Goal: Task Accomplishment & Management: Manage account settings

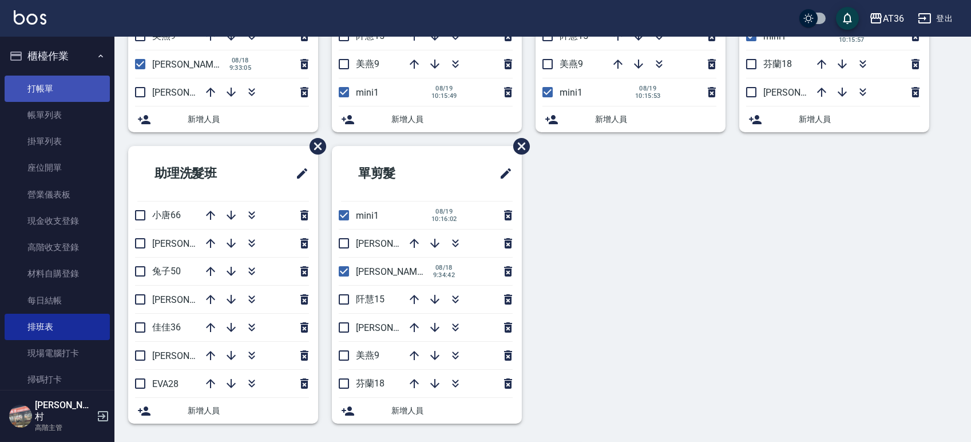
scroll to position [236, 0]
click at [48, 86] on link "打帳單" at bounding box center [57, 89] width 105 height 26
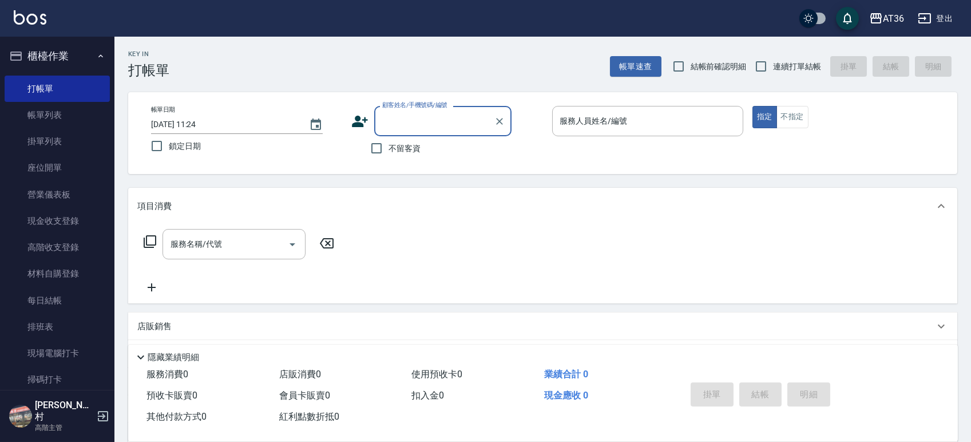
click at [564, 120] on div "服務人員姓名/編號 服務人員姓名/編號" at bounding box center [647, 121] width 191 height 30
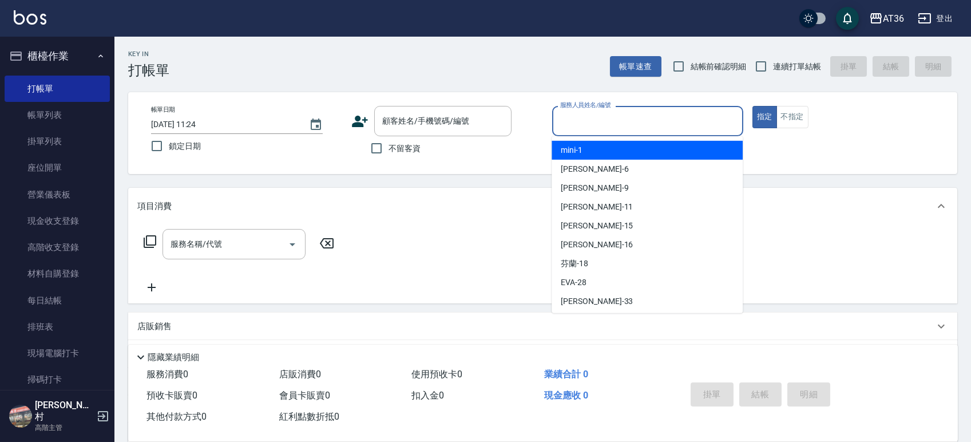
click at [580, 147] on span "mini -1" at bounding box center [572, 150] width 22 height 12
type input "mini-1"
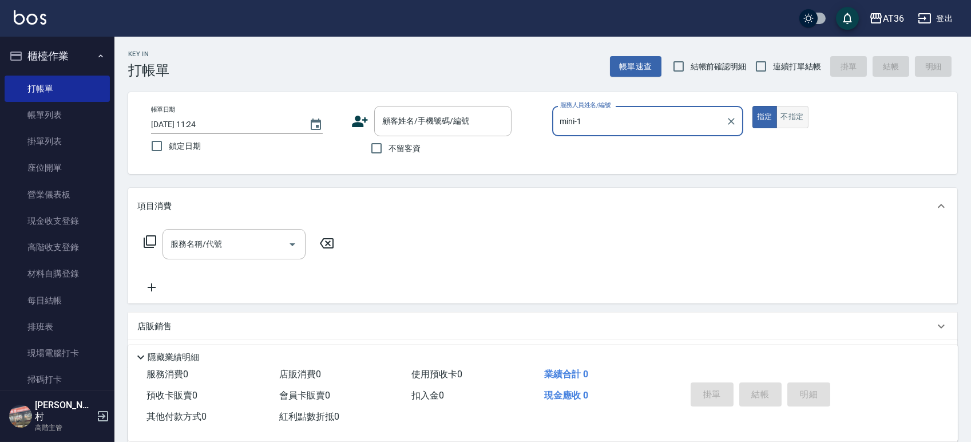
click at [791, 120] on button "不指定" at bounding box center [792, 117] width 32 height 22
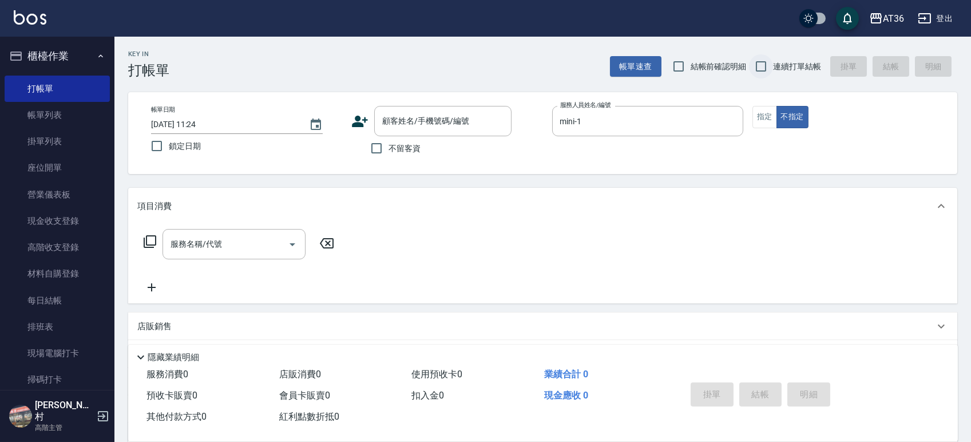
click at [758, 70] on input "連續打單結帳" at bounding box center [761, 66] width 24 height 24
checkbox input "true"
click at [380, 150] on input "不留客資" at bounding box center [376, 148] width 24 height 24
checkbox input "true"
click at [145, 240] on icon at bounding box center [150, 242] width 14 height 14
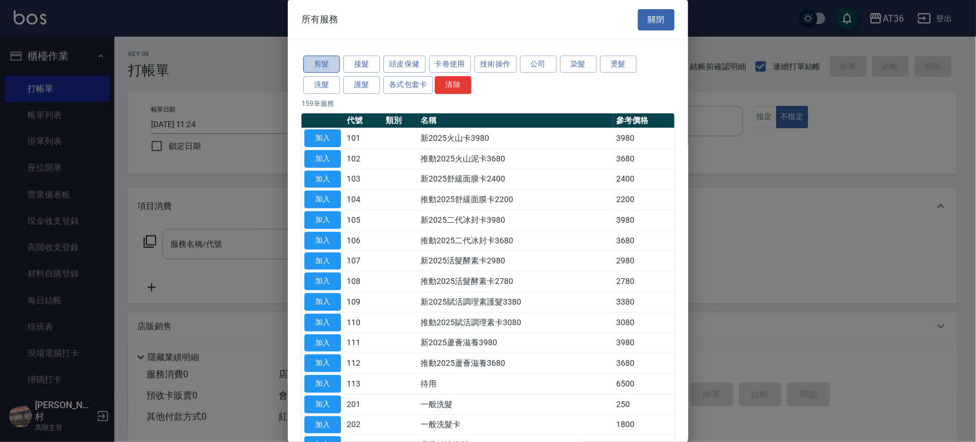
click at [327, 66] on button "剪髮" at bounding box center [321, 64] width 37 height 18
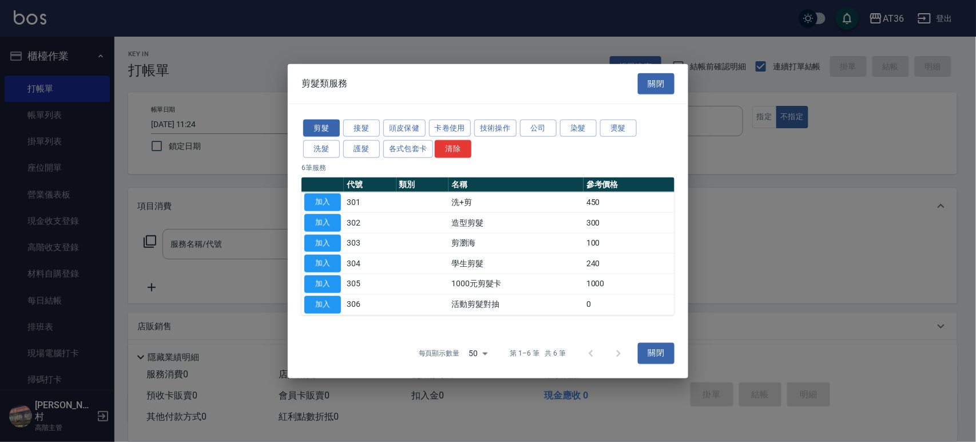
drag, startPoint x: 335, startPoint y: 219, endPoint x: 362, endPoint y: 248, distance: 40.5
click at [334, 219] on button "加入" at bounding box center [322, 222] width 37 height 18
type input "造型剪髮(302)"
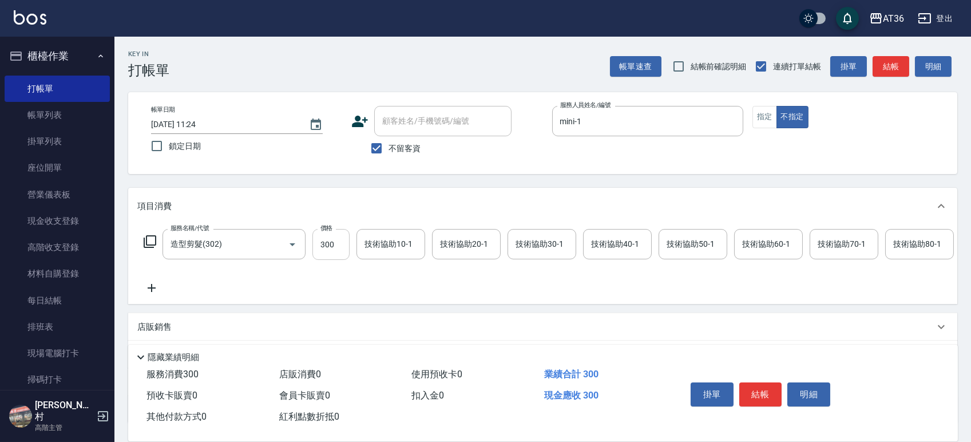
click at [334, 248] on input "300" at bounding box center [330, 244] width 37 height 31
type input "278"
click at [185, 126] on input "[DATE] 11:24" at bounding box center [224, 124] width 146 height 19
click at [785, 119] on button "不指定" at bounding box center [792, 117] width 32 height 22
click at [771, 395] on button "結帳" at bounding box center [760, 394] width 43 height 24
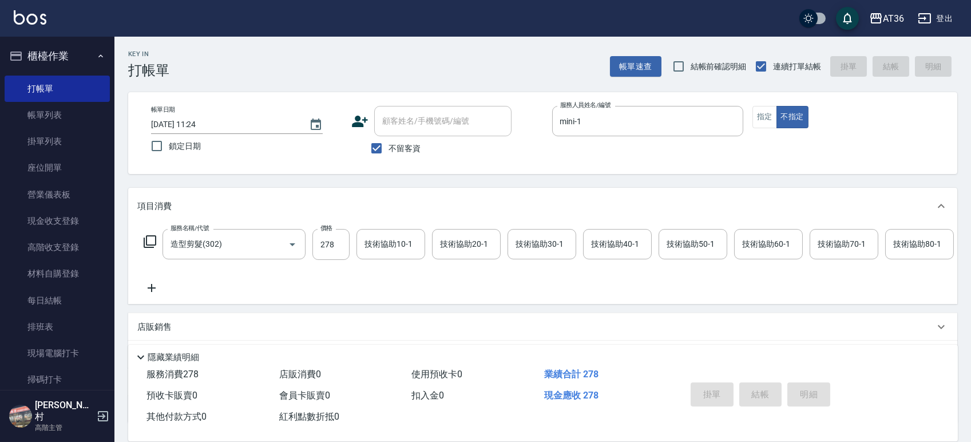
type input "[DATE] 11:28"
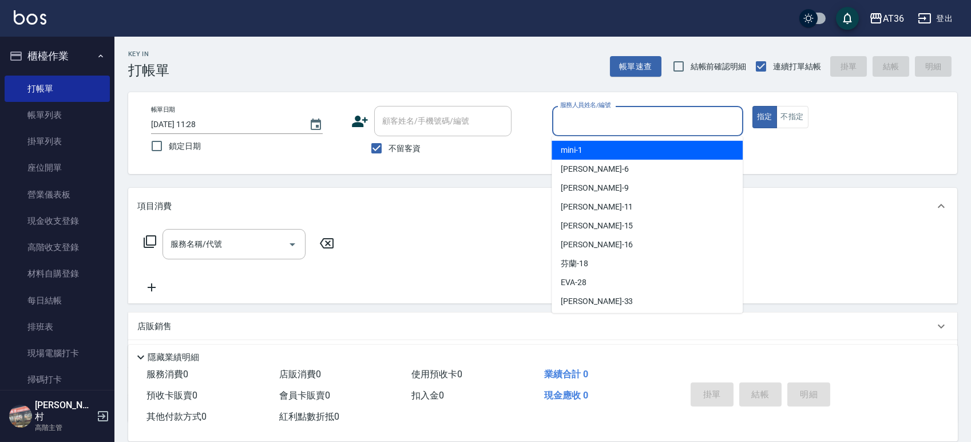
click at [573, 120] on input "服務人員姓名/編號" at bounding box center [647, 121] width 181 height 20
click at [591, 152] on div "mini -1" at bounding box center [646, 150] width 191 height 19
type input "mini-1"
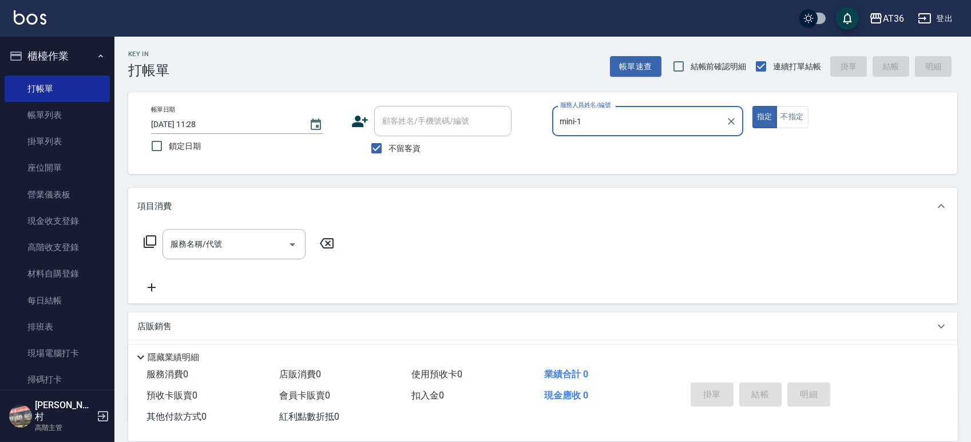
click at [189, 121] on input "[DATE] 11:28" at bounding box center [224, 124] width 146 height 19
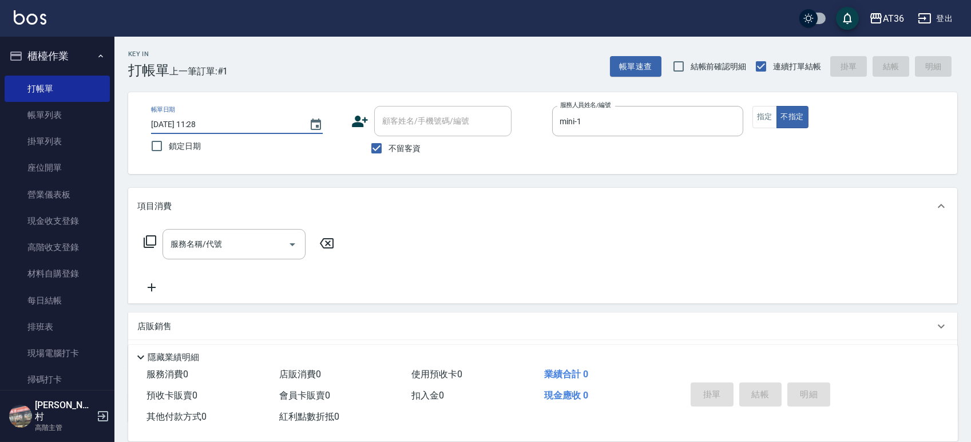
type input "[DATE] 11:28"
click at [153, 239] on icon at bounding box center [150, 242] width 14 height 14
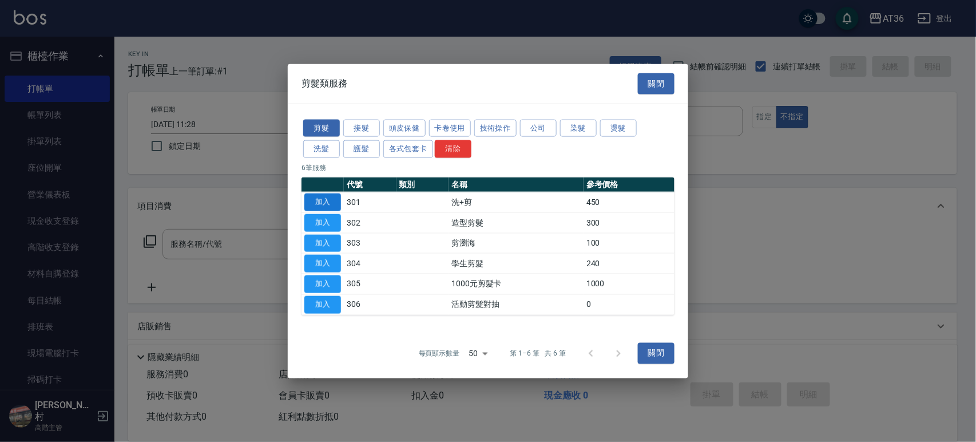
click at [321, 200] on button "加入" at bounding box center [322, 202] width 37 height 18
type input "洗+剪(301)"
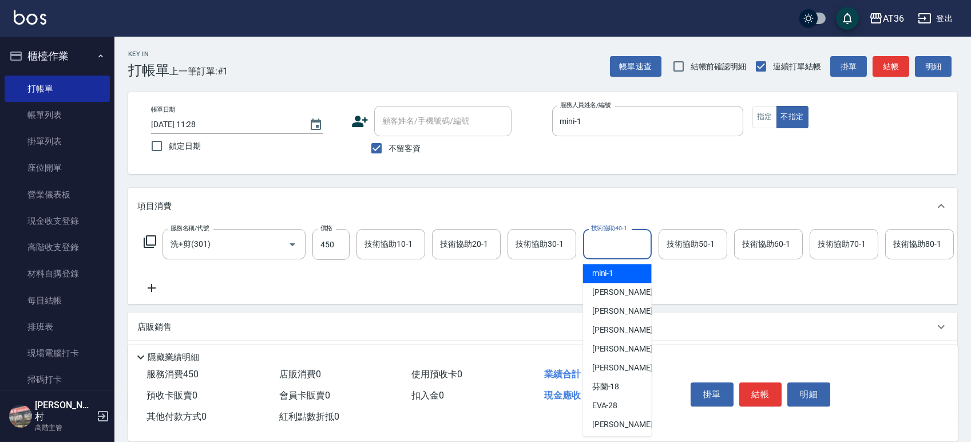
click at [598, 246] on div "技術協助40-1 技術協助40-1" at bounding box center [617, 244] width 69 height 30
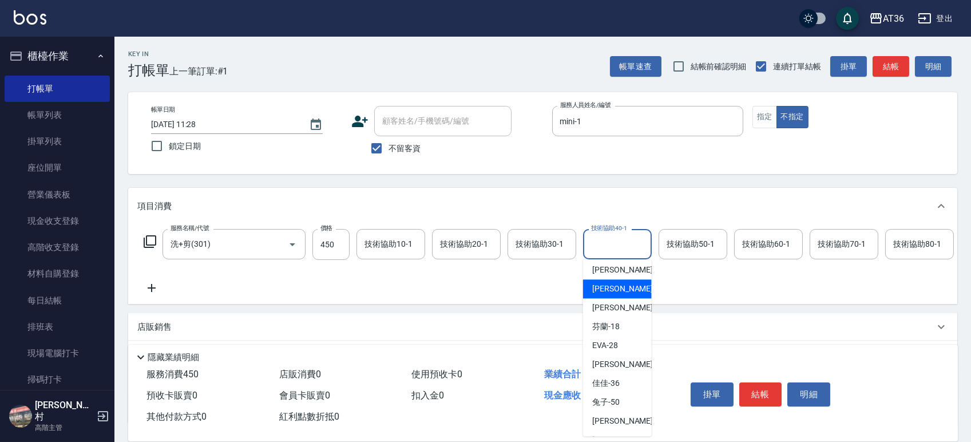
scroll to position [134, 0]
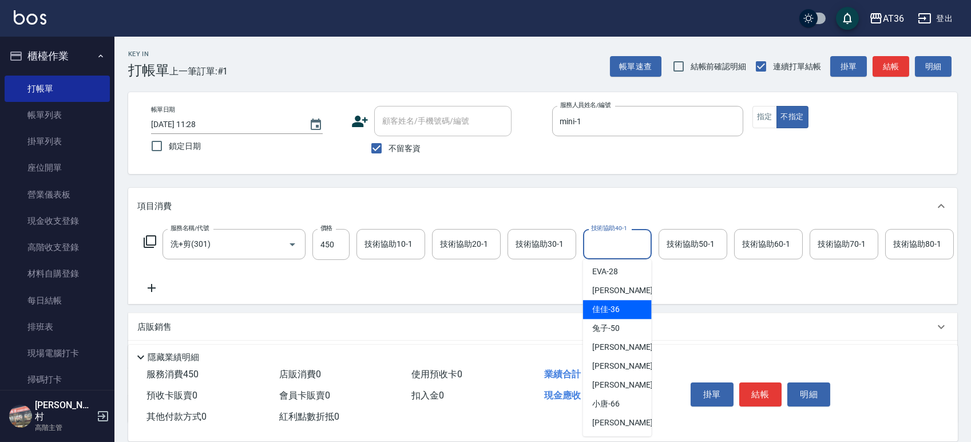
click at [614, 307] on span "佳佳 -36" at bounding box center [605, 309] width 27 height 12
type input "佳佳-36"
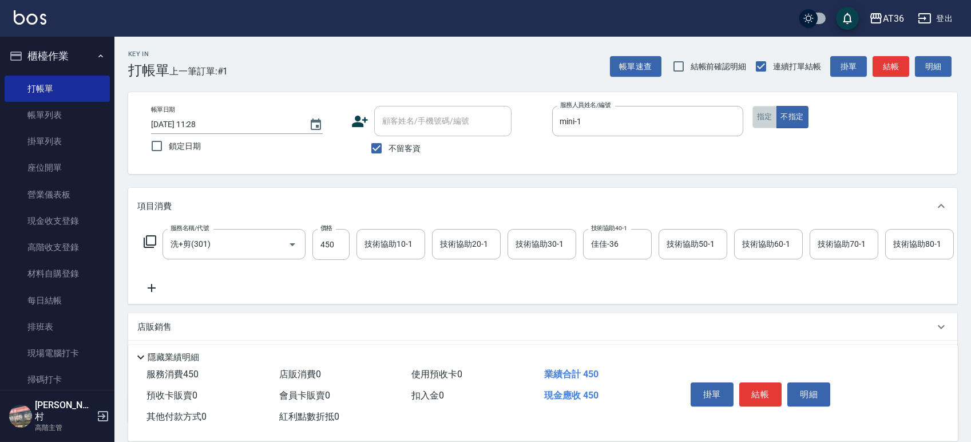
drag, startPoint x: 763, startPoint y: 125, endPoint x: 765, endPoint y: 130, distance: 5.9
click at [763, 126] on button "指定" at bounding box center [764, 117] width 25 height 22
click at [761, 392] on button "結帳" at bounding box center [760, 394] width 43 height 24
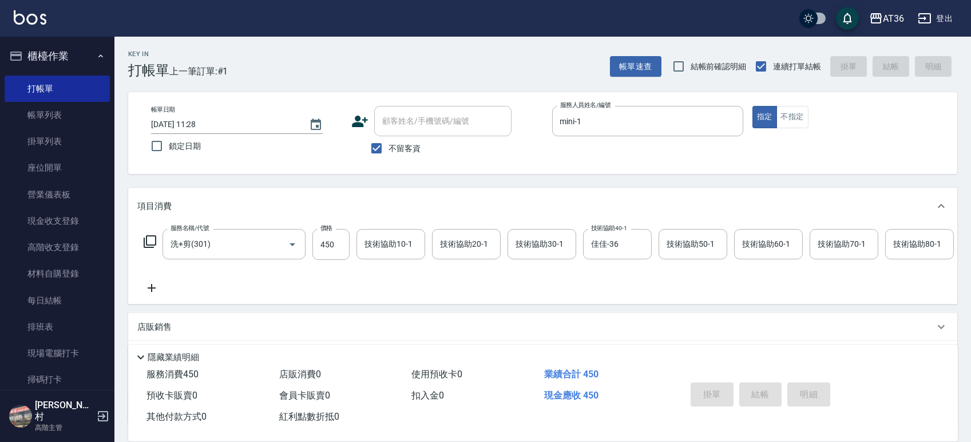
type input "[DATE] 11:29"
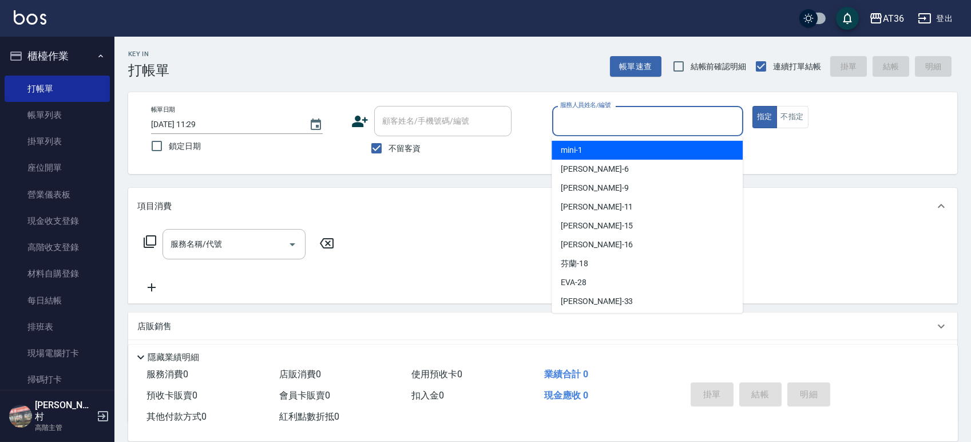
click at [565, 115] on input "服務人員姓名/編號" at bounding box center [647, 121] width 181 height 20
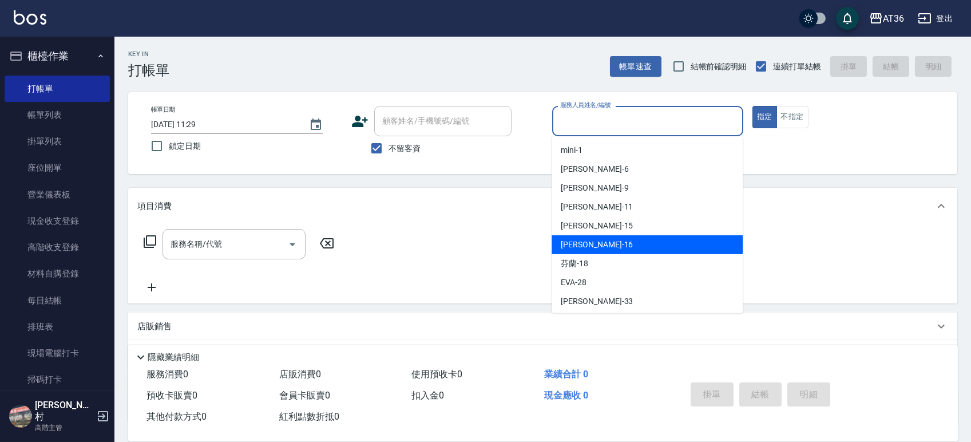
click at [600, 243] on div "[PERSON_NAME] -16" at bounding box center [646, 244] width 191 height 19
type input "[PERSON_NAME]-16"
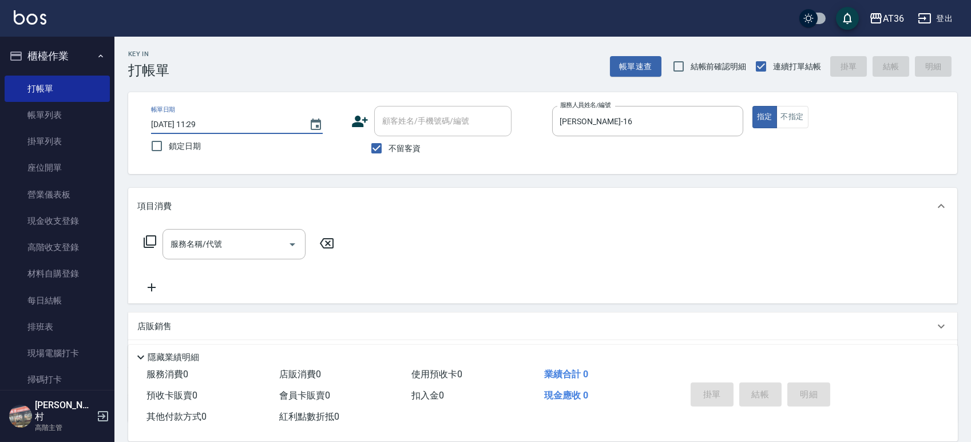
click at [180, 128] on input "[DATE] 11:29" at bounding box center [224, 124] width 146 height 19
click at [185, 124] on input "[DATE] 11:29" at bounding box center [224, 124] width 146 height 19
type input "[DATE] 11:29"
click at [151, 244] on icon at bounding box center [150, 241] width 13 height 13
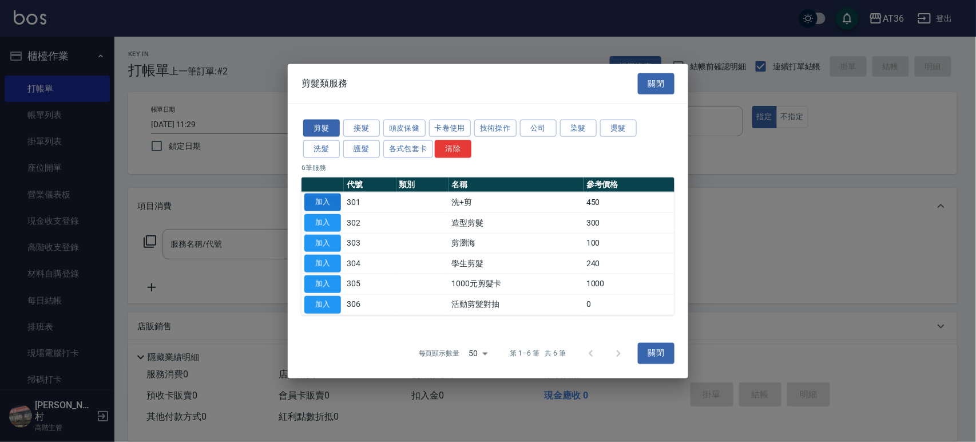
click at [326, 200] on button "加入" at bounding box center [322, 202] width 37 height 18
type input "洗+剪(301)"
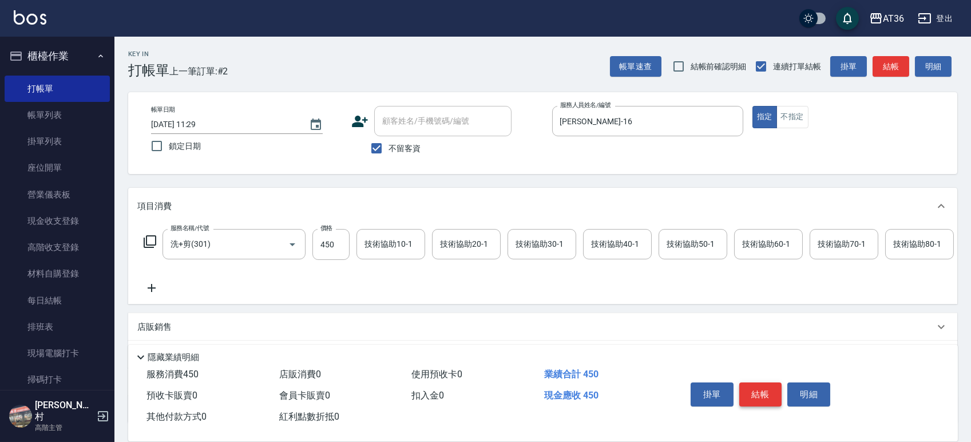
click at [760, 389] on button "結帳" at bounding box center [760, 394] width 43 height 24
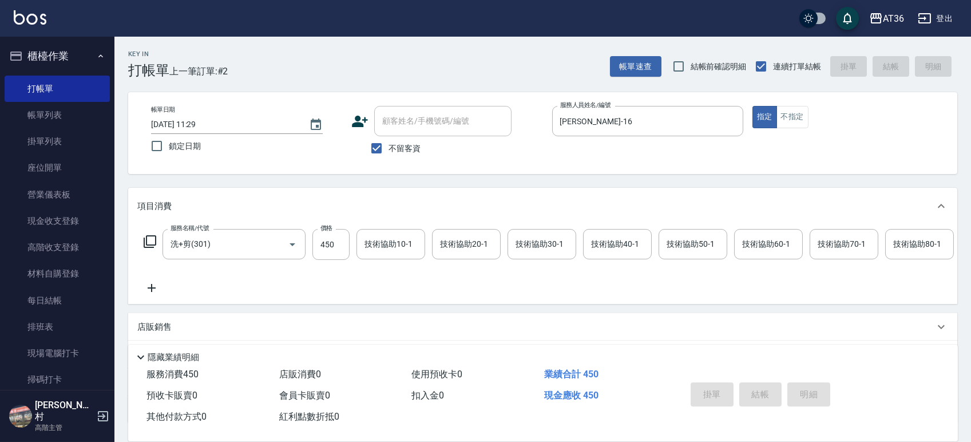
type input "[DATE] 11:29"
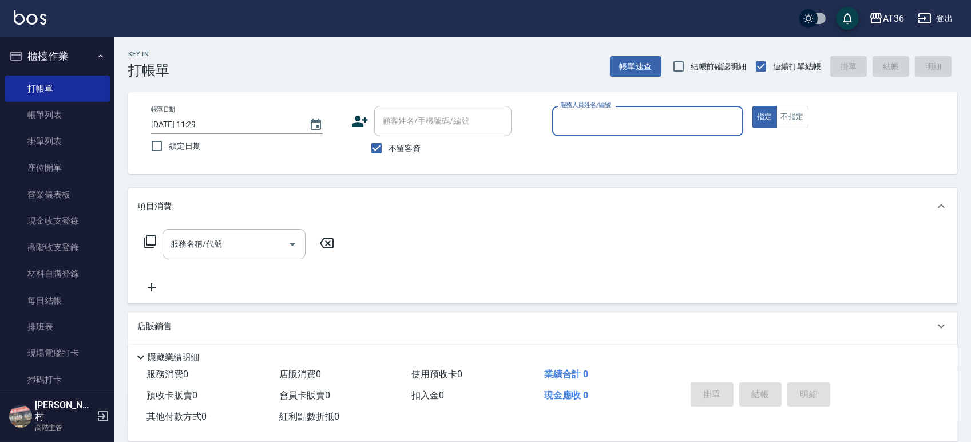
click at [570, 125] on input "服務人員姓名/編號" at bounding box center [647, 121] width 181 height 20
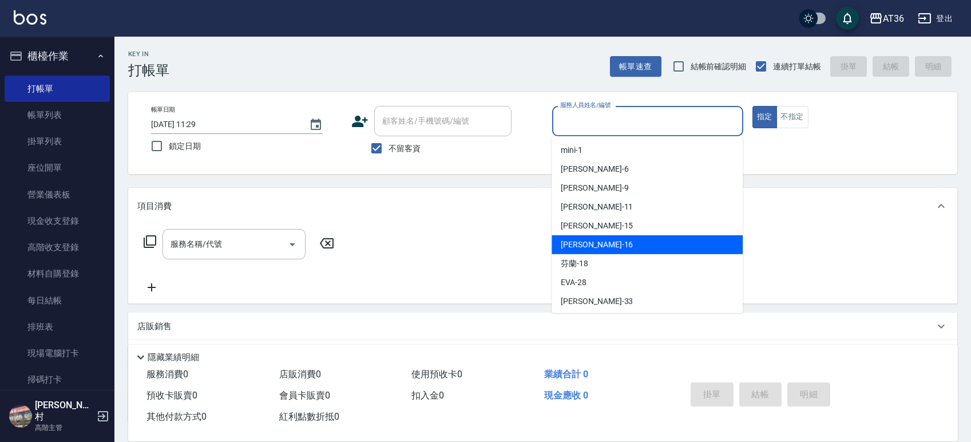
click at [583, 240] on span "[PERSON_NAME] -16" at bounding box center [597, 245] width 72 height 12
type input "[PERSON_NAME]-16"
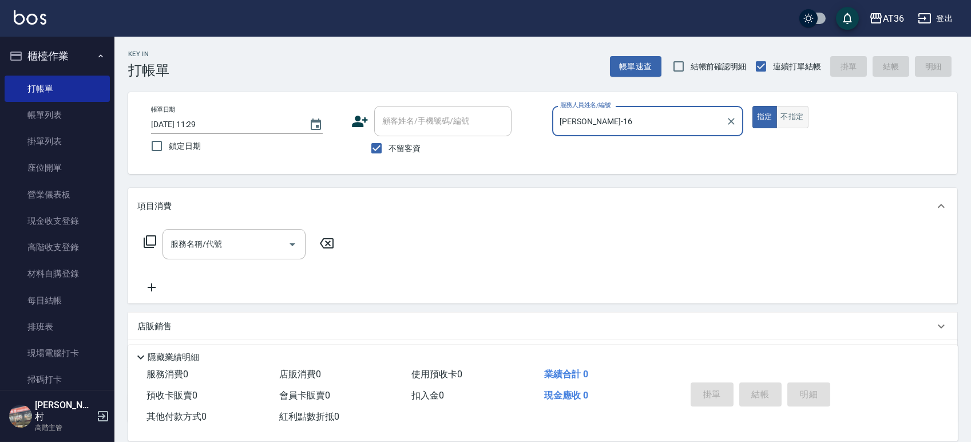
click at [791, 107] on button "不指定" at bounding box center [792, 117] width 32 height 22
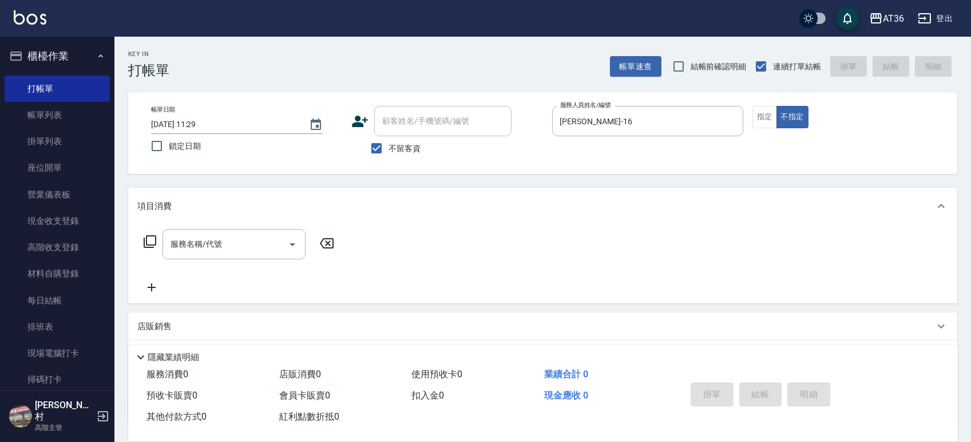
click at [186, 127] on input "[DATE] 11:29" at bounding box center [224, 124] width 146 height 19
type input "[DATE] 11:29"
click at [149, 246] on icon at bounding box center [150, 242] width 14 height 14
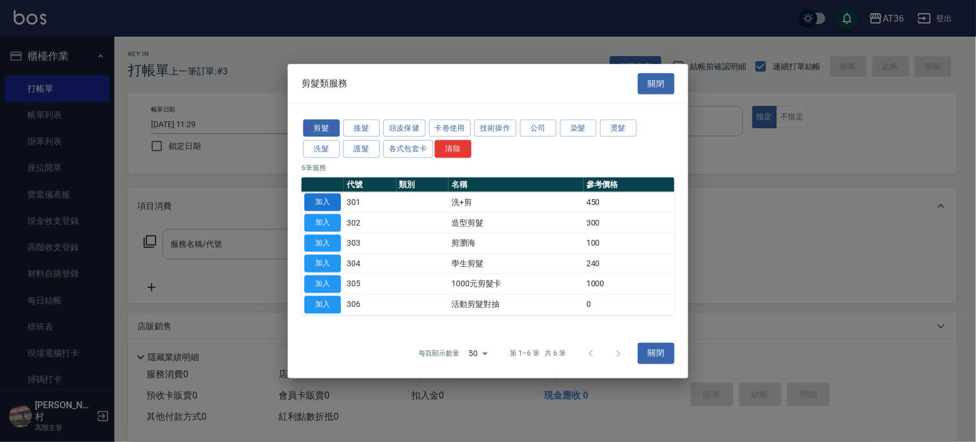
click at [323, 206] on button "加入" at bounding box center [322, 202] width 37 height 18
type input "洗+剪(301)"
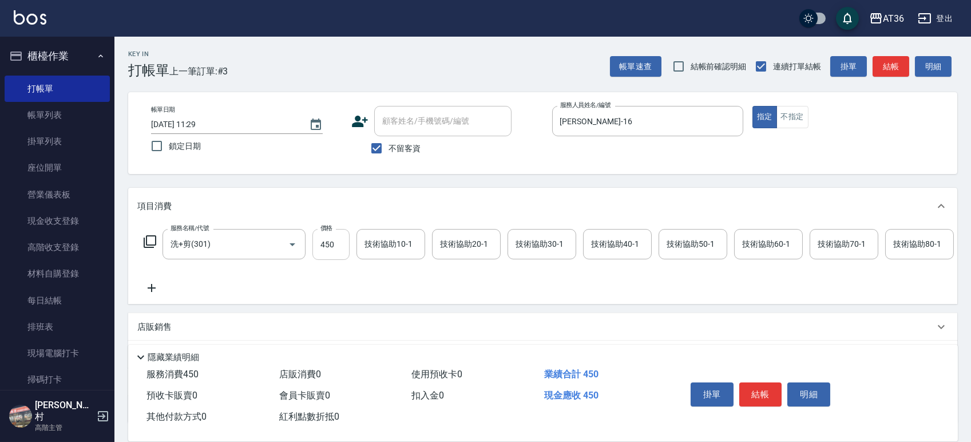
click at [331, 244] on input "450" at bounding box center [330, 244] width 37 height 31
type input "468"
click at [608, 244] on div "技術協助40-1 技術協助40-1" at bounding box center [617, 244] width 69 height 30
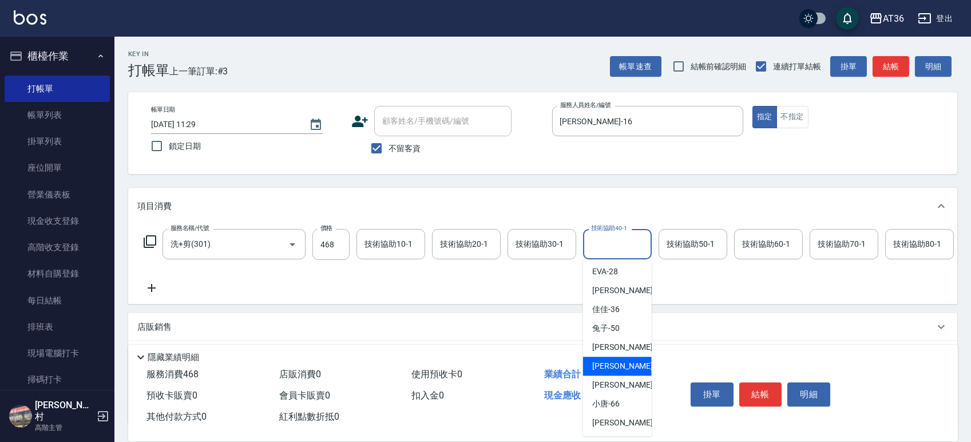
click at [626, 360] on div "[PERSON_NAME] -58" at bounding box center [617, 365] width 69 height 19
type input "[PERSON_NAME]-58"
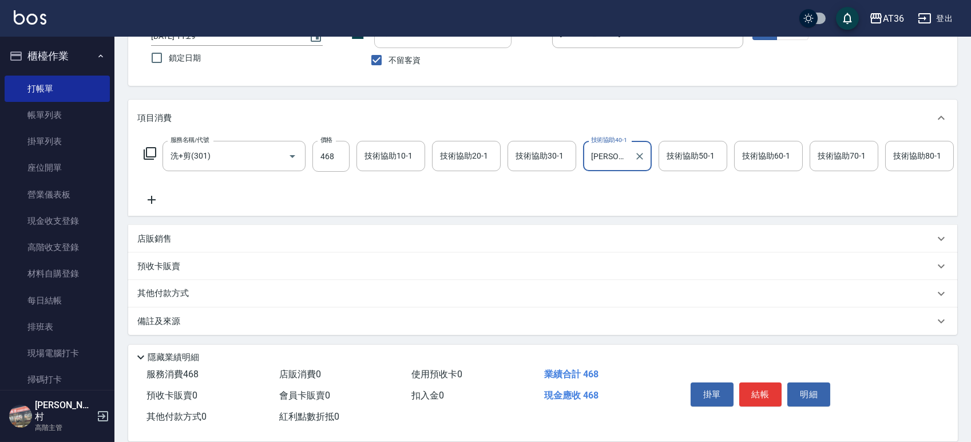
scroll to position [101, 0]
click at [189, 296] on p "其他付款方式" at bounding box center [165, 293] width 57 height 13
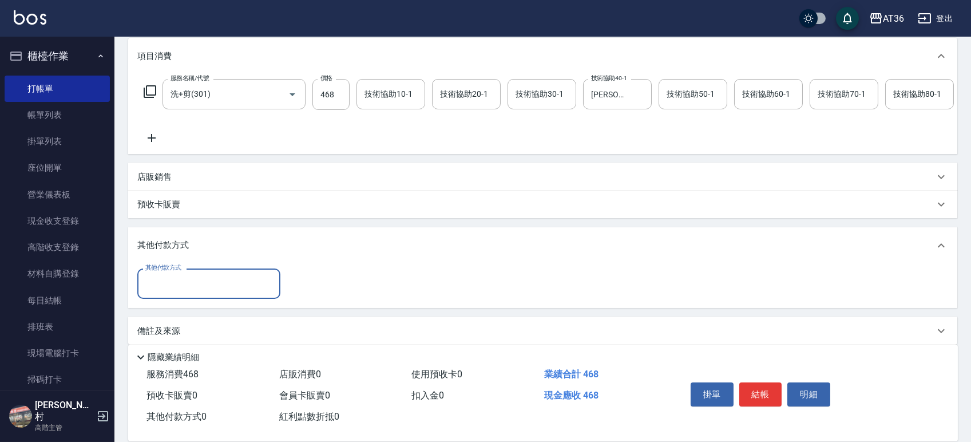
scroll to position [172, 0]
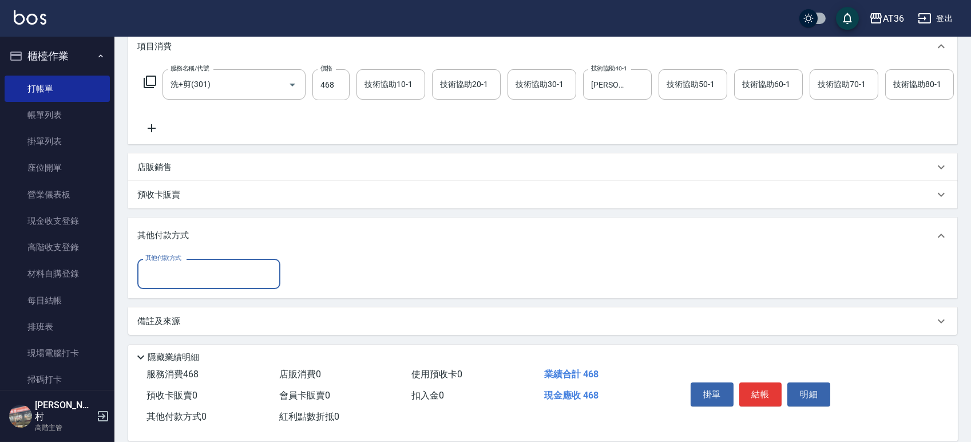
drag, startPoint x: 185, startPoint y: 270, endPoint x: 202, endPoint y: 286, distance: 23.1
click at [185, 273] on input "其他付款方式" at bounding box center [208, 274] width 133 height 20
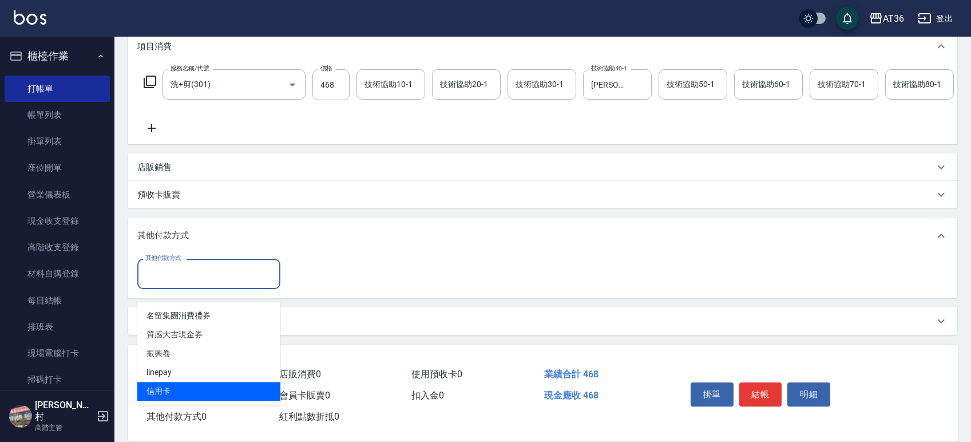
drag, startPoint x: 161, startPoint y: 374, endPoint x: 328, endPoint y: 253, distance: 205.3
click at [165, 382] on span "信用卡" at bounding box center [208, 391] width 143 height 19
type input "信用卡"
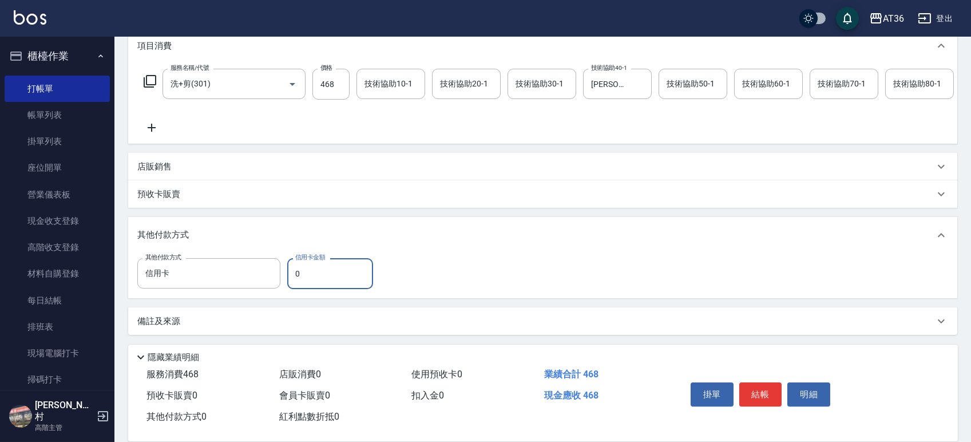
click at [294, 273] on input "0" at bounding box center [330, 273] width 86 height 31
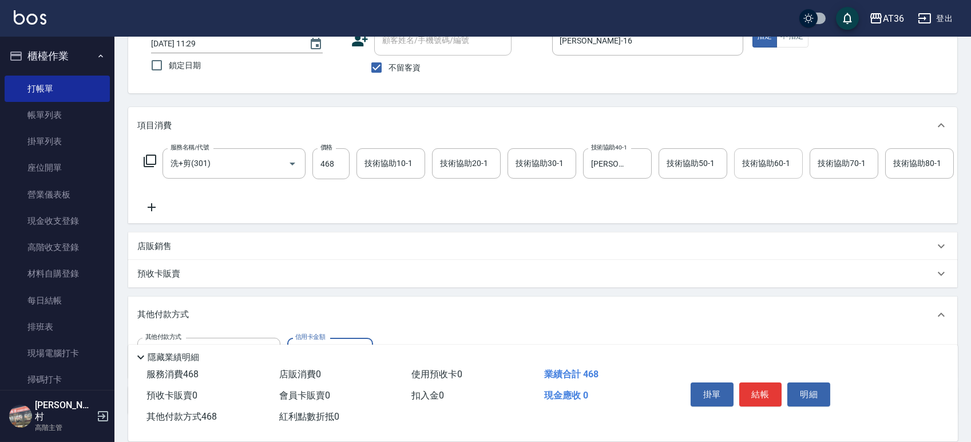
scroll to position [0, 0]
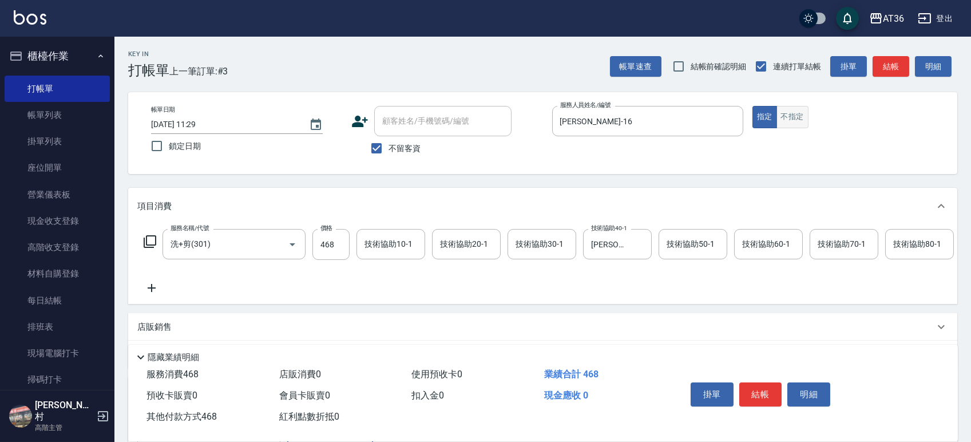
type input "468"
drag, startPoint x: 785, startPoint y: 114, endPoint x: 880, endPoint y: 224, distance: 145.2
click at [788, 120] on button "不指定" at bounding box center [792, 117] width 32 height 22
drag, startPoint x: 755, startPoint y: 392, endPoint x: 748, endPoint y: 384, distance: 10.2
click at [755, 390] on button "結帳" at bounding box center [760, 394] width 43 height 24
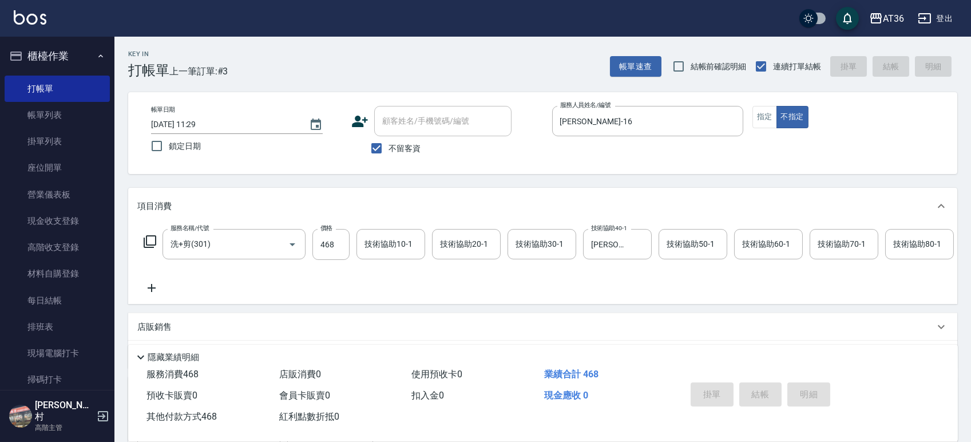
type input "[DATE] 11:29"
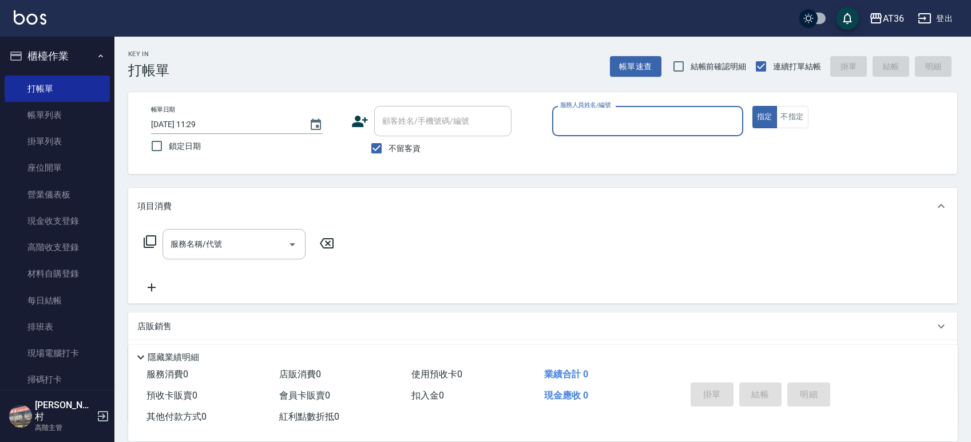
click at [186, 128] on input "[DATE] 11:29" at bounding box center [224, 124] width 146 height 19
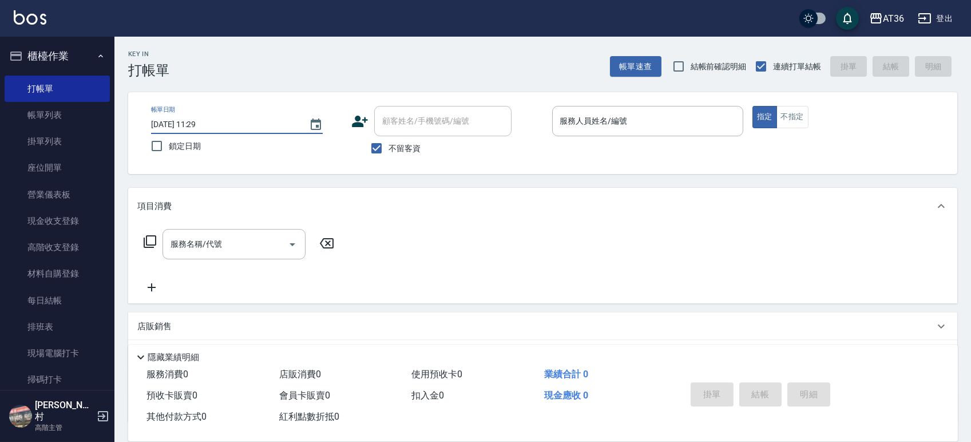
type input "[DATE] 11:29"
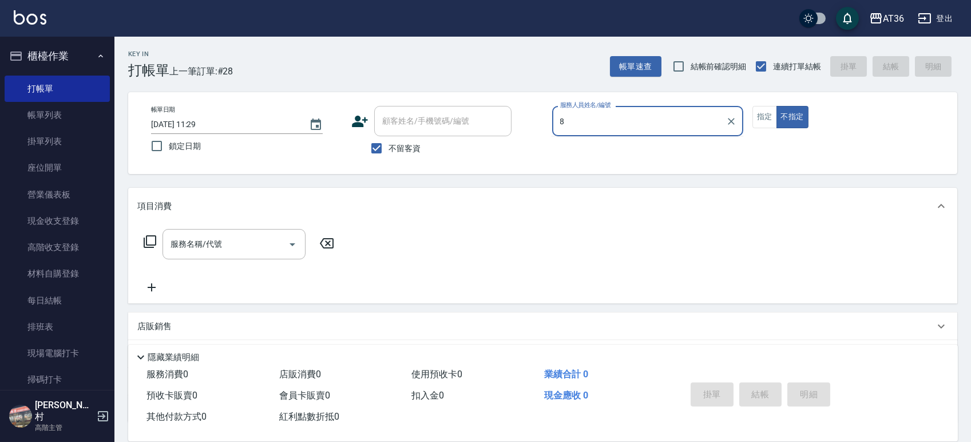
type input "8"
drag, startPoint x: 184, startPoint y: 125, endPoint x: 248, endPoint y: 125, distance: 64.6
click at [185, 125] on input "[DATE] 11:29" at bounding box center [224, 124] width 146 height 19
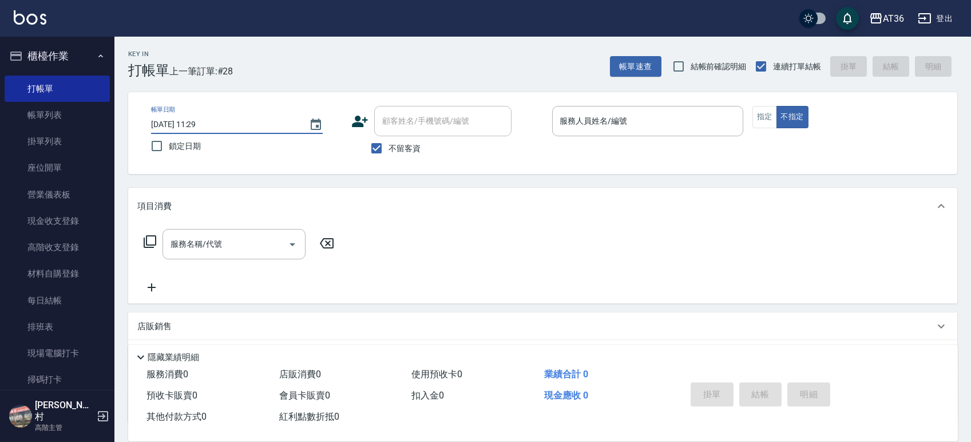
type input "[DATE] 11:29"
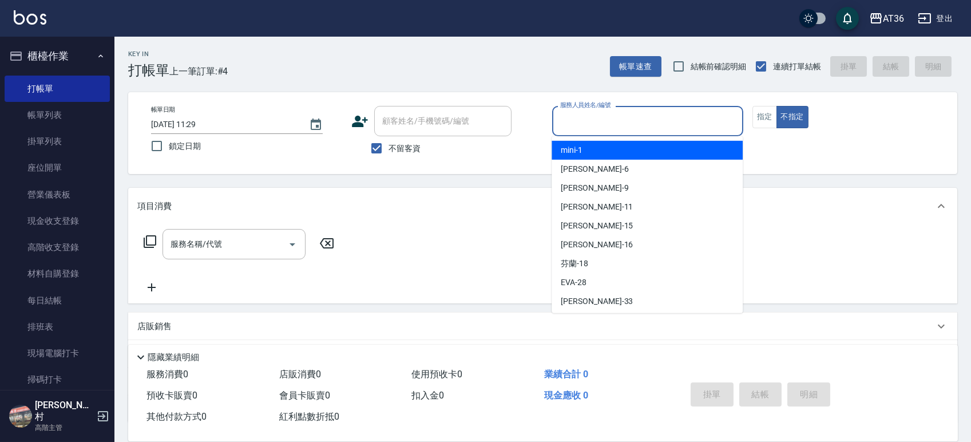
click at [566, 124] on input "服務人員姓名/編號" at bounding box center [647, 121] width 181 height 20
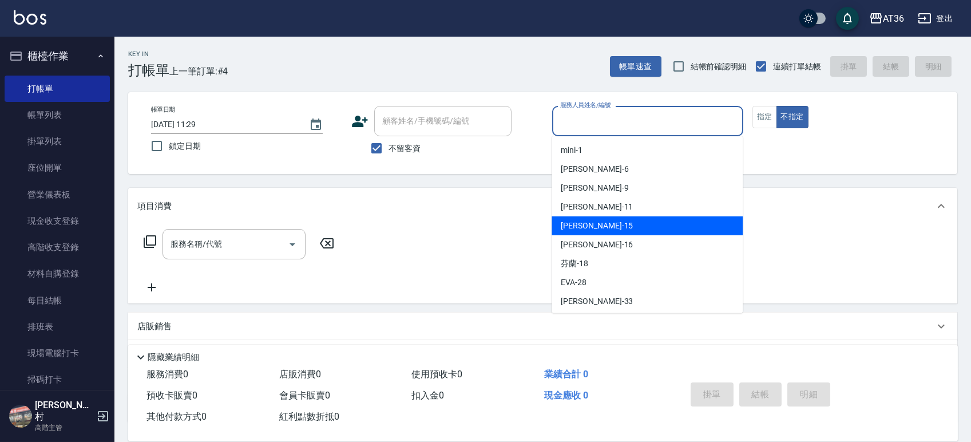
click at [592, 228] on div "[PERSON_NAME] -15" at bounding box center [646, 225] width 191 height 19
type input "[PERSON_NAME]-15"
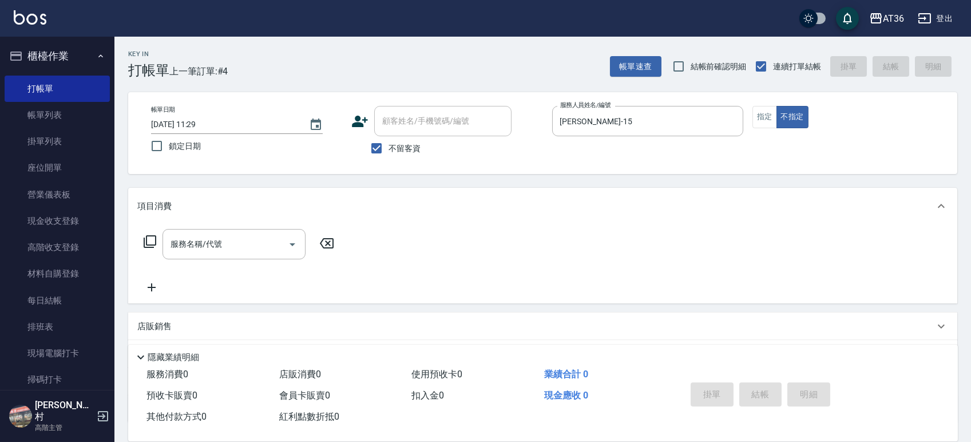
click at [149, 244] on icon at bounding box center [150, 241] width 13 height 13
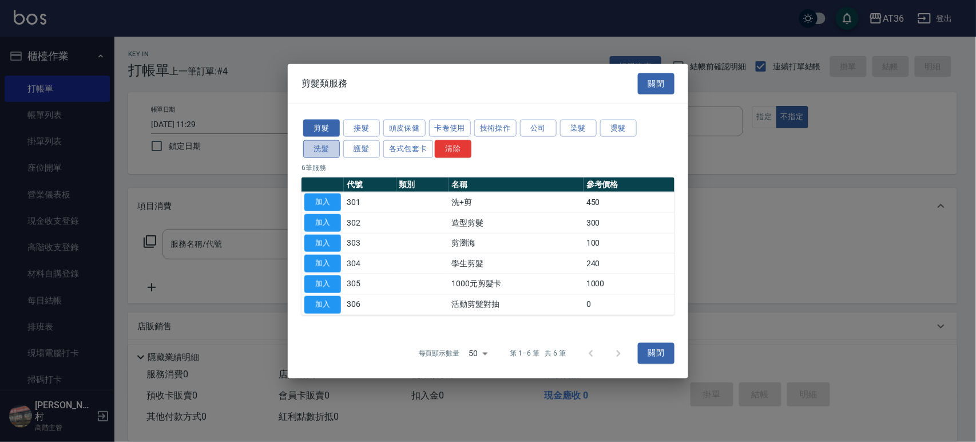
click at [329, 142] on button "洗髮" at bounding box center [321, 149] width 37 height 18
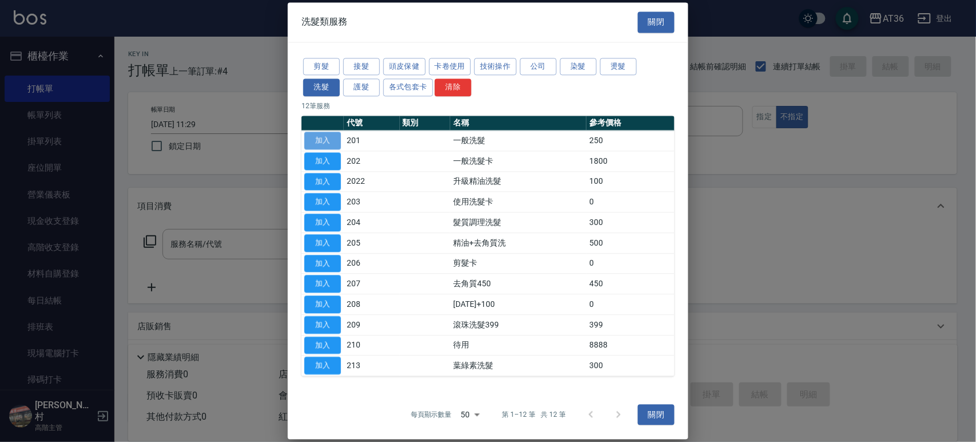
click at [319, 142] on button "加入" at bounding box center [322, 141] width 37 height 18
type input "一般洗髮(201)"
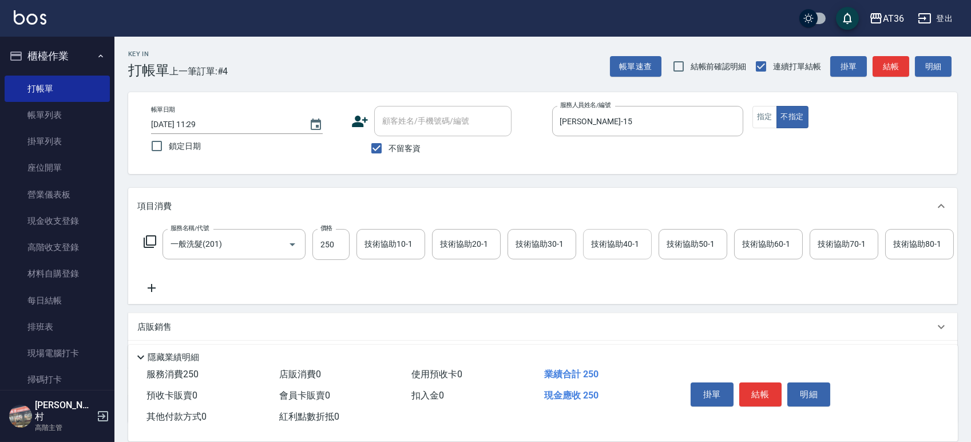
click at [602, 239] on div "技術協助40-1 技術協助40-1" at bounding box center [617, 244] width 69 height 30
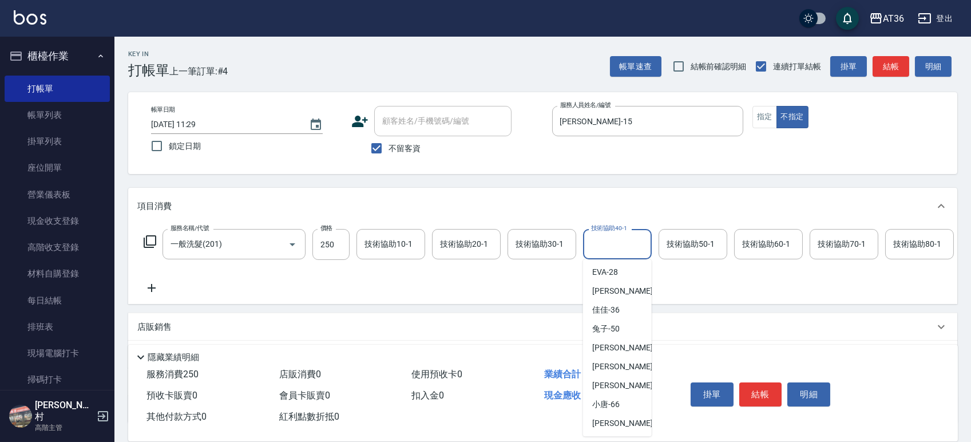
scroll to position [134, 0]
drag, startPoint x: 610, startPoint y: 363, endPoint x: 617, endPoint y: 293, distance: 70.7
click at [611, 363] on span "[PERSON_NAME] -58" at bounding box center [628, 366] width 72 height 12
type input "[PERSON_NAME]-58"
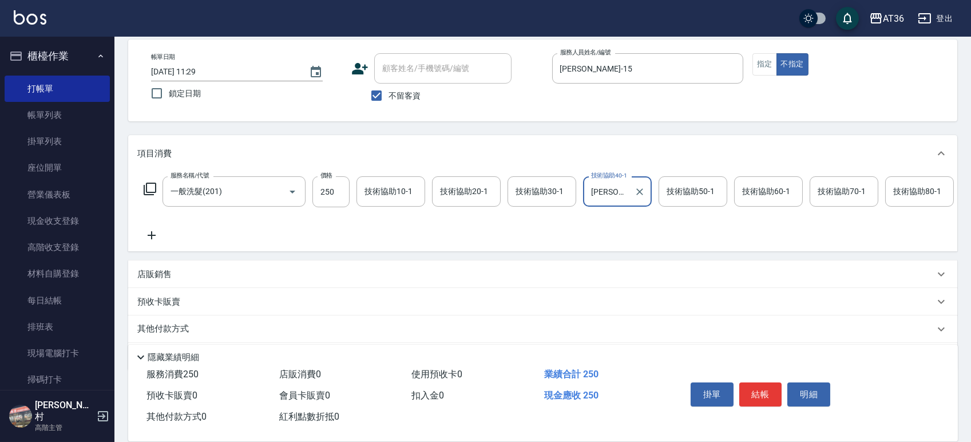
scroll to position [101, 0]
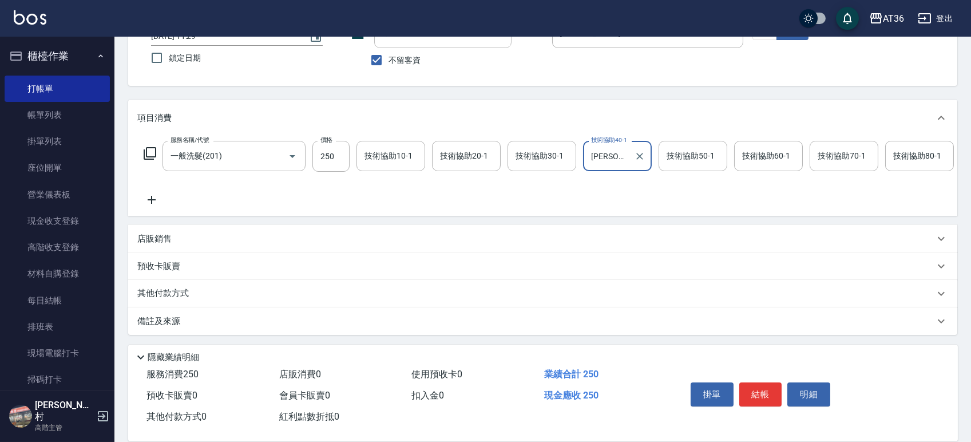
click at [186, 291] on p "其他付款方式" at bounding box center [165, 293] width 57 height 13
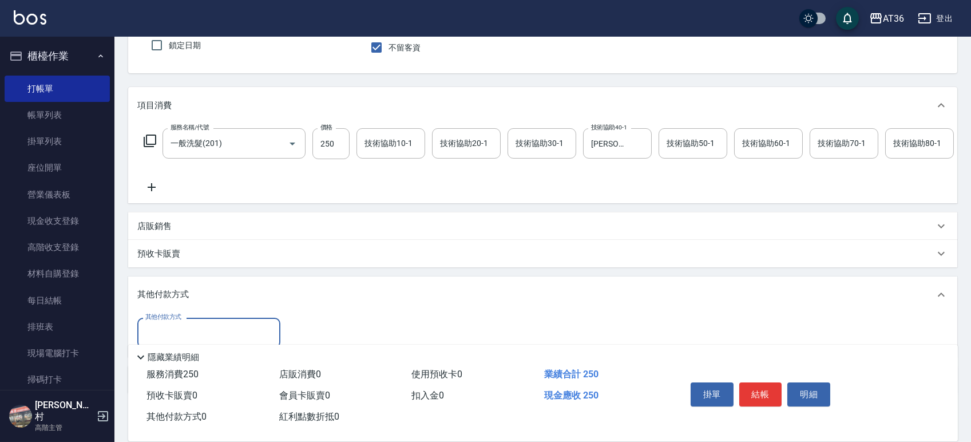
scroll to position [172, 0]
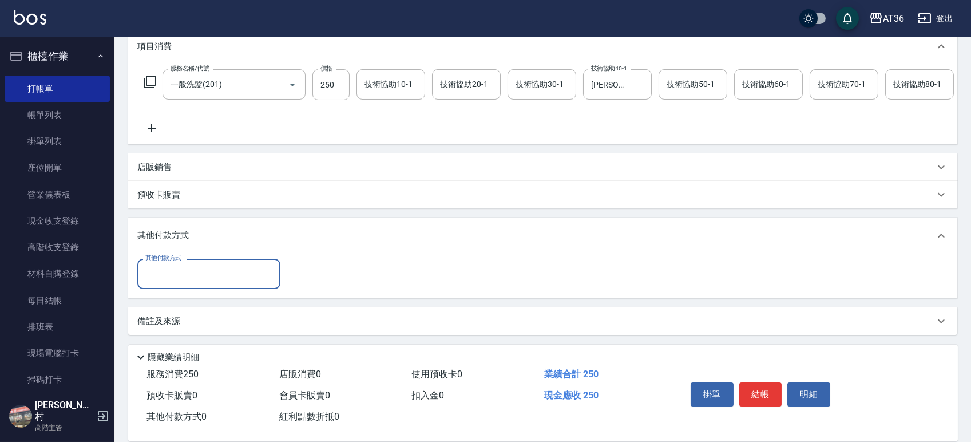
click at [181, 275] on input "其他付款方式" at bounding box center [208, 274] width 133 height 20
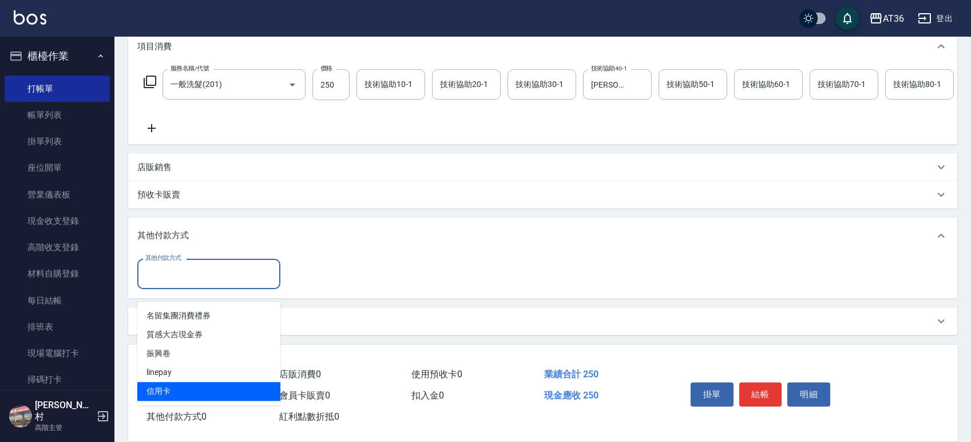
click at [158, 382] on span "信用卡" at bounding box center [208, 391] width 143 height 19
type input "信用卡"
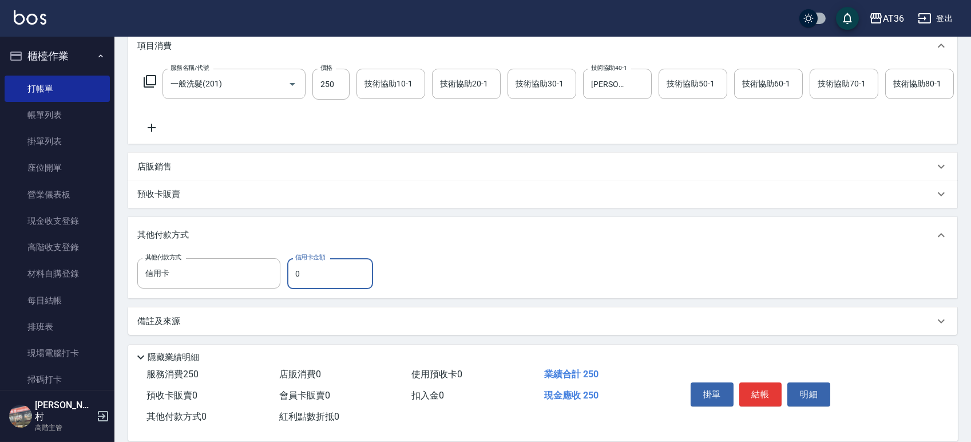
click at [291, 274] on input "0" at bounding box center [330, 273] width 86 height 31
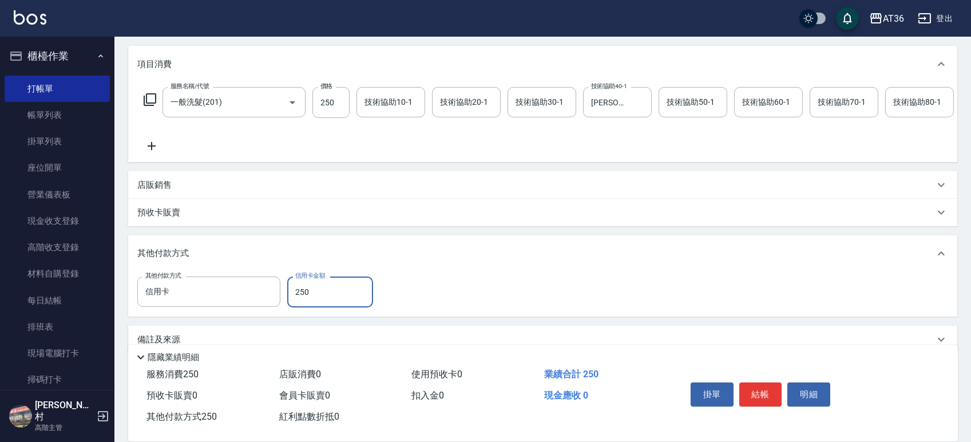
scroll to position [0, 0]
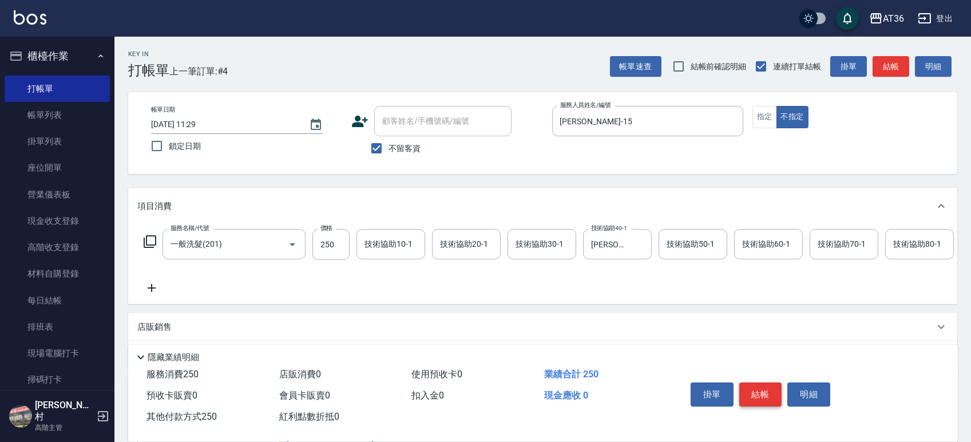
type input "250"
click at [753, 396] on button "結帳" at bounding box center [760, 394] width 43 height 24
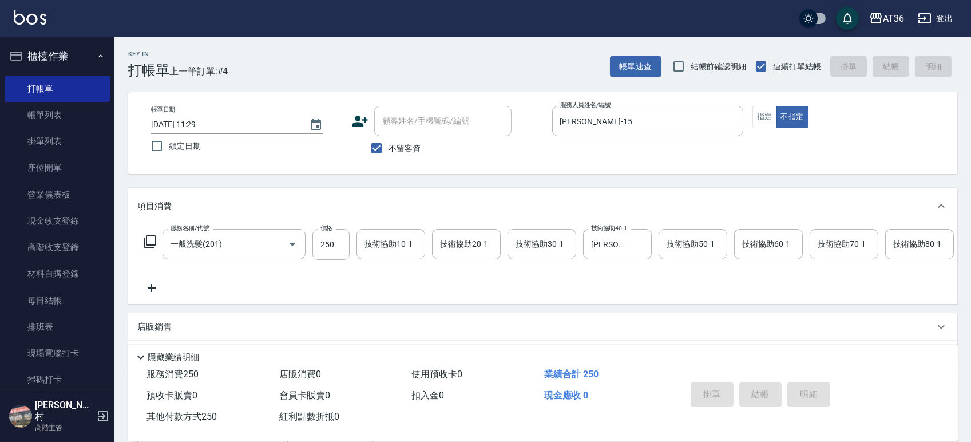
type input "[DATE] 11:32"
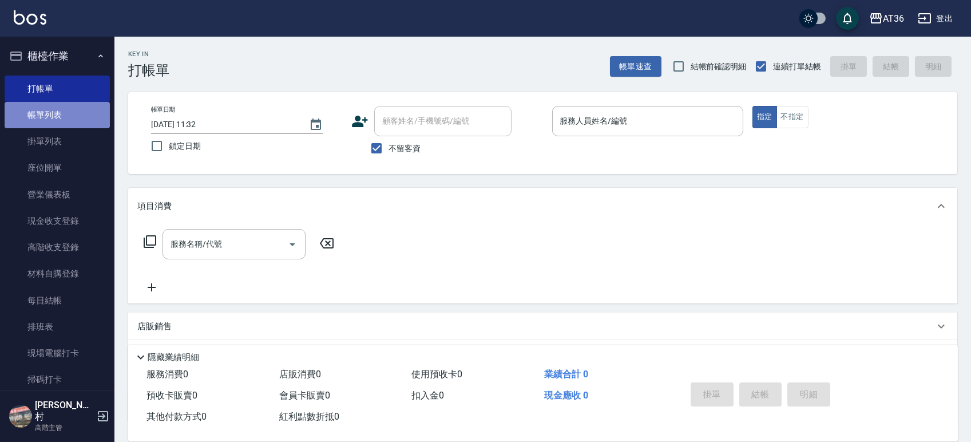
click at [80, 116] on link "帳單列表" at bounding box center [57, 115] width 105 height 26
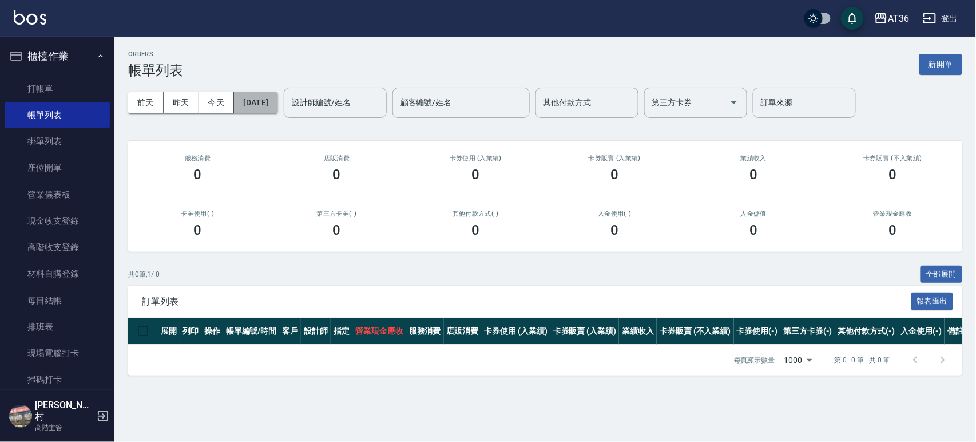
click at [277, 106] on button "[DATE]" at bounding box center [255, 102] width 43 height 21
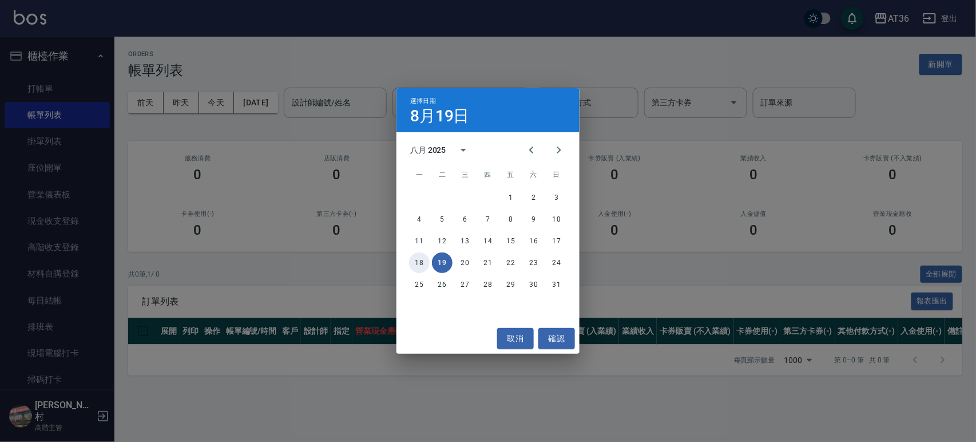
drag, startPoint x: 422, startPoint y: 263, endPoint x: 431, endPoint y: 232, distance: 32.2
click at [421, 263] on button "18" at bounding box center [419, 262] width 21 height 21
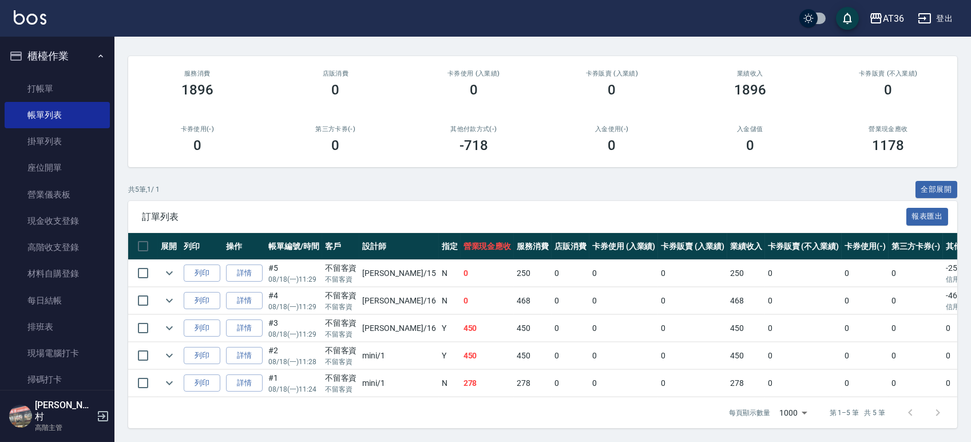
scroll to position [97, 0]
click at [61, 90] on link "打帳單" at bounding box center [57, 89] width 105 height 26
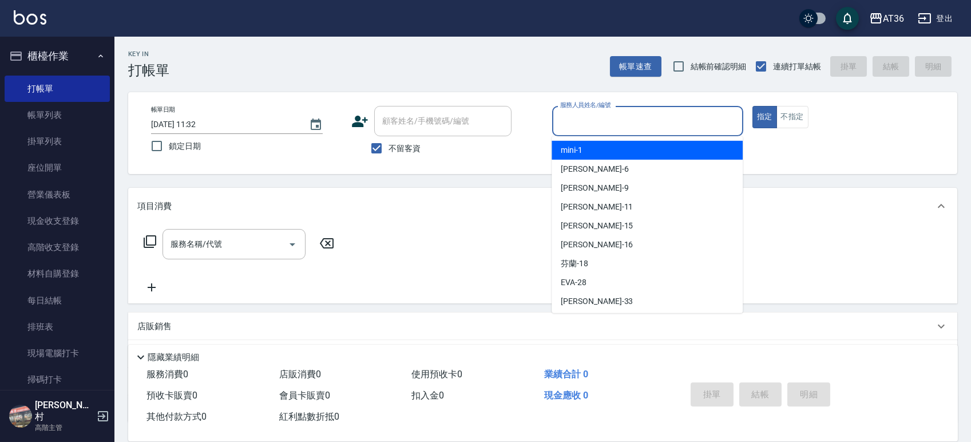
drag, startPoint x: 569, startPoint y: 117, endPoint x: 579, endPoint y: 140, distance: 24.9
click at [569, 118] on input "服務人員姓名/編號" at bounding box center [647, 121] width 181 height 20
click at [574, 148] on span "mini -1" at bounding box center [572, 150] width 22 height 12
type input "mini-1"
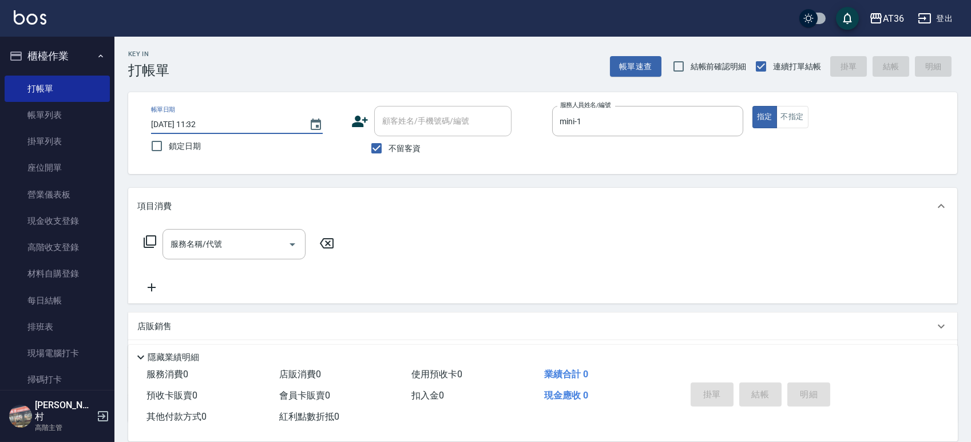
click at [185, 126] on input "[DATE] 11:32" at bounding box center [224, 124] width 146 height 19
type input "[DATE] 11:32"
click at [150, 241] on icon at bounding box center [150, 242] width 14 height 14
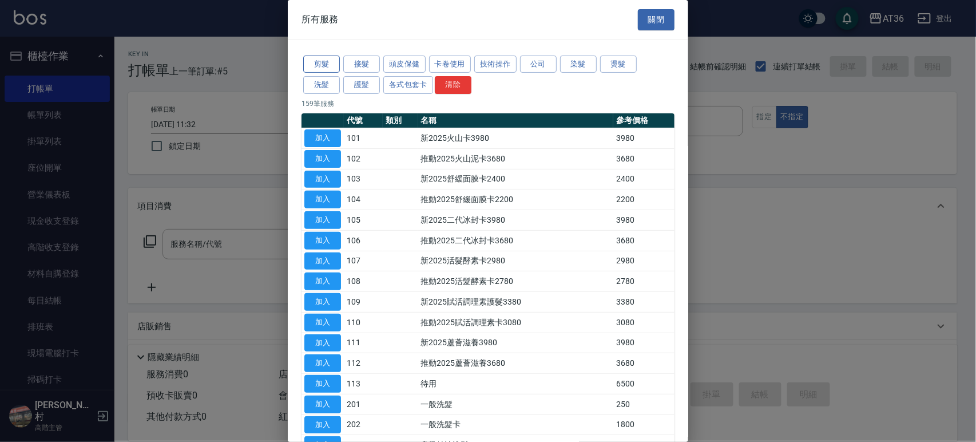
click at [330, 62] on button "剪髮" at bounding box center [321, 64] width 37 height 18
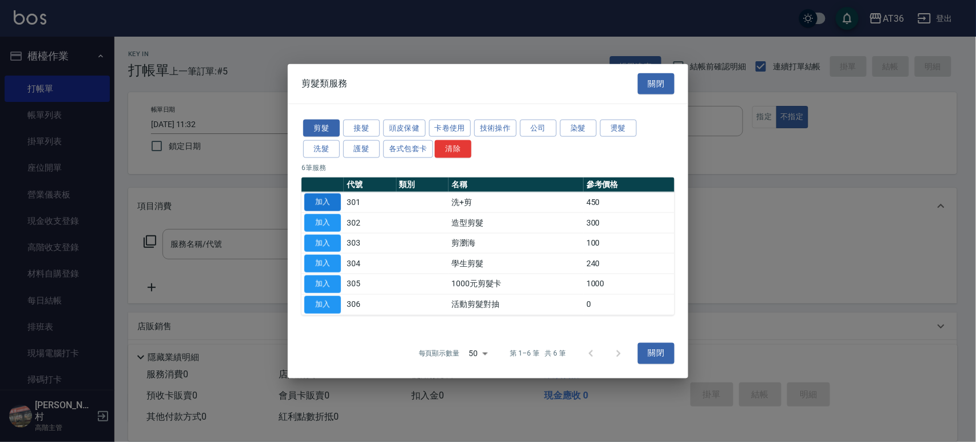
click at [324, 199] on button "加入" at bounding box center [322, 202] width 37 height 18
type input "洗+剪(301)"
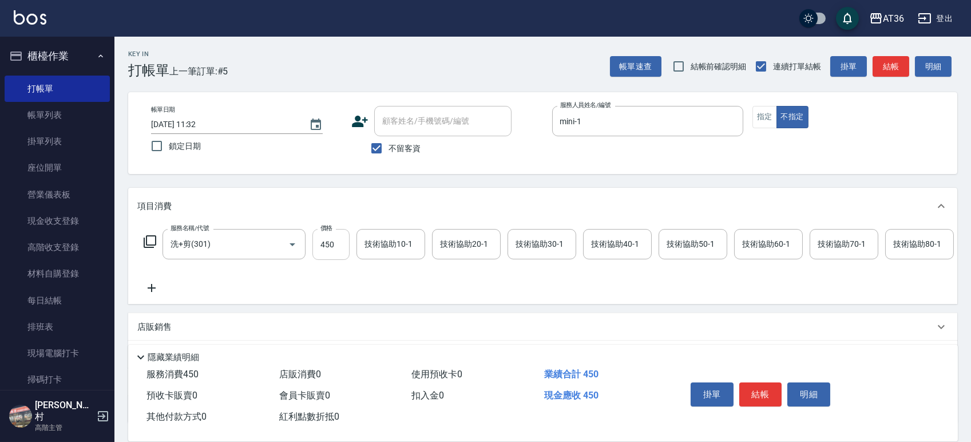
click at [325, 247] on input "450" at bounding box center [330, 244] width 37 height 31
type input "468"
click at [598, 246] on div "技術協助40-1 技術協助40-1" at bounding box center [617, 244] width 69 height 30
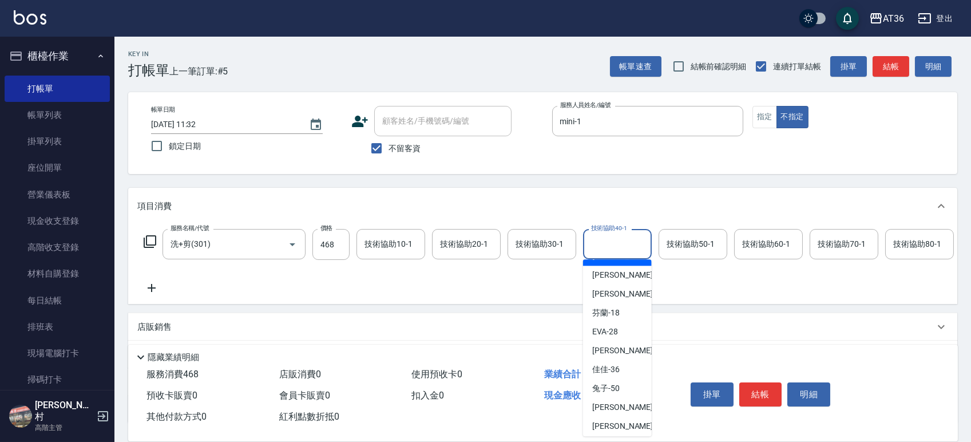
scroll to position [134, 0]
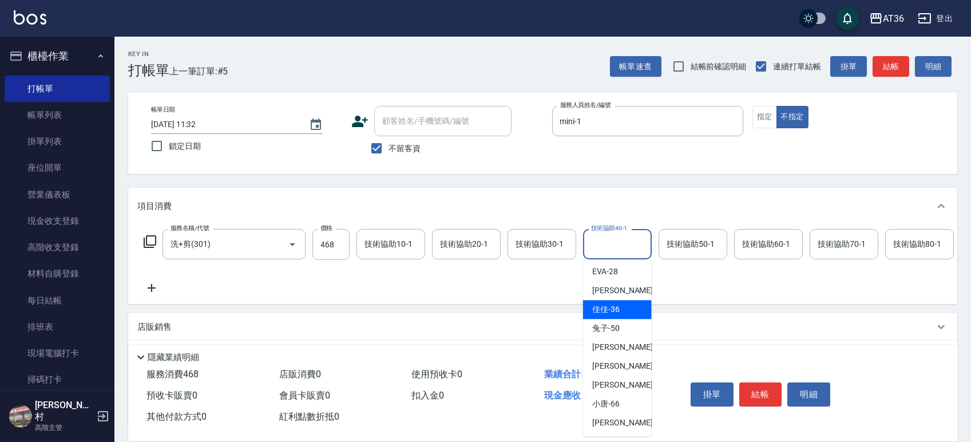
click at [619, 308] on div "佳佳 -36" at bounding box center [617, 309] width 69 height 19
type input "佳佳-36"
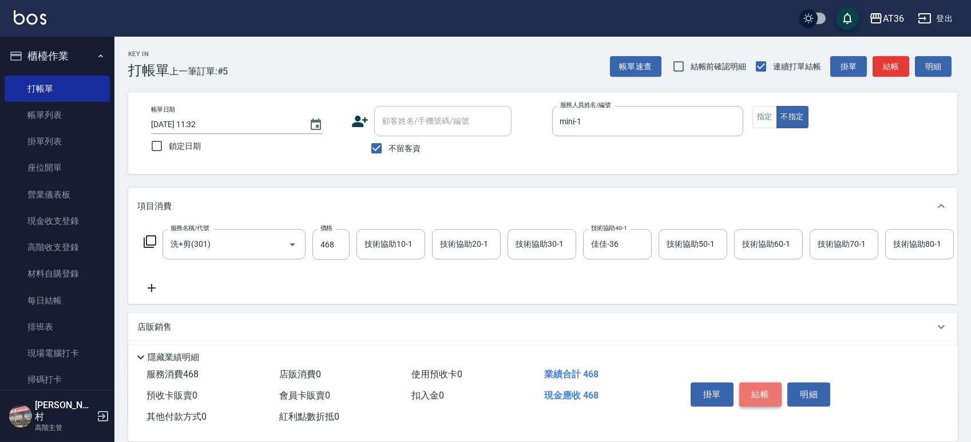
click at [758, 396] on button "結帳" at bounding box center [760, 394] width 43 height 24
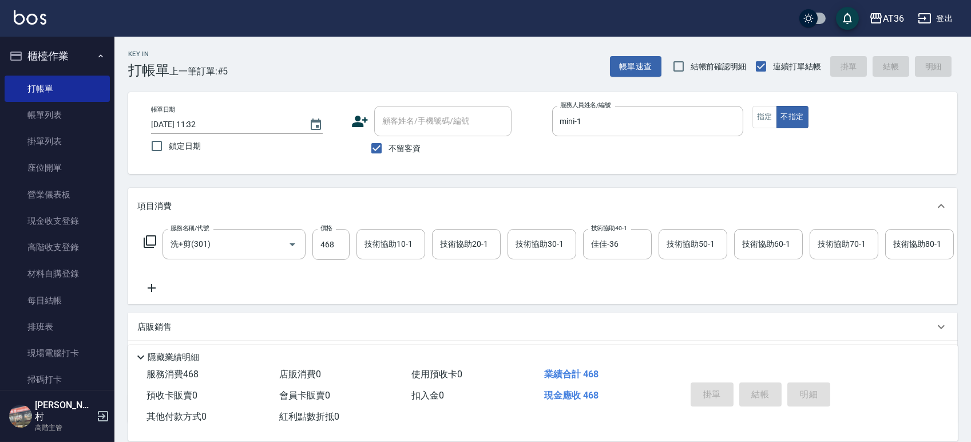
type input "[DATE] 11:32"
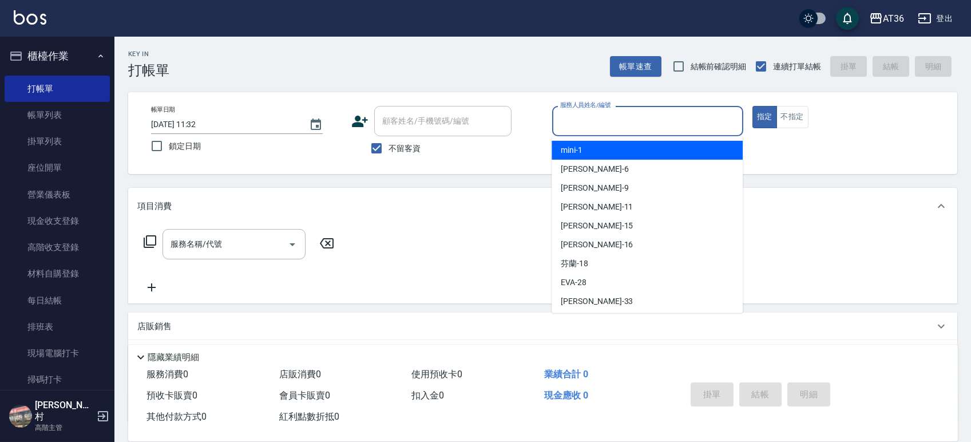
click at [567, 126] on input "服務人員姓名/編號" at bounding box center [647, 121] width 181 height 20
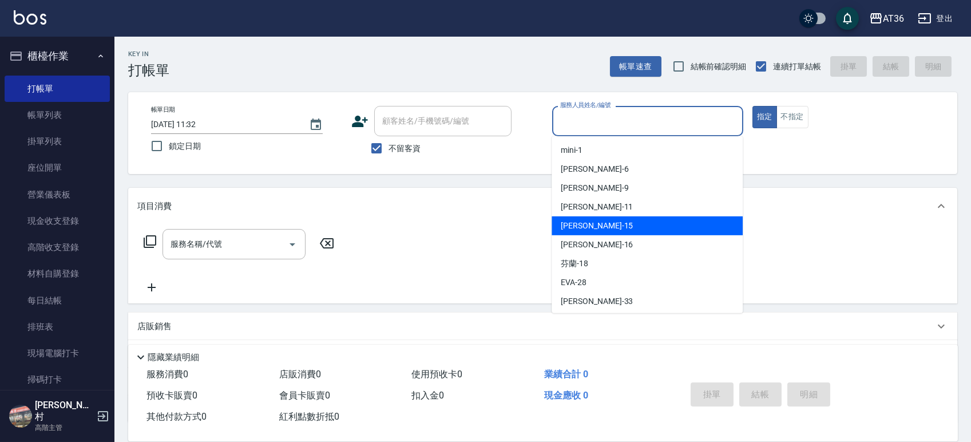
click at [597, 224] on div "[PERSON_NAME] -15" at bounding box center [646, 225] width 191 height 19
type input "[PERSON_NAME]-15"
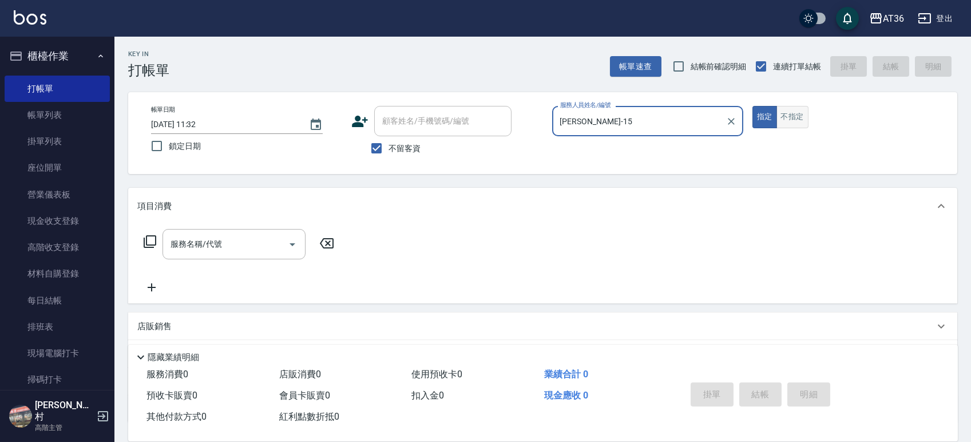
click at [792, 113] on button "不指定" at bounding box center [792, 117] width 32 height 22
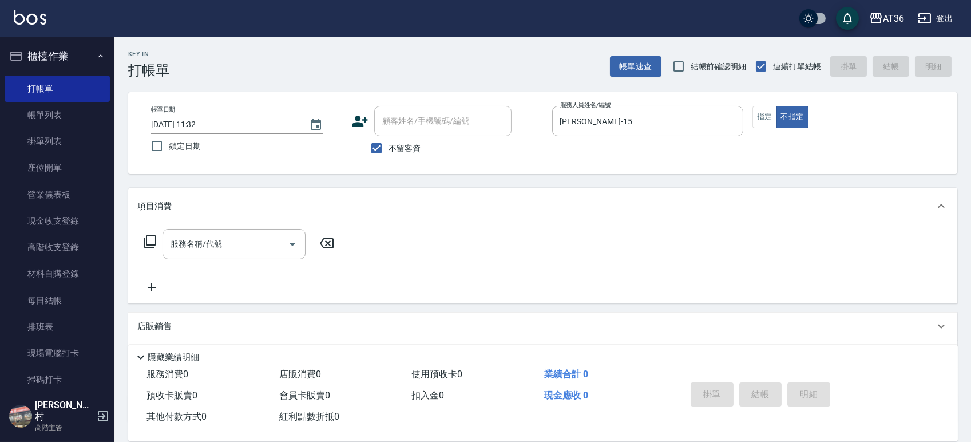
click at [186, 128] on input "[DATE] 11:32" at bounding box center [224, 124] width 146 height 19
type input "[DATE] 11:32"
click at [149, 241] on icon at bounding box center [150, 242] width 14 height 14
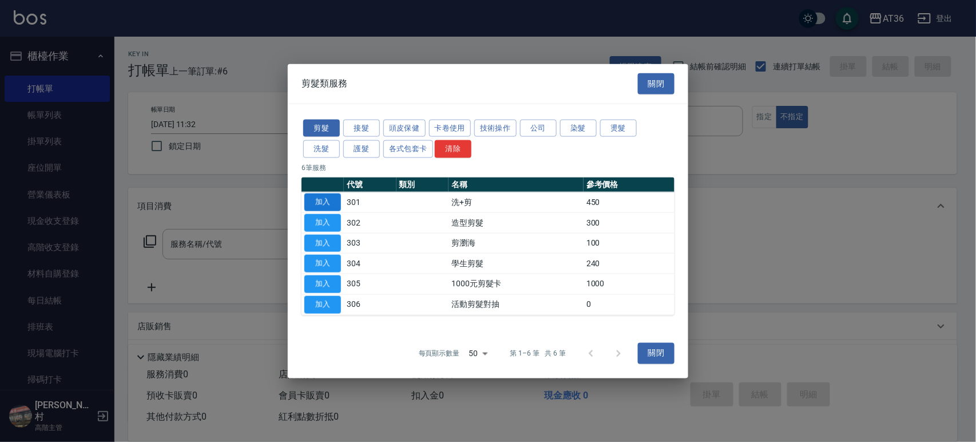
click at [325, 199] on button "加入" at bounding box center [322, 202] width 37 height 18
type input "洗+剪(301)"
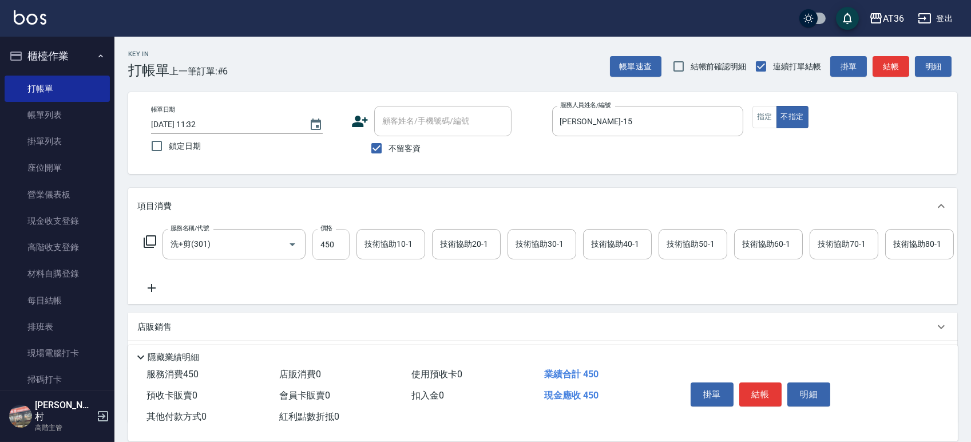
click at [323, 245] on input "450" at bounding box center [330, 244] width 37 height 31
type input "468"
click at [757, 386] on button "結帳" at bounding box center [760, 394] width 43 height 24
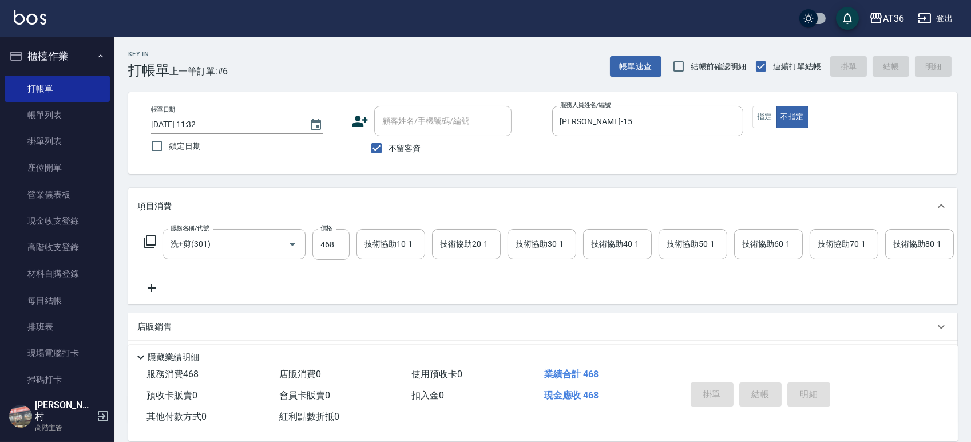
type input "[DATE] 11:33"
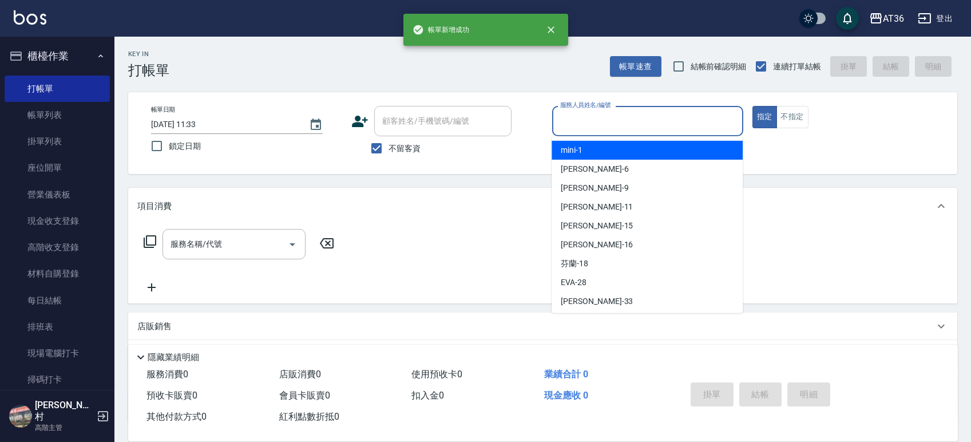
drag, startPoint x: 564, startPoint y: 122, endPoint x: 630, endPoint y: 156, distance: 73.9
click at [565, 124] on input "服務人員姓名/編號" at bounding box center [647, 121] width 181 height 20
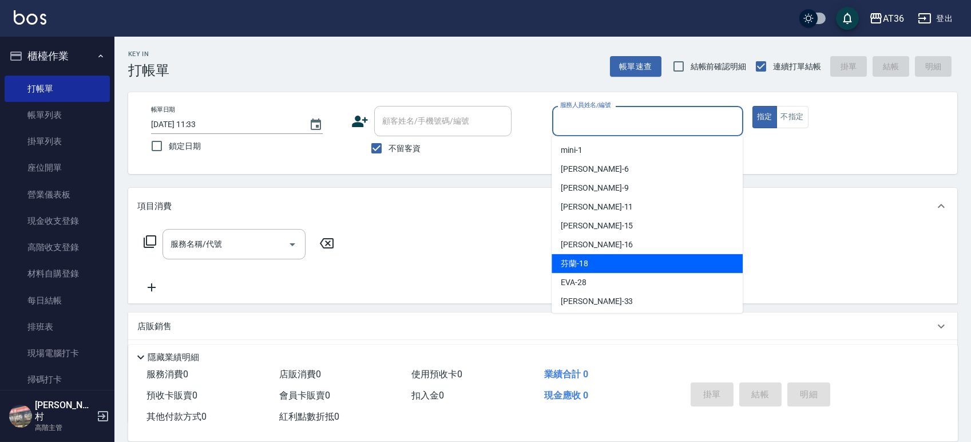
click at [591, 263] on div "芬蘭 -18" at bounding box center [646, 263] width 191 height 19
type input "芬蘭-18"
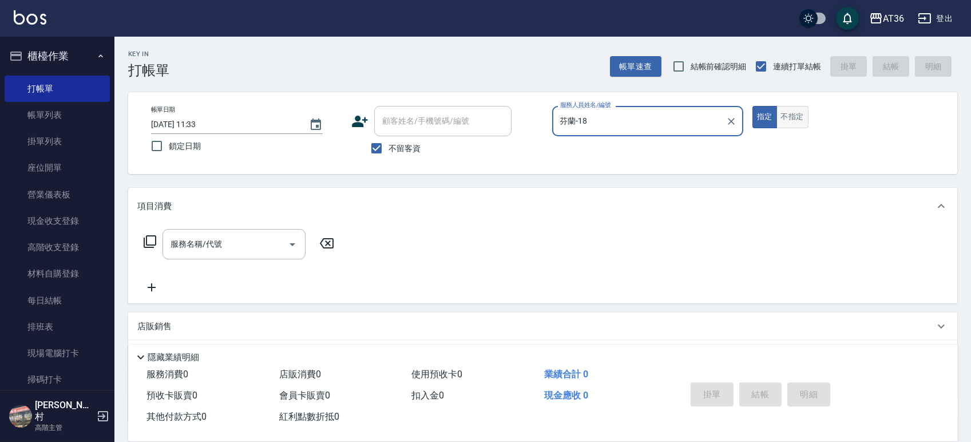
click at [799, 118] on button "不指定" at bounding box center [792, 117] width 32 height 22
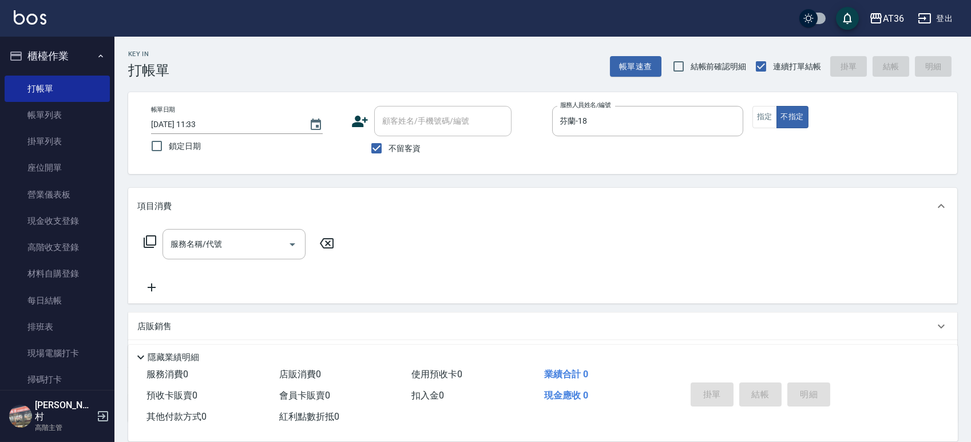
click at [153, 243] on icon at bounding box center [150, 242] width 14 height 14
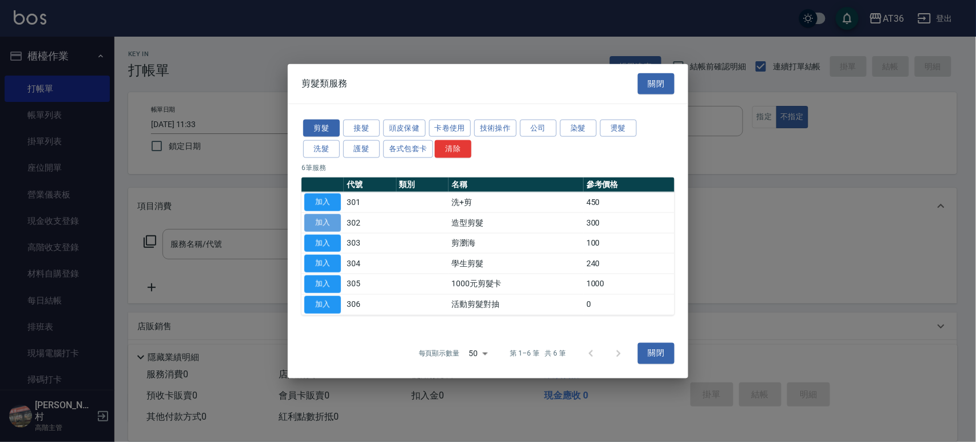
click at [325, 220] on button "加入" at bounding box center [322, 222] width 37 height 18
type input "造型剪髮(302)"
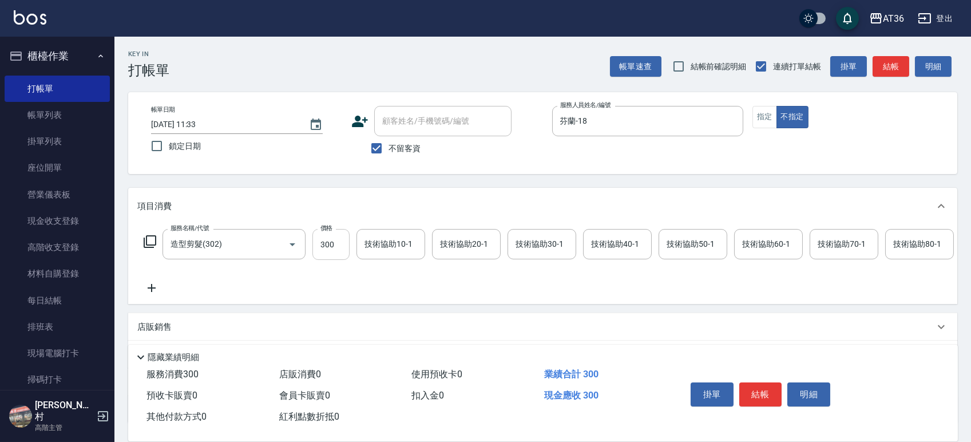
click at [317, 247] on input "300" at bounding box center [330, 244] width 37 height 31
type input "298"
click at [184, 129] on input "[DATE] 11:33" at bounding box center [224, 124] width 146 height 19
click at [758, 391] on button "結帳" at bounding box center [760, 394] width 43 height 24
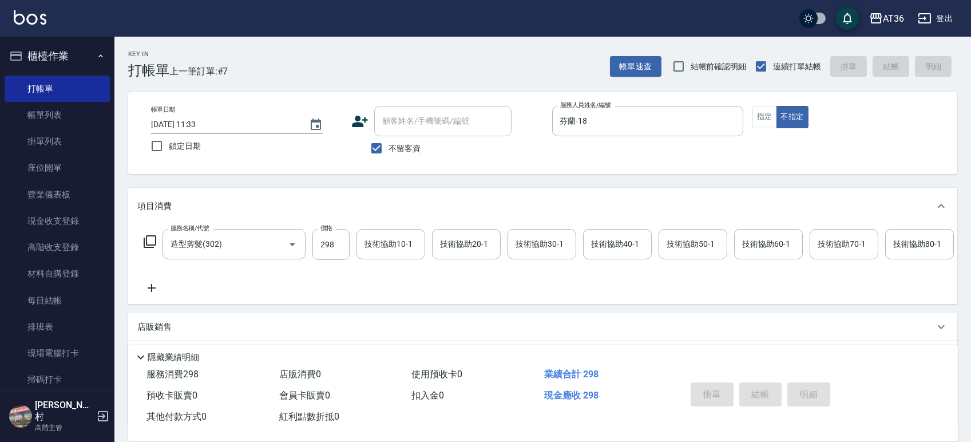
type input "[DATE] 11:33"
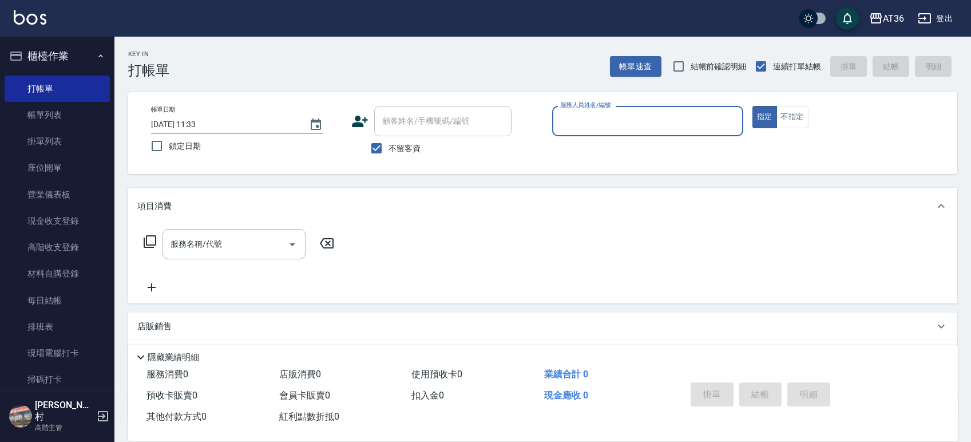
click at [563, 126] on input "服務人員姓名/編號" at bounding box center [647, 121] width 181 height 20
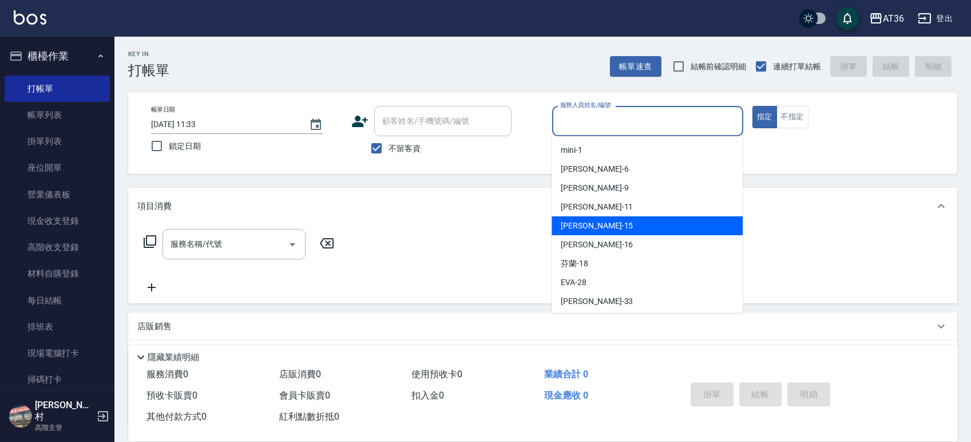
click at [591, 224] on div "[PERSON_NAME] -15" at bounding box center [646, 225] width 191 height 19
type input "[PERSON_NAME]-15"
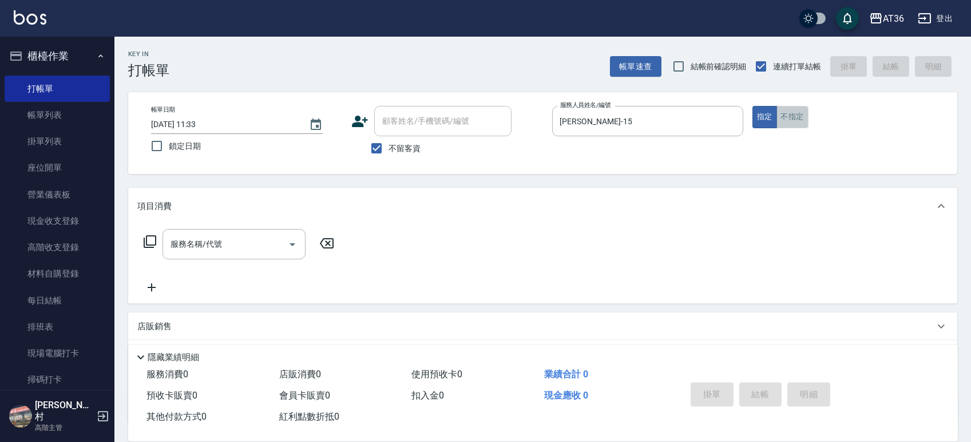
click at [787, 124] on button "不指定" at bounding box center [792, 117] width 32 height 22
click at [187, 128] on input "[DATE] 11:33" at bounding box center [224, 124] width 146 height 19
type input "[DATE] 11:33"
click at [150, 239] on icon at bounding box center [150, 242] width 14 height 14
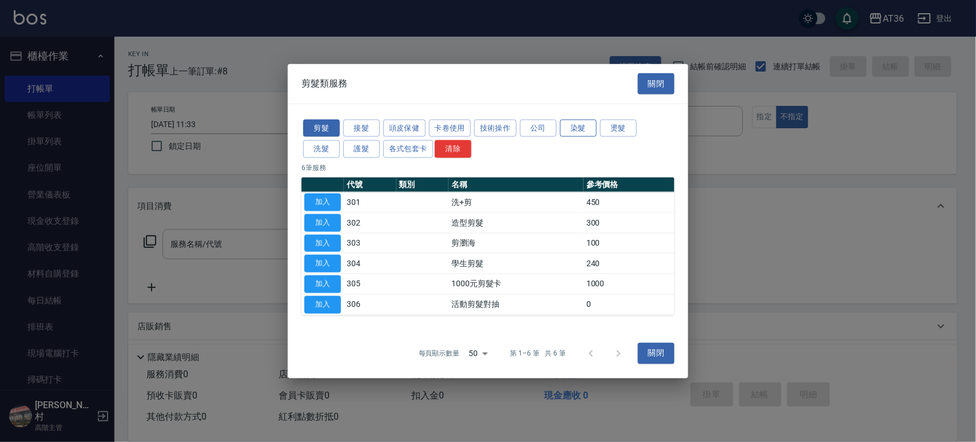
click at [581, 130] on button "染髮" at bounding box center [578, 128] width 37 height 18
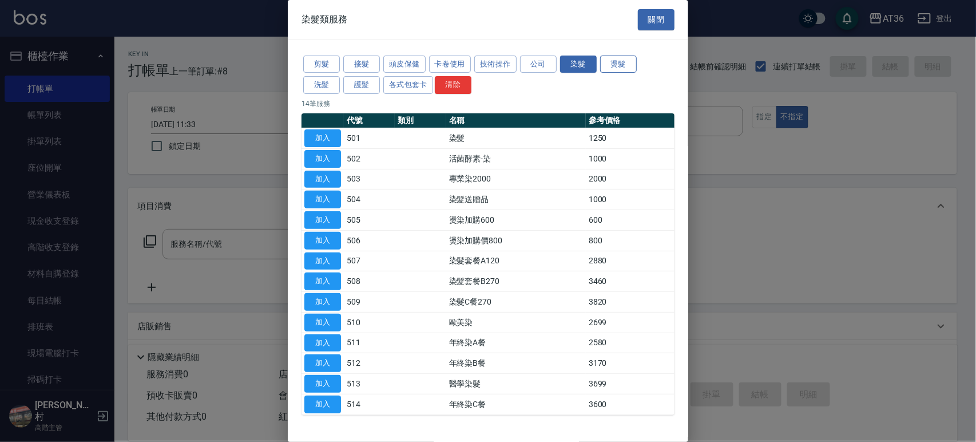
click at [620, 61] on button "燙髮" at bounding box center [618, 64] width 37 height 18
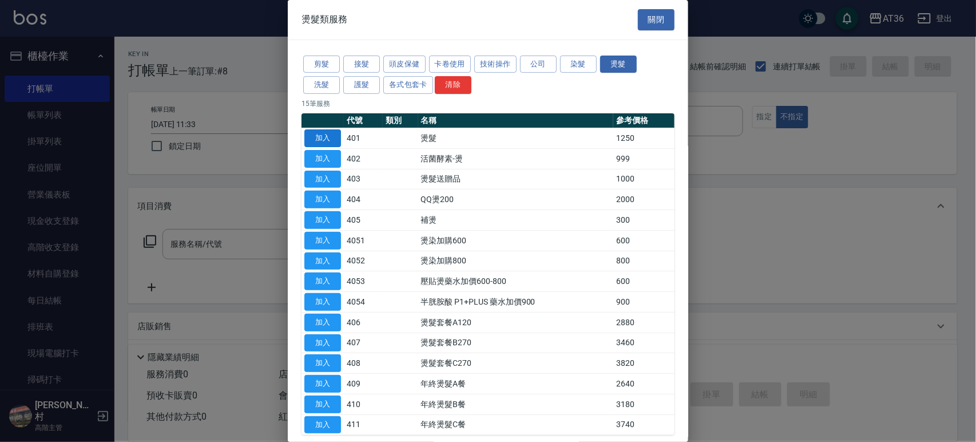
click at [324, 132] on button "加入" at bounding box center [322, 138] width 37 height 18
type input "燙髮(401)"
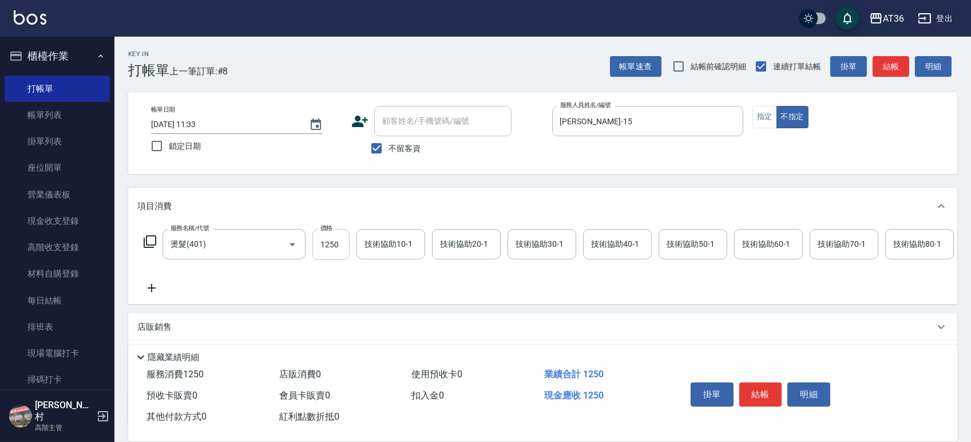
click at [324, 246] on input "1250" at bounding box center [330, 244] width 37 height 31
type input "1048"
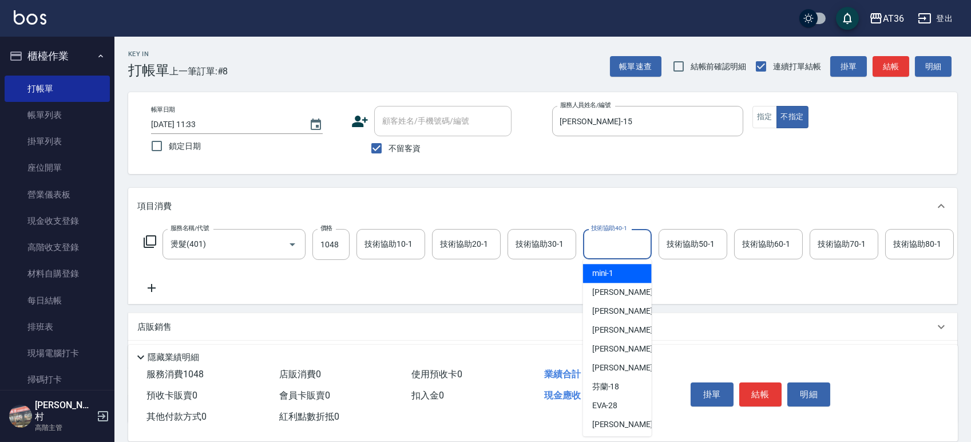
click at [599, 244] on div "技術協助40-1 技術協助40-1" at bounding box center [617, 244] width 69 height 30
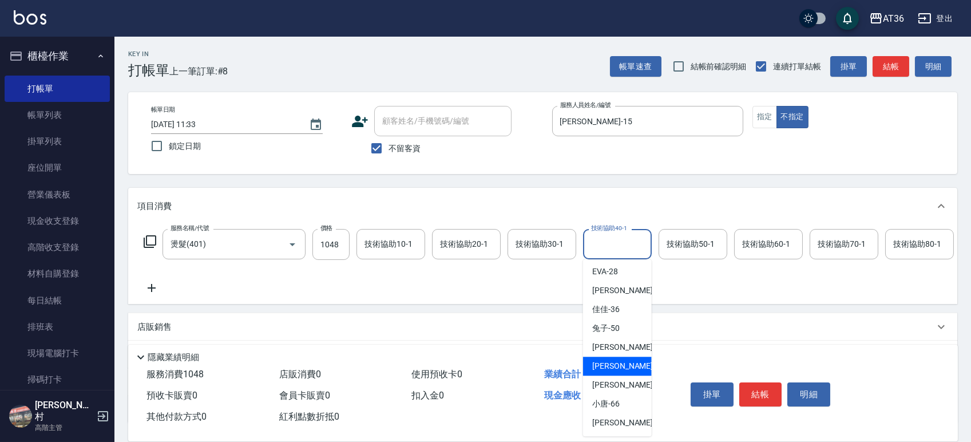
drag, startPoint x: 617, startPoint y: 364, endPoint x: 579, endPoint y: 312, distance: 63.8
click at [616, 364] on span "[PERSON_NAME] -58" at bounding box center [628, 366] width 72 height 12
type input "[PERSON_NAME]-58"
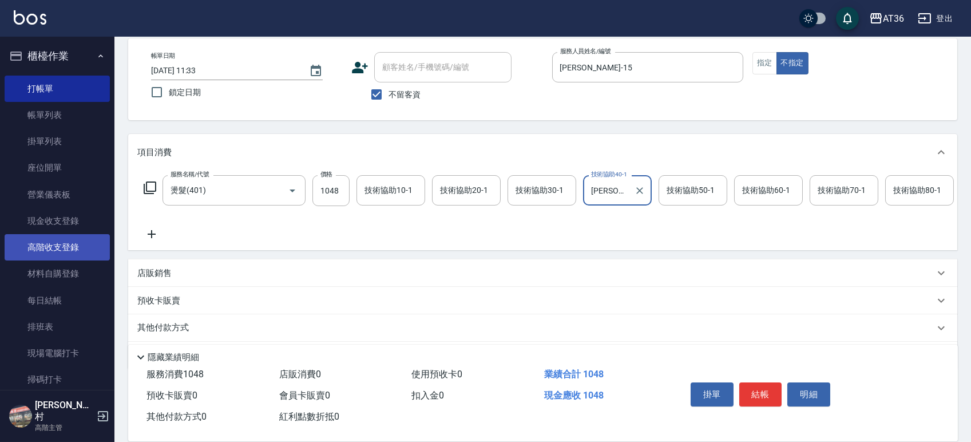
scroll to position [101, 0]
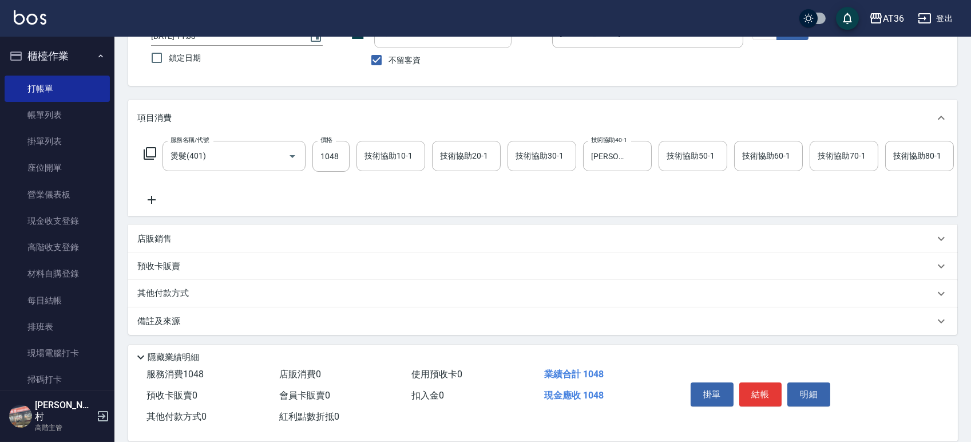
click at [185, 293] on p "其他付款方式" at bounding box center [165, 293] width 57 height 13
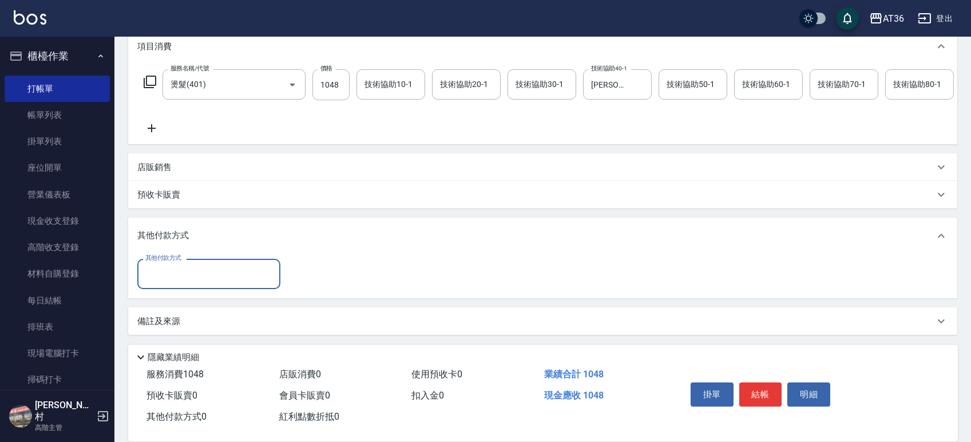
scroll to position [172, 0]
click at [181, 273] on input "其他付款方式" at bounding box center [208, 274] width 133 height 20
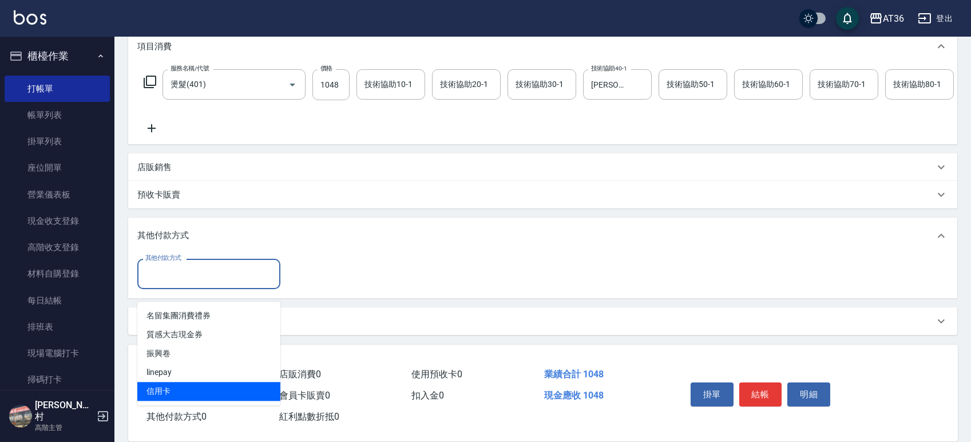
drag, startPoint x: 167, startPoint y: 378, endPoint x: 268, endPoint y: 299, distance: 128.0
click at [169, 382] on span "信用卡" at bounding box center [208, 391] width 143 height 19
type input "信用卡"
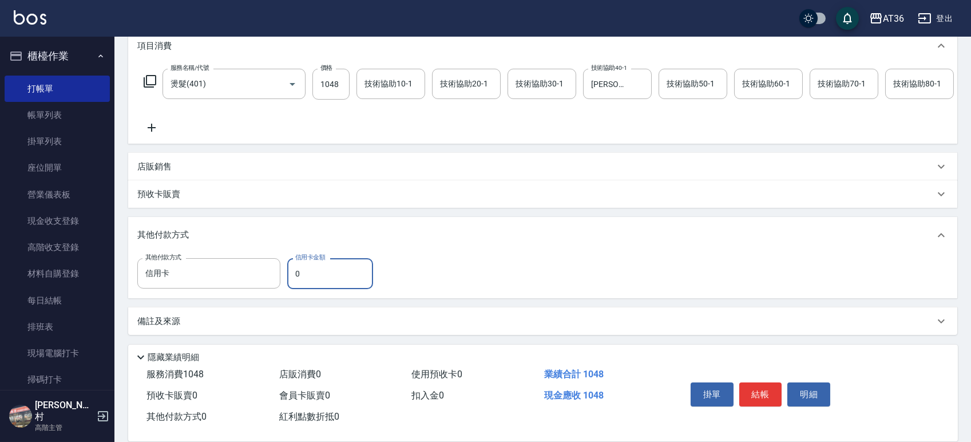
click at [288, 282] on input "0" at bounding box center [330, 273] width 86 height 31
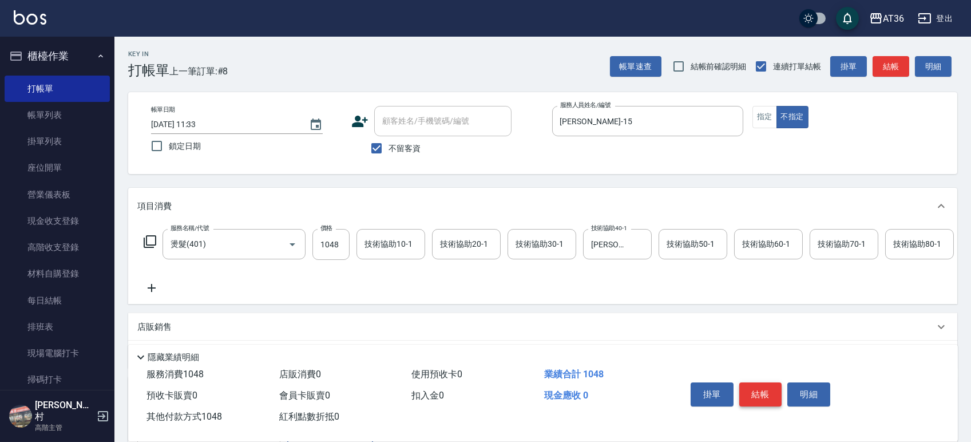
type input "1048"
click at [767, 387] on button "結帳" at bounding box center [760, 394] width 43 height 24
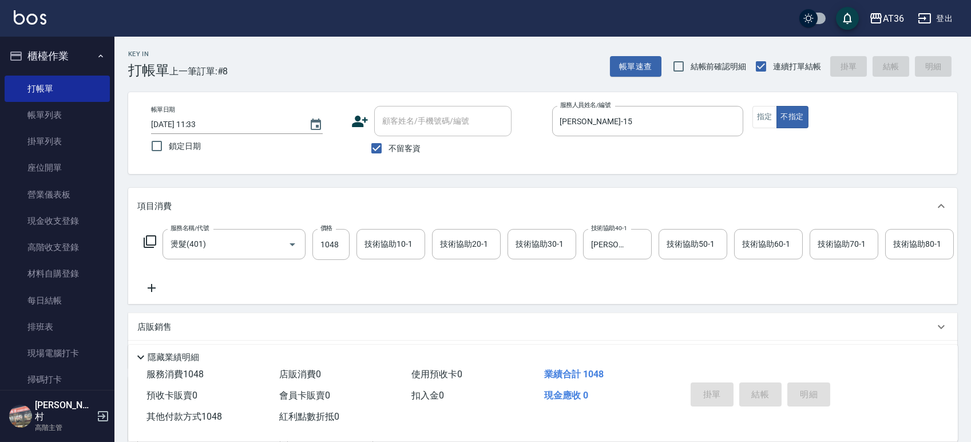
type input "[DATE] 11:33"
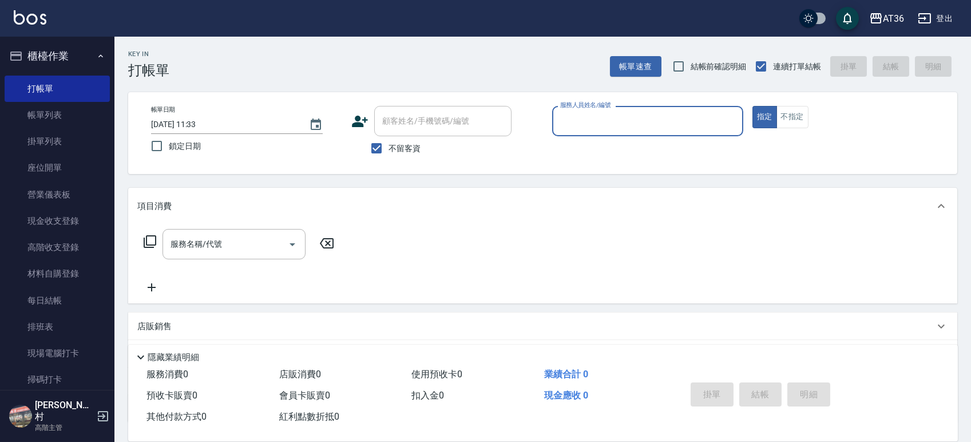
click at [569, 112] on div "服務人員姓名/編號 服務人員姓名/編號" at bounding box center [647, 121] width 191 height 30
click at [569, 125] on input "服務人員姓名/編號" at bounding box center [647, 121] width 181 height 20
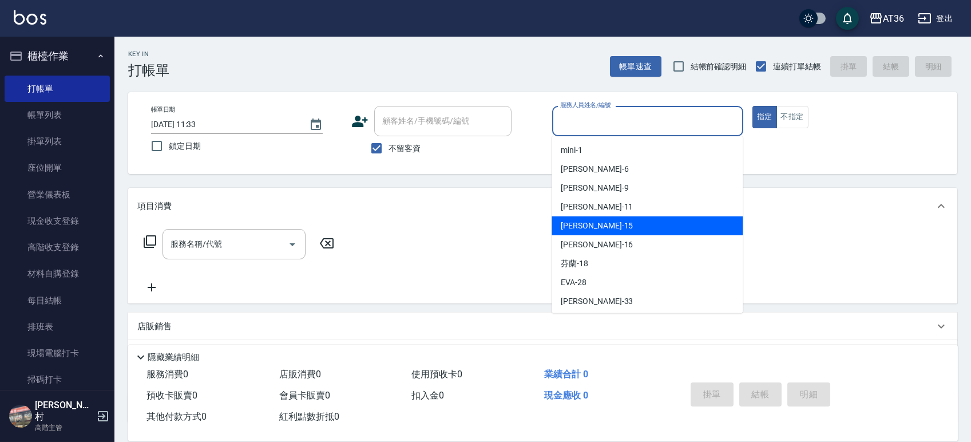
click at [581, 225] on span "[PERSON_NAME] -15" at bounding box center [597, 226] width 72 height 12
type input "[PERSON_NAME]-15"
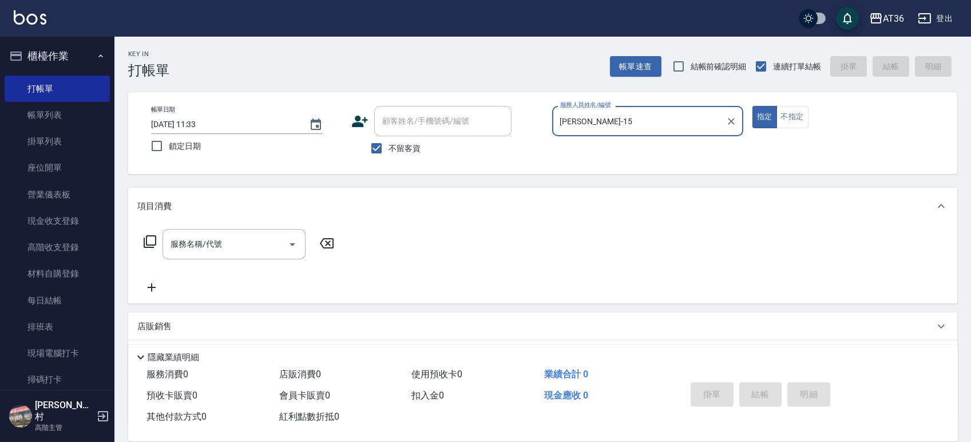
click at [799, 119] on button "不指定" at bounding box center [792, 117] width 32 height 22
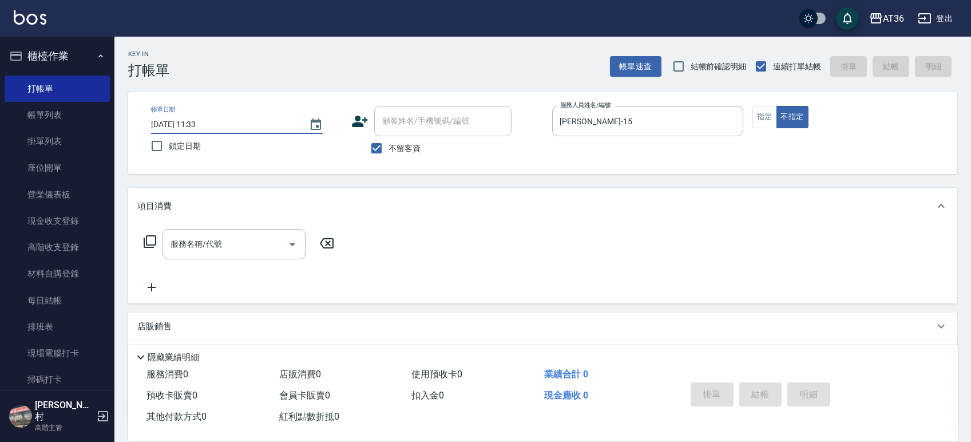
click at [185, 128] on input "[DATE] 11:33" at bounding box center [224, 124] width 146 height 19
type input "[DATE] 11:33"
click at [150, 246] on icon at bounding box center [150, 242] width 14 height 14
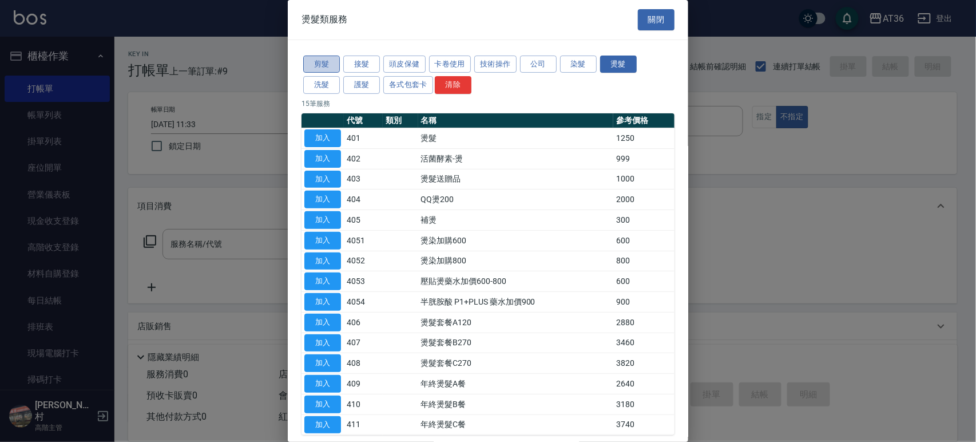
click at [324, 65] on button "剪髮" at bounding box center [321, 64] width 37 height 18
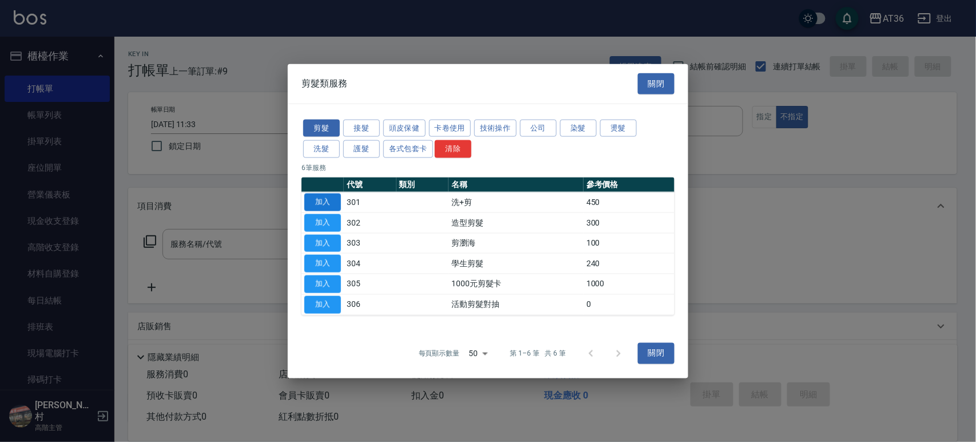
click at [325, 201] on button "加入" at bounding box center [322, 202] width 37 height 18
type input "洗+剪(301)"
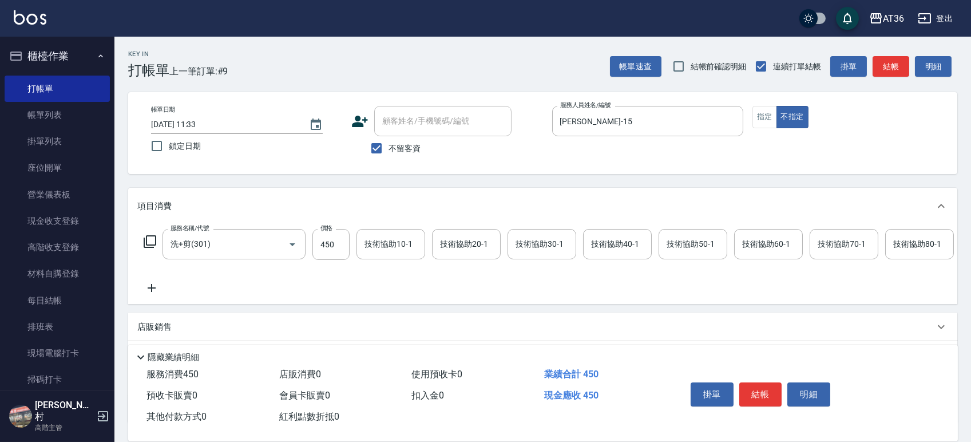
click at [334, 245] on input "450" at bounding box center [330, 244] width 37 height 31
type input "468"
click at [610, 243] on div "技術協助40-1 技術協助40-1" at bounding box center [617, 244] width 69 height 30
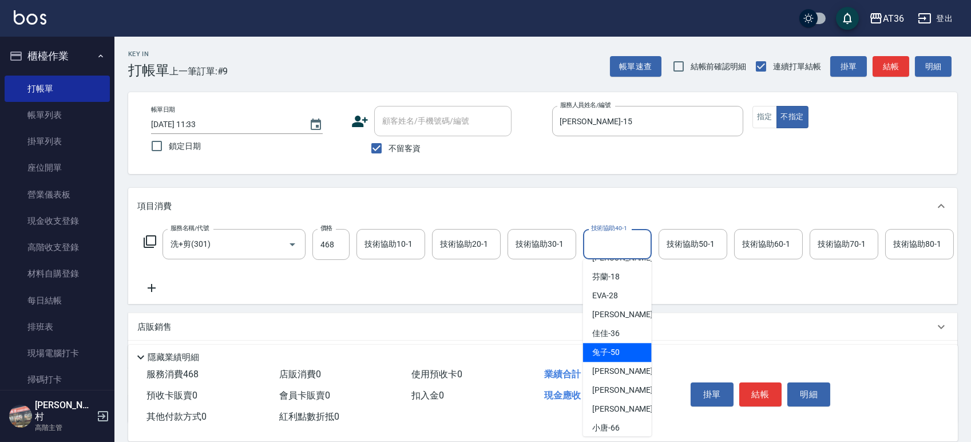
scroll to position [134, 0]
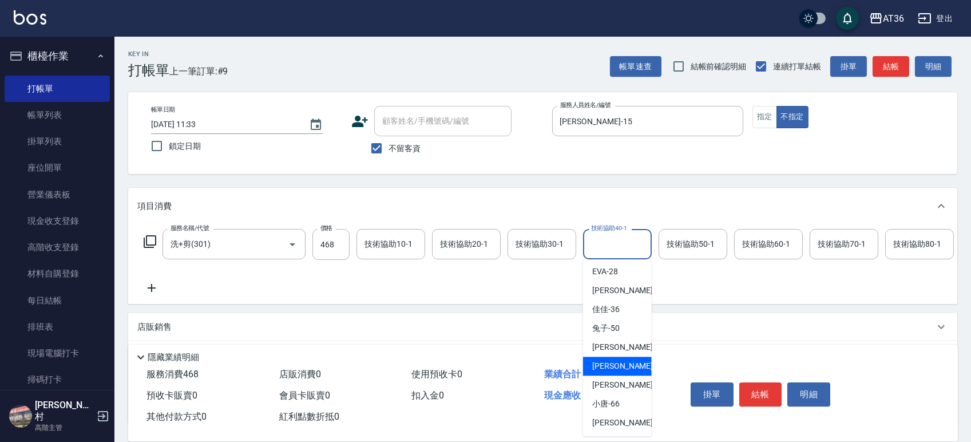
click at [621, 366] on div "[PERSON_NAME] -58" at bounding box center [617, 365] width 69 height 19
type input "[PERSON_NAME]-58"
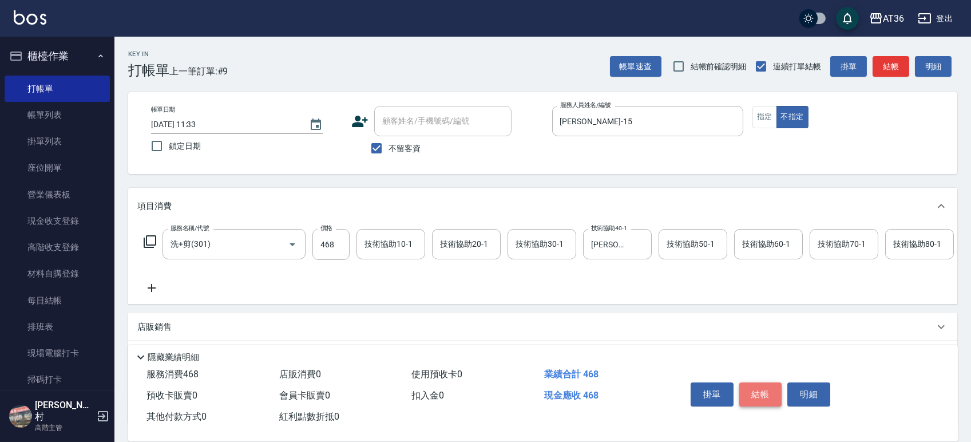
click at [765, 392] on button "結帳" at bounding box center [760, 394] width 43 height 24
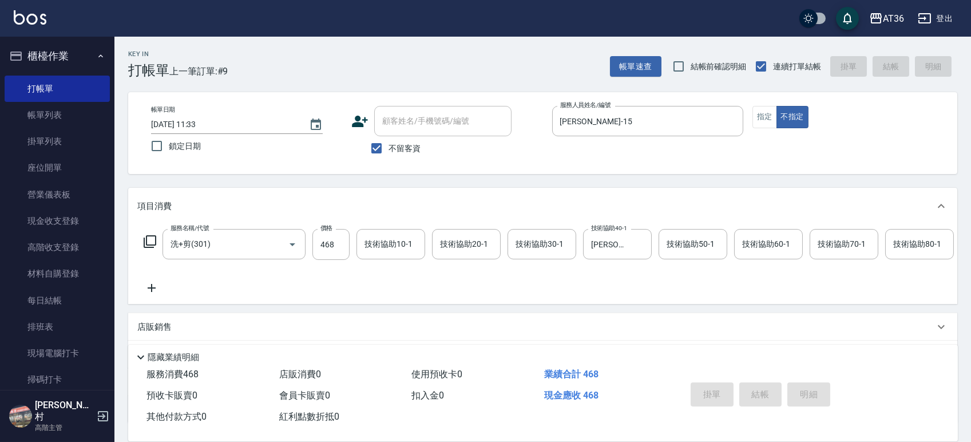
type input "[DATE] 11:34"
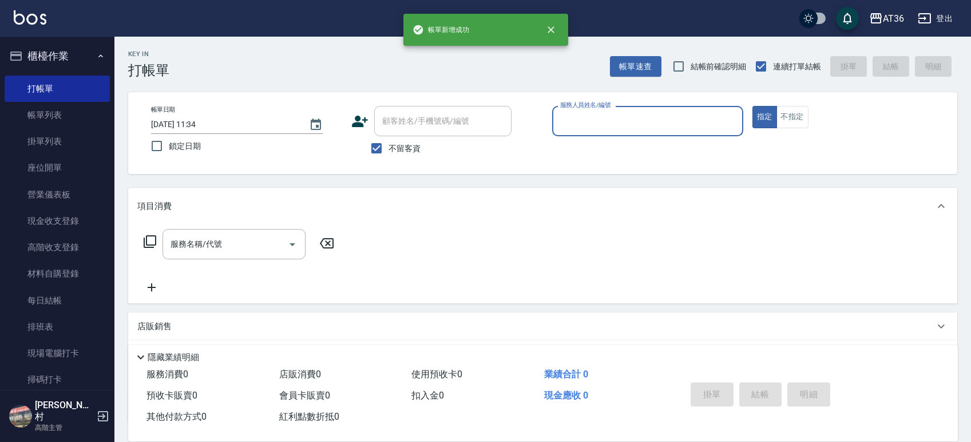
drag, startPoint x: 577, startPoint y: 126, endPoint x: 607, endPoint y: 156, distance: 42.1
click at [577, 131] on div "服務人員姓名/編號" at bounding box center [647, 121] width 191 height 30
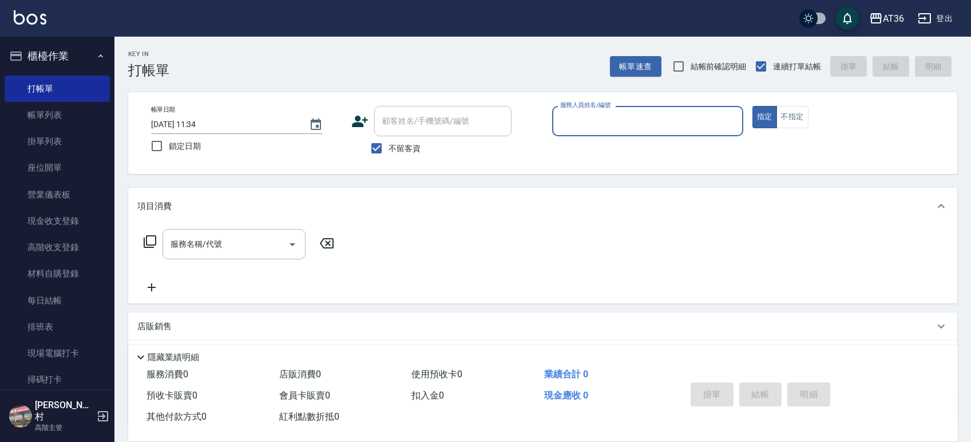
click at [565, 120] on input "服務人員姓名/編號" at bounding box center [647, 121] width 181 height 20
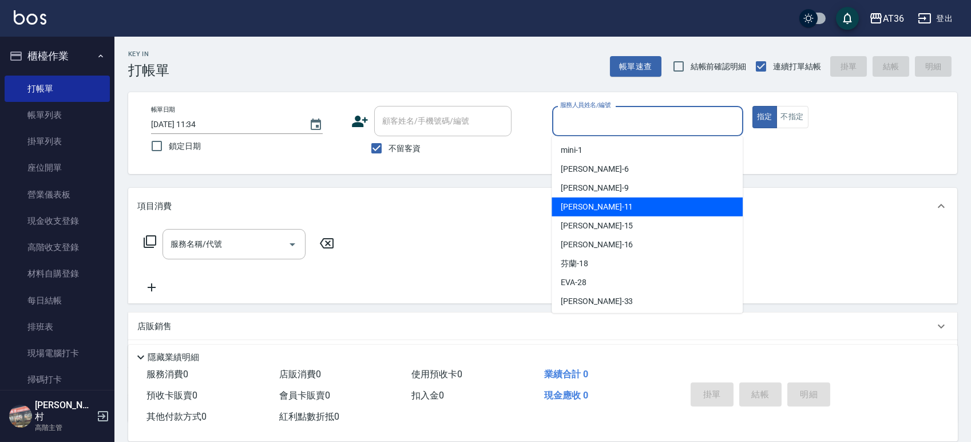
click at [599, 200] on div "[PERSON_NAME] -11" at bounding box center [646, 206] width 191 height 19
type input "[PERSON_NAME]-11"
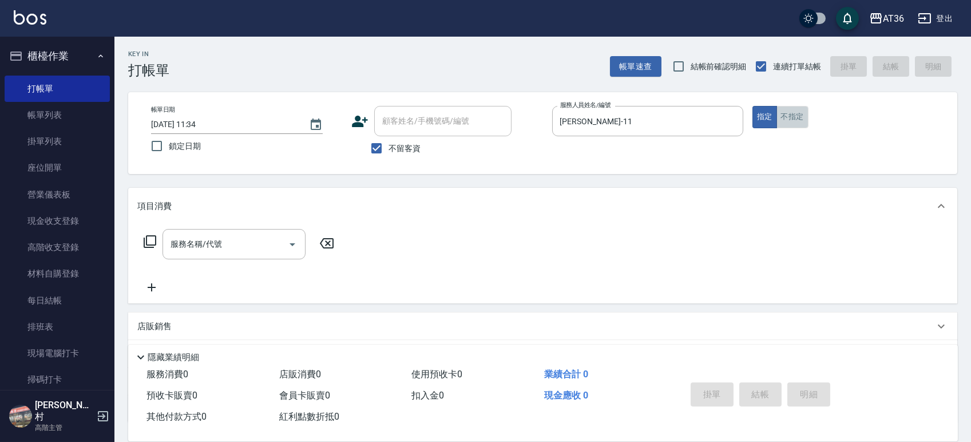
drag, startPoint x: 785, startPoint y: 118, endPoint x: 862, endPoint y: 162, distance: 88.9
click at [785, 118] on button "不指定" at bounding box center [792, 117] width 32 height 22
click at [152, 238] on icon at bounding box center [150, 242] width 14 height 14
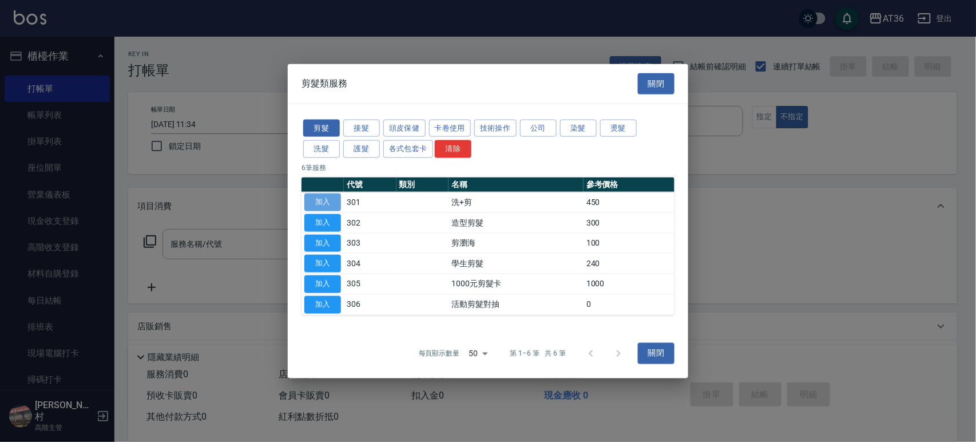
click at [327, 197] on button "加入" at bounding box center [322, 202] width 37 height 18
type input "洗+剪(301)"
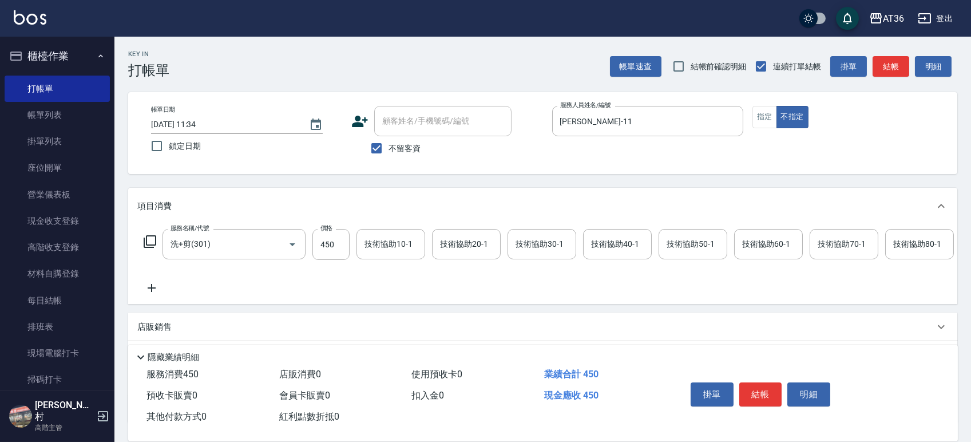
click at [183, 128] on input "[DATE] 11:34" at bounding box center [224, 124] width 146 height 19
type input "[DATE] 11:34"
click at [317, 243] on input "450" at bounding box center [330, 244] width 37 height 31
type input "468"
click at [592, 241] on div "技術協助40-1 技術協助40-1" at bounding box center [617, 244] width 69 height 30
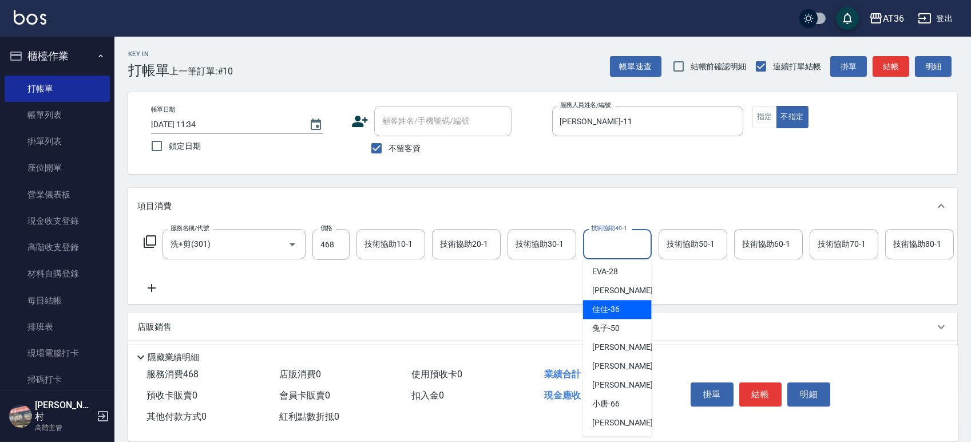
click at [618, 305] on div "佳佳 -36" at bounding box center [617, 309] width 69 height 19
type input "佳佳-36"
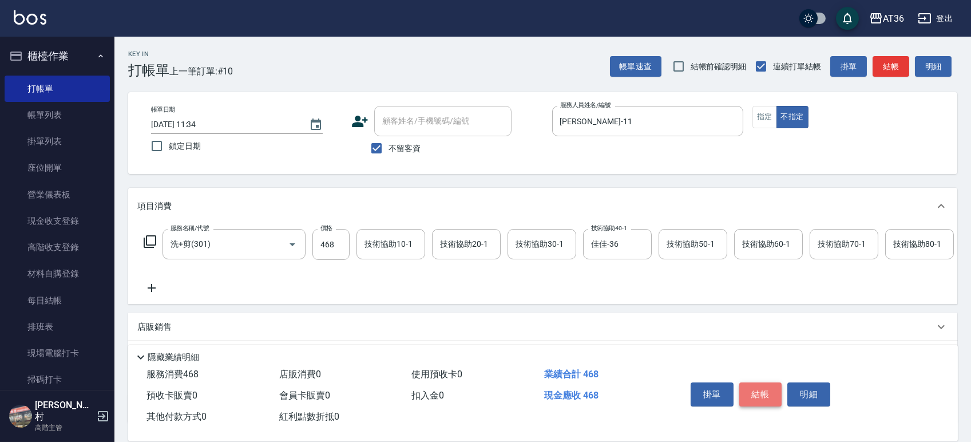
click at [756, 391] on button "結帳" at bounding box center [760, 394] width 43 height 24
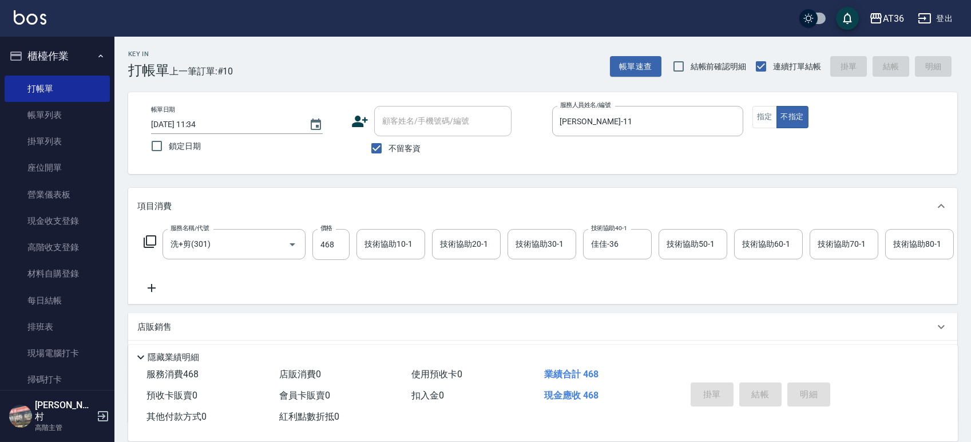
type input "[DATE] 11:34"
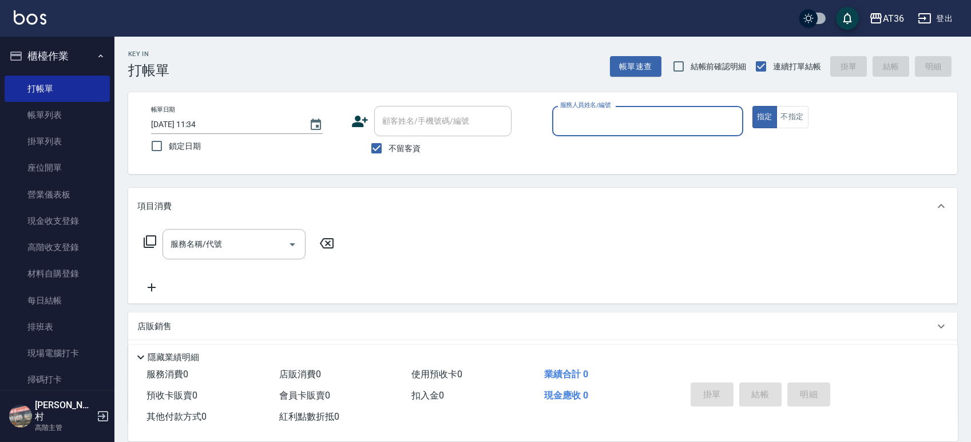
click at [570, 124] on input "服務人員姓名/編號" at bounding box center [647, 121] width 181 height 20
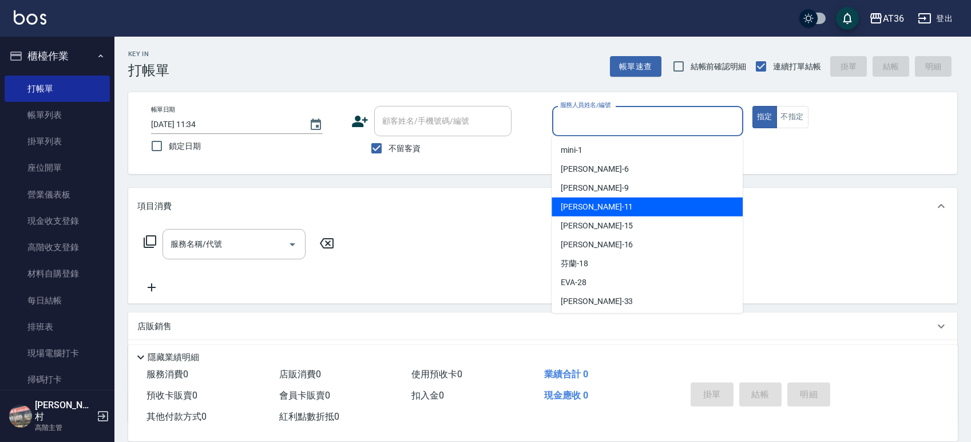
click at [589, 208] on div "[PERSON_NAME] -11" at bounding box center [646, 206] width 191 height 19
type input "[PERSON_NAME]-11"
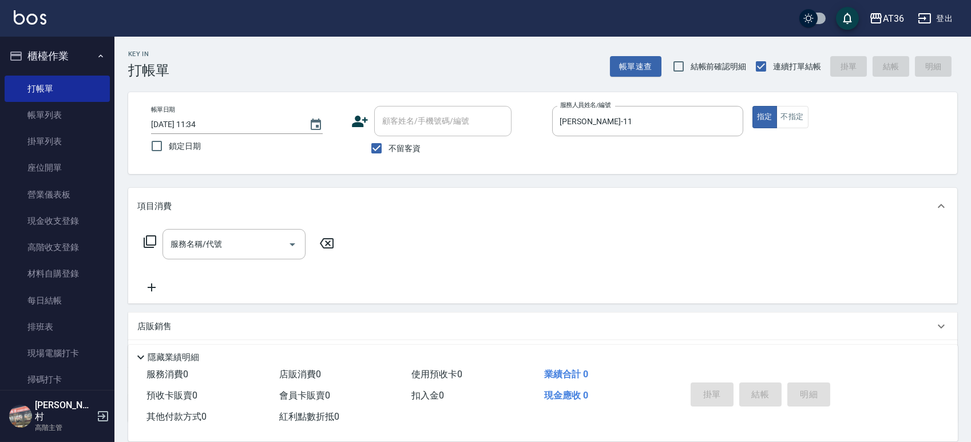
click at [150, 240] on icon at bounding box center [150, 242] width 14 height 14
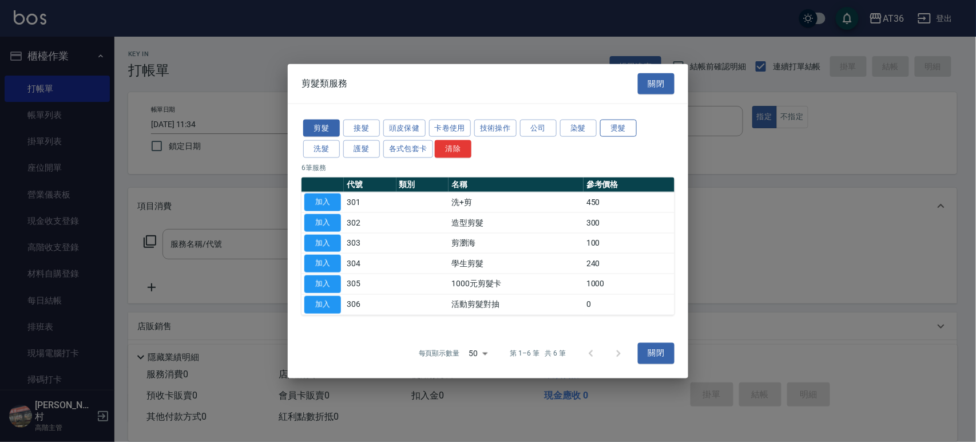
click at [618, 127] on button "燙髮" at bounding box center [618, 128] width 37 height 18
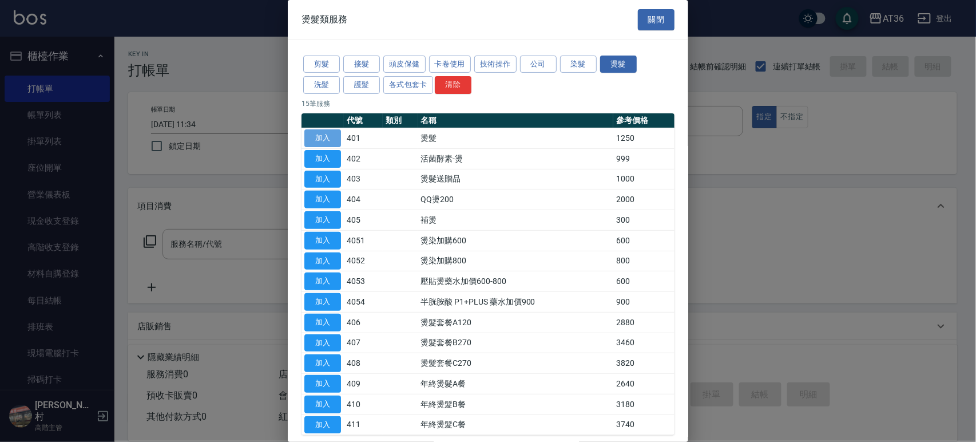
click at [331, 140] on button "加入" at bounding box center [322, 138] width 37 height 18
type input "燙髮(401)"
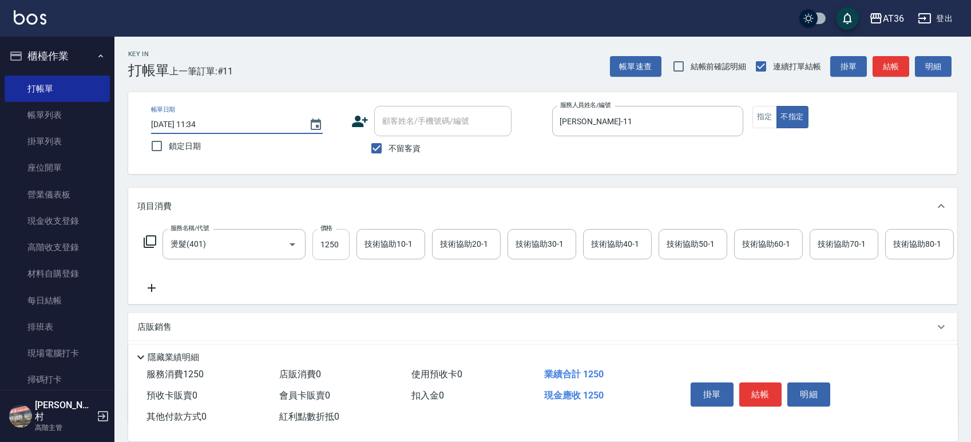
type input "[DATE] 11:34"
click at [327, 243] on input "1250" at bounding box center [330, 244] width 37 height 31
type input "1470"
click at [601, 247] on div "技術協助40-1 技術協助40-1" at bounding box center [617, 244] width 69 height 30
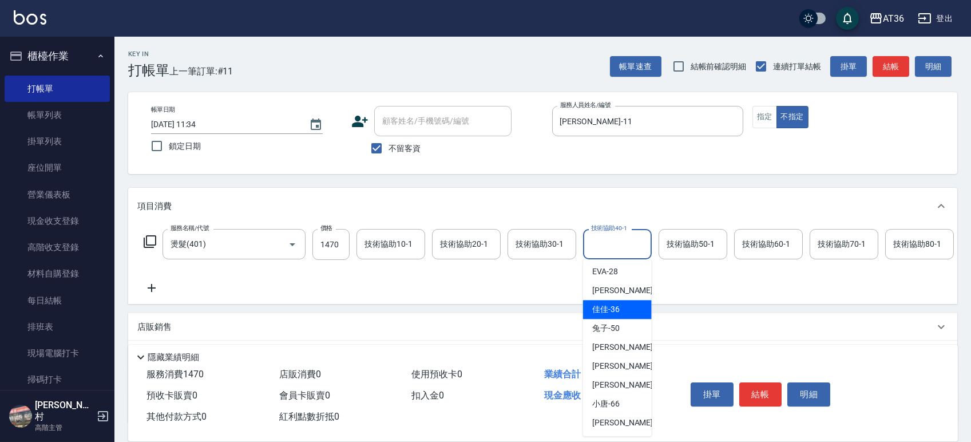
click at [608, 302] on div "佳佳 -36" at bounding box center [617, 309] width 69 height 19
type input "佳佳-36"
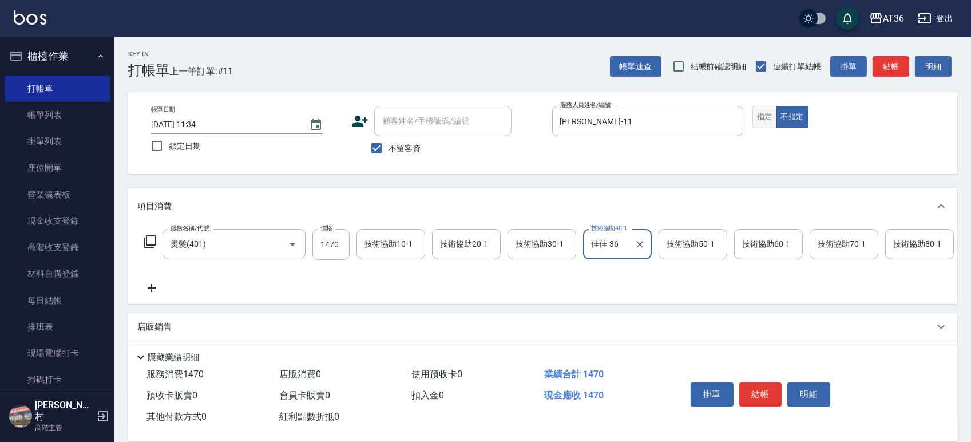
click at [760, 110] on button "指定" at bounding box center [764, 117] width 25 height 22
click at [751, 395] on button "結帳" at bounding box center [760, 394] width 43 height 24
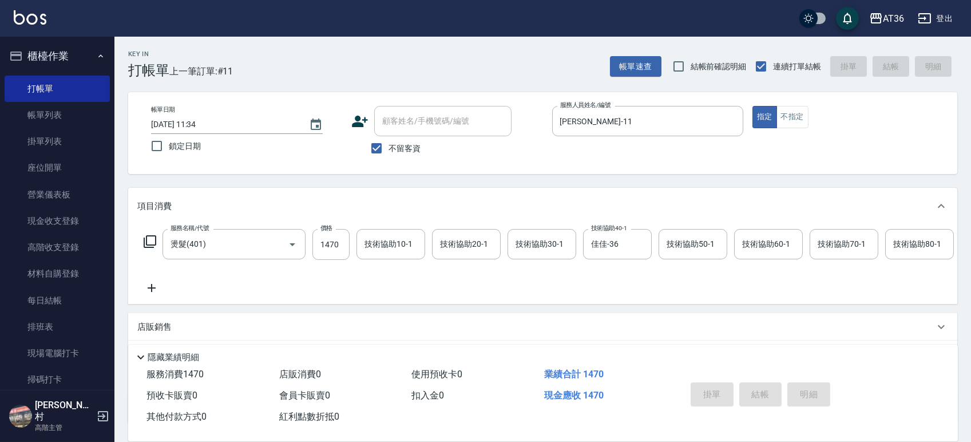
type input "[DATE] 11:35"
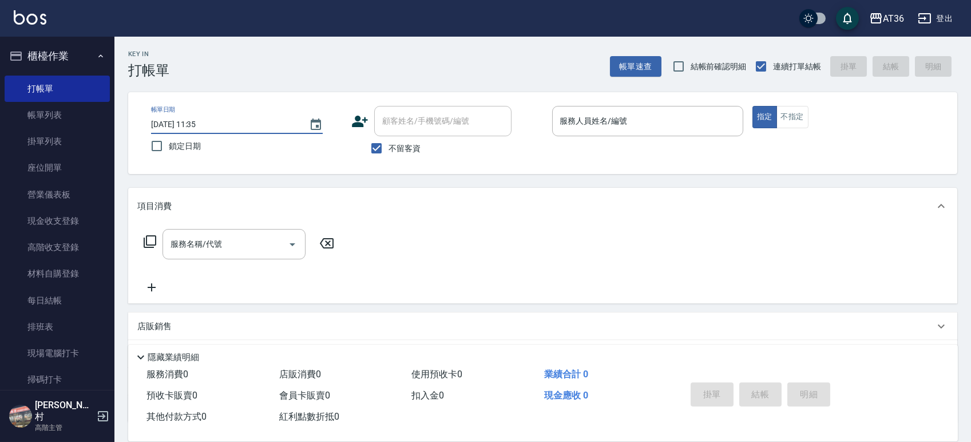
click at [180, 129] on input "[DATE] 11:35" at bounding box center [224, 124] width 146 height 19
click at [185, 122] on input "[DATE] 11:35" at bounding box center [224, 124] width 146 height 19
type input "[DATE] 11:35"
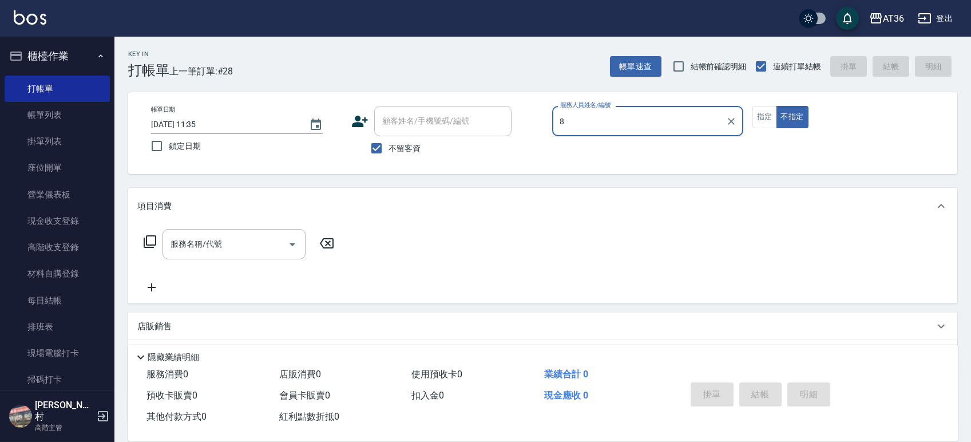
type input "8"
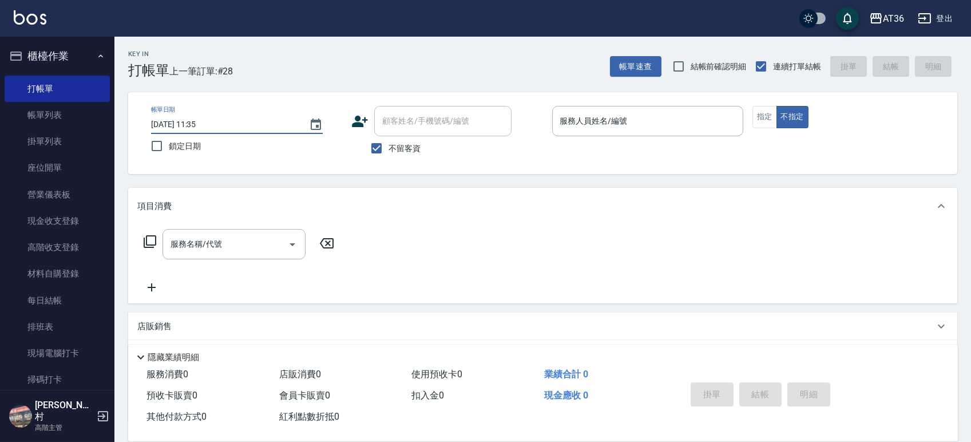
click at [184, 126] on input "[DATE] 11:35" at bounding box center [224, 124] width 146 height 19
type input "[DATE] 11:35"
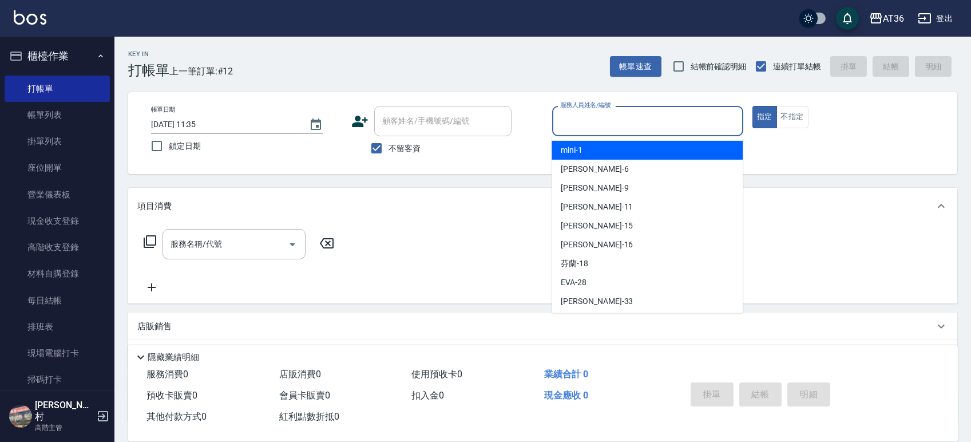
click at [565, 124] on input "服務人員姓名/編號" at bounding box center [647, 121] width 181 height 20
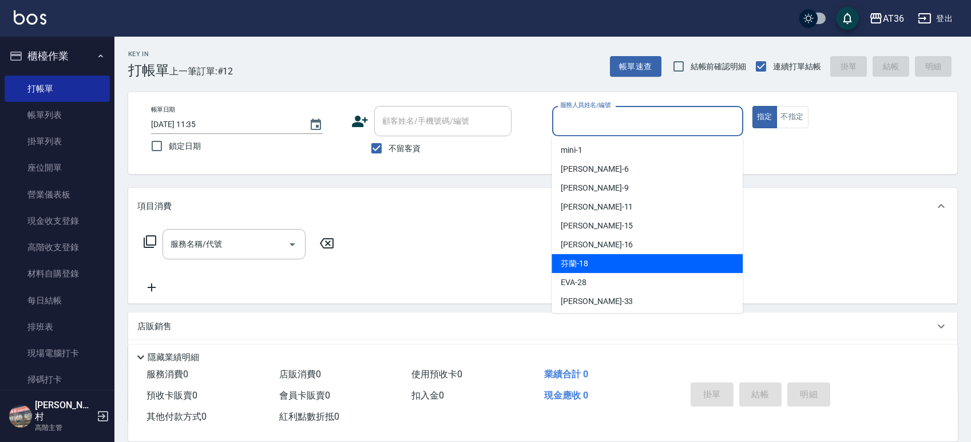
click at [581, 258] on span "芬蘭 -18" at bounding box center [574, 263] width 27 height 12
type input "芬蘭-18"
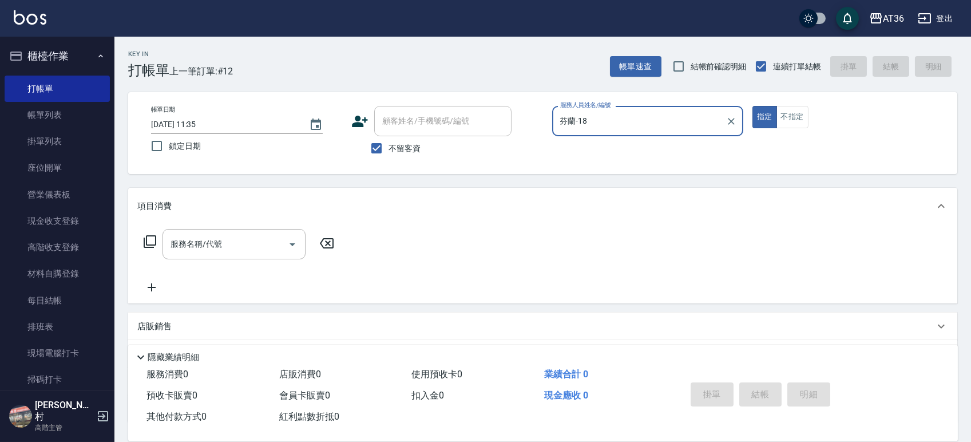
click at [149, 243] on icon at bounding box center [150, 242] width 14 height 14
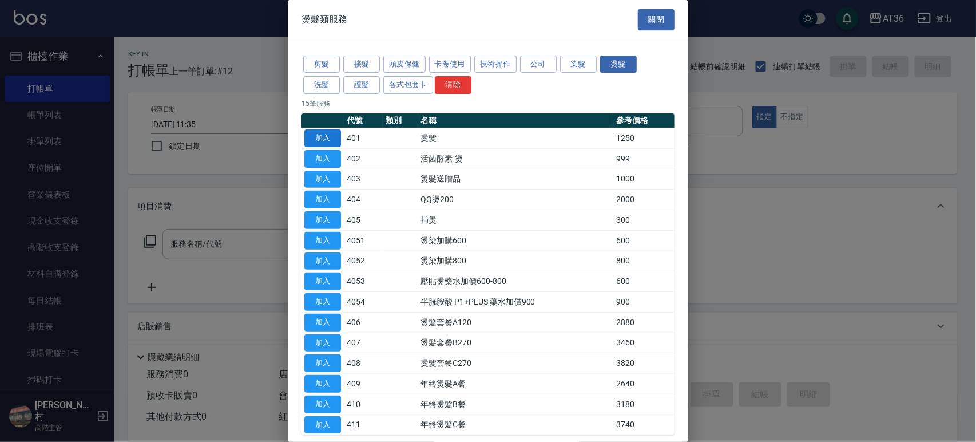
click at [315, 140] on button "加入" at bounding box center [322, 138] width 37 height 18
type input "燙髮(401)"
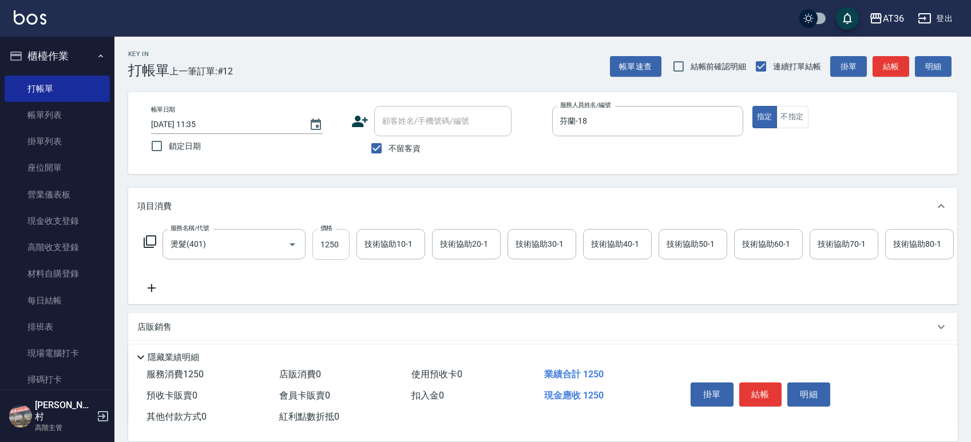
click at [321, 246] on input "1250" at bounding box center [330, 244] width 37 height 31
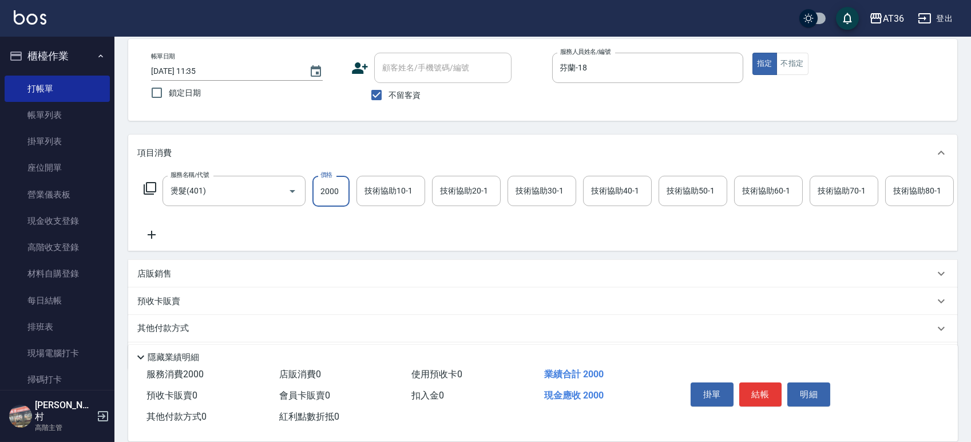
scroll to position [101, 0]
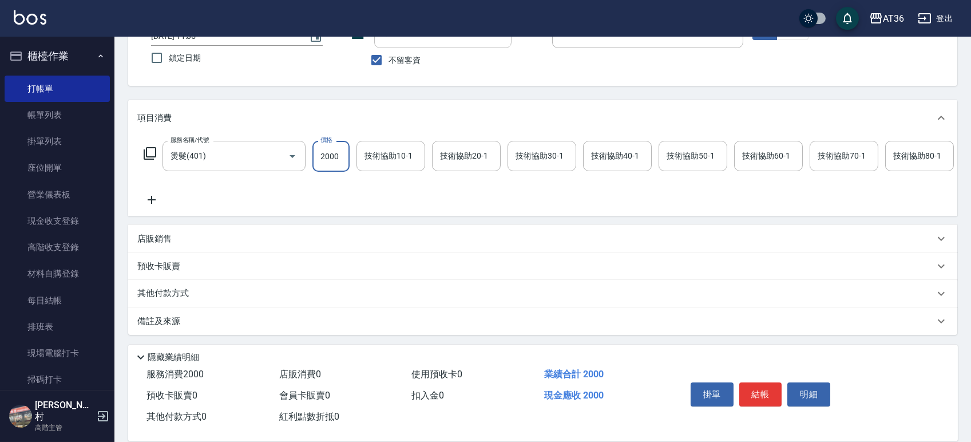
type input "2000"
drag, startPoint x: 181, startPoint y: 295, endPoint x: 205, endPoint y: 206, distance: 91.7
click at [181, 295] on p "其他付款方式" at bounding box center [165, 293] width 57 height 13
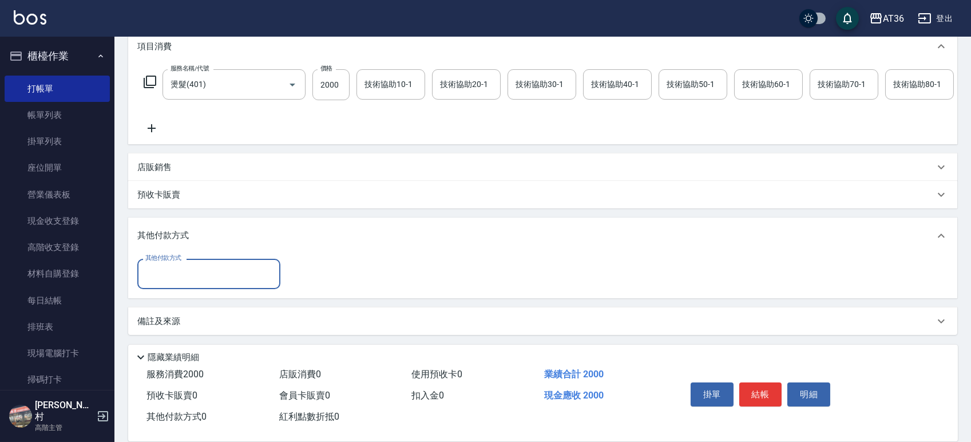
scroll to position [172, 0]
click at [188, 270] on input "其他付款方式" at bounding box center [208, 274] width 133 height 20
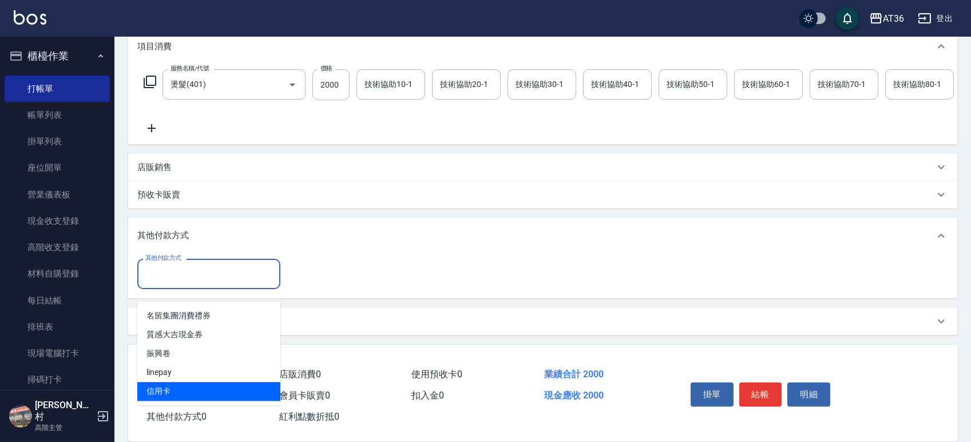
click at [174, 382] on span "信用卡" at bounding box center [208, 391] width 143 height 19
type input "信用卡"
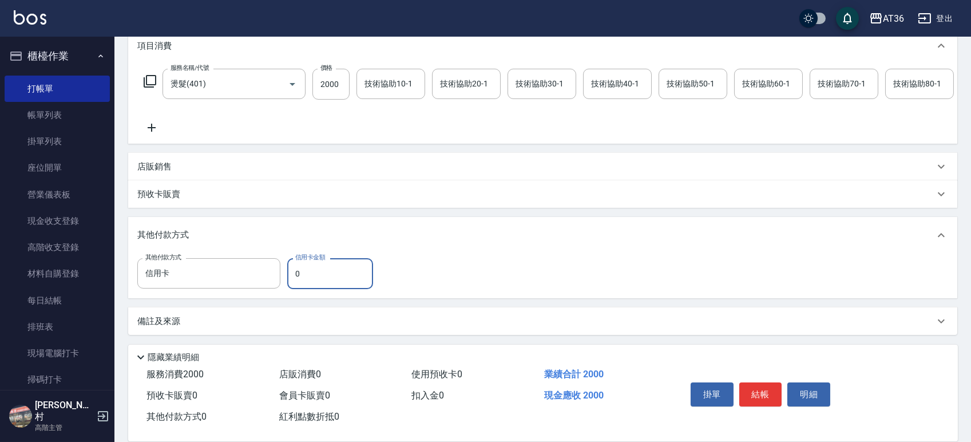
click at [290, 280] on input "0" at bounding box center [330, 273] width 86 height 31
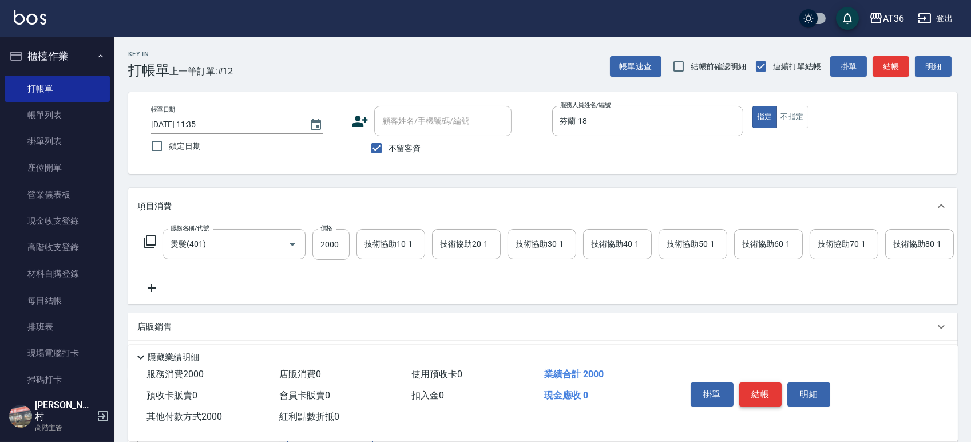
type input "2000"
click at [758, 388] on button "結帳" at bounding box center [760, 394] width 43 height 24
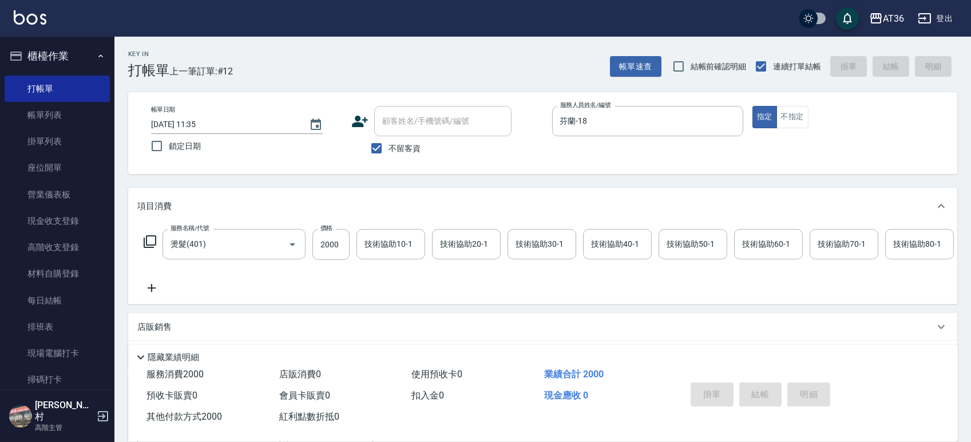
type input "[DATE] 11:39"
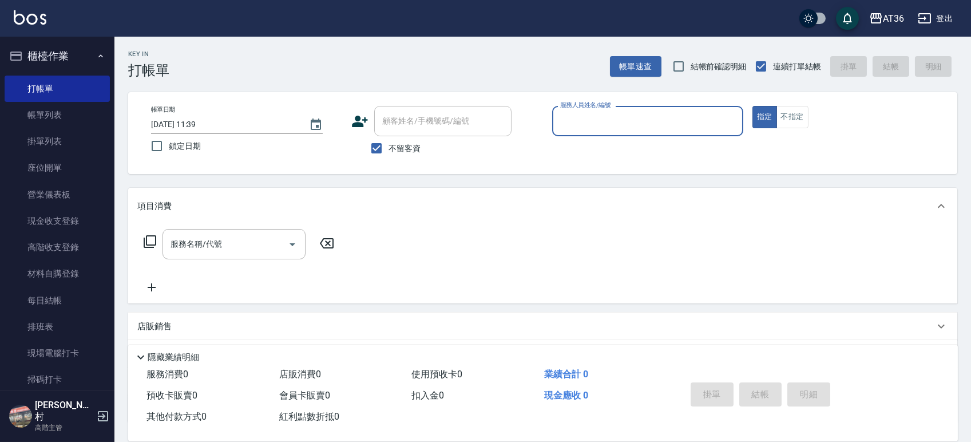
click at [568, 126] on input "服務人員姓名/編號" at bounding box center [647, 121] width 181 height 20
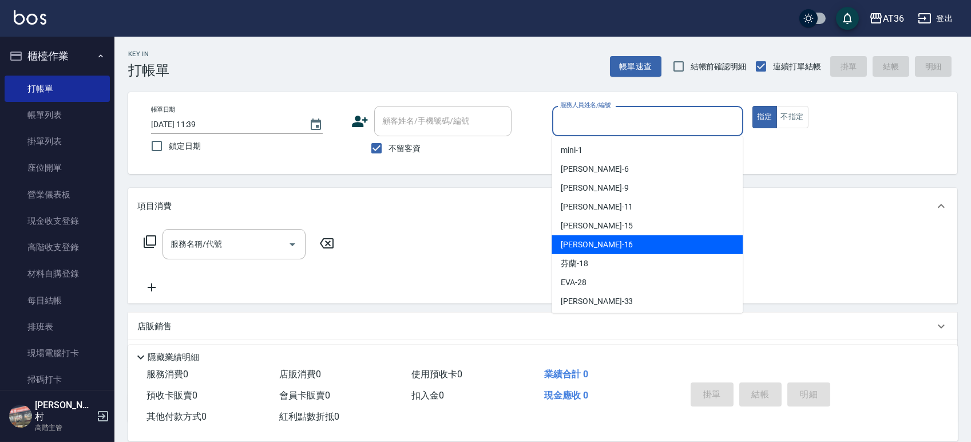
click at [575, 245] on span "[PERSON_NAME] -16" at bounding box center [597, 245] width 72 height 12
type input "[PERSON_NAME]-16"
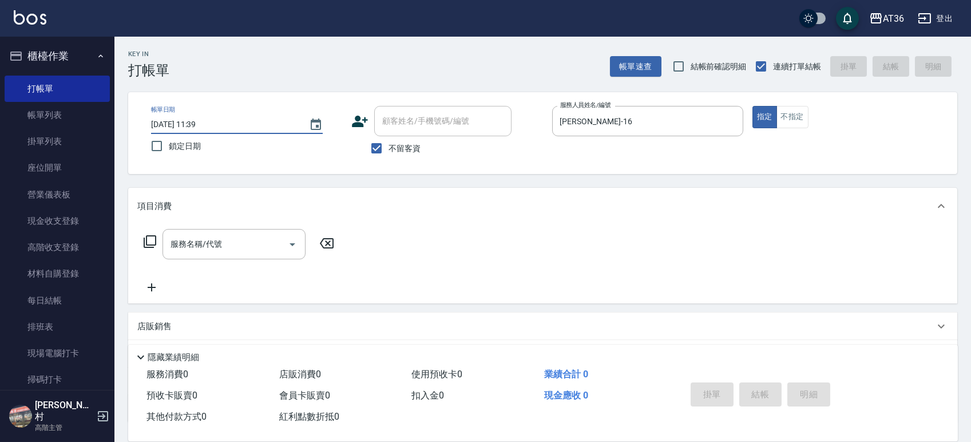
drag, startPoint x: 187, startPoint y: 122, endPoint x: 245, endPoint y: 118, distance: 57.9
click at [187, 122] on input "[DATE] 11:39" at bounding box center [224, 124] width 146 height 19
type input "[DATE] 11:39"
click at [150, 240] on icon at bounding box center [150, 242] width 14 height 14
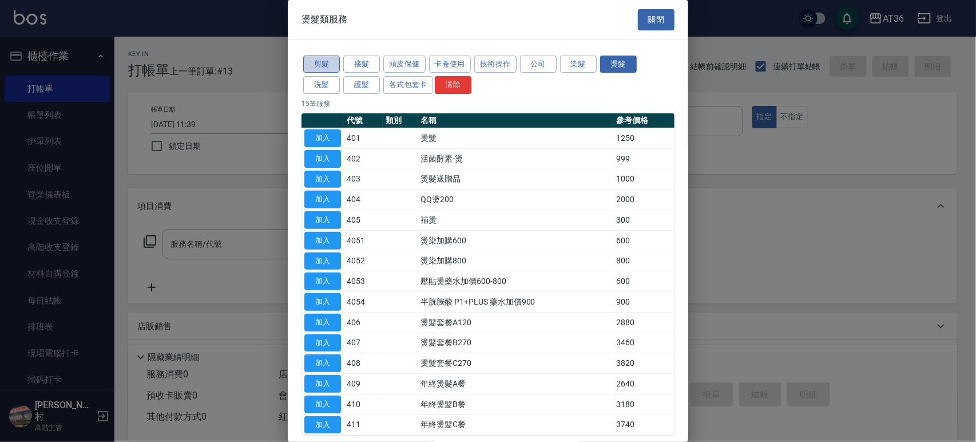
click at [308, 66] on button "剪髮" at bounding box center [321, 64] width 37 height 18
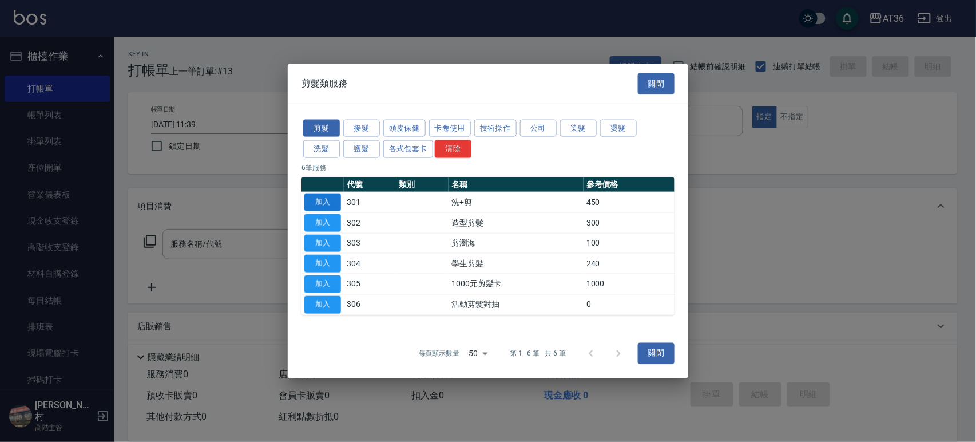
click at [327, 203] on button "加入" at bounding box center [322, 202] width 37 height 18
type input "洗+剪(301)"
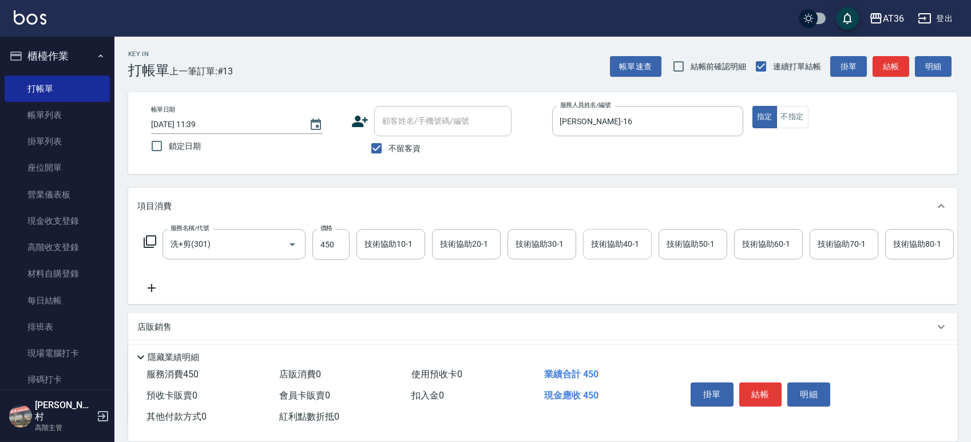
click at [602, 256] on div "技術協助40-1" at bounding box center [617, 244] width 69 height 30
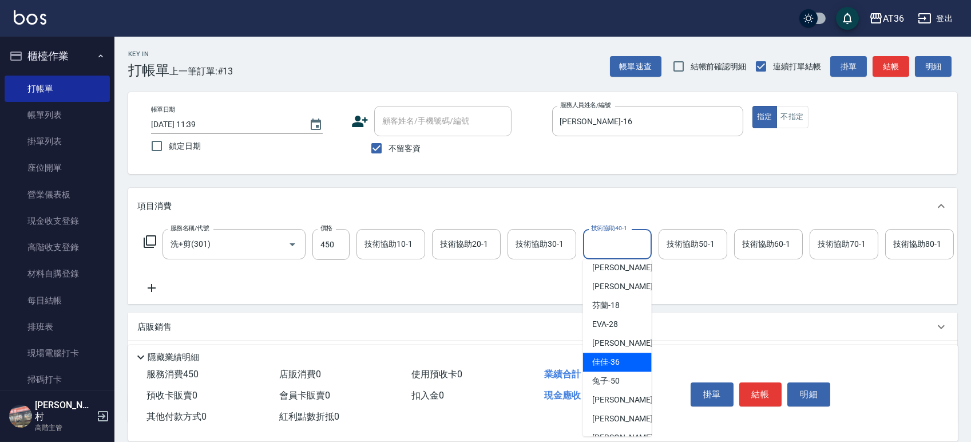
scroll to position [134, 0]
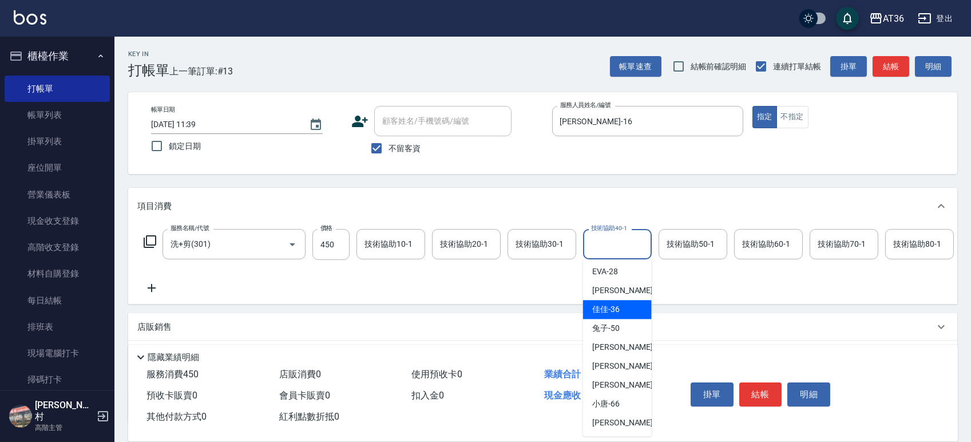
click at [615, 311] on span "佳佳 -36" at bounding box center [605, 309] width 27 height 12
type input "佳佳-36"
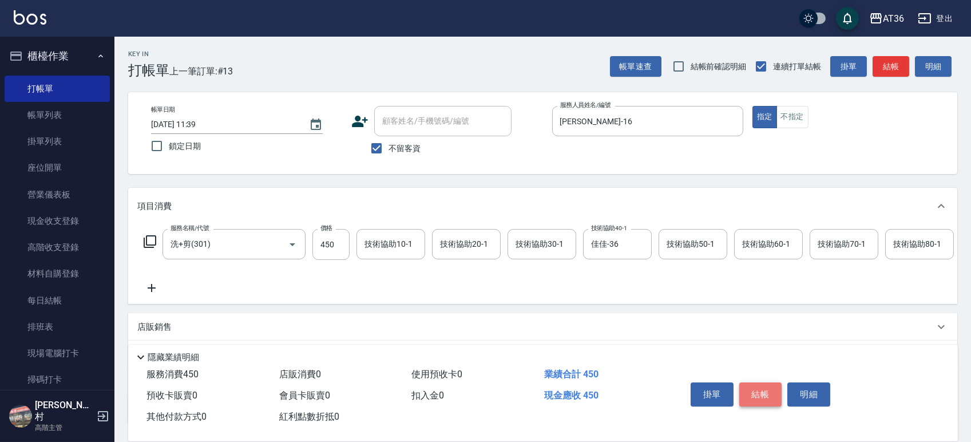
click at [764, 394] on button "結帳" at bounding box center [760, 394] width 43 height 24
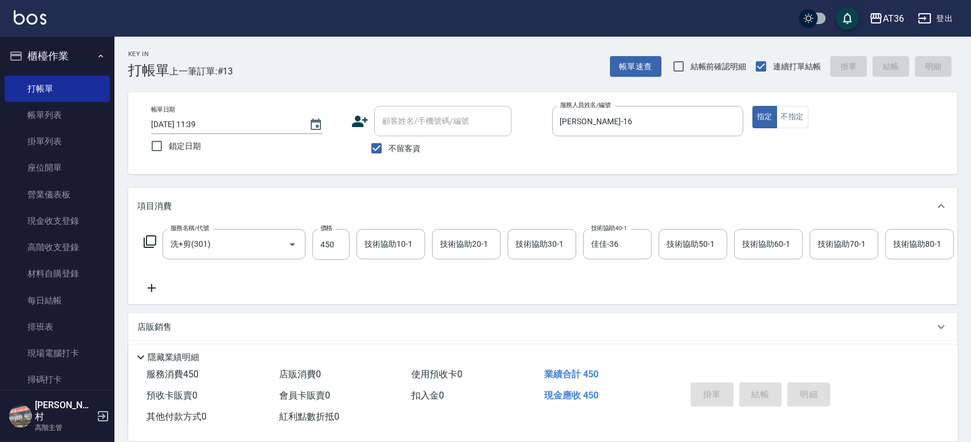
type input "[DATE] 11:40"
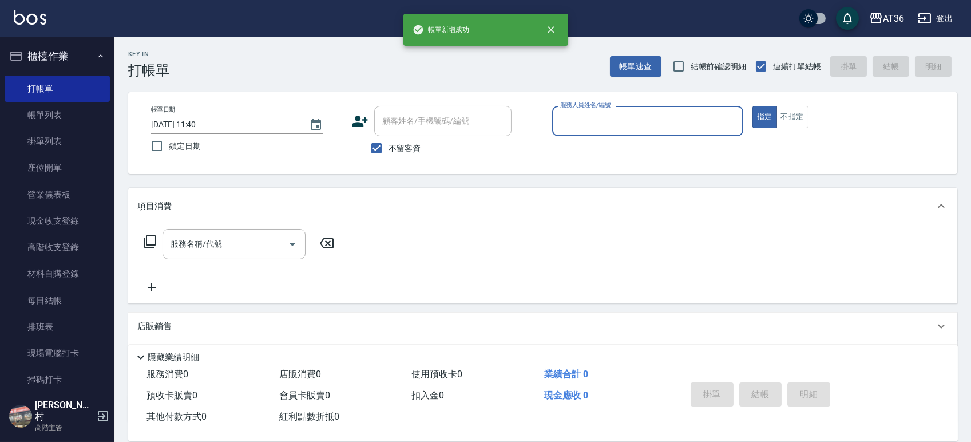
click at [561, 121] on input "服務人員姓名/編號" at bounding box center [647, 121] width 181 height 20
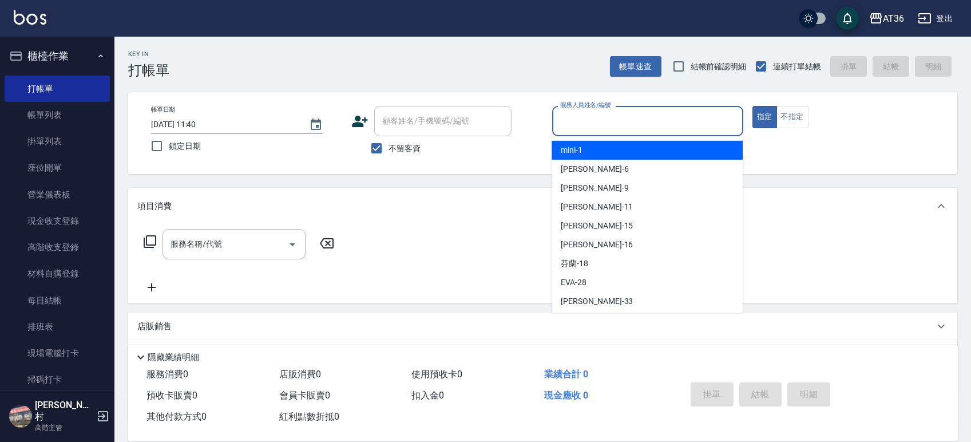
click at [578, 152] on span "mini -1" at bounding box center [572, 150] width 22 height 12
type input "mini-1"
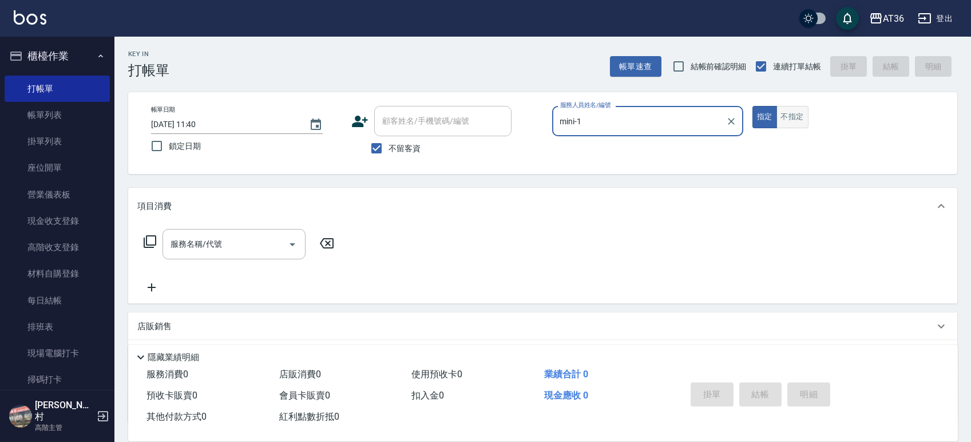
click at [801, 117] on button "不指定" at bounding box center [792, 117] width 32 height 22
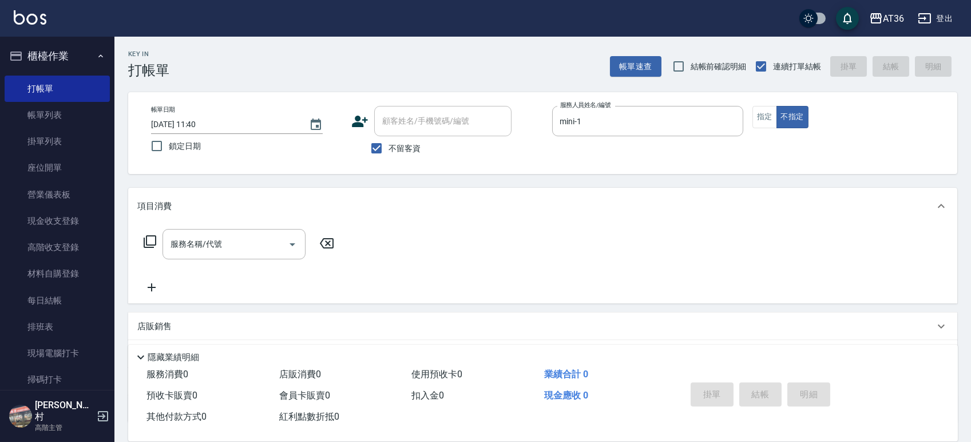
click at [181, 124] on input "[DATE] 11:40" at bounding box center [224, 124] width 146 height 19
type input "[DATE] 11:40"
click at [144, 241] on icon at bounding box center [150, 241] width 13 height 13
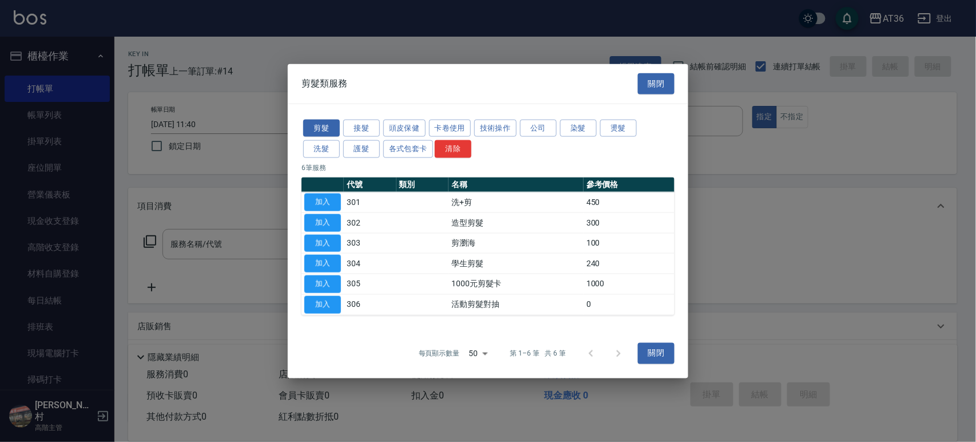
click at [329, 200] on button "加入" at bounding box center [322, 202] width 37 height 18
type input "洗+剪(301)"
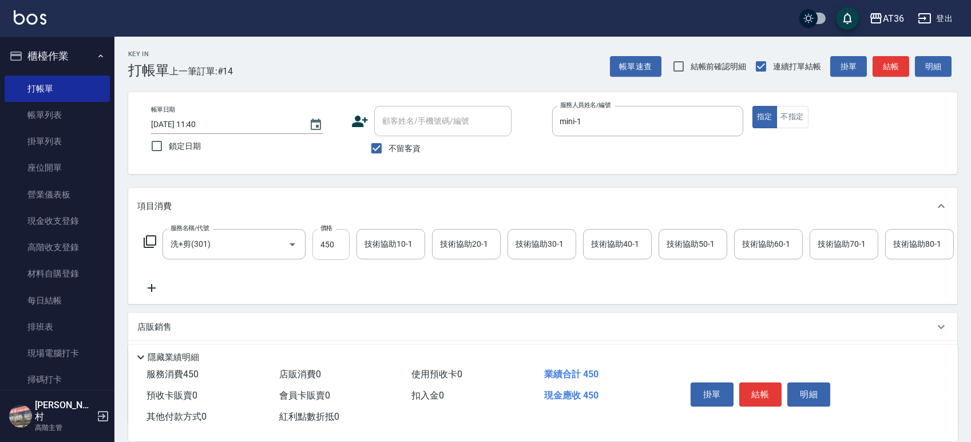
click at [326, 246] on input "450" at bounding box center [330, 244] width 37 height 31
type input "468"
click at [595, 236] on input "技術協助40-1" at bounding box center [617, 244] width 58 height 20
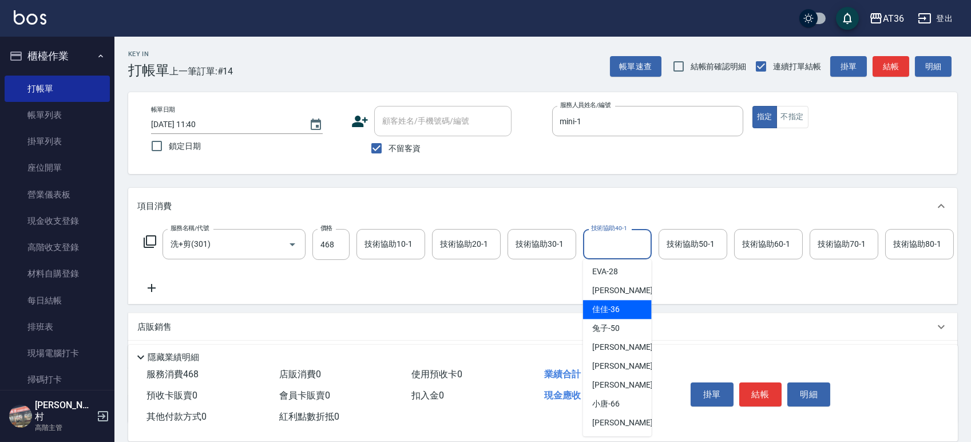
click at [617, 314] on span "佳佳 -36" at bounding box center [605, 309] width 27 height 12
type input "佳佳-36"
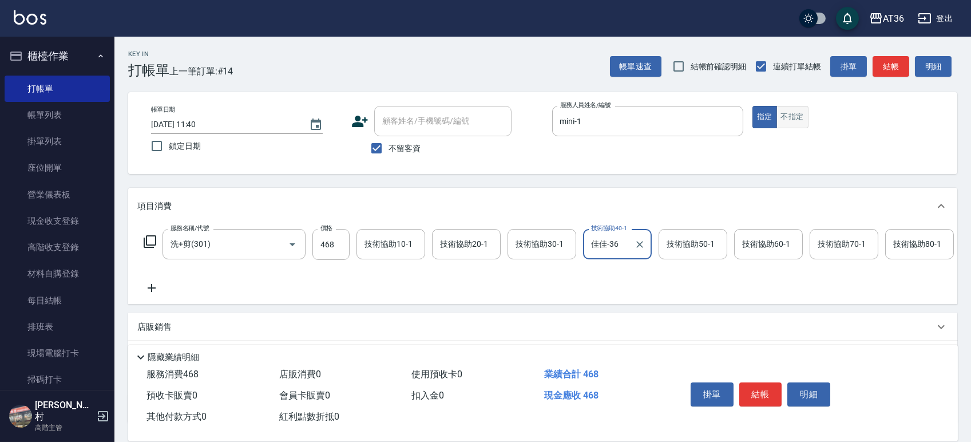
click at [792, 117] on button "不指定" at bounding box center [792, 117] width 32 height 22
click at [760, 390] on button "結帳" at bounding box center [760, 394] width 43 height 24
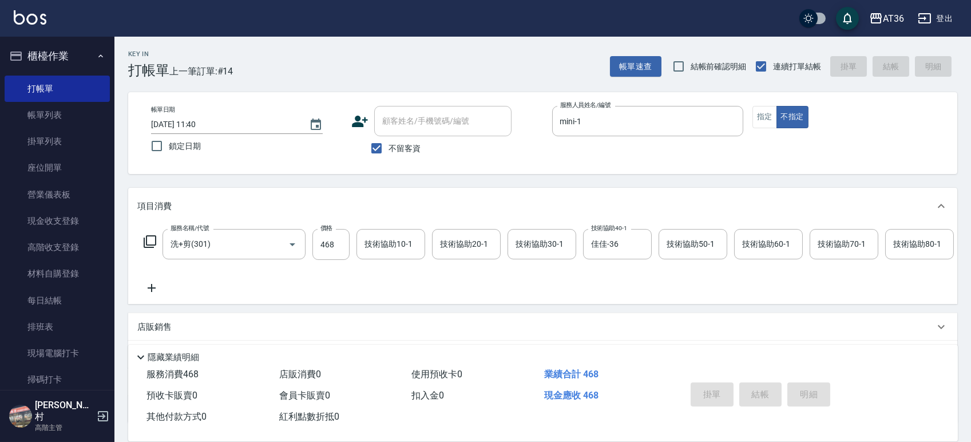
type input "[DATE] 11:40"
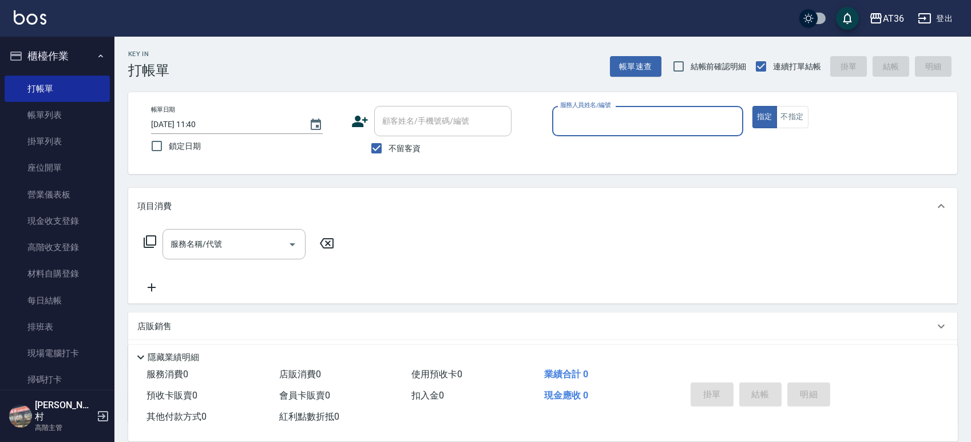
click at [186, 126] on input "[DATE] 11:40" at bounding box center [224, 124] width 146 height 19
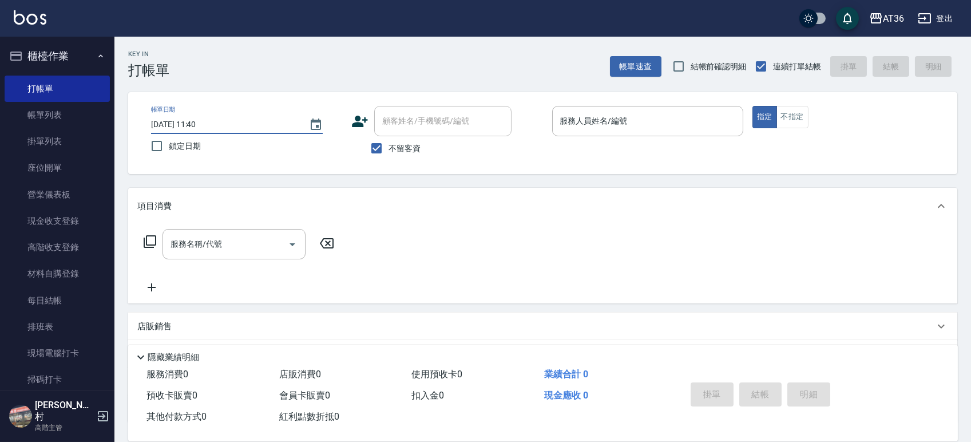
type input "[DATE] 11:40"
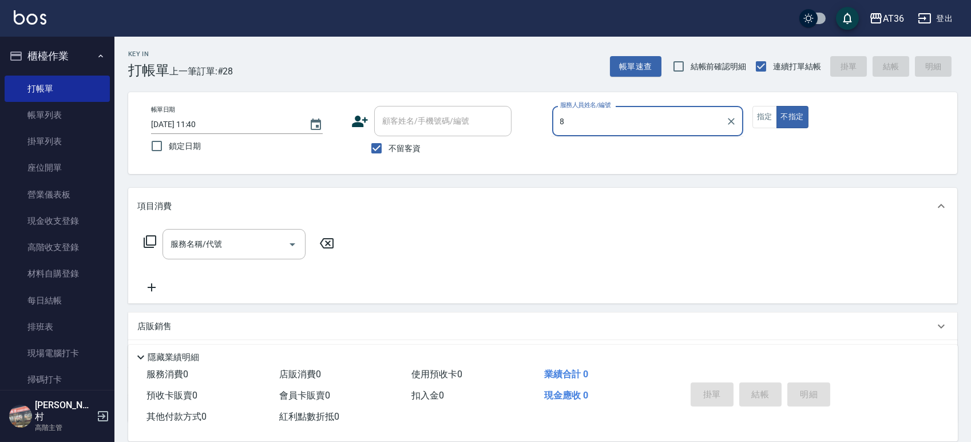
type input "8"
click at [178, 128] on input "[DATE] 11:40" at bounding box center [224, 124] width 146 height 19
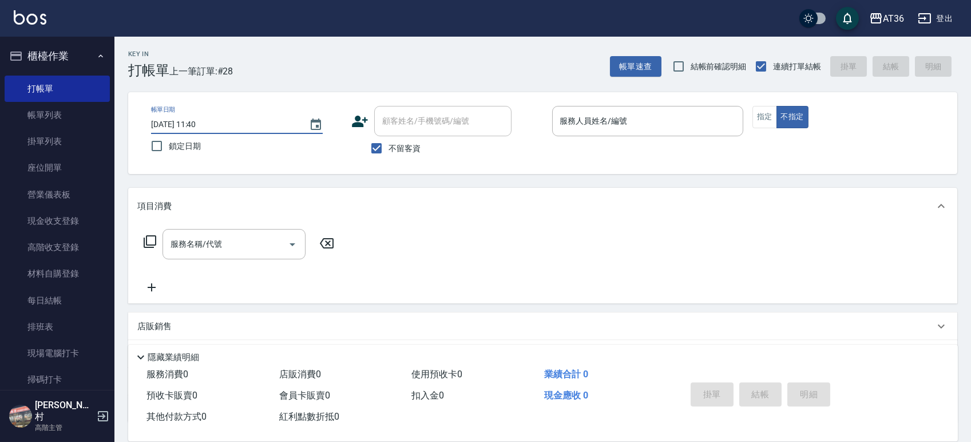
drag, startPoint x: 186, startPoint y: 125, endPoint x: 260, endPoint y: 115, distance: 74.4
click at [185, 125] on input "[DATE] 11:40" at bounding box center [224, 124] width 146 height 19
type input "[DATE] 11:40"
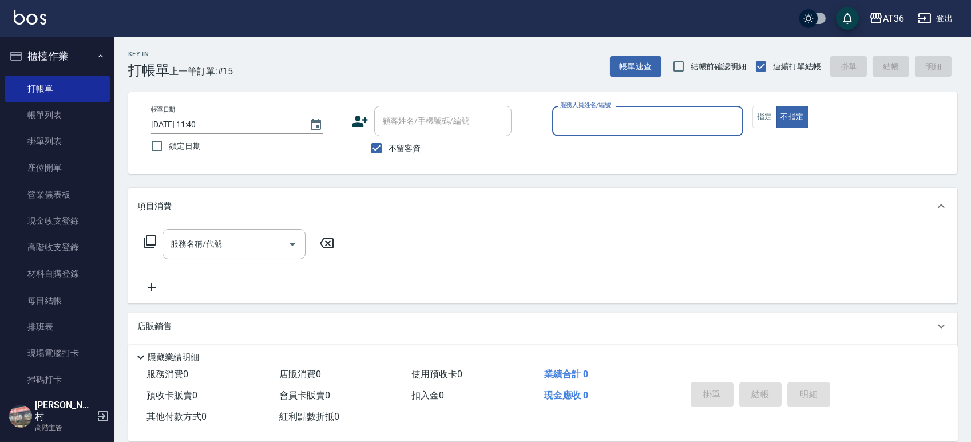
click at [563, 122] on input "服務人員姓名/編號" at bounding box center [647, 121] width 181 height 20
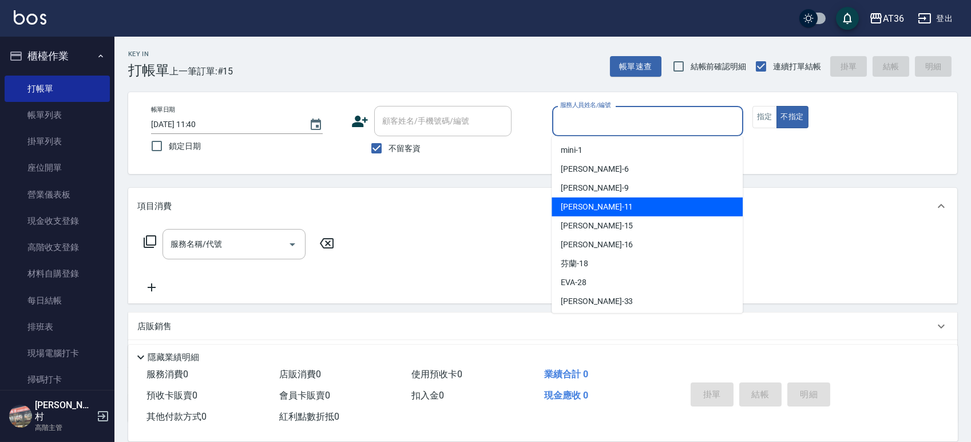
drag, startPoint x: 593, startPoint y: 203, endPoint x: 596, endPoint y: 166, distance: 37.3
click at [593, 203] on div "[PERSON_NAME] -11" at bounding box center [646, 206] width 191 height 19
type input "[PERSON_NAME]-11"
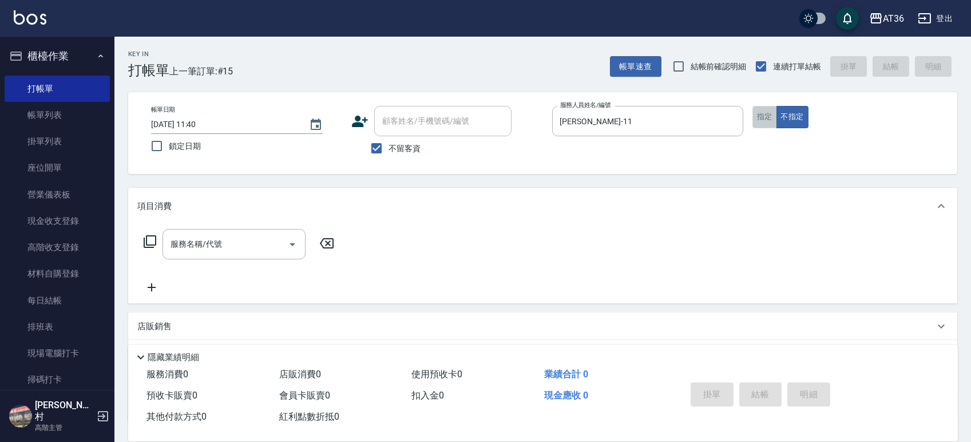
click at [769, 117] on button "指定" at bounding box center [764, 117] width 25 height 22
click at [151, 240] on icon at bounding box center [150, 242] width 14 height 14
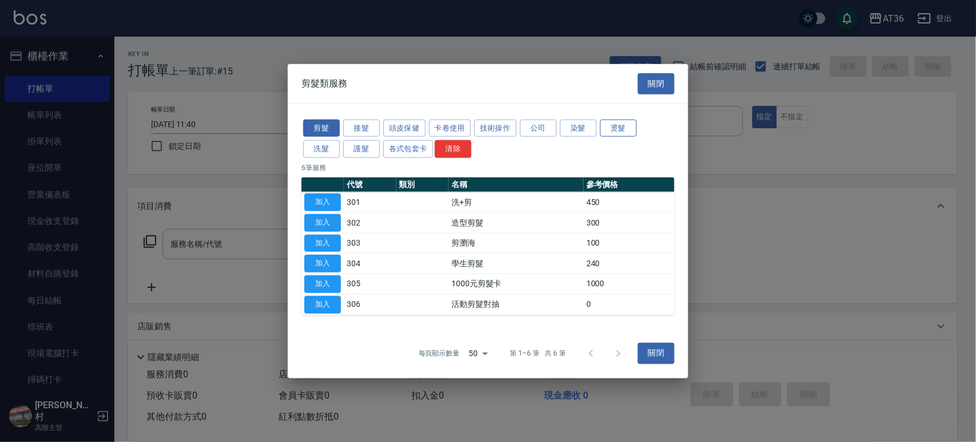
click at [617, 128] on button "燙髮" at bounding box center [618, 128] width 37 height 18
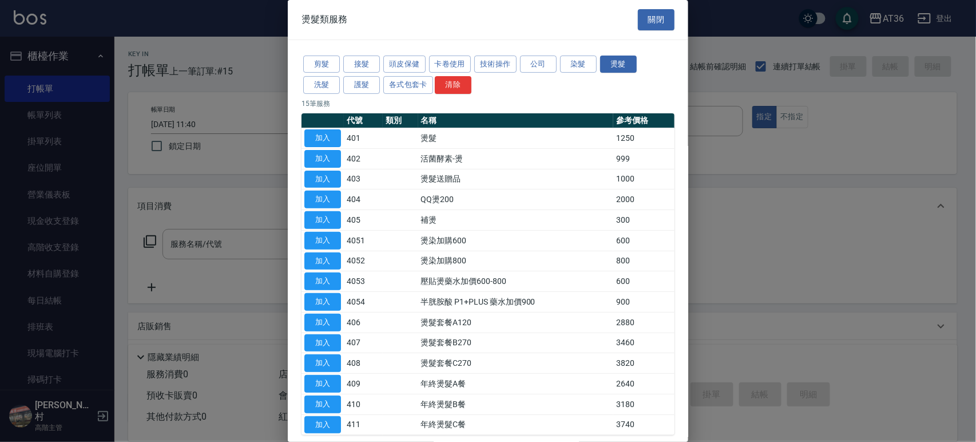
click at [328, 138] on button "加入" at bounding box center [322, 138] width 37 height 18
type input "燙髮(401)"
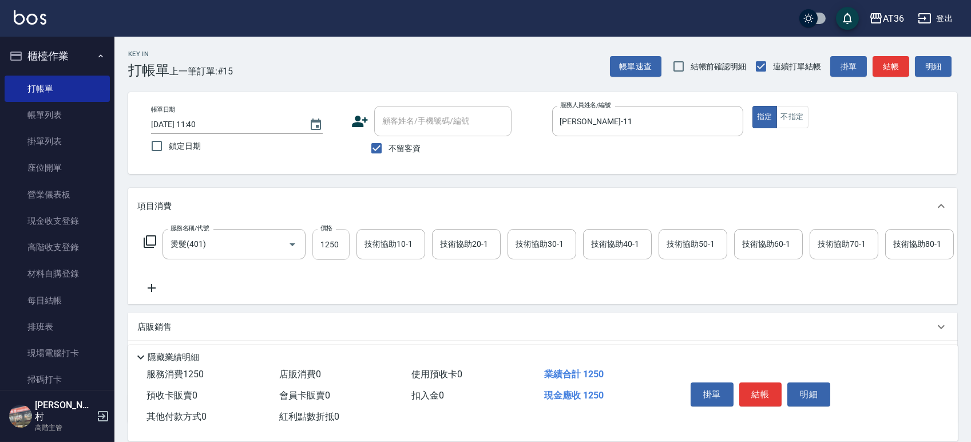
click at [328, 243] on input "1250" at bounding box center [330, 244] width 37 height 31
type input "1490"
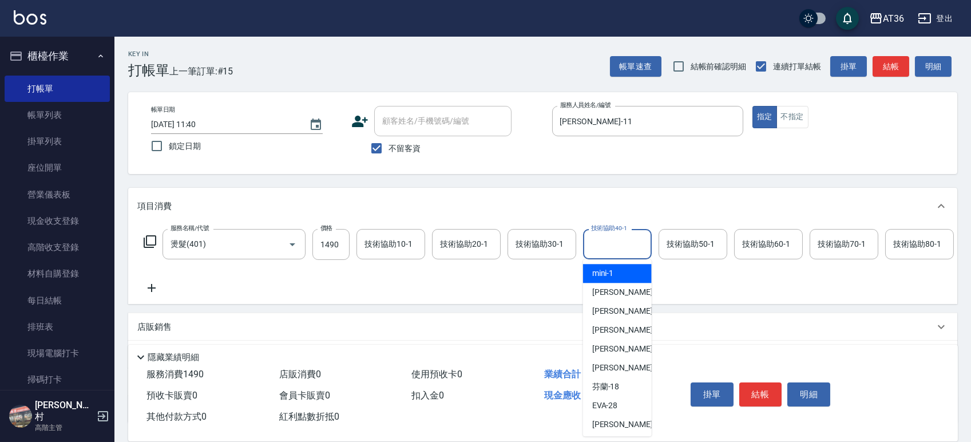
click at [605, 246] on input "技術協助40-1" at bounding box center [617, 244] width 58 height 20
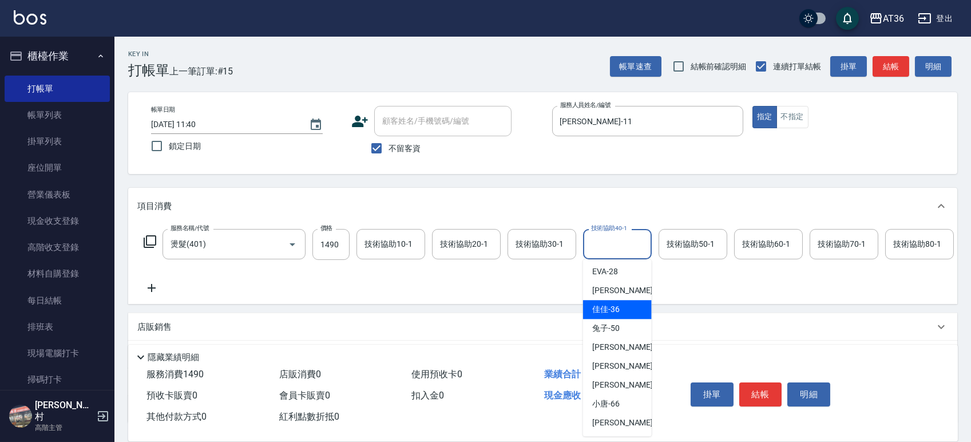
click at [621, 312] on div "佳佳 -36" at bounding box center [617, 309] width 69 height 19
type input "佳佳-36"
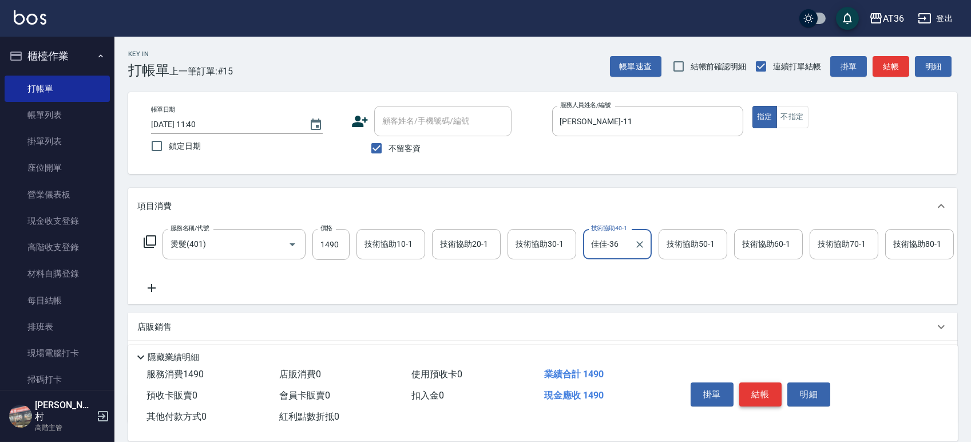
click at [755, 387] on button "結帳" at bounding box center [760, 394] width 43 height 24
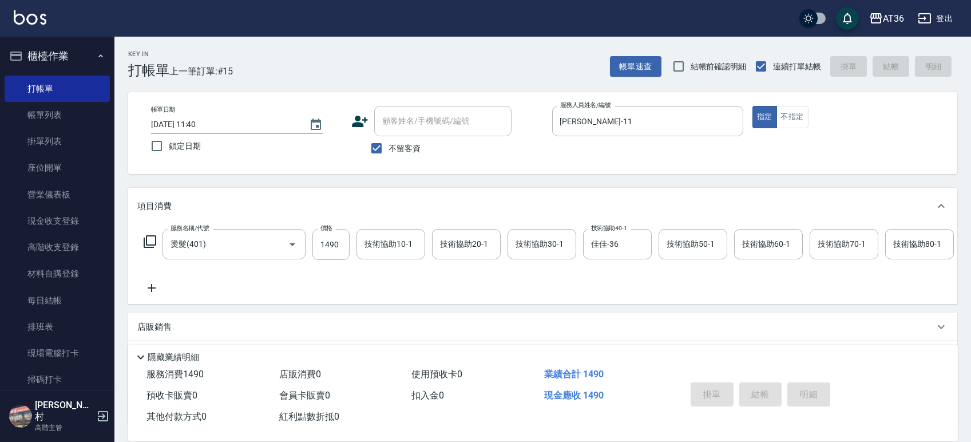
type input "[DATE] 11:45"
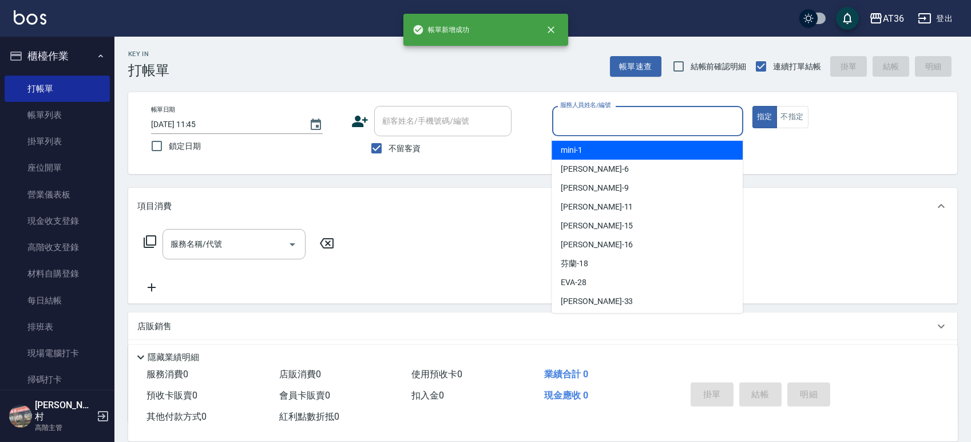
click at [563, 126] on input "服務人員姓名/編號" at bounding box center [647, 121] width 181 height 20
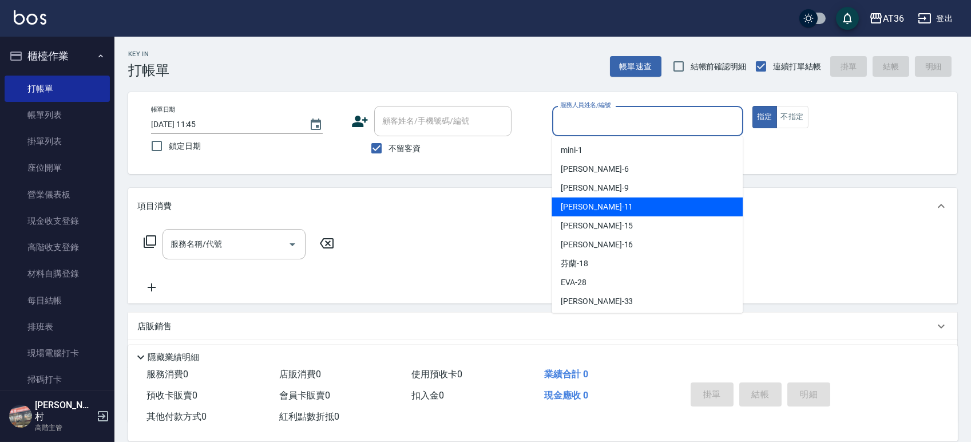
click at [596, 215] on div "[PERSON_NAME] -11" at bounding box center [646, 206] width 191 height 19
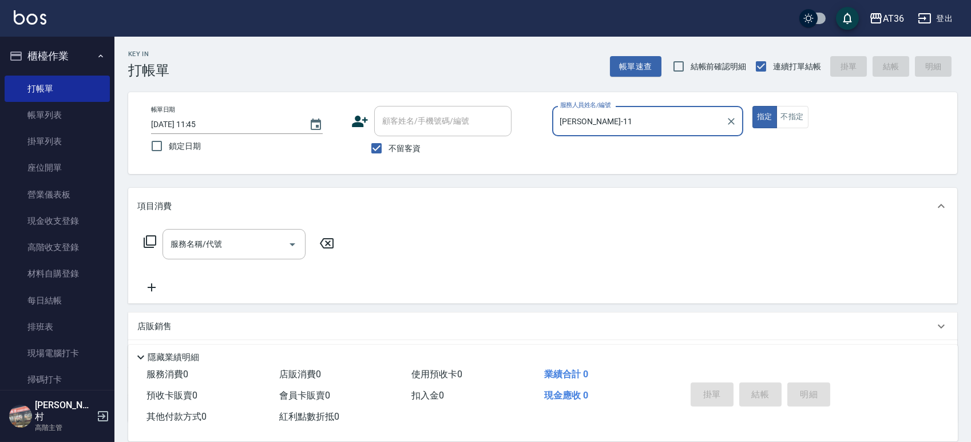
drag, startPoint x: 589, startPoint y: 120, endPoint x: 588, endPoint y: 132, distance: 11.5
click at [588, 122] on input "[PERSON_NAME]-11" at bounding box center [639, 121] width 164 height 20
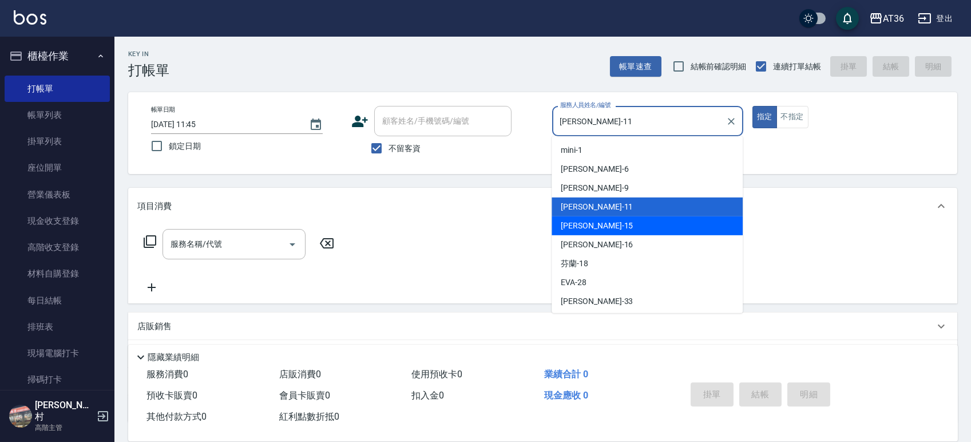
click at [593, 220] on div "[PERSON_NAME] -15" at bounding box center [646, 225] width 191 height 19
type input "[PERSON_NAME]-15"
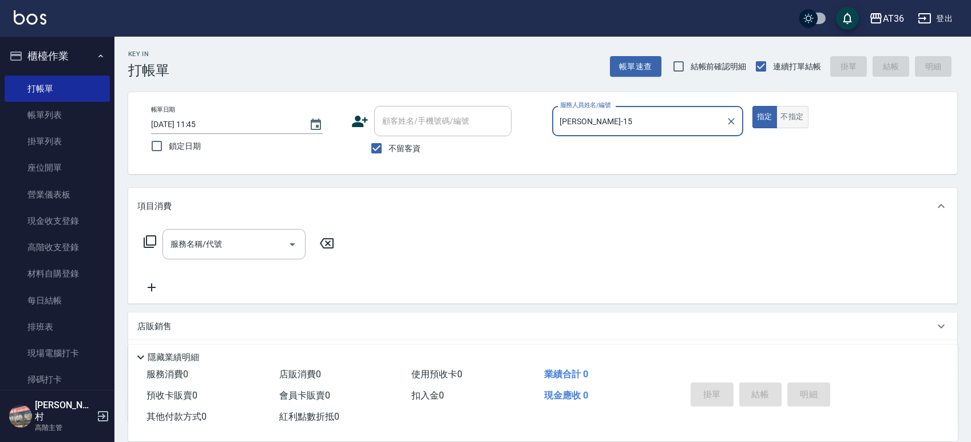
drag, startPoint x: 781, startPoint y: 121, endPoint x: 800, endPoint y: 120, distance: 19.5
click at [782, 120] on button "不指定" at bounding box center [792, 117] width 32 height 22
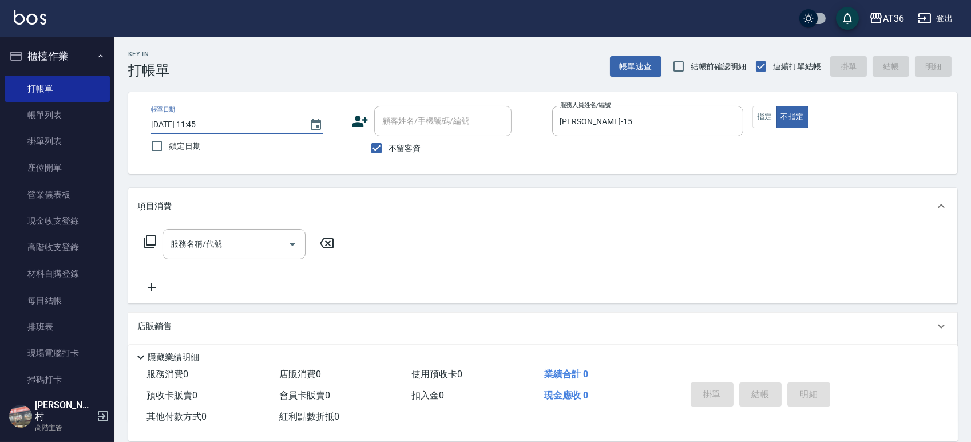
click at [184, 125] on input "[DATE] 11:45" at bounding box center [224, 124] width 146 height 19
type input "[DATE] 11:45"
click at [146, 241] on icon at bounding box center [150, 241] width 13 height 13
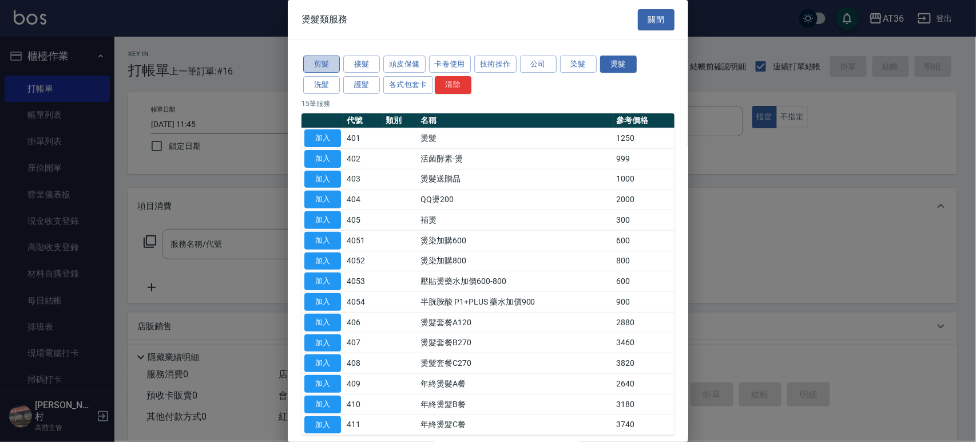
click at [316, 62] on button "剪髮" at bounding box center [321, 64] width 37 height 18
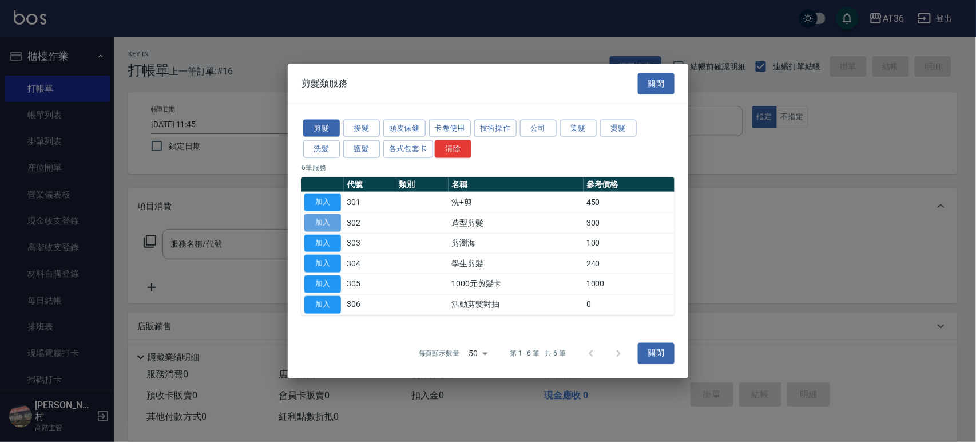
click at [323, 219] on button "加入" at bounding box center [322, 222] width 37 height 18
type input "造型剪髮(302)"
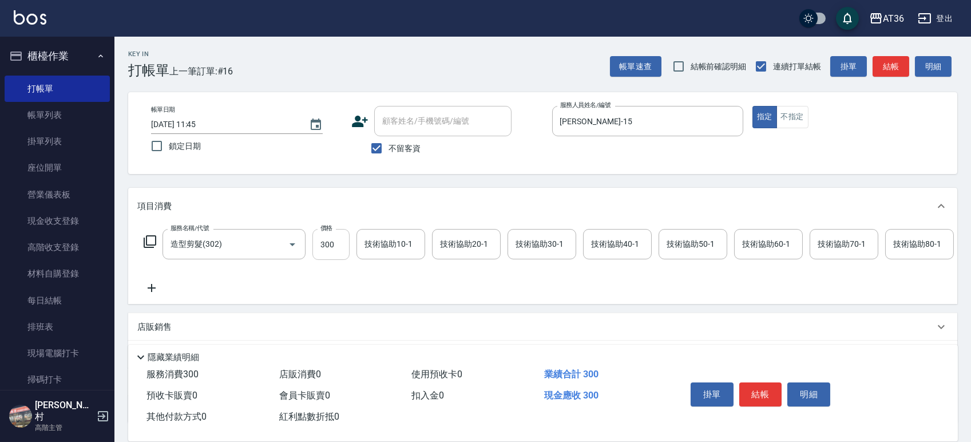
click at [321, 245] on input "300" at bounding box center [330, 244] width 37 height 31
click at [323, 243] on input "278" at bounding box center [330, 244] width 37 height 31
type input "298"
click at [152, 241] on icon at bounding box center [150, 242] width 14 height 14
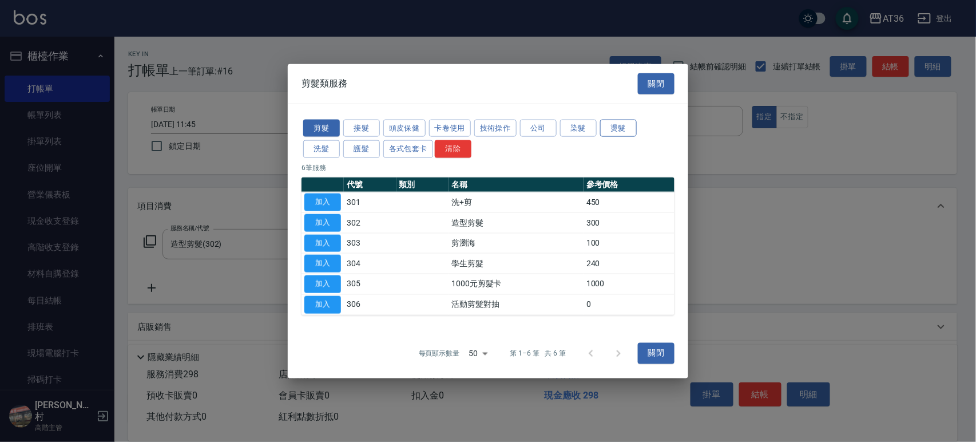
click at [621, 133] on button "燙髮" at bounding box center [618, 128] width 37 height 18
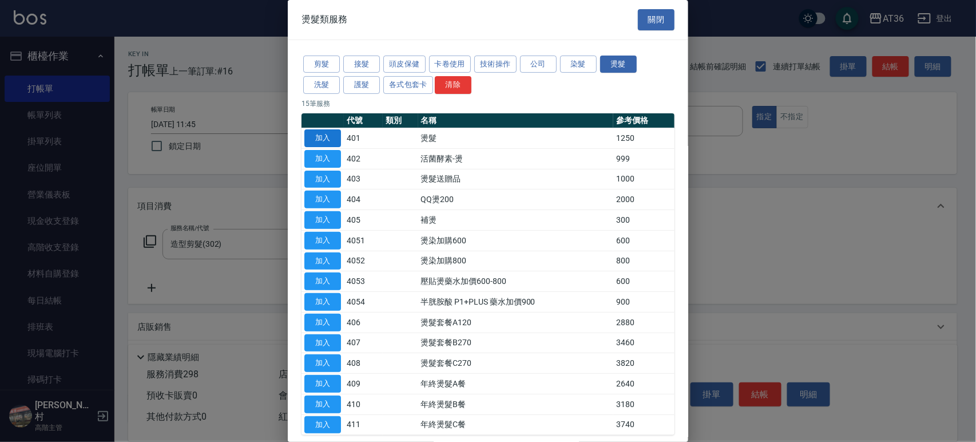
click at [330, 138] on button "加入" at bounding box center [322, 138] width 37 height 18
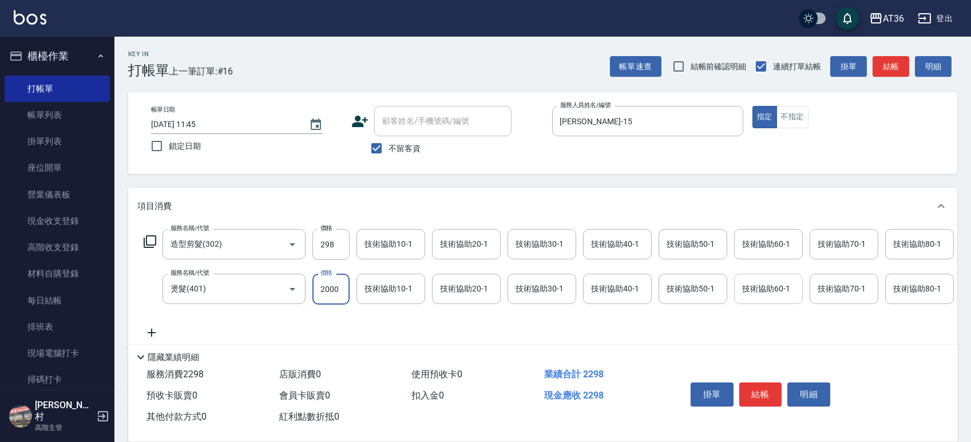
type input "2000"
click at [751, 288] on div "技術協助60-1 技術協助60-1" at bounding box center [768, 288] width 69 height 30
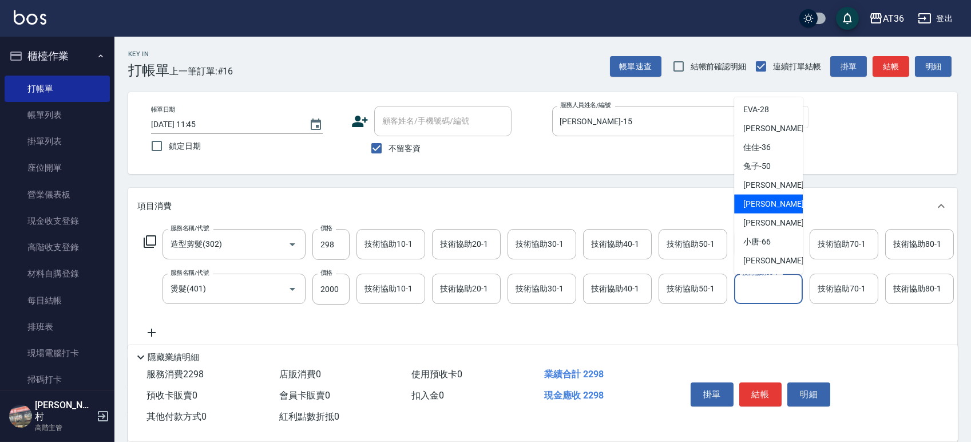
click at [769, 199] on span "[PERSON_NAME] -58" at bounding box center [779, 204] width 72 height 12
type input "[PERSON_NAME]-58"
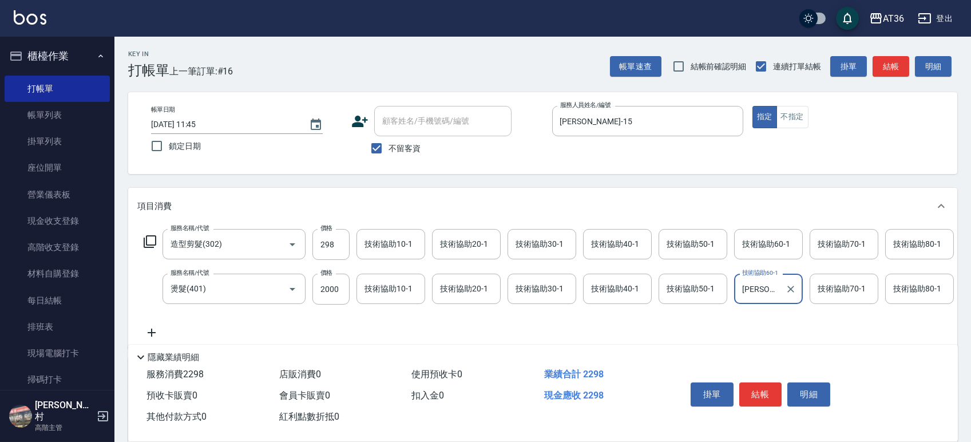
drag, startPoint x: 791, startPoint y: 116, endPoint x: 852, endPoint y: 197, distance: 101.7
click at [791, 117] on button "不指定" at bounding box center [792, 117] width 32 height 22
drag, startPoint x: 747, startPoint y: 394, endPoint x: 748, endPoint y: 374, distance: 19.5
click at [747, 393] on button "結帳" at bounding box center [760, 394] width 43 height 24
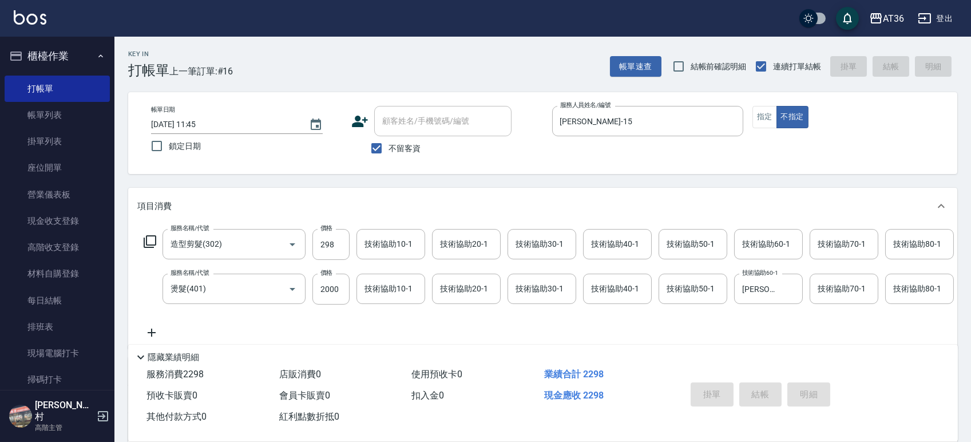
type input "[DATE] 11:46"
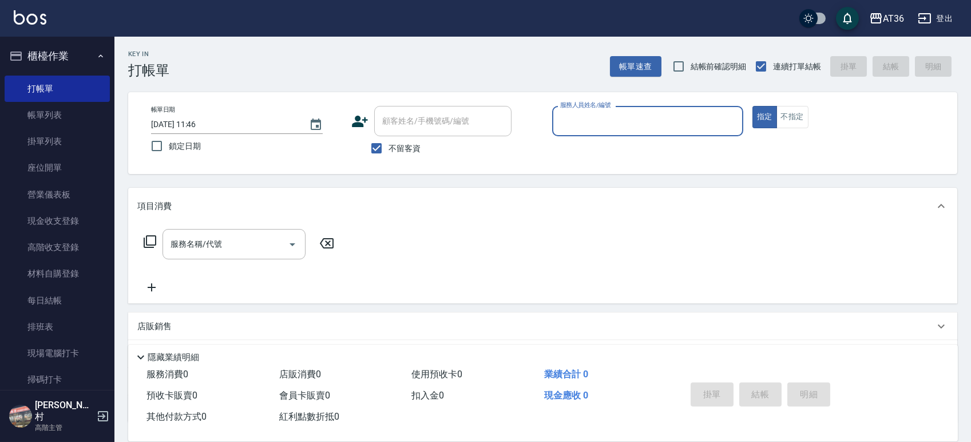
click at [185, 125] on input "[DATE] 11:46" at bounding box center [224, 124] width 146 height 19
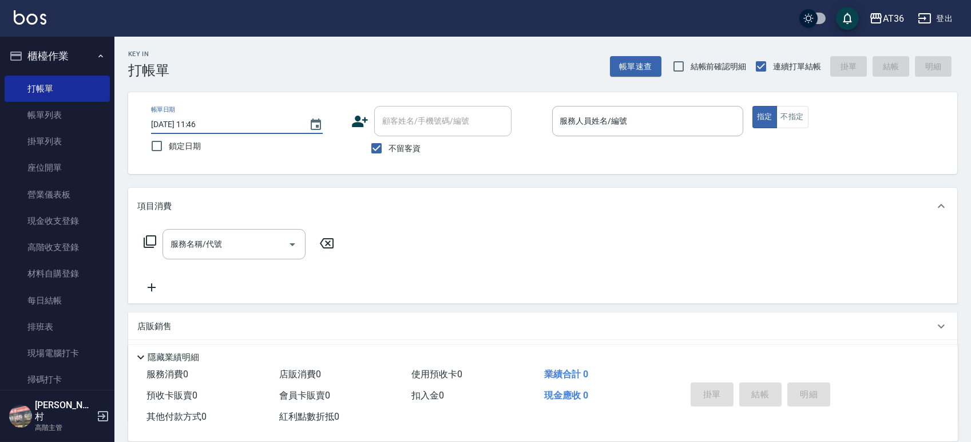
type input "[DATE] 11:46"
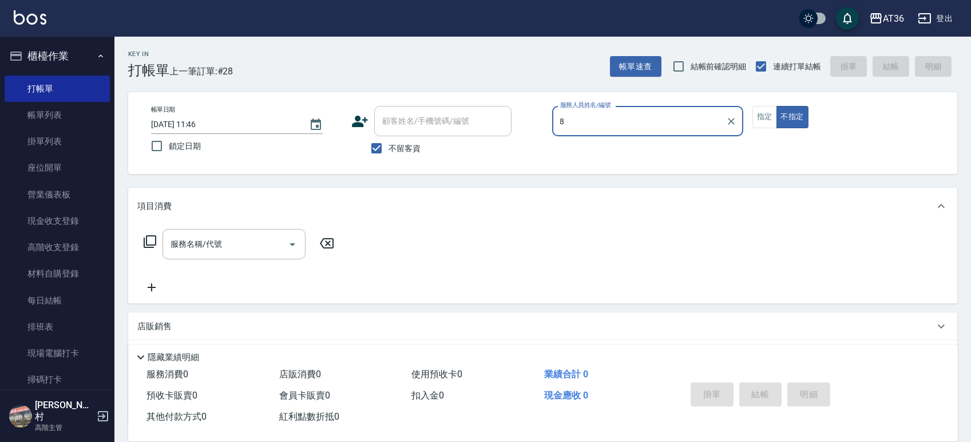
type input "8"
click at [183, 125] on input "[DATE] 11:46" at bounding box center [224, 124] width 146 height 19
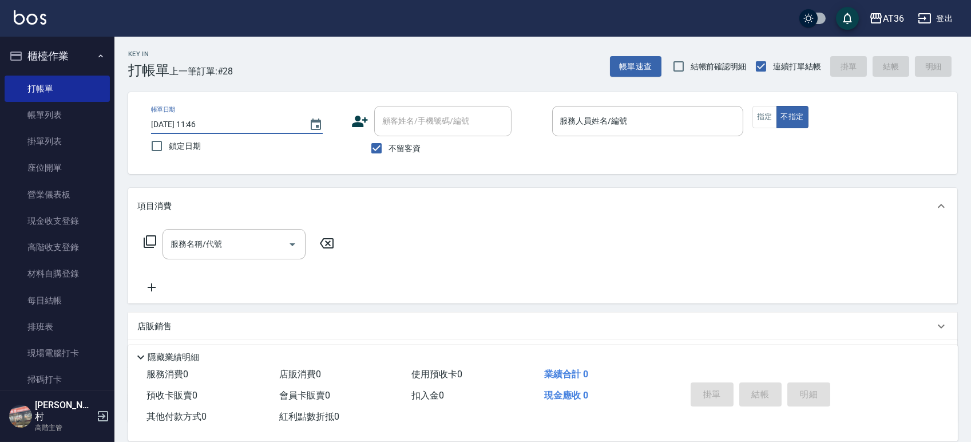
type input "[DATE] 11:46"
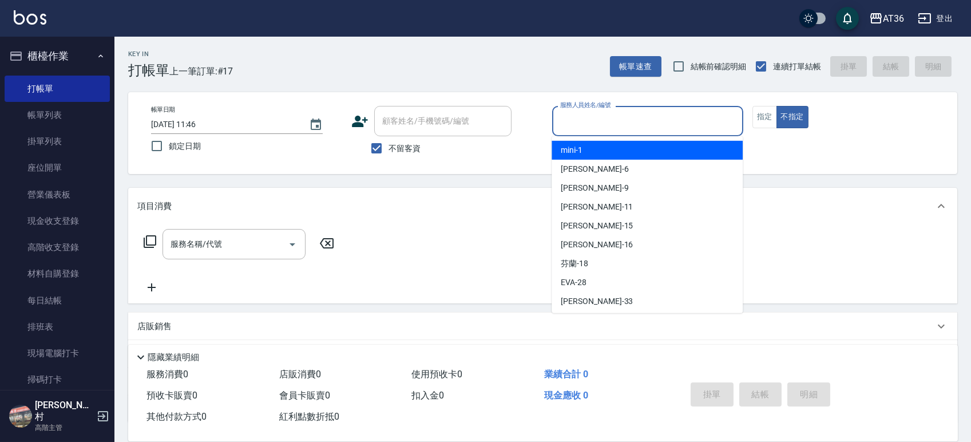
click at [566, 121] on input "服務人員姓名/編號" at bounding box center [647, 121] width 181 height 20
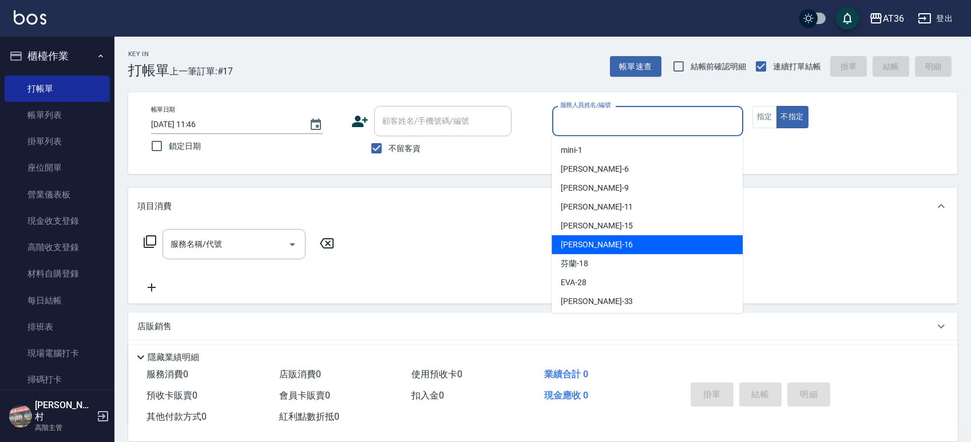
drag, startPoint x: 593, startPoint y: 243, endPoint x: 592, endPoint y: 199, distance: 43.5
click at [593, 241] on div "[PERSON_NAME] -16" at bounding box center [646, 244] width 191 height 19
type input "[PERSON_NAME]-16"
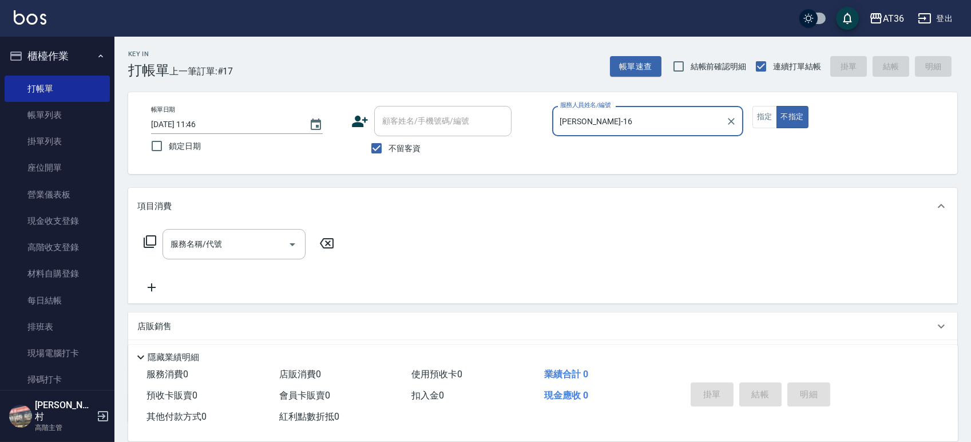
drag, startPoint x: 758, startPoint y: 112, endPoint x: 718, endPoint y: 120, distance: 40.7
click at [757, 113] on button "指定" at bounding box center [764, 117] width 25 height 22
click at [150, 243] on icon at bounding box center [150, 242] width 14 height 14
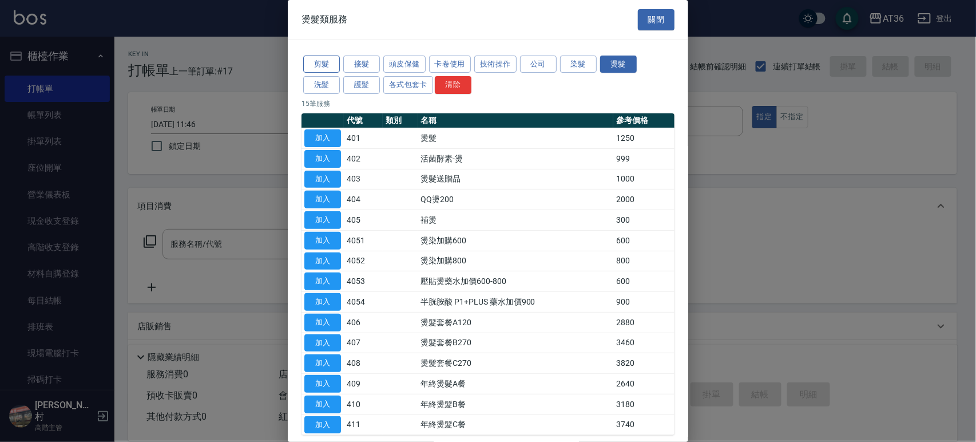
click at [322, 66] on button "剪髮" at bounding box center [321, 64] width 37 height 18
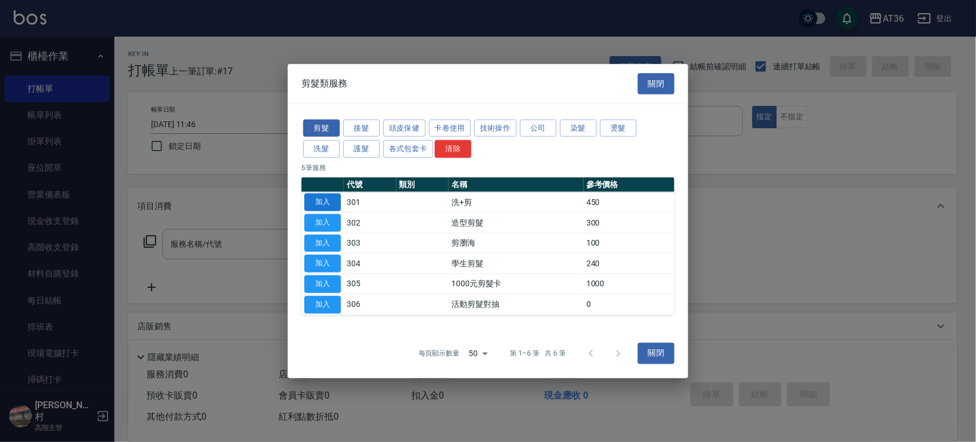
click at [315, 203] on button "加入" at bounding box center [322, 202] width 37 height 18
type input "洗+剪(301)"
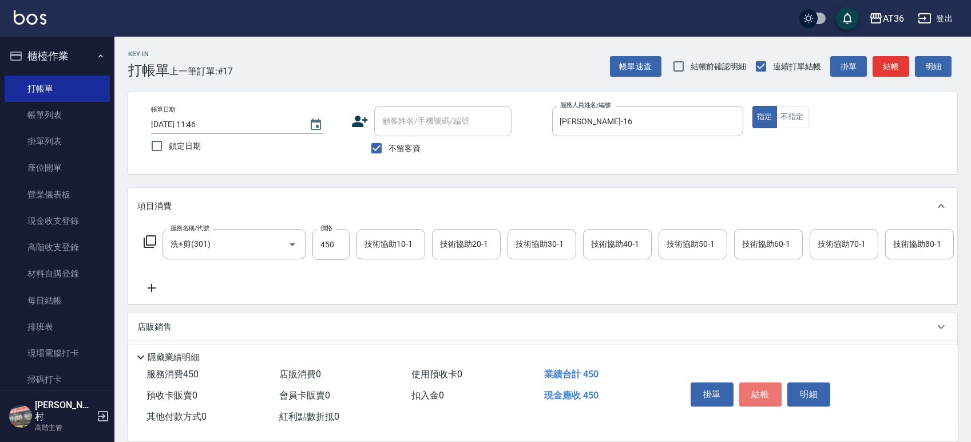
drag, startPoint x: 749, startPoint y: 383, endPoint x: 764, endPoint y: 365, distance: 23.2
click at [749, 383] on button "結帳" at bounding box center [760, 394] width 43 height 24
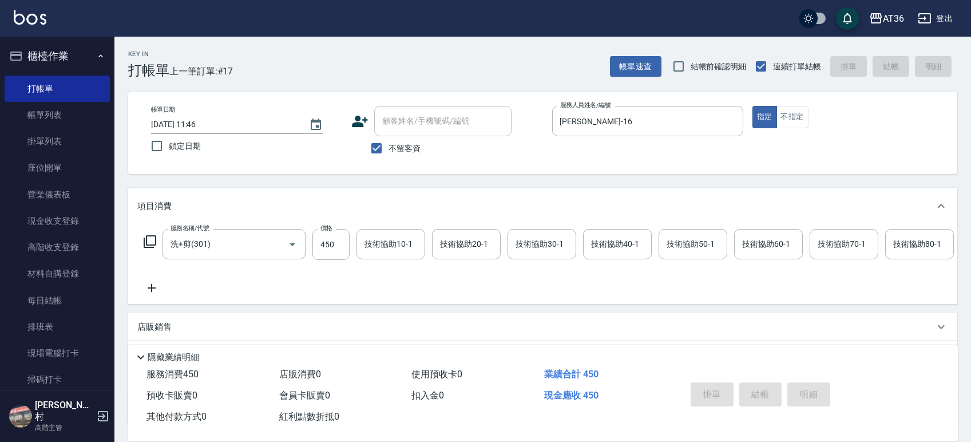
type input "[DATE] 11:46"
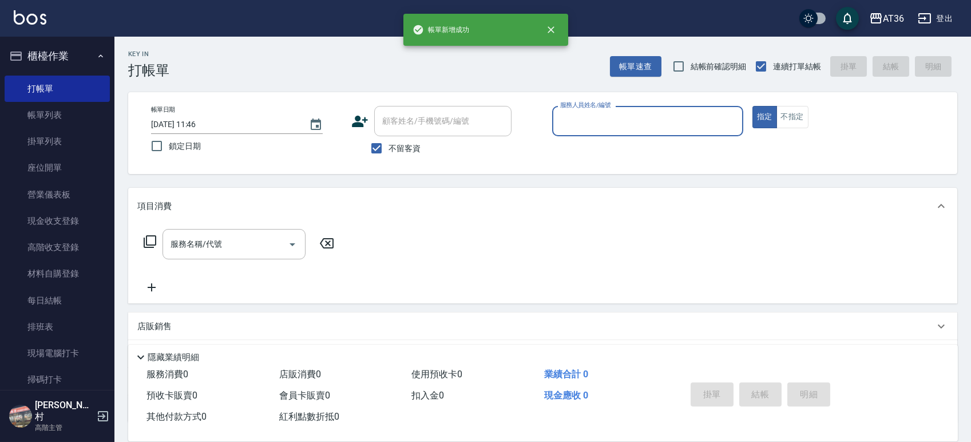
drag, startPoint x: 569, startPoint y: 122, endPoint x: 586, endPoint y: 131, distance: 19.4
click at [570, 126] on input "服務人員姓名/編號" at bounding box center [647, 121] width 181 height 20
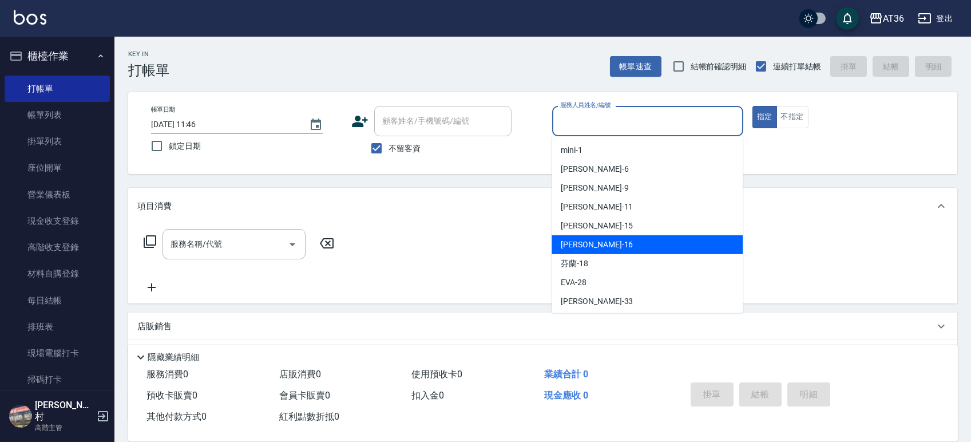
click at [588, 246] on div "[PERSON_NAME] -16" at bounding box center [646, 244] width 191 height 19
type input "[PERSON_NAME]-16"
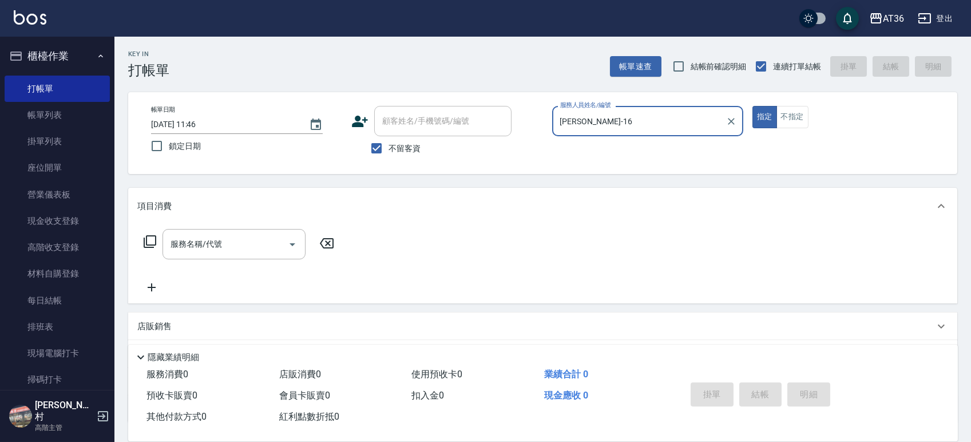
drag, startPoint x: 185, startPoint y: 127, endPoint x: 225, endPoint y: 121, distance: 41.0
click at [185, 126] on input "[DATE] 11:46" at bounding box center [224, 124] width 146 height 19
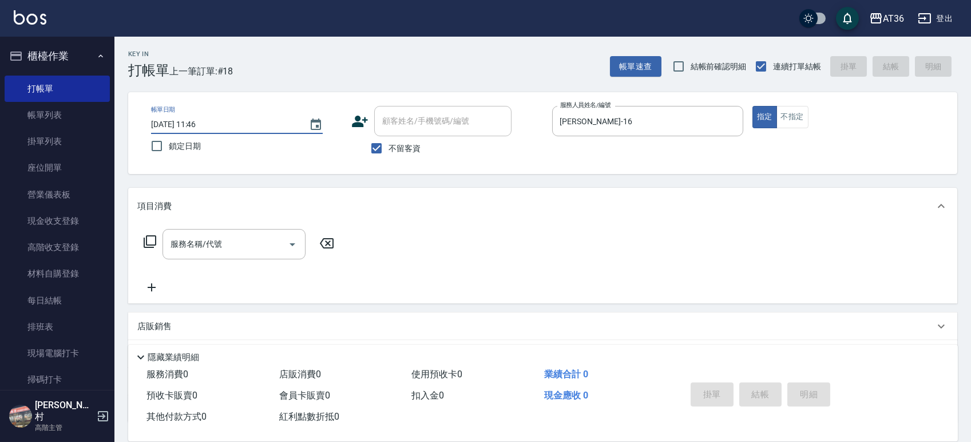
type input "[DATE] 11:46"
click at [153, 244] on icon at bounding box center [150, 242] width 14 height 14
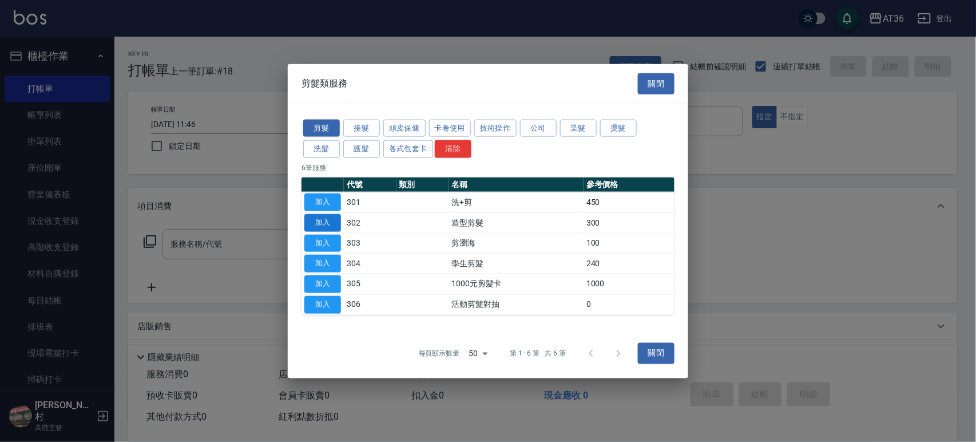
click at [316, 220] on button "加入" at bounding box center [322, 222] width 37 height 18
type input "造型剪髮(302)"
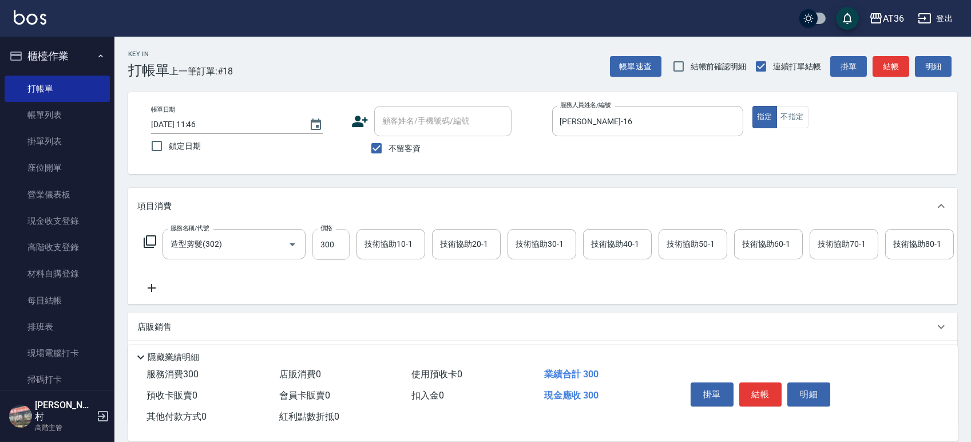
click at [324, 247] on input "300" at bounding box center [330, 244] width 37 height 31
type input "280"
click at [765, 395] on button "結帳" at bounding box center [760, 394] width 43 height 24
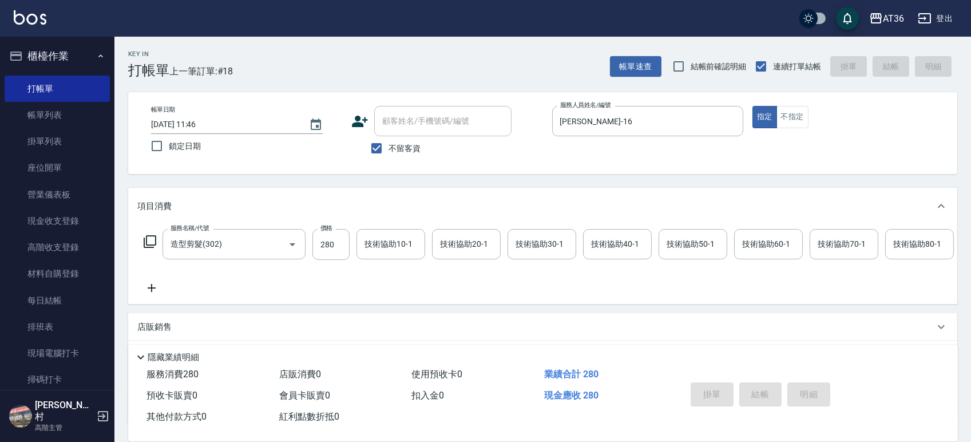
type input "[DATE] 11:47"
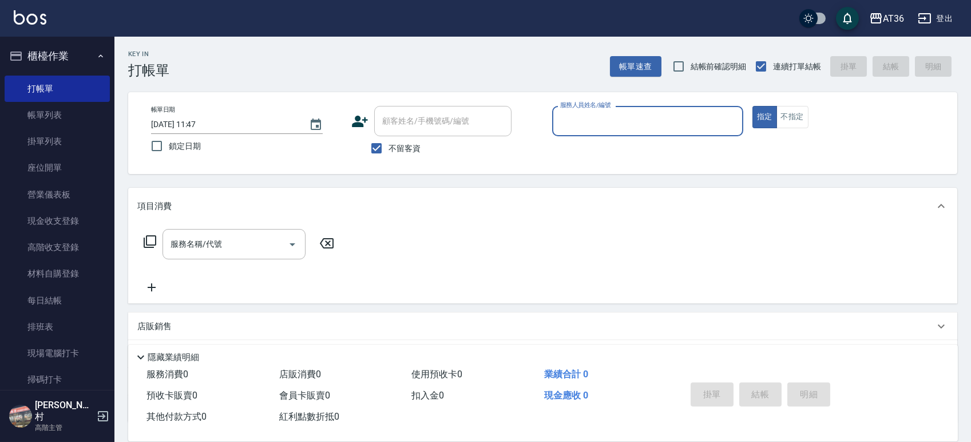
drag, startPoint x: 557, startPoint y: 124, endPoint x: 570, endPoint y: 131, distance: 15.1
click at [557, 125] on input "服務人員姓名/編號" at bounding box center [647, 121] width 181 height 20
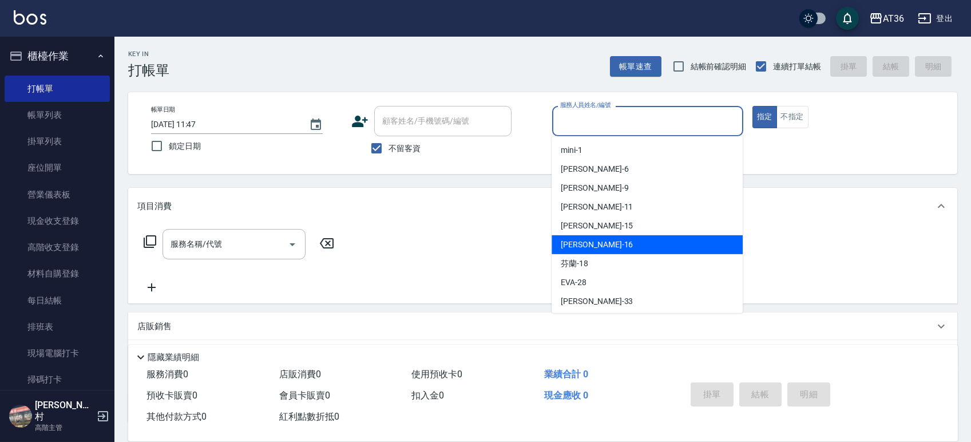
click at [591, 245] on div "[PERSON_NAME] -16" at bounding box center [646, 244] width 191 height 19
type input "[PERSON_NAME]-16"
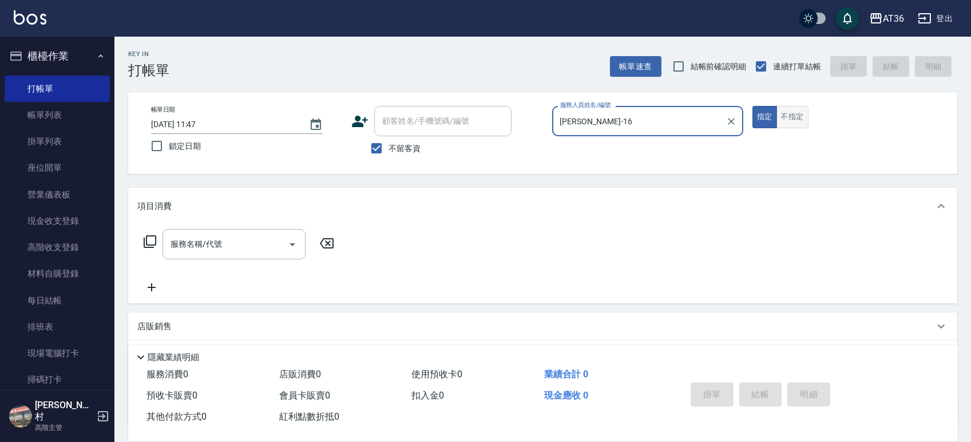
click at [792, 116] on button "不指定" at bounding box center [792, 117] width 32 height 22
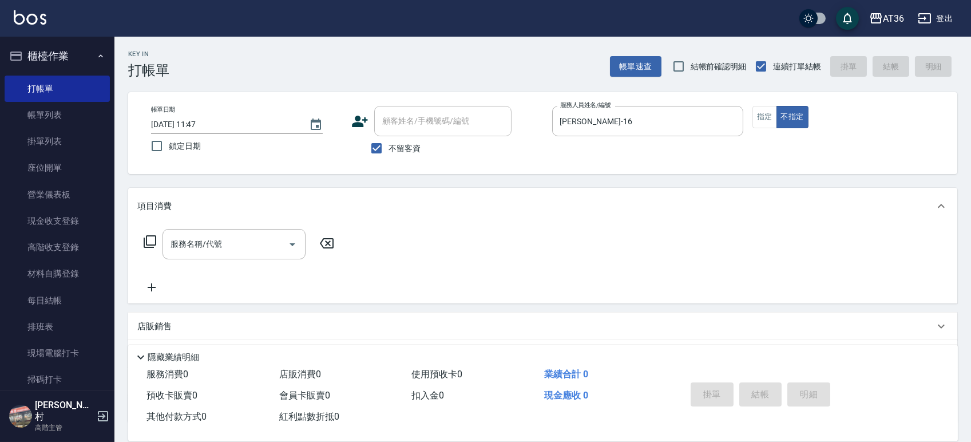
click at [186, 127] on input "[DATE] 11:47" at bounding box center [224, 124] width 146 height 19
type input "[DATE] 11:47"
click at [145, 245] on icon at bounding box center [150, 242] width 14 height 14
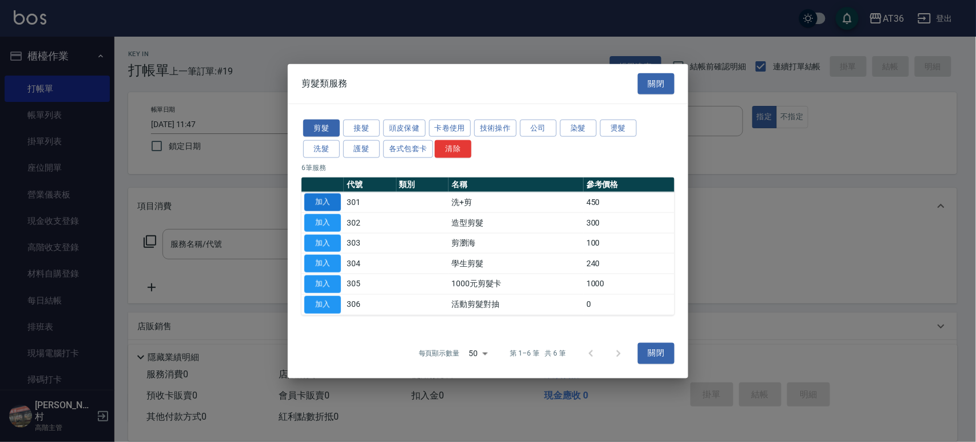
click at [324, 203] on button "加入" at bounding box center [322, 202] width 37 height 18
type input "洗+剪(301)"
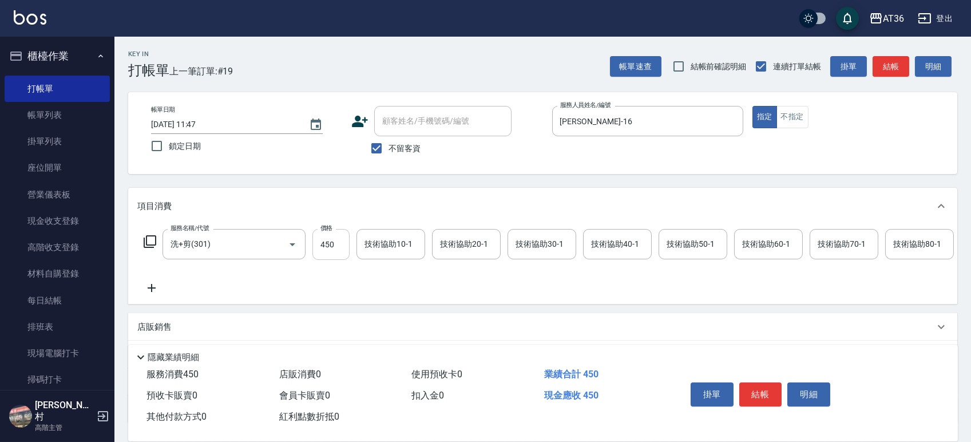
click at [332, 249] on input "450" at bounding box center [330, 244] width 37 height 31
type input "448"
click at [793, 119] on button "不指定" at bounding box center [792, 117] width 32 height 22
click at [760, 387] on button "結帳" at bounding box center [760, 394] width 43 height 24
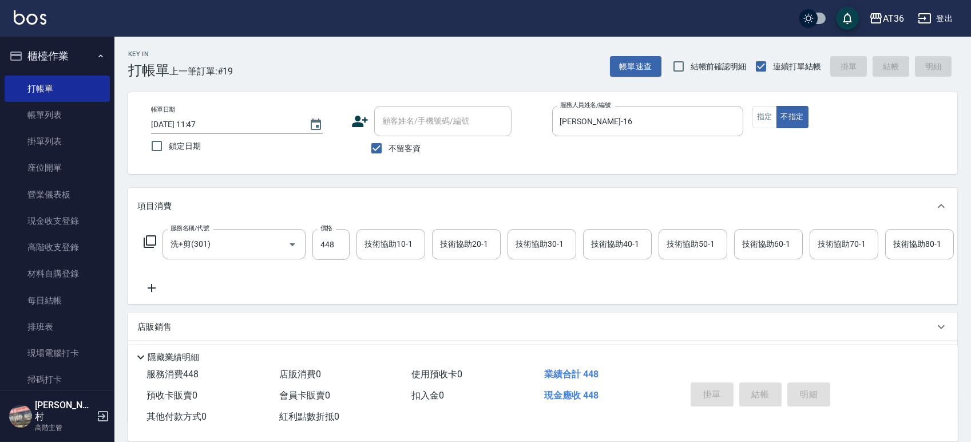
type input "[DATE] 11:47"
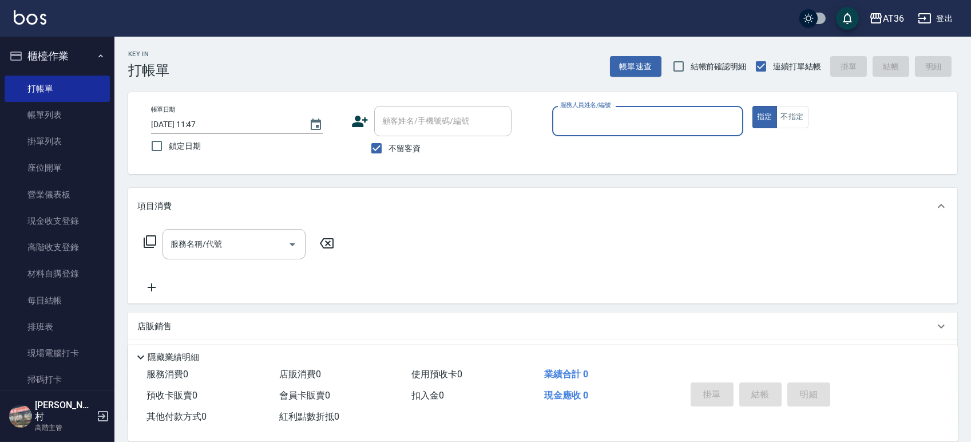
click at [563, 118] on input "服務人員姓名/編號" at bounding box center [647, 121] width 181 height 20
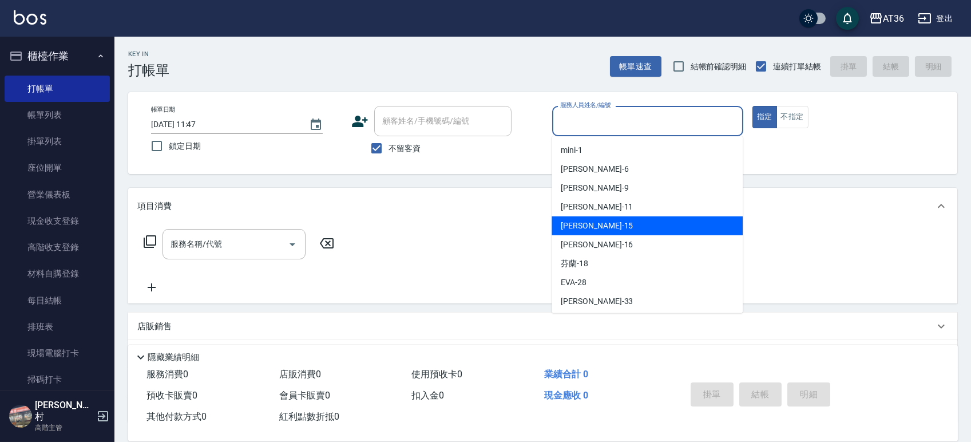
drag, startPoint x: 600, startPoint y: 225, endPoint x: 797, endPoint y: 90, distance: 239.4
click at [605, 222] on div "[PERSON_NAME] -15" at bounding box center [646, 225] width 191 height 19
type input "[PERSON_NAME]-15"
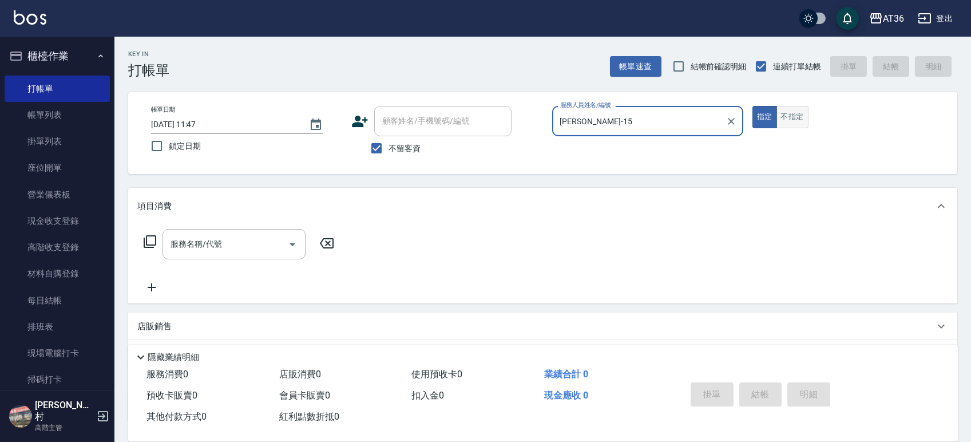
click at [789, 116] on button "不指定" at bounding box center [792, 117] width 32 height 22
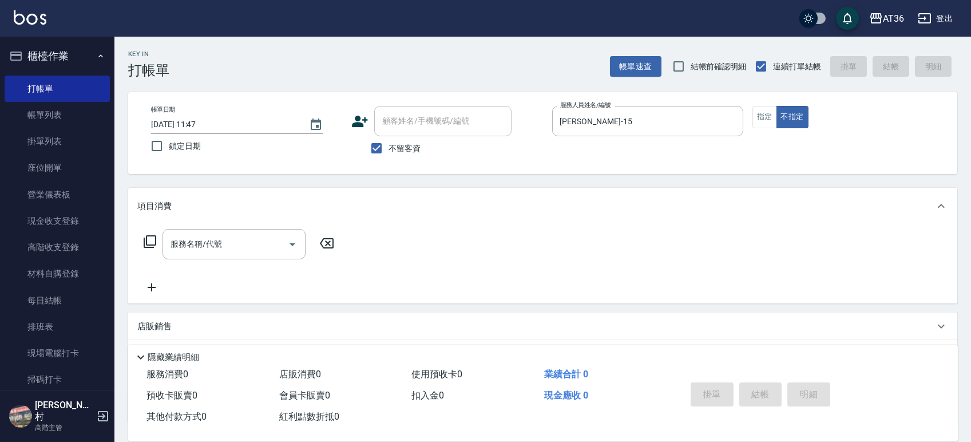
click at [185, 128] on input "[DATE] 11:47" at bounding box center [224, 124] width 146 height 19
type input "[DATE] 11:47"
click at [149, 243] on icon at bounding box center [150, 242] width 14 height 14
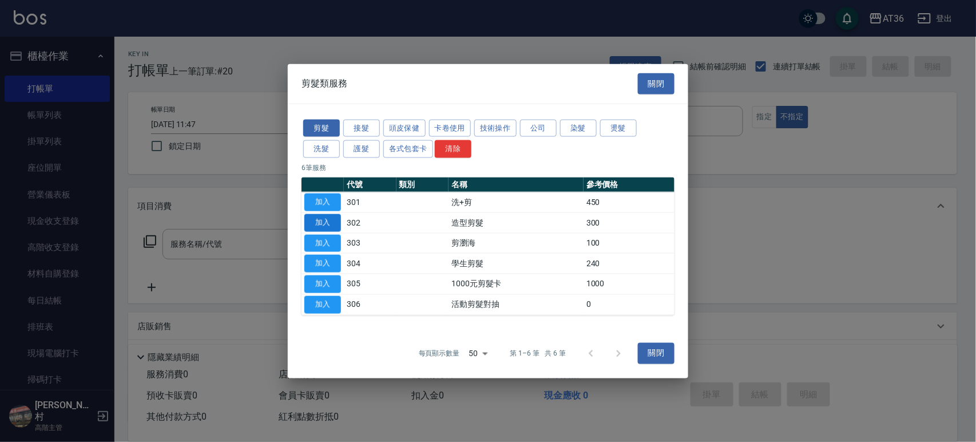
click at [327, 220] on button "加入" at bounding box center [322, 222] width 37 height 18
type input "造型剪髮(302)"
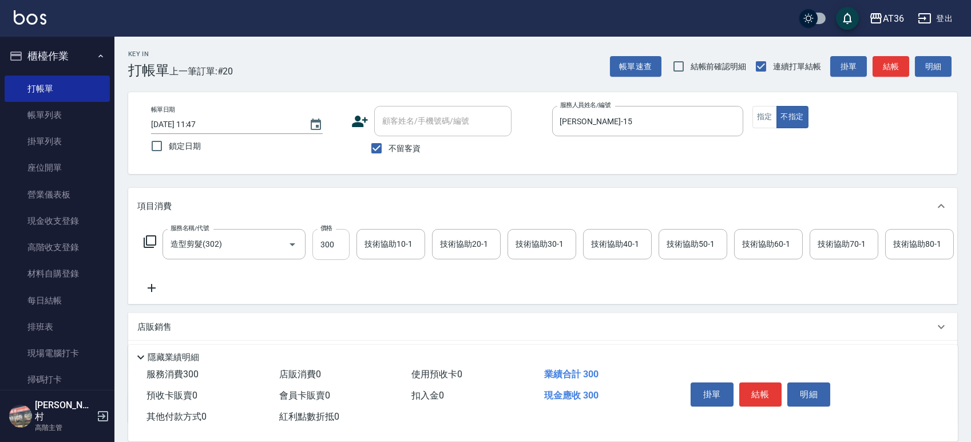
click at [321, 248] on input "300" at bounding box center [330, 244] width 37 height 31
type input "278"
click at [767, 391] on button "結帳" at bounding box center [760, 394] width 43 height 24
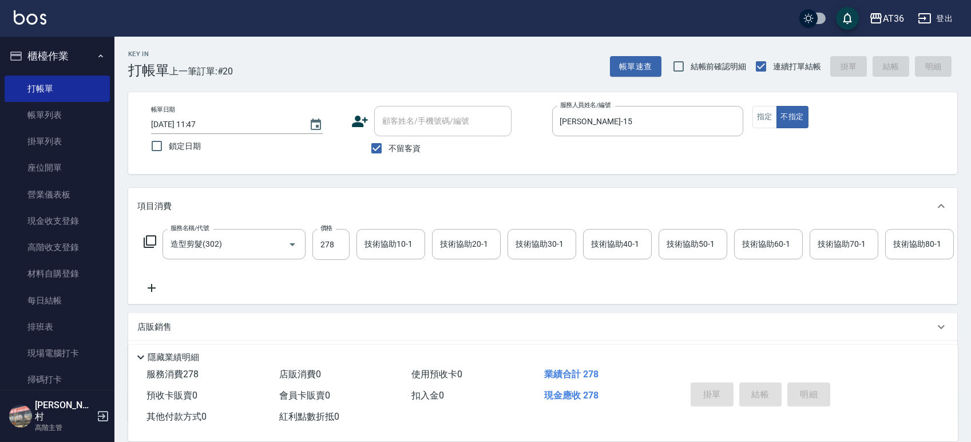
type input "[DATE] 11:47"
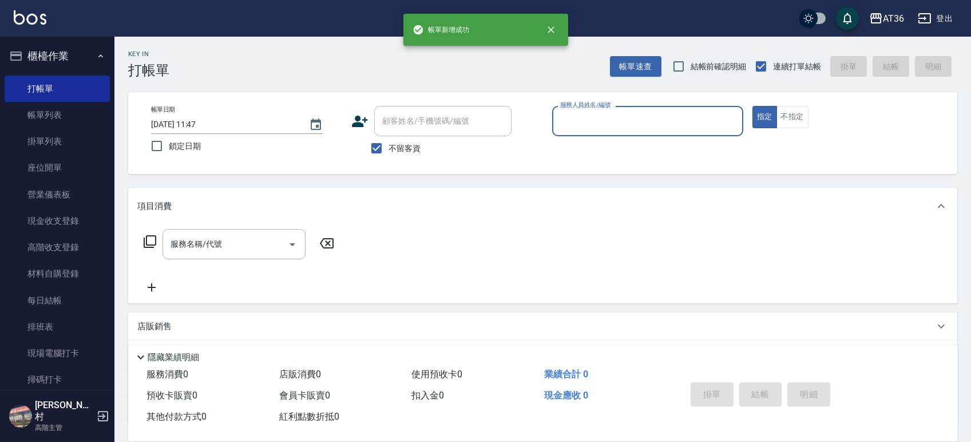
drag, startPoint x: 559, startPoint y: 119, endPoint x: 570, endPoint y: 133, distance: 18.0
click at [559, 120] on input "服務人員姓名/編號" at bounding box center [647, 121] width 181 height 20
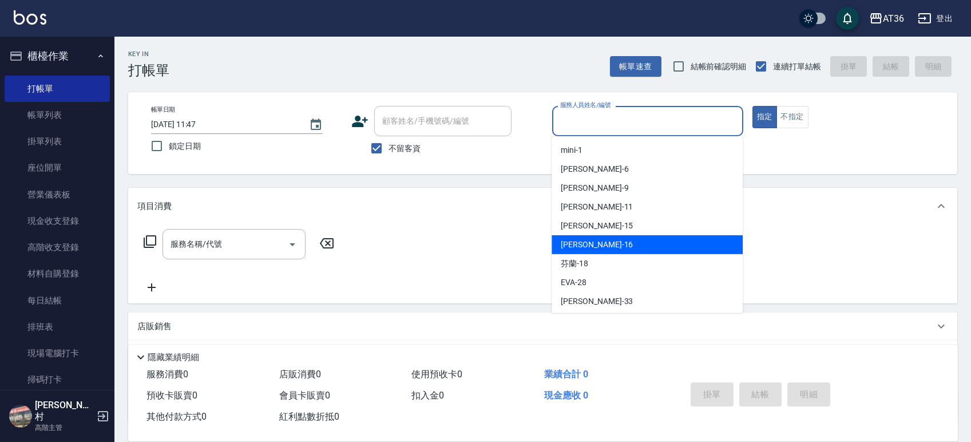
click at [570, 237] on div "[PERSON_NAME] -16" at bounding box center [646, 244] width 191 height 19
type input "[PERSON_NAME]-16"
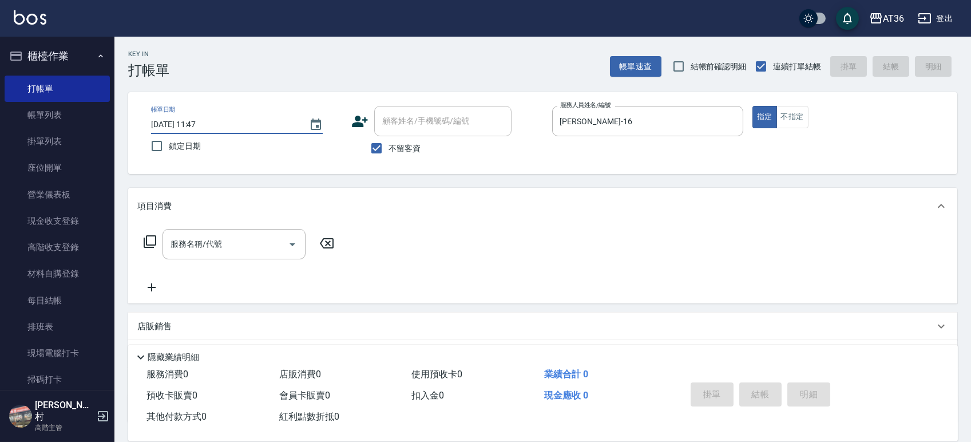
drag, startPoint x: 186, startPoint y: 122, endPoint x: 244, endPoint y: 114, distance: 57.7
click at [186, 124] on input "[DATE] 11:47" at bounding box center [224, 124] width 146 height 19
type input "[DATE] 11:47"
click at [148, 237] on icon at bounding box center [150, 242] width 14 height 14
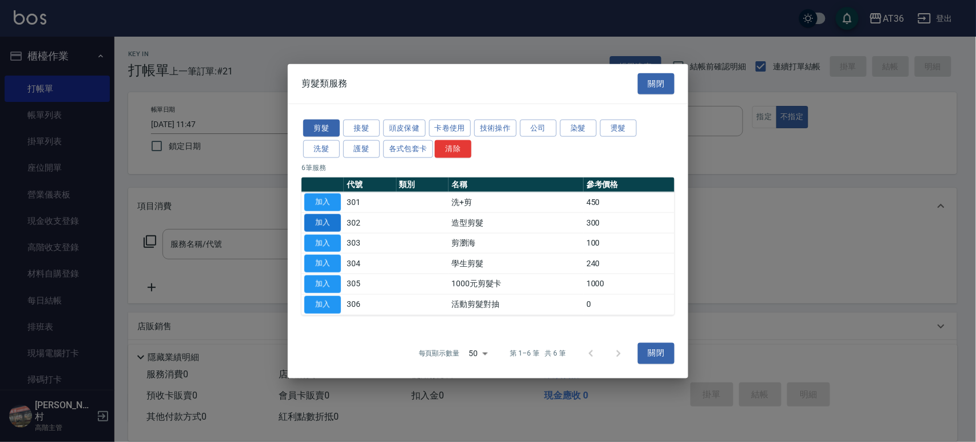
click at [321, 225] on button "加入" at bounding box center [322, 222] width 37 height 18
type input "造型剪髮(302)"
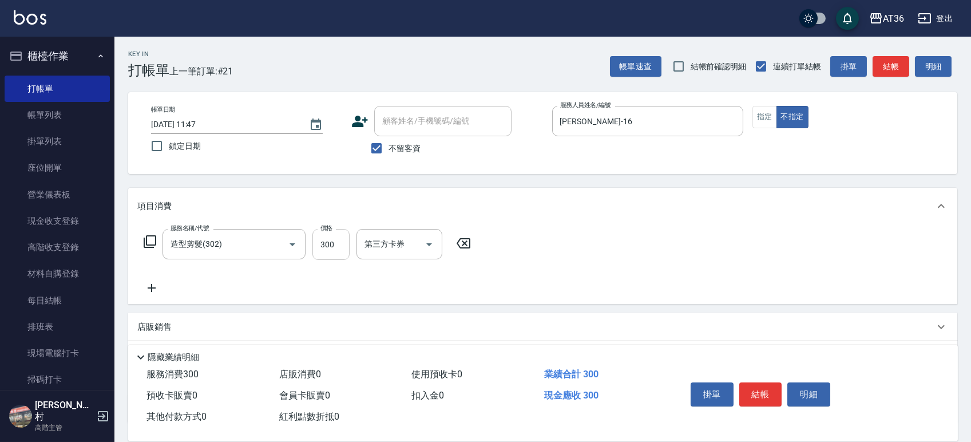
click at [324, 246] on input "300" at bounding box center [330, 244] width 37 height 31
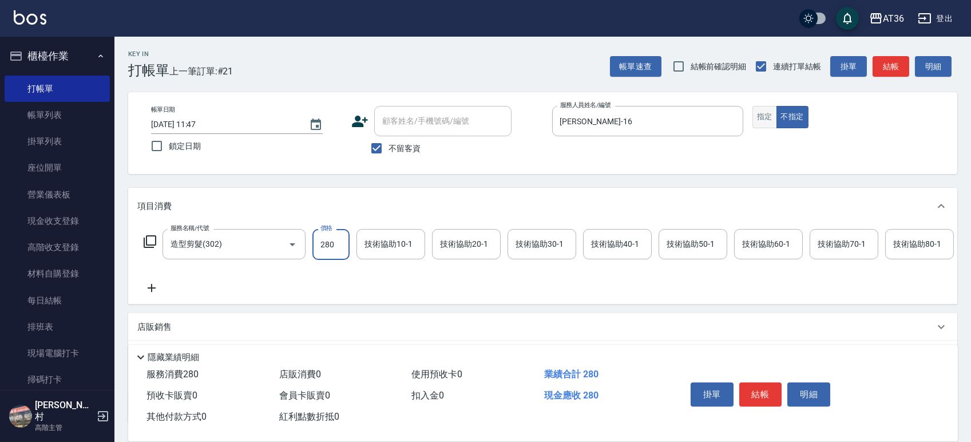
type input "280"
drag, startPoint x: 765, startPoint y: 121, endPoint x: 824, endPoint y: 190, distance: 90.5
click at [765, 124] on button "指定" at bounding box center [764, 117] width 25 height 22
click at [762, 392] on button "結帳" at bounding box center [760, 394] width 43 height 24
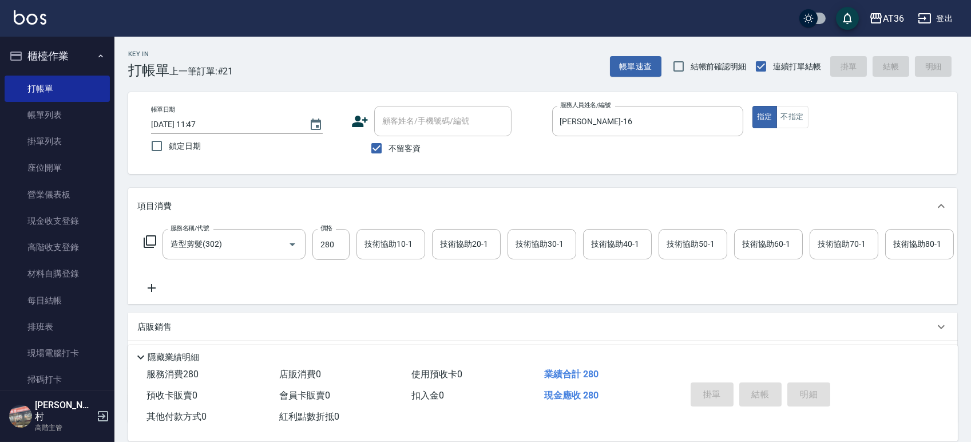
type input "[DATE] 11:48"
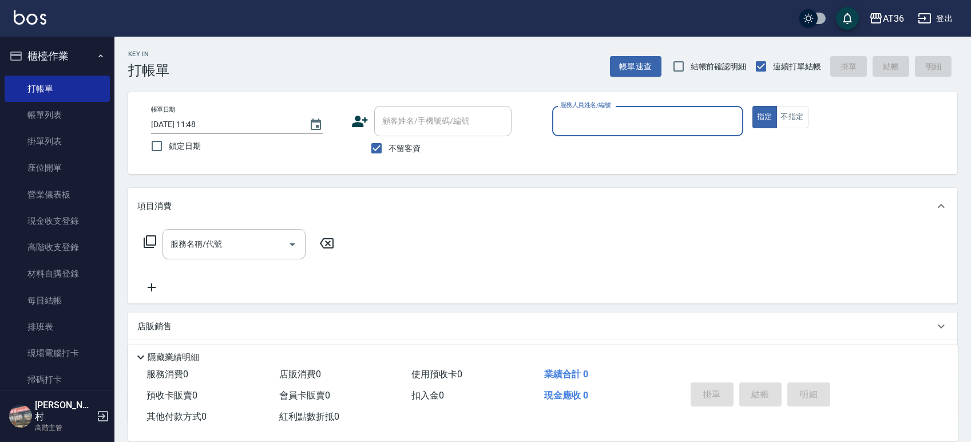
click at [188, 122] on input "[DATE] 11:48" at bounding box center [224, 124] width 146 height 19
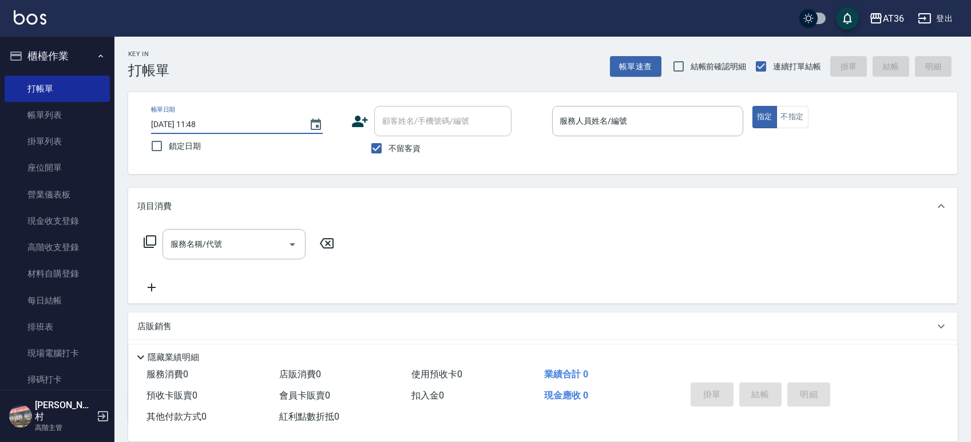
type input "[DATE] 11:48"
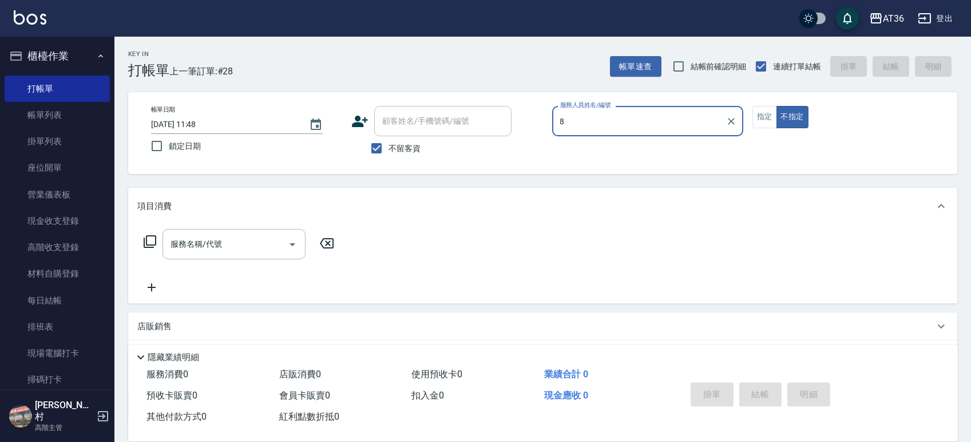
type input "8"
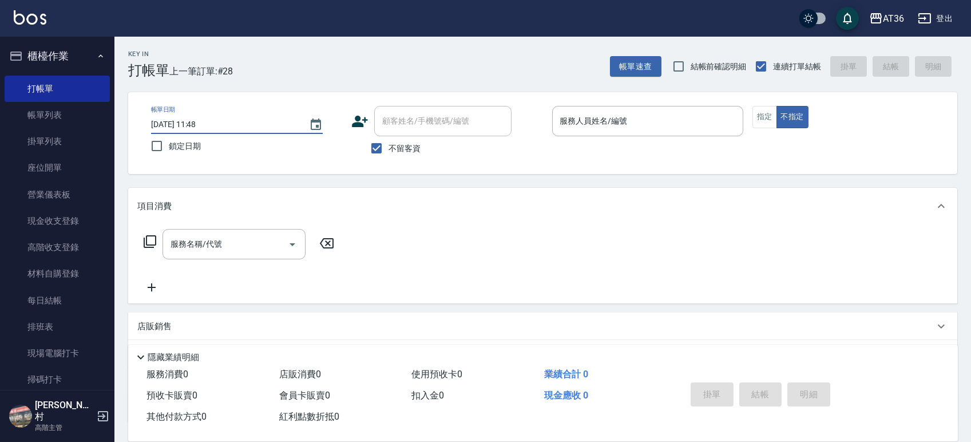
click at [182, 122] on input "[DATE] 11:48" at bounding box center [224, 124] width 146 height 19
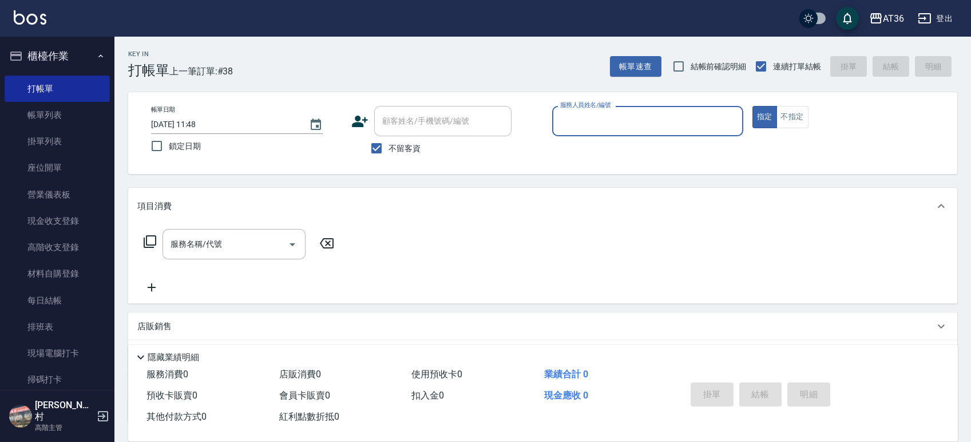
click at [183, 129] on input "[DATE] 11:48" at bounding box center [224, 124] width 146 height 19
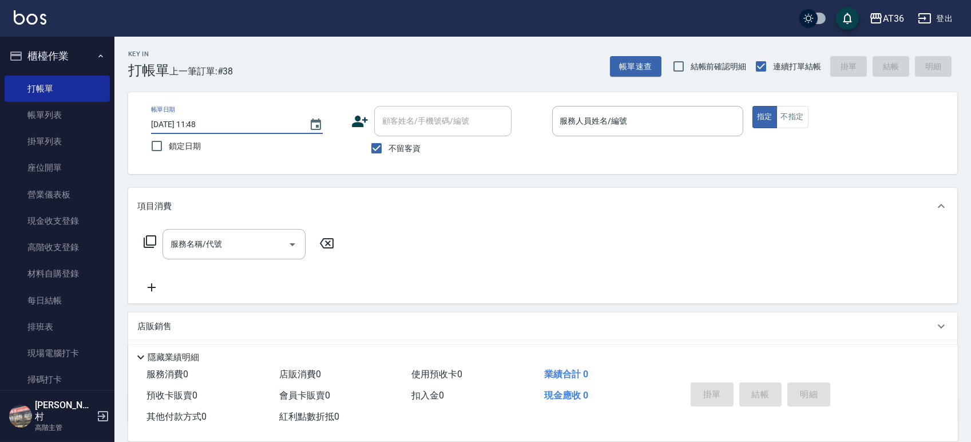
type input "[DATE] 11:48"
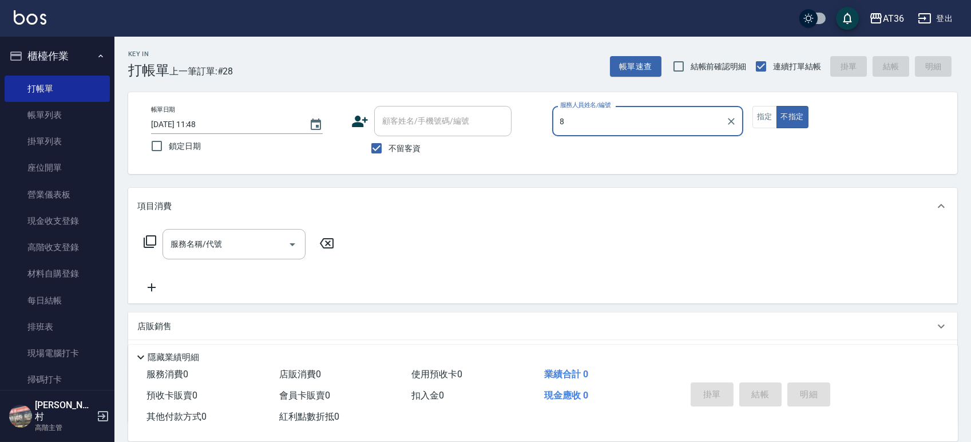
type input "8"
click at [181, 124] on input "[DATE] 11:48" at bounding box center [224, 124] width 146 height 19
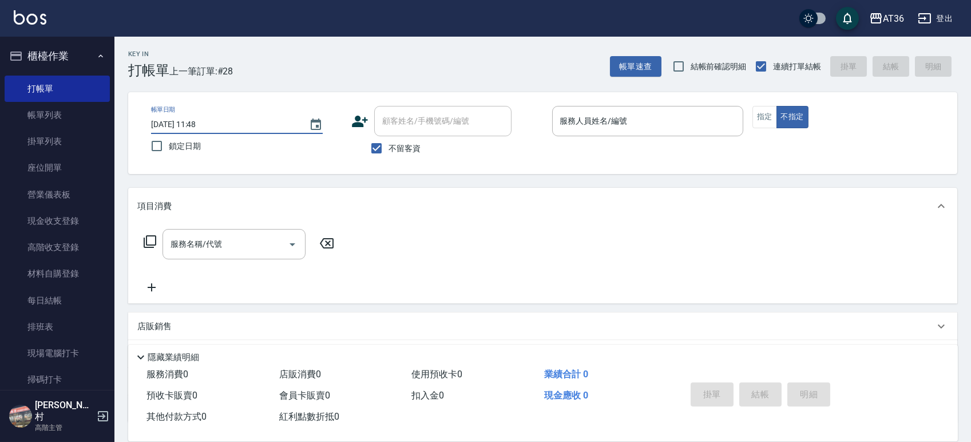
type input "[DATE] 11:48"
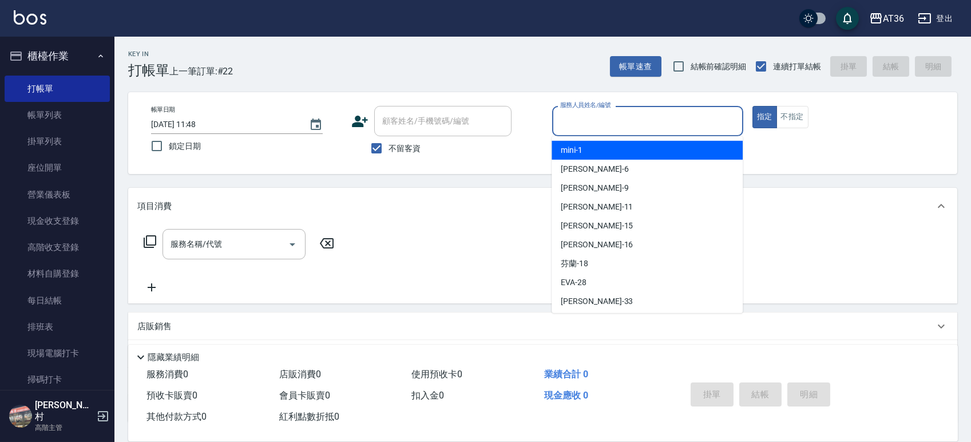
drag, startPoint x: 573, startPoint y: 121, endPoint x: 575, endPoint y: 126, distance: 5.9
click at [571, 122] on input "服務人員姓名/編號" at bounding box center [647, 121] width 181 height 20
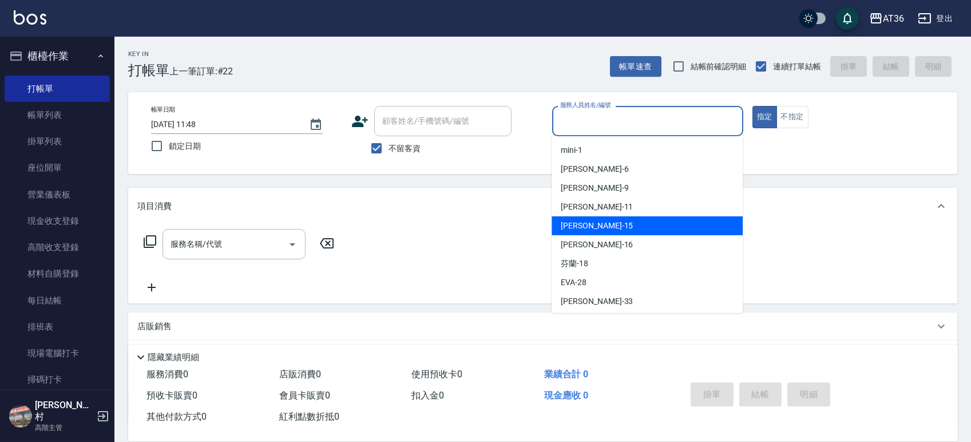
click at [573, 227] on span "[PERSON_NAME] -15" at bounding box center [597, 226] width 72 height 12
type input "[PERSON_NAME]-15"
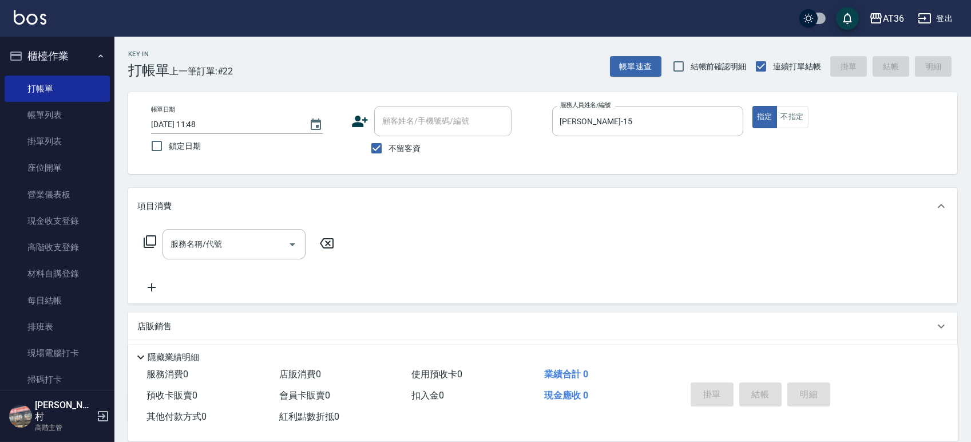
click at [149, 244] on icon at bounding box center [150, 241] width 13 height 13
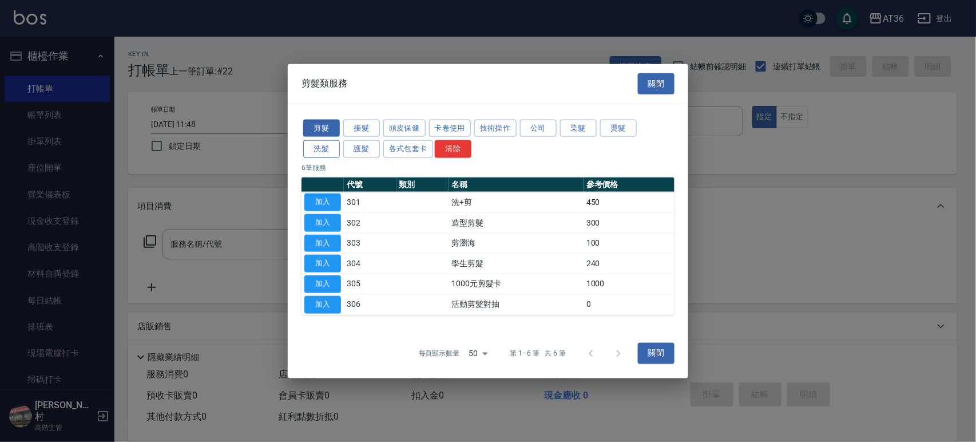
click at [323, 151] on button "洗髮" at bounding box center [321, 149] width 37 height 18
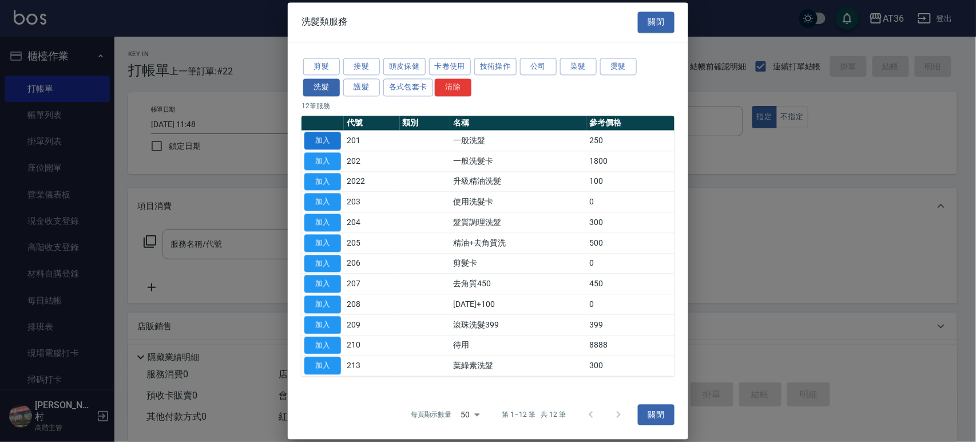
click at [329, 140] on button "加入" at bounding box center [322, 141] width 37 height 18
type input "一般洗髮(201)"
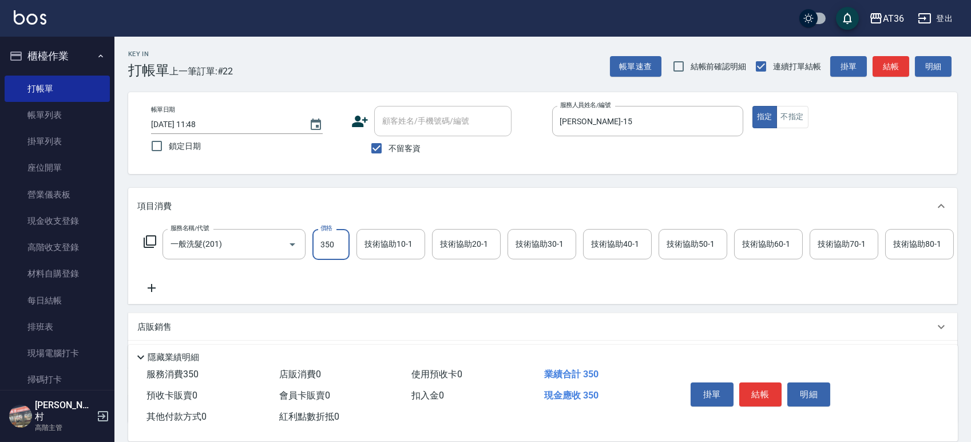
type input "350"
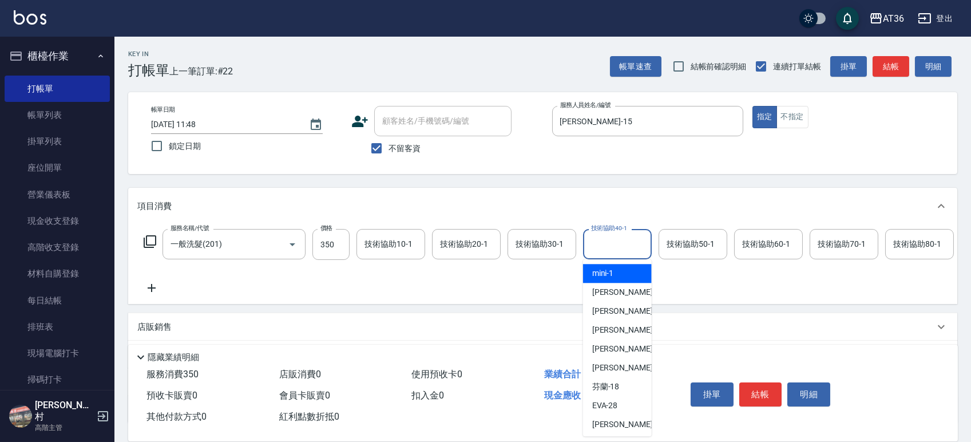
click at [594, 239] on div "技術協助40-1 技術協助40-1" at bounding box center [617, 244] width 69 height 30
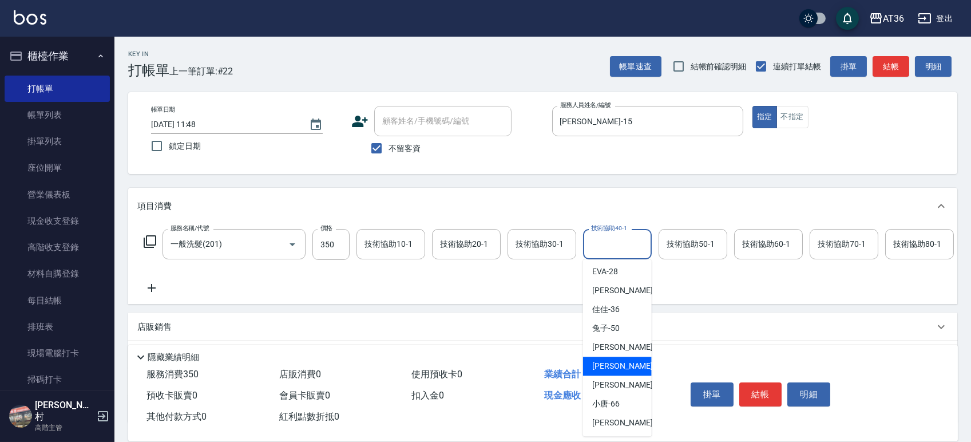
click at [624, 366] on div "[PERSON_NAME] -58" at bounding box center [617, 365] width 69 height 19
type input "[PERSON_NAME]-58"
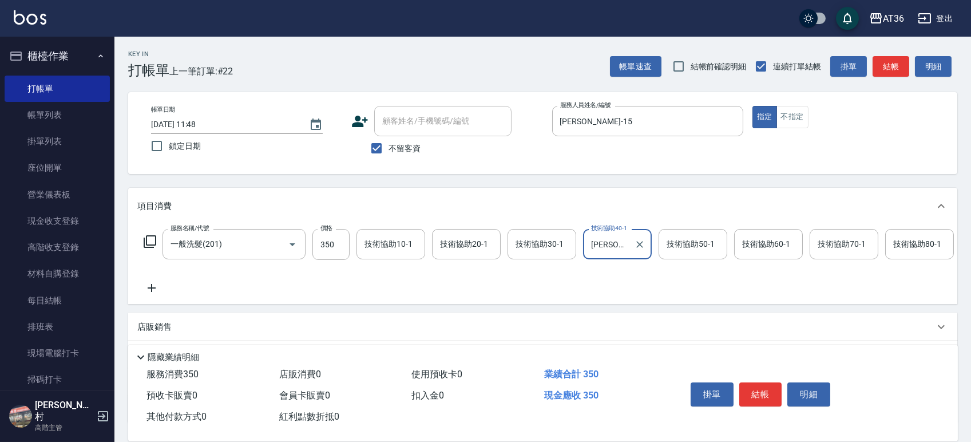
click at [755, 394] on button "結帳" at bounding box center [760, 394] width 43 height 24
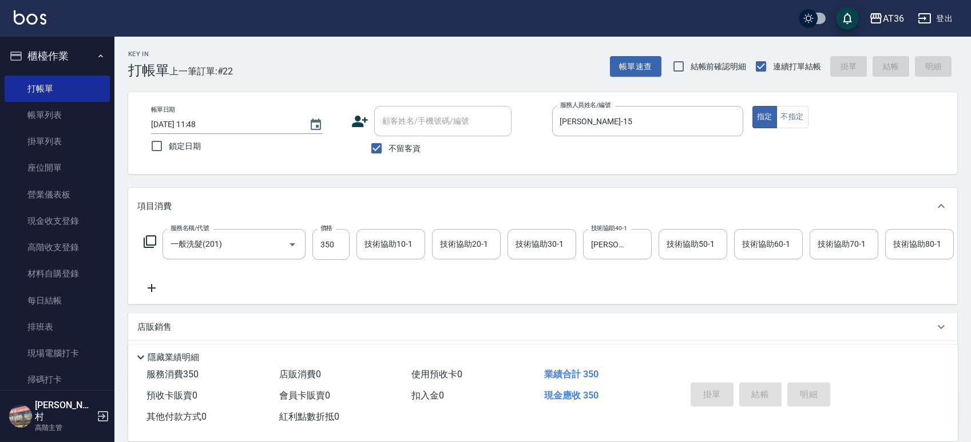
type input "[DATE] 11:49"
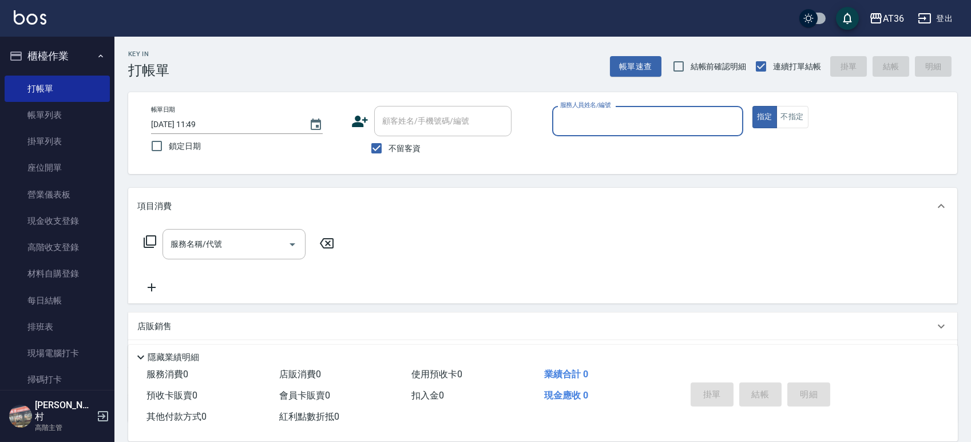
drag, startPoint x: 555, startPoint y: 126, endPoint x: 577, endPoint y: 134, distance: 22.8
click at [555, 128] on div "服務人員姓名/編號" at bounding box center [647, 121] width 191 height 30
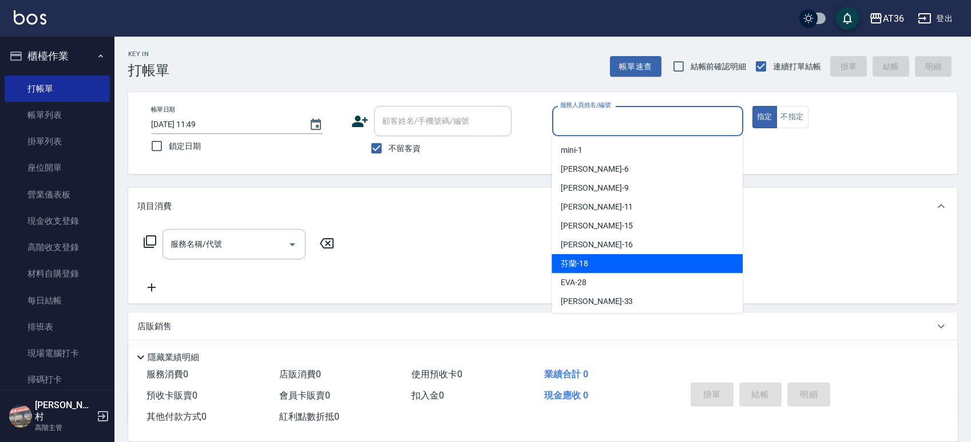
click at [589, 263] on div "芬蘭 -18" at bounding box center [646, 263] width 191 height 19
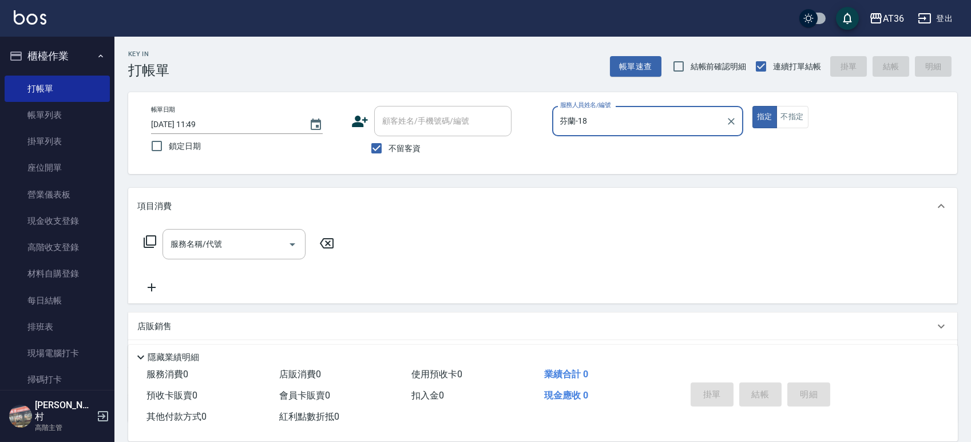
click at [149, 244] on icon at bounding box center [150, 242] width 14 height 14
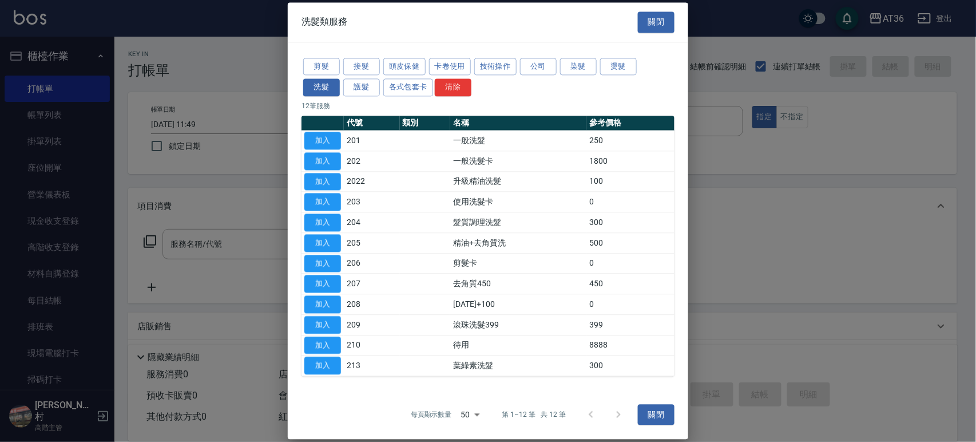
drag, startPoint x: 317, startPoint y: 58, endPoint x: 428, endPoint y: 102, distance: 119.4
click at [317, 62] on button "剪髮" at bounding box center [321, 67] width 37 height 18
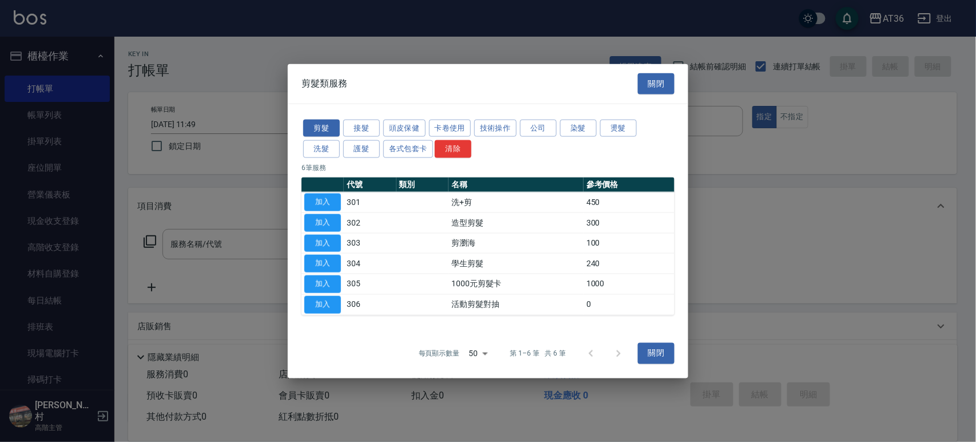
click at [325, 199] on button "加入" at bounding box center [322, 202] width 37 height 18
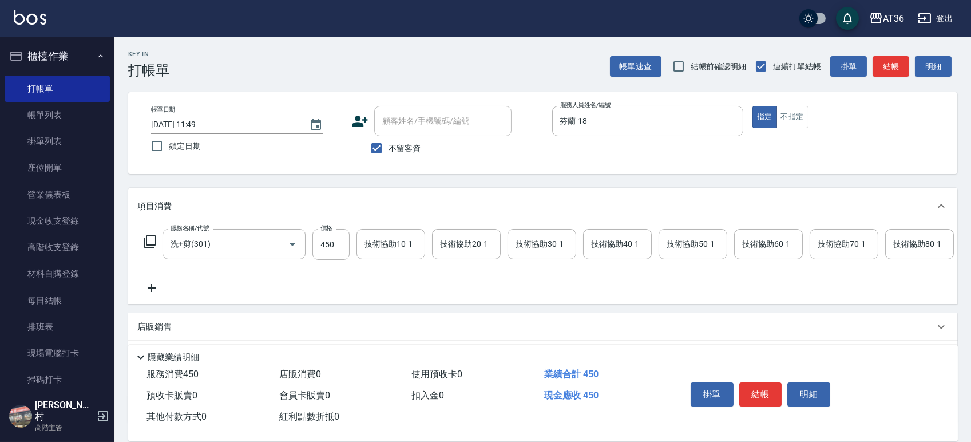
drag, startPoint x: 184, startPoint y: 126, endPoint x: 193, endPoint y: 128, distance: 9.8
click at [184, 128] on input "[DATE] 11:49" at bounding box center [224, 124] width 146 height 19
click at [326, 243] on input "450" at bounding box center [330, 244] width 37 height 31
click at [601, 246] on div "技術協助40-1 技術協助40-1" at bounding box center [617, 244] width 69 height 30
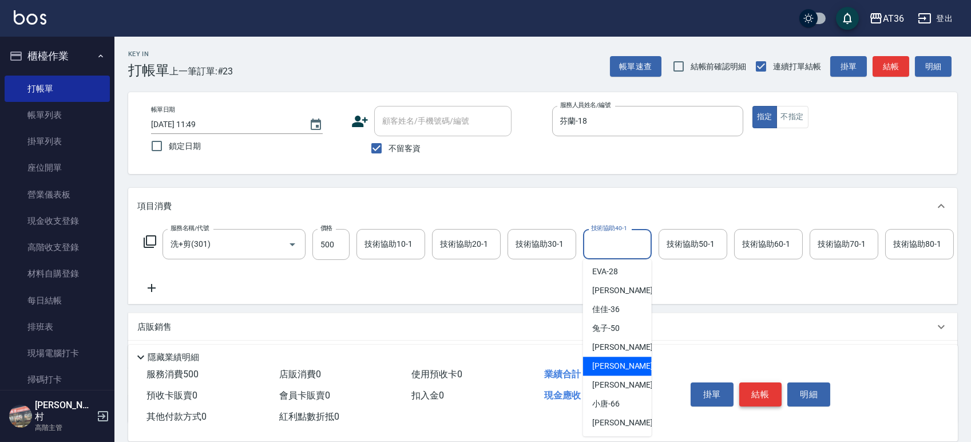
drag, startPoint x: 616, startPoint y: 360, endPoint x: 769, endPoint y: 394, distance: 157.1
click at [621, 359] on div "[PERSON_NAME] -58" at bounding box center [617, 365] width 69 height 19
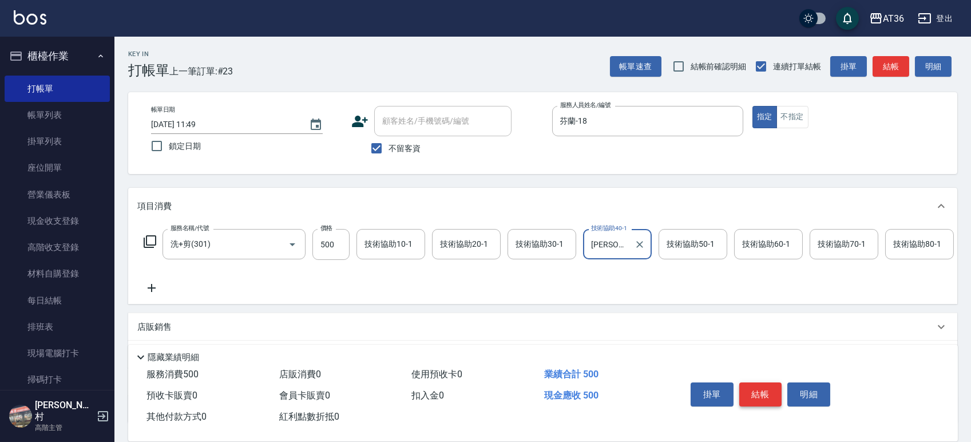
click at [763, 399] on button "結帳" at bounding box center [760, 394] width 43 height 24
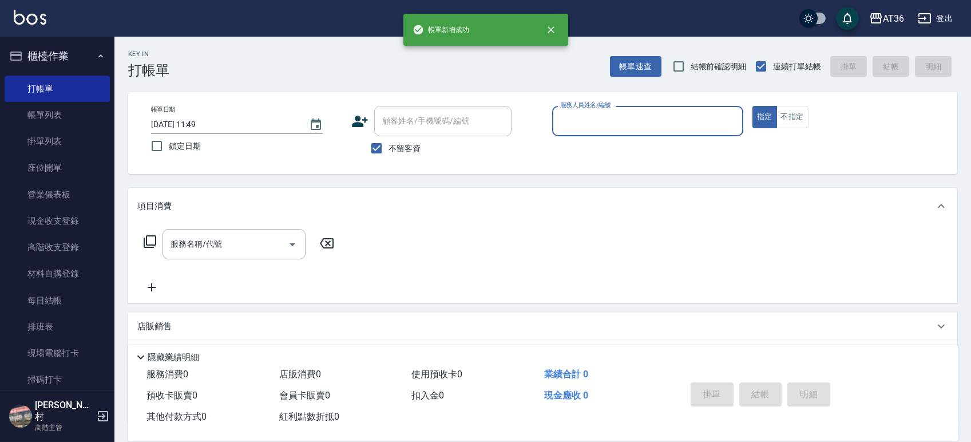
click at [571, 124] on input "服務人員姓名/編號" at bounding box center [647, 121] width 181 height 20
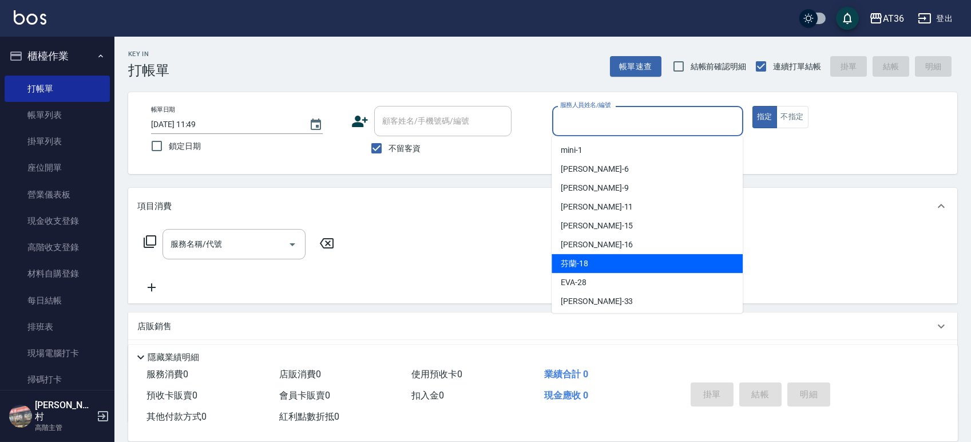
click at [602, 261] on div "芬蘭 -18" at bounding box center [646, 263] width 191 height 19
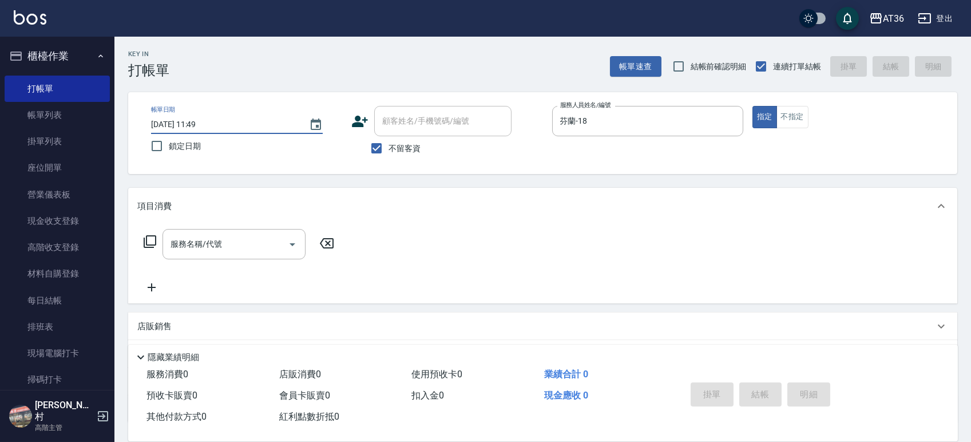
click at [187, 124] on input "[DATE] 11:49" at bounding box center [224, 124] width 146 height 19
click at [148, 241] on icon at bounding box center [150, 242] width 14 height 14
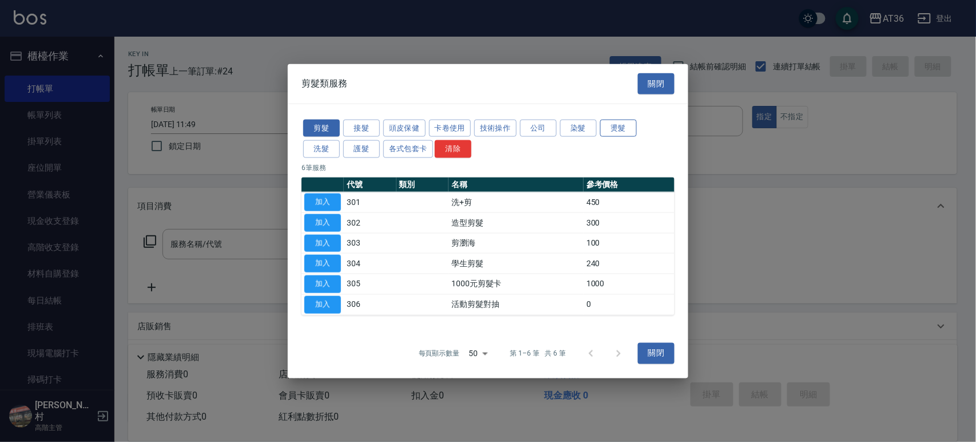
click at [614, 129] on button "燙髮" at bounding box center [618, 128] width 37 height 18
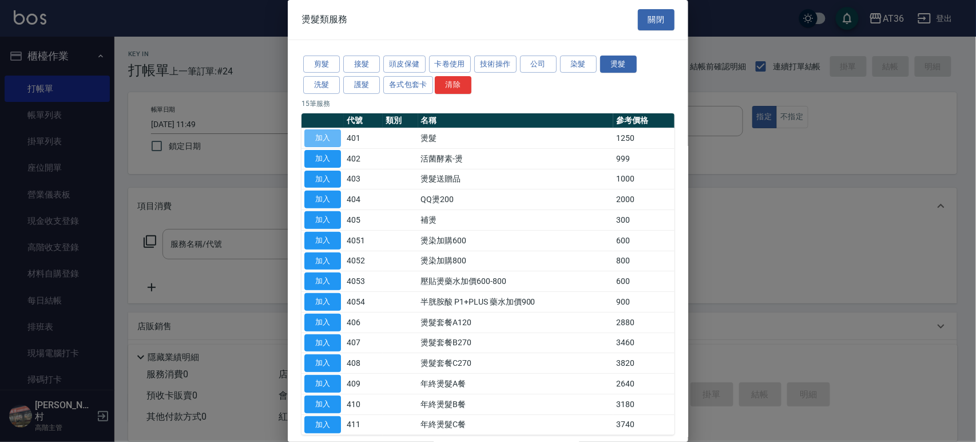
drag, startPoint x: 327, startPoint y: 138, endPoint x: 346, endPoint y: 264, distance: 126.8
click at [328, 139] on button "加入" at bounding box center [322, 138] width 37 height 18
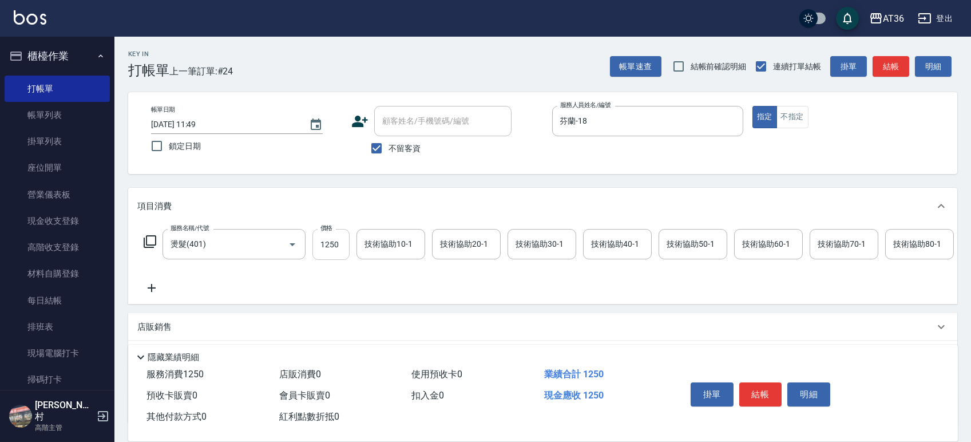
click at [328, 246] on input "1250" at bounding box center [330, 244] width 37 height 31
click at [609, 241] on div "技術協助40-1 技術協助40-1" at bounding box center [617, 244] width 69 height 30
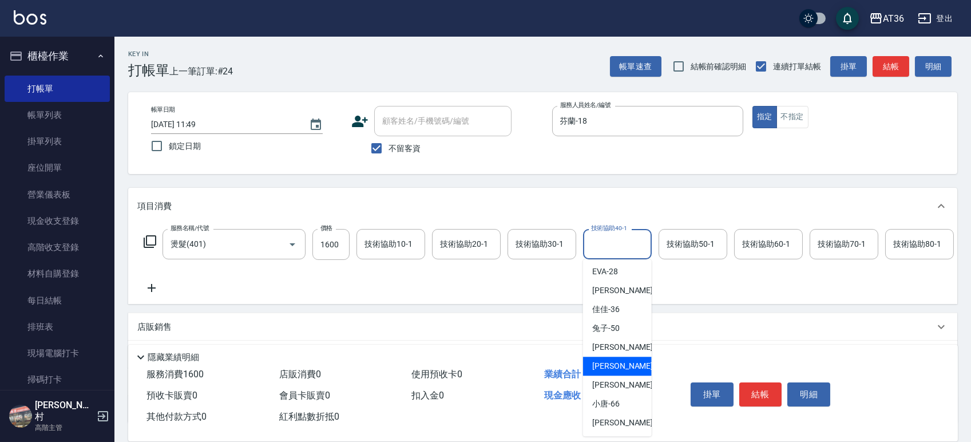
click at [618, 367] on span "[PERSON_NAME] -58" at bounding box center [628, 366] width 72 height 12
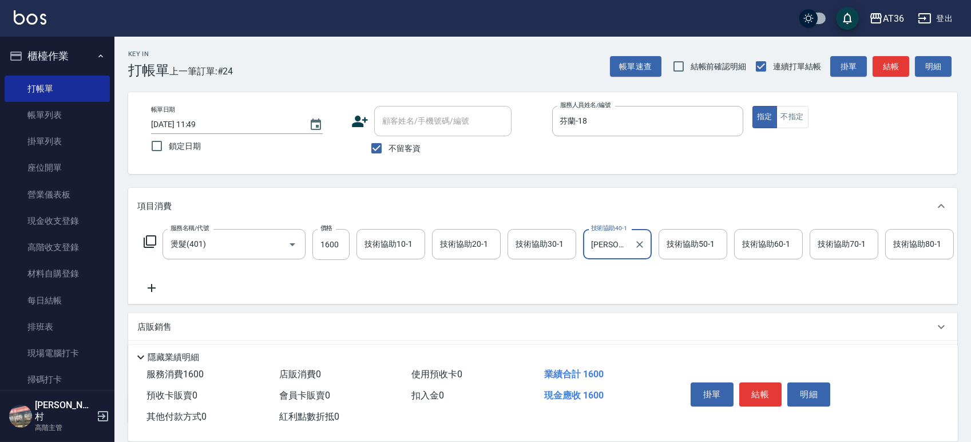
click at [748, 387] on button "結帳" at bounding box center [760, 394] width 43 height 24
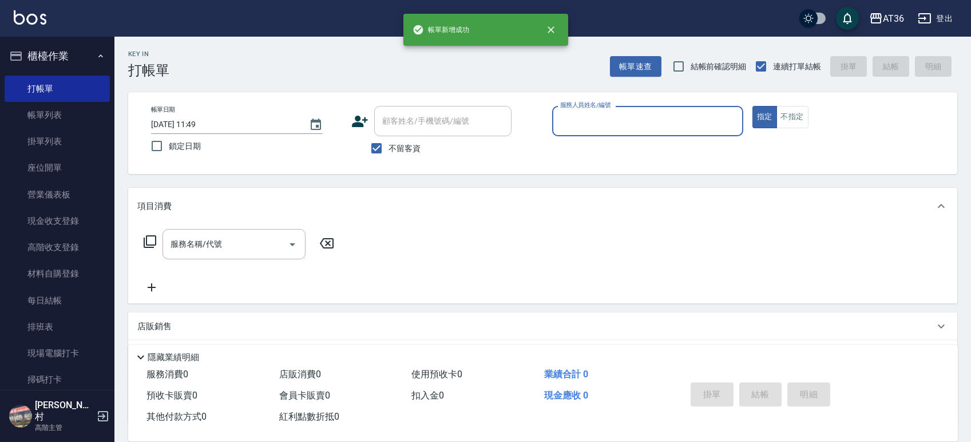
drag, startPoint x: 573, startPoint y: 124, endPoint x: 577, endPoint y: 133, distance: 9.5
click at [573, 125] on input "服務人員姓名/編號" at bounding box center [647, 121] width 181 height 20
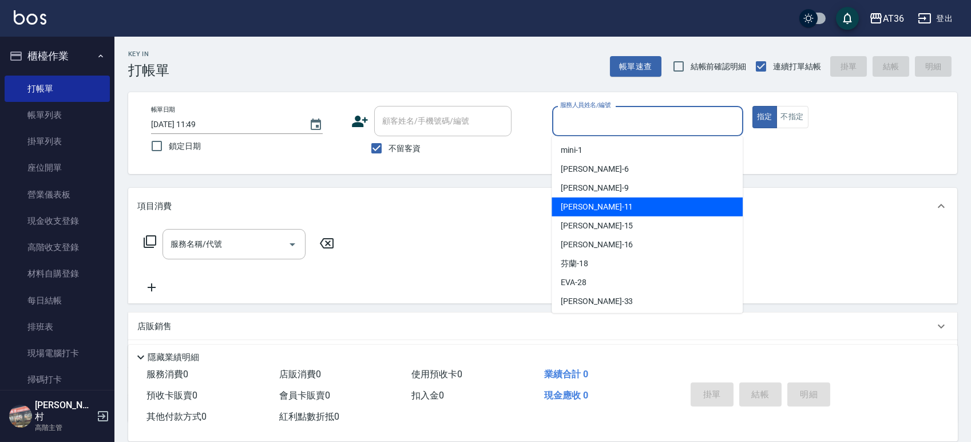
drag, startPoint x: 584, startPoint y: 210, endPoint x: 414, endPoint y: 180, distance: 173.1
click at [583, 209] on span "[PERSON_NAME] -11" at bounding box center [597, 207] width 72 height 12
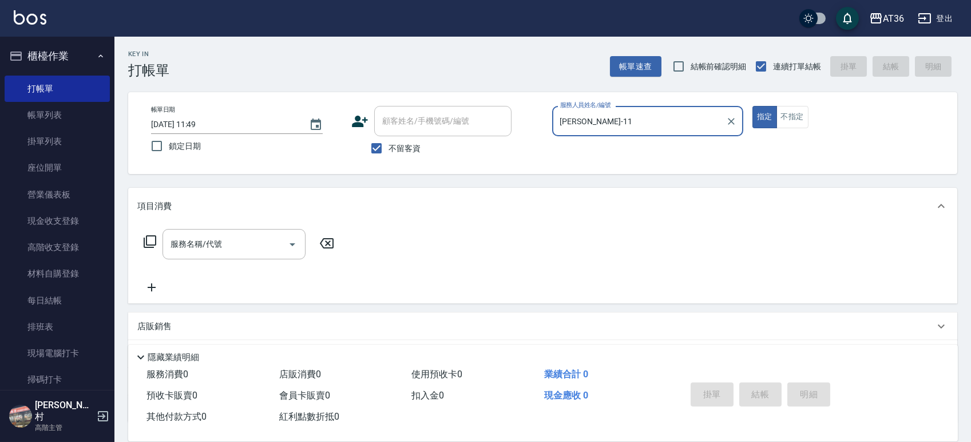
click at [153, 241] on icon at bounding box center [150, 242] width 14 height 14
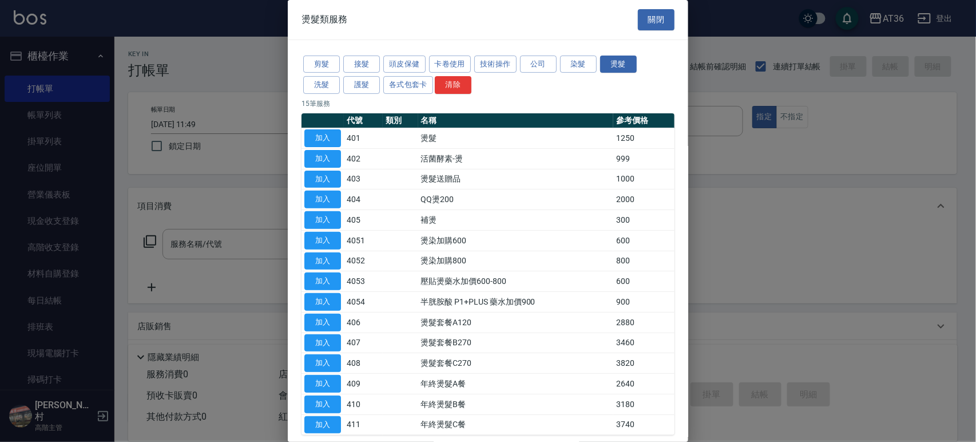
click at [320, 61] on button "剪髮" at bounding box center [321, 64] width 37 height 18
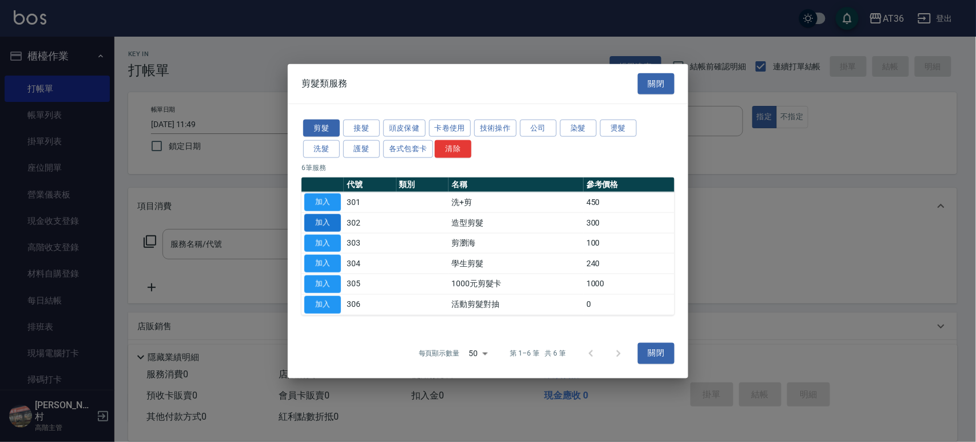
click at [323, 219] on button "加入" at bounding box center [322, 222] width 37 height 18
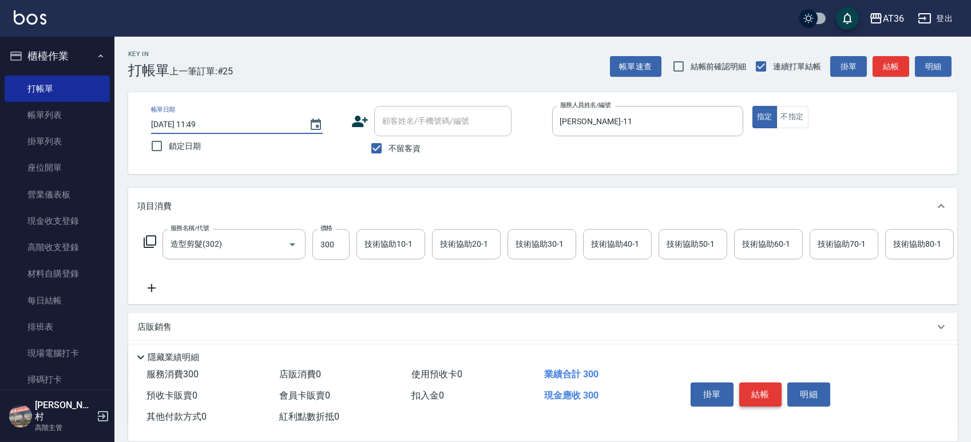
click at [748, 390] on button "結帳" at bounding box center [760, 394] width 43 height 24
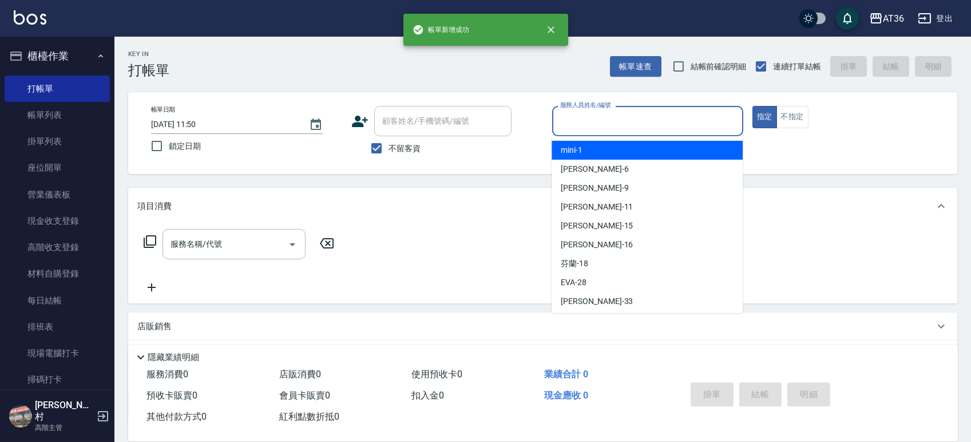
drag, startPoint x: 570, startPoint y: 118, endPoint x: 628, endPoint y: 166, distance: 75.1
click at [569, 120] on input "服務人員姓名/編號" at bounding box center [647, 121] width 181 height 20
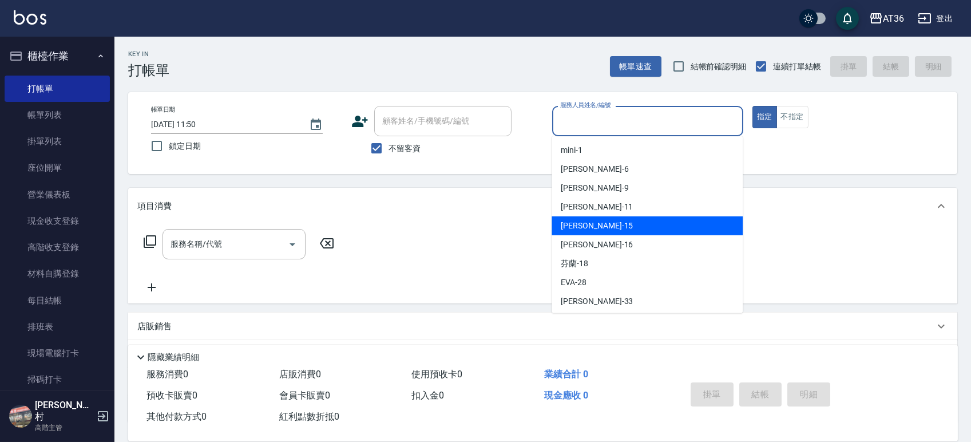
drag, startPoint x: 592, startPoint y: 226, endPoint x: 668, endPoint y: 177, distance: 90.3
click at [593, 226] on div "[PERSON_NAME] -15" at bounding box center [646, 225] width 191 height 19
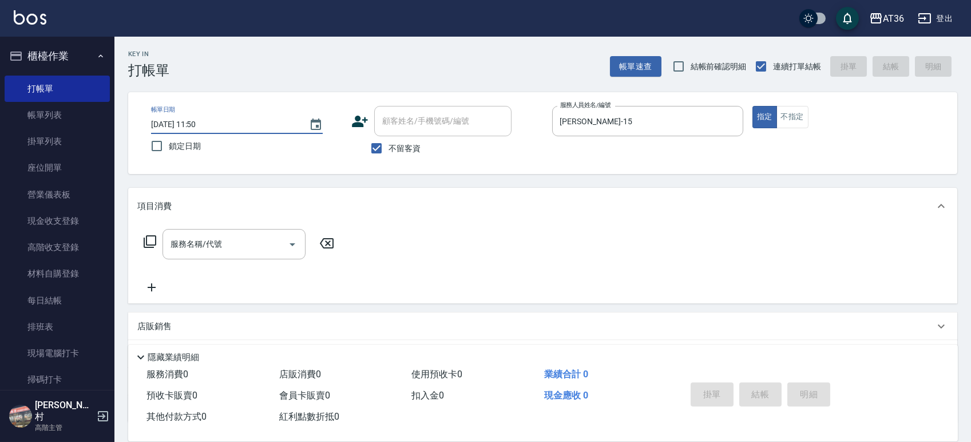
click at [186, 126] on input "[DATE] 11:50" at bounding box center [224, 124] width 146 height 19
click at [149, 241] on icon at bounding box center [150, 242] width 14 height 14
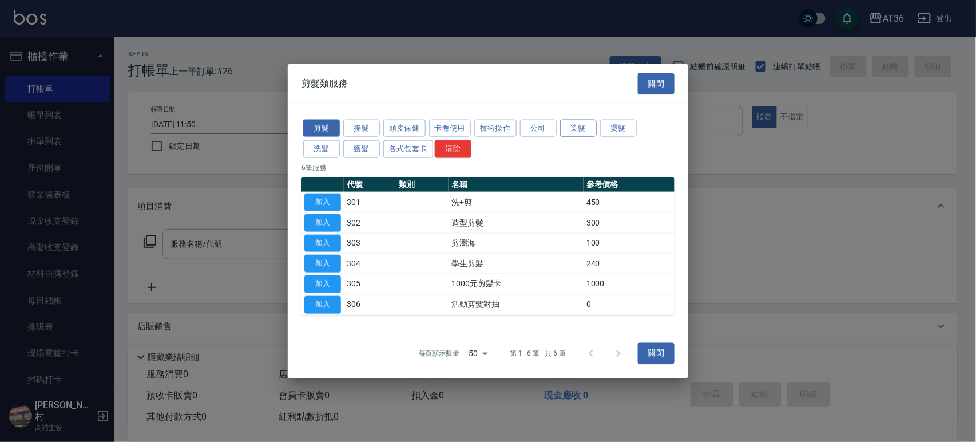
click at [579, 127] on button "染髮" at bounding box center [578, 128] width 37 height 18
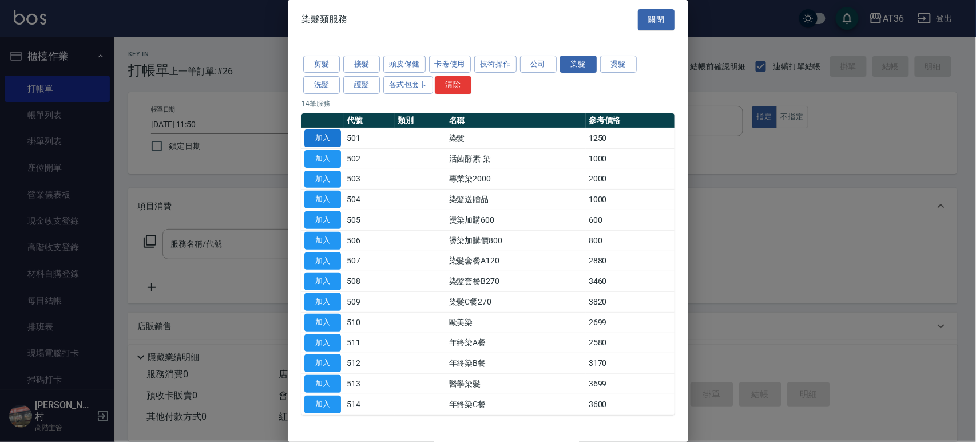
click at [319, 137] on button "加入" at bounding box center [322, 138] width 37 height 18
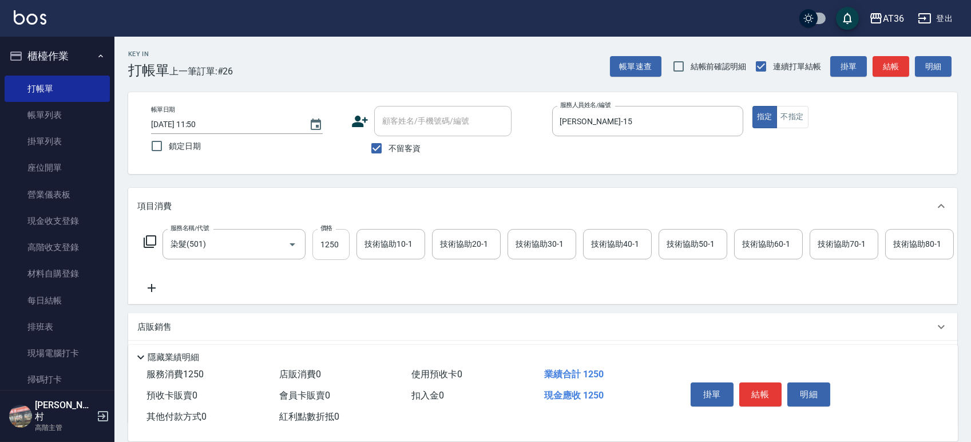
click at [329, 245] on input "1250" at bounding box center [330, 244] width 37 height 31
click at [601, 245] on div "技術協助40-1 技術協助40-1" at bounding box center [617, 244] width 69 height 30
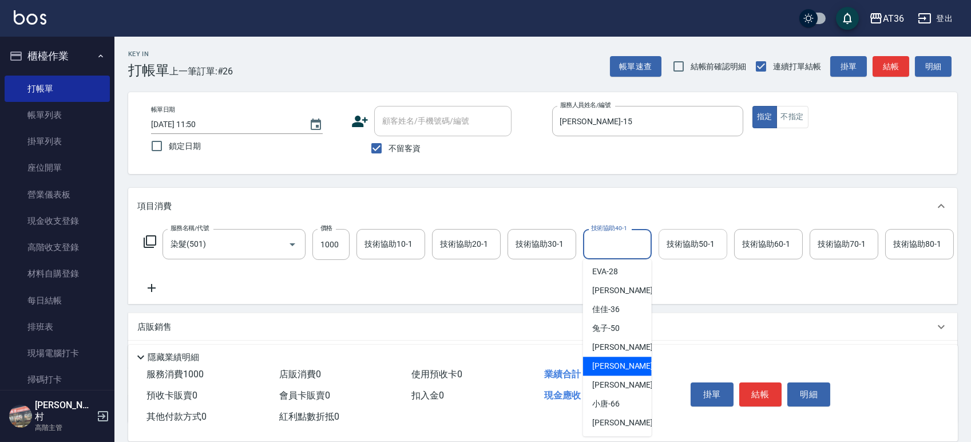
drag, startPoint x: 618, startPoint y: 363, endPoint x: 675, endPoint y: 247, distance: 129.2
click at [618, 362] on div "[PERSON_NAME] -58" at bounding box center [617, 365] width 69 height 19
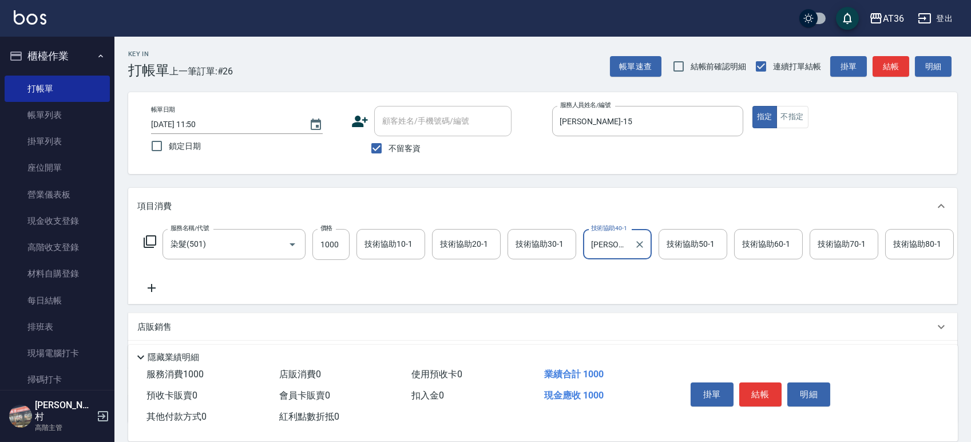
click at [677, 244] on div "技術協助50-1 技術協助50-1" at bounding box center [692, 244] width 69 height 30
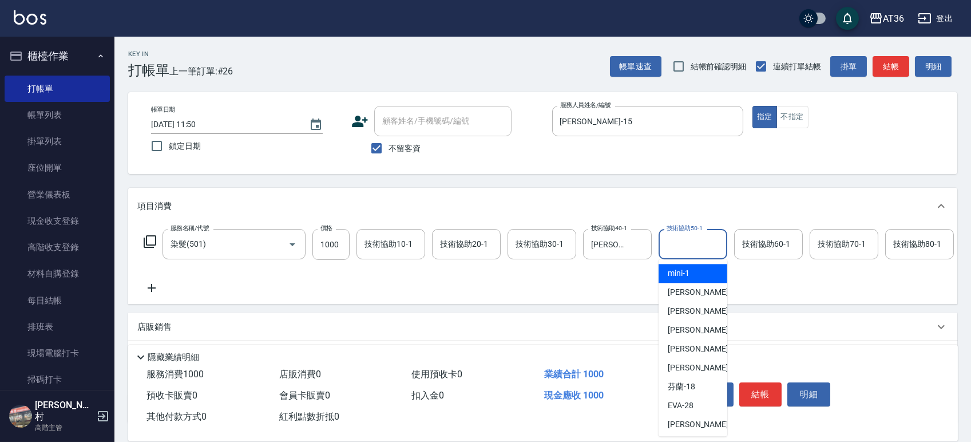
click at [677, 244] on div "技術協助50-1 技術協助50-1" at bounding box center [692, 244] width 69 height 30
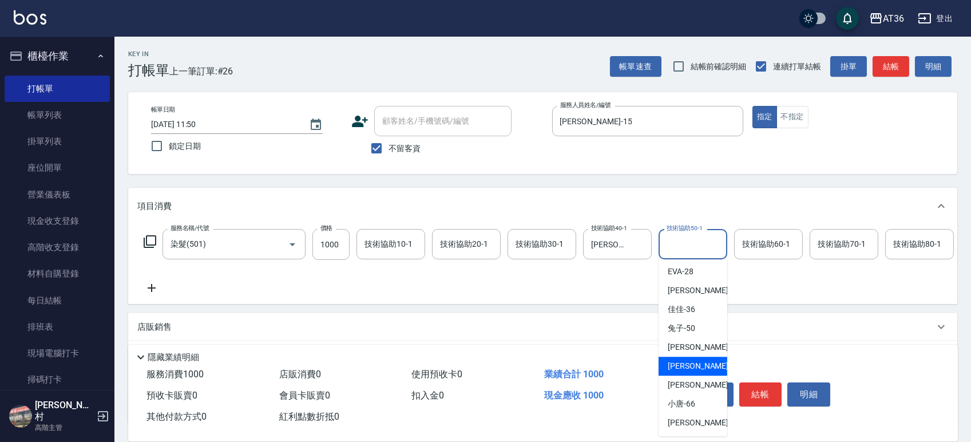
click at [688, 362] on span "[PERSON_NAME] -58" at bounding box center [704, 366] width 72 height 12
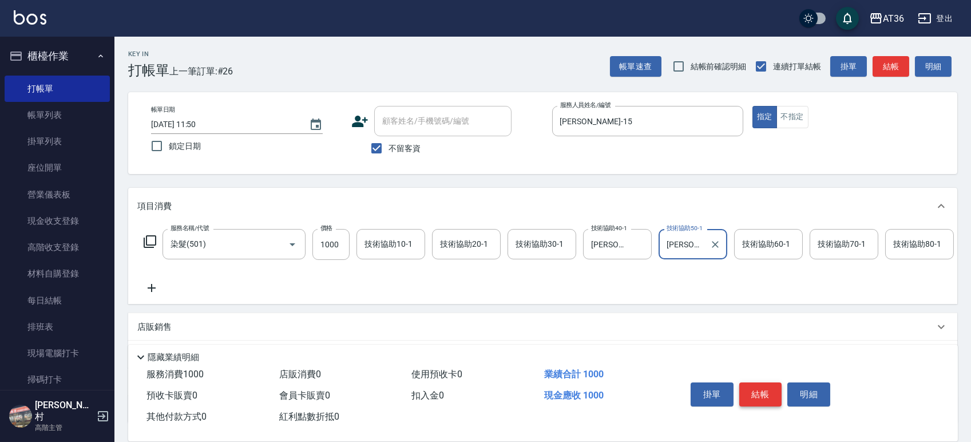
click at [766, 394] on button "結帳" at bounding box center [760, 394] width 43 height 24
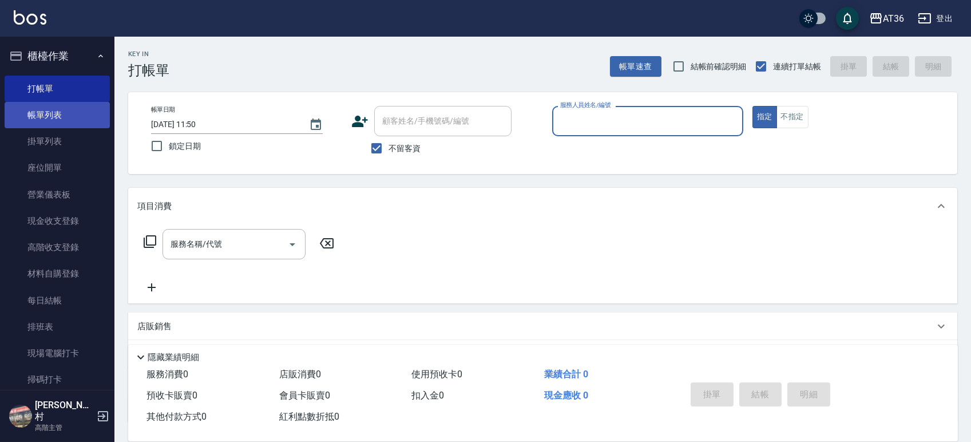
click at [84, 118] on link "帳單列表" at bounding box center [57, 115] width 105 height 26
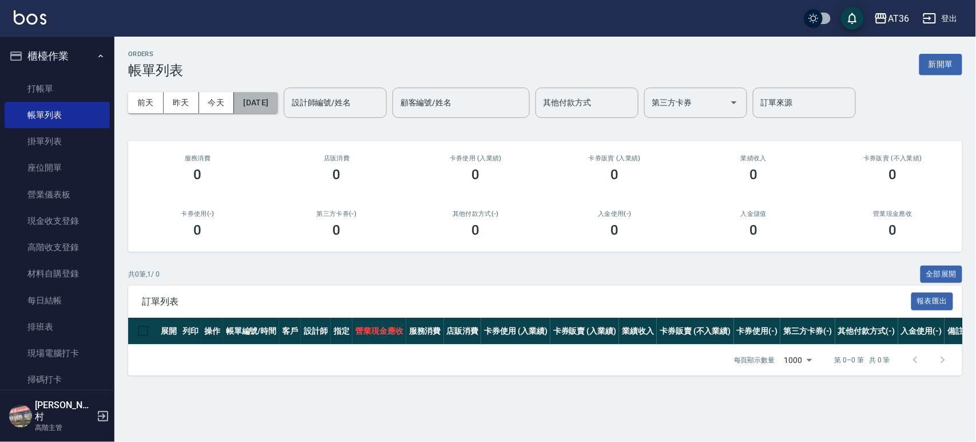
click at [277, 103] on button "[DATE]" at bounding box center [255, 102] width 43 height 21
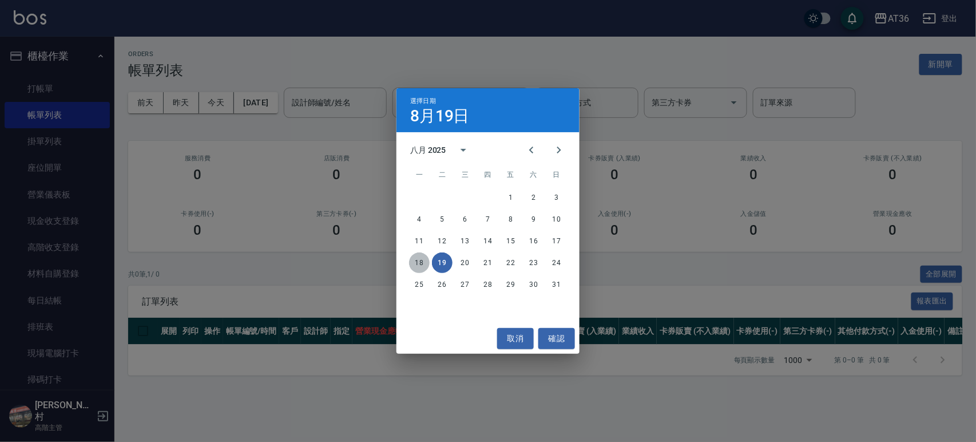
click at [416, 267] on button "18" at bounding box center [419, 262] width 21 height 21
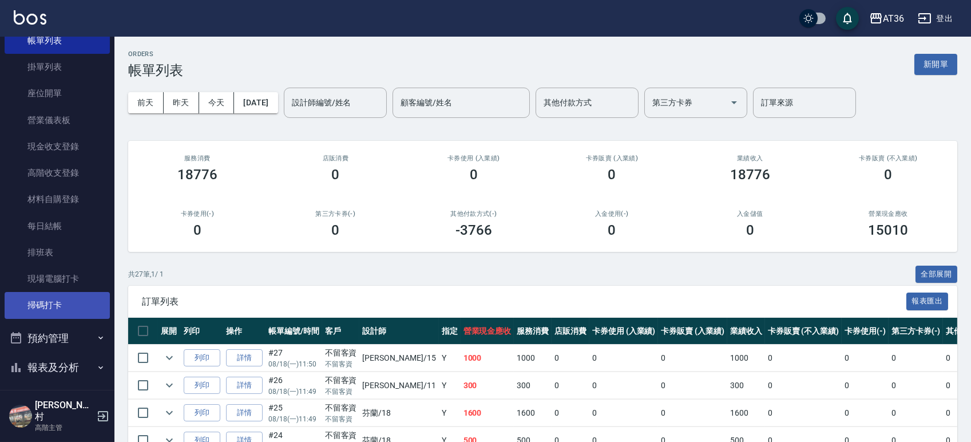
scroll to position [217, 0]
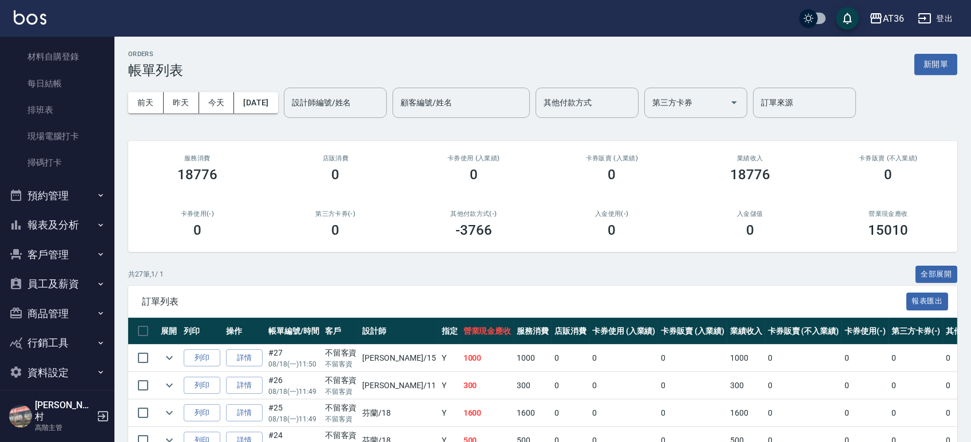
click at [51, 224] on button "報表及分析" at bounding box center [57, 225] width 105 height 30
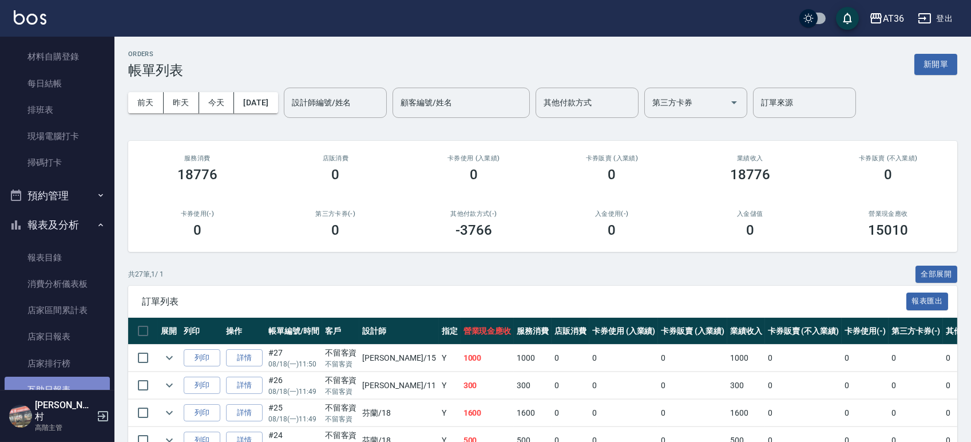
click at [62, 387] on link "互助日報表" at bounding box center [57, 389] width 105 height 26
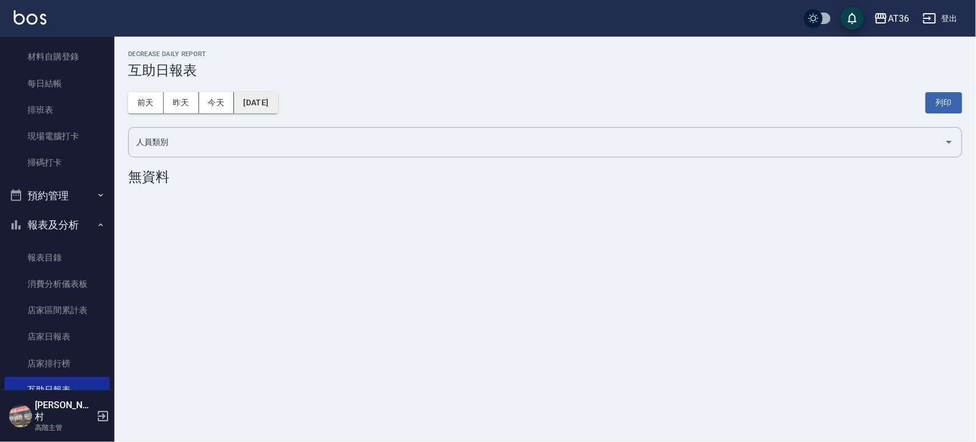
click at [277, 105] on button "[DATE]" at bounding box center [255, 102] width 43 height 21
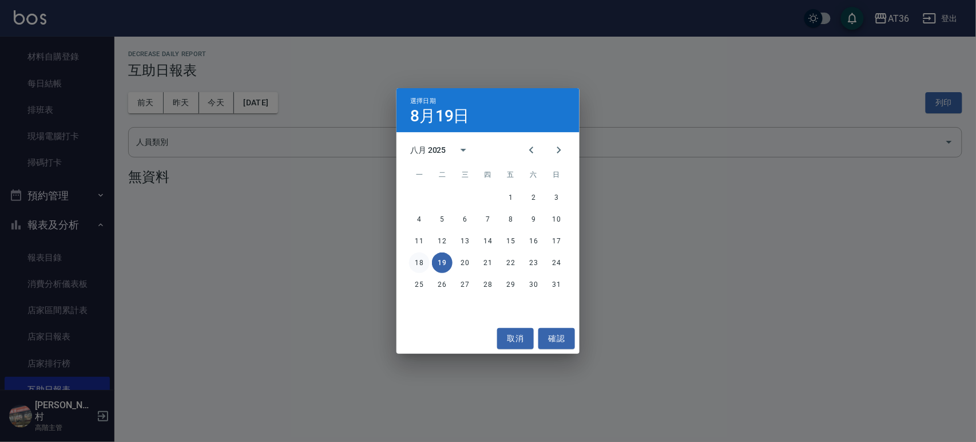
click at [420, 262] on button "18" at bounding box center [419, 262] width 21 height 21
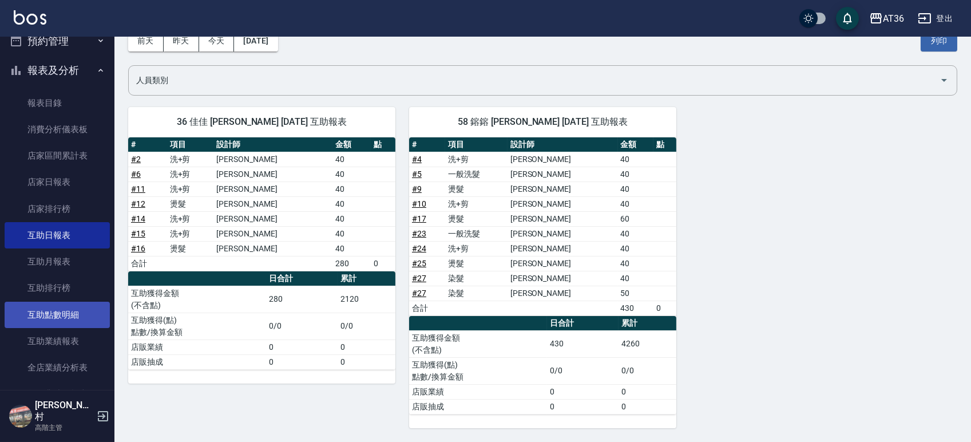
scroll to position [381, 0]
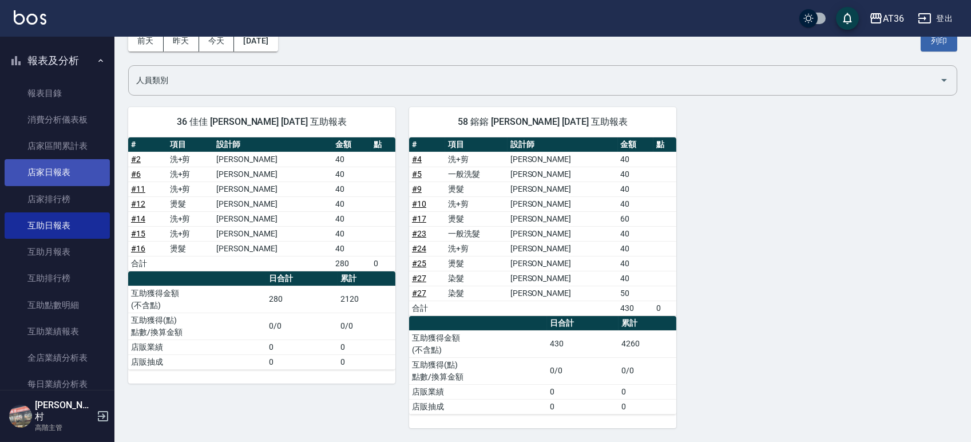
click at [76, 171] on link "店家日報表" at bounding box center [57, 172] width 105 height 26
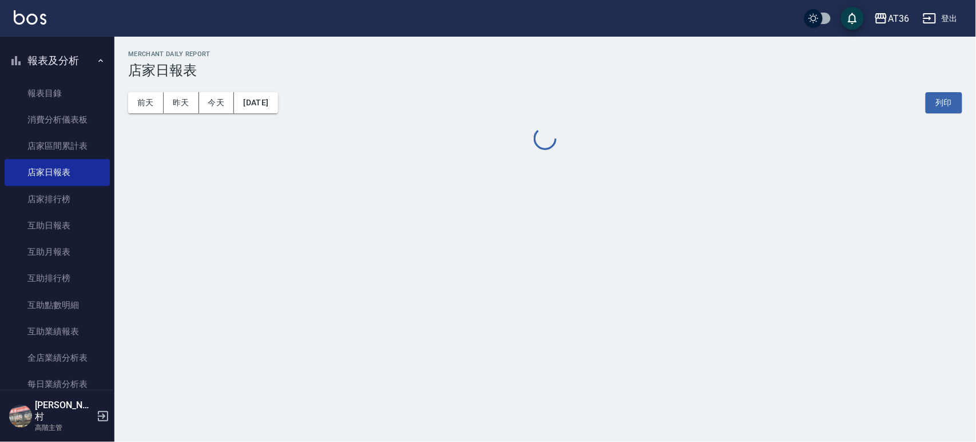
click at [277, 104] on button "[DATE]" at bounding box center [255, 102] width 43 height 21
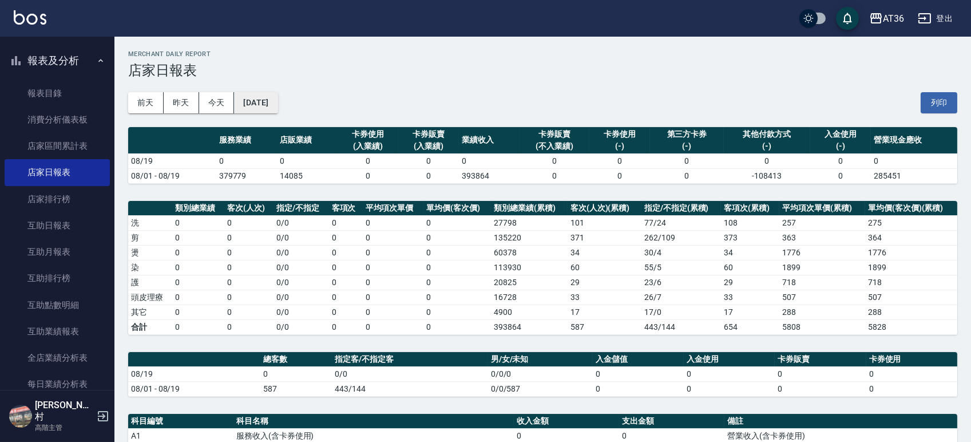
click at [277, 106] on button "[DATE]" at bounding box center [255, 102] width 43 height 21
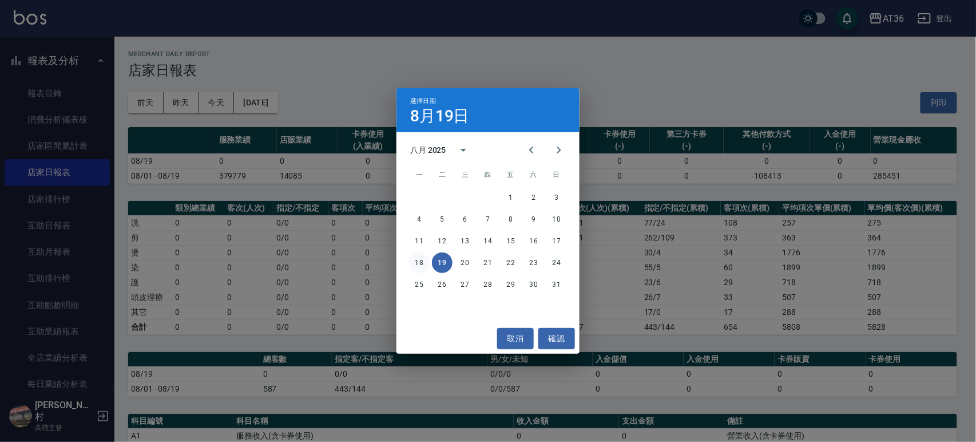
click at [421, 259] on button "18" at bounding box center [419, 262] width 21 height 21
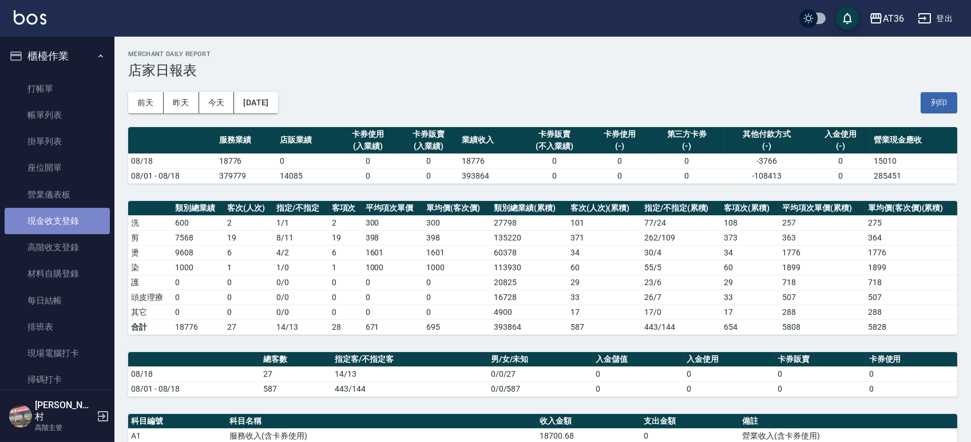
click at [77, 223] on link "現金收支登錄" at bounding box center [57, 221] width 105 height 26
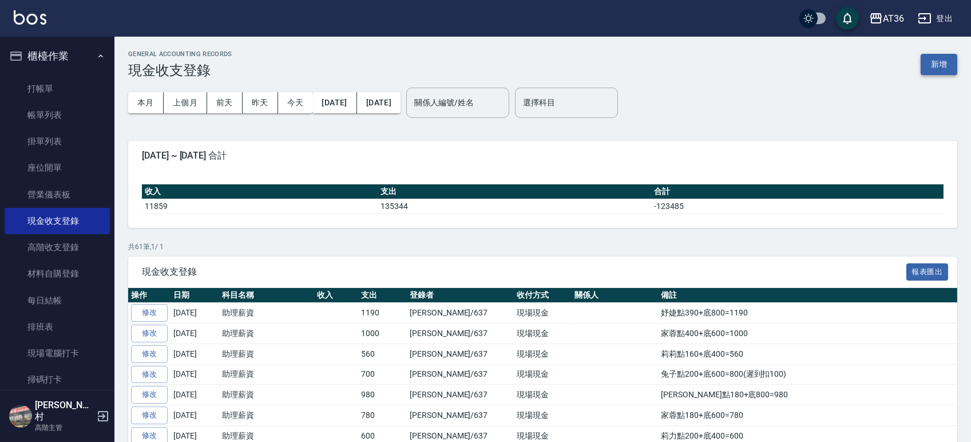
click at [938, 57] on button "新增" at bounding box center [938, 64] width 37 height 21
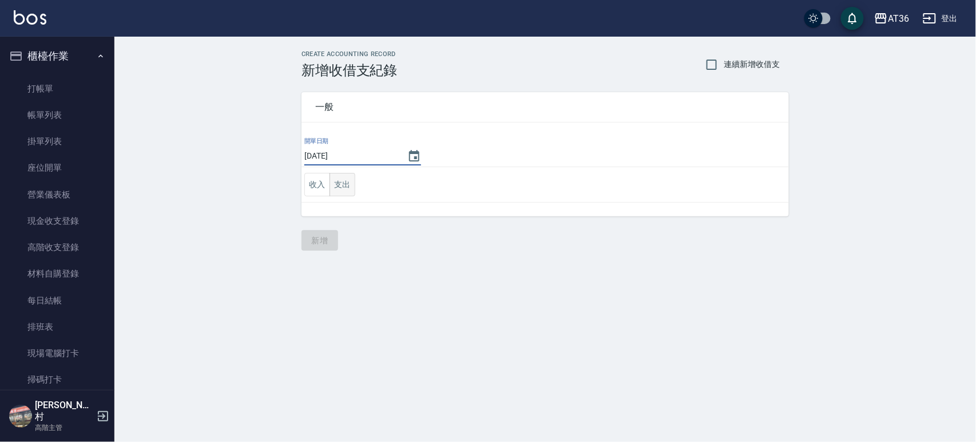
click at [341, 192] on button "支出" at bounding box center [342, 184] width 26 height 23
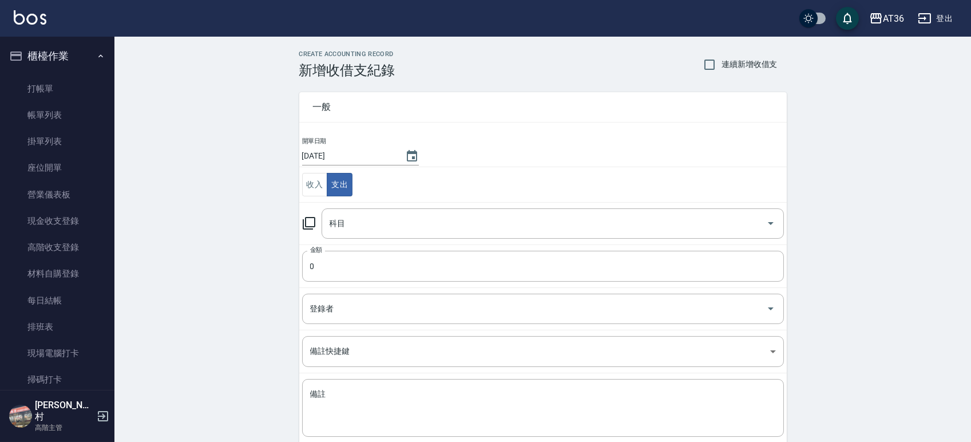
click at [342, 221] on div "科目 科目" at bounding box center [552, 223] width 462 height 30
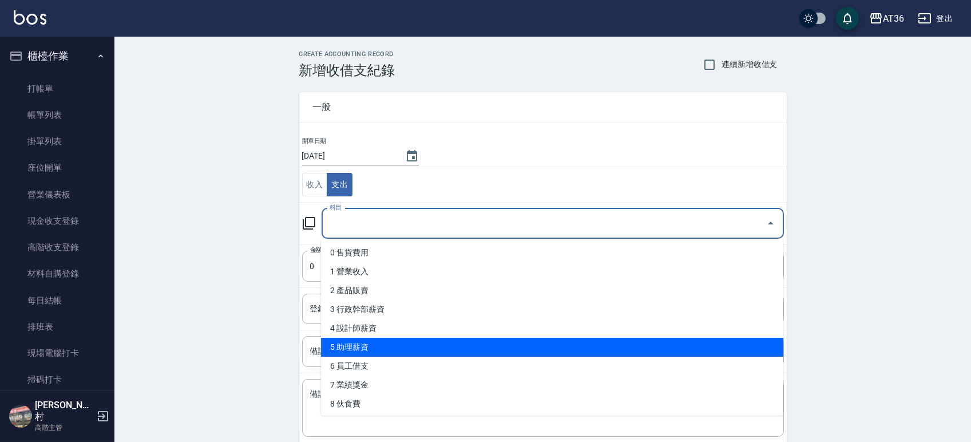
click at [399, 347] on li "5 助理薪資" at bounding box center [552, 347] width 462 height 19
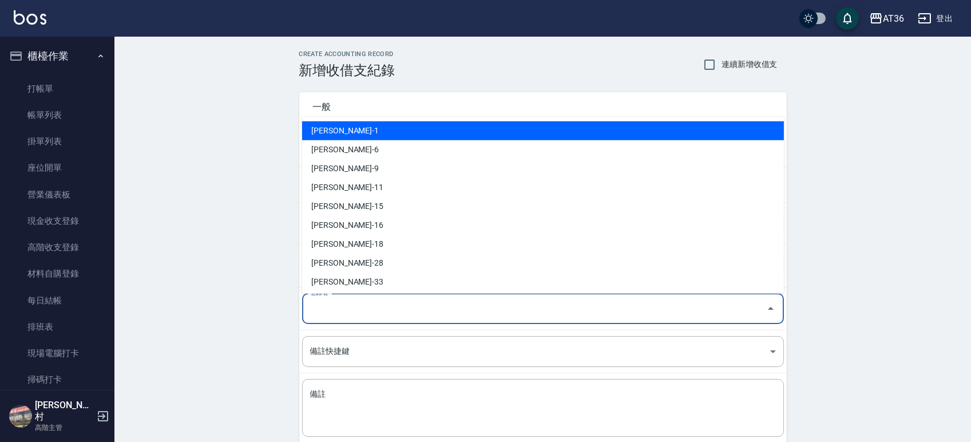
click at [315, 313] on div "登錄者 登錄者" at bounding box center [543, 308] width 482 height 30
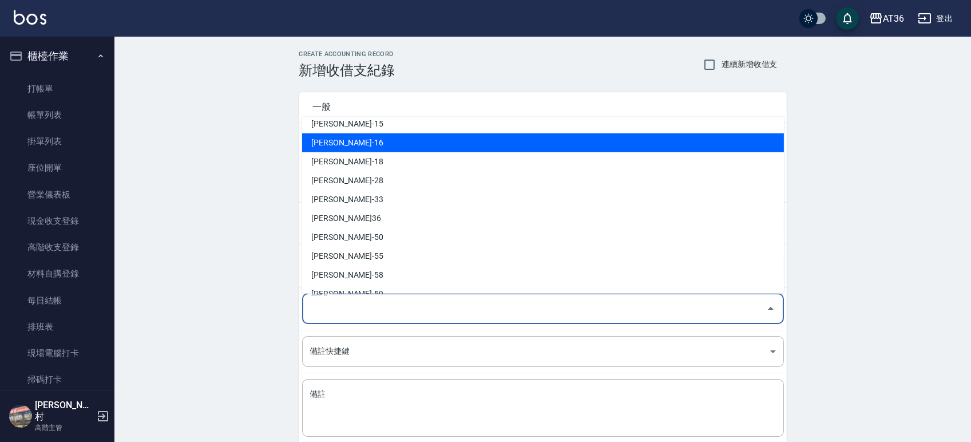
scroll to position [172, 0]
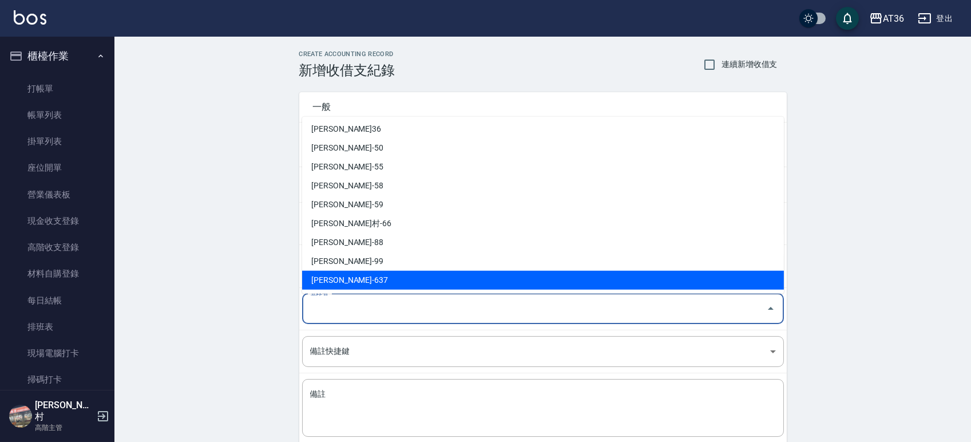
drag, startPoint x: 340, startPoint y: 276, endPoint x: 348, endPoint y: 267, distance: 12.2
click at [340, 276] on li "[PERSON_NAME]-637" at bounding box center [543, 280] width 482 height 19
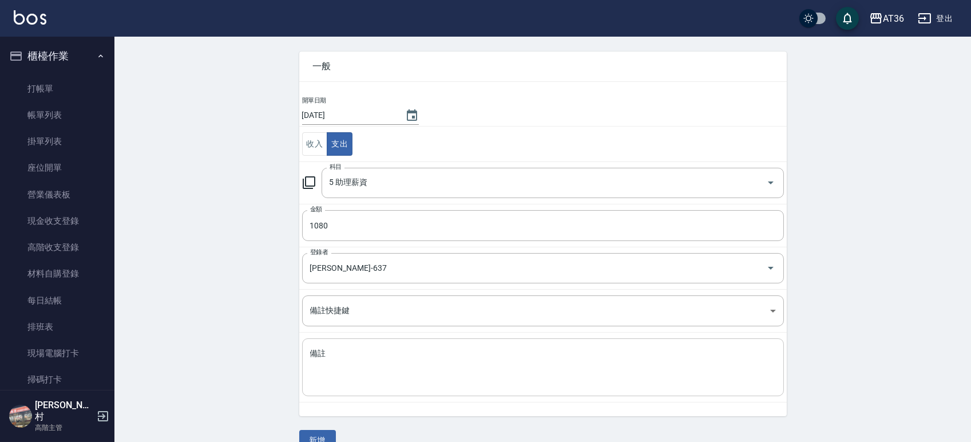
scroll to position [63, 0]
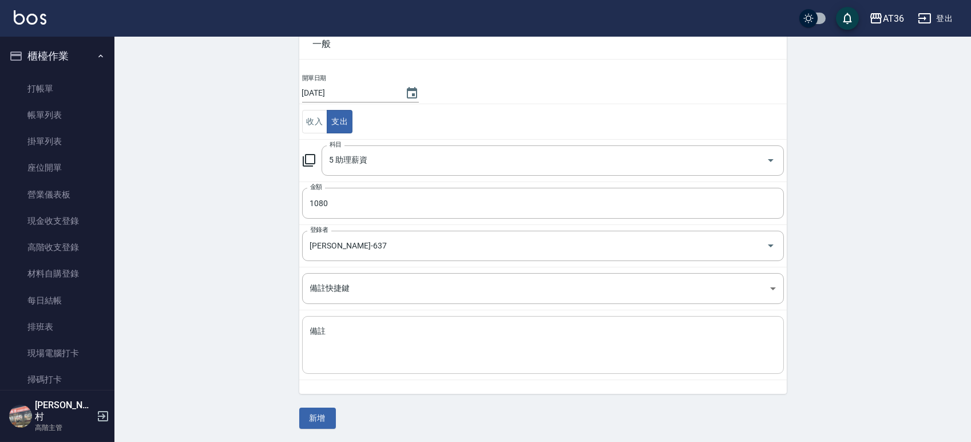
click at [353, 331] on textarea "備註" at bounding box center [543, 344] width 466 height 39
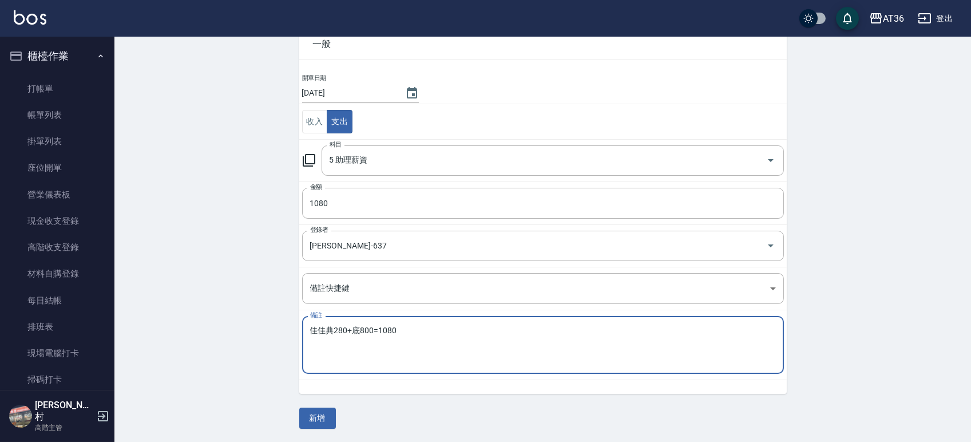
drag, startPoint x: 317, startPoint y: 411, endPoint x: 302, endPoint y: 341, distance: 72.0
click at [317, 411] on button "新增" at bounding box center [317, 417] width 37 height 21
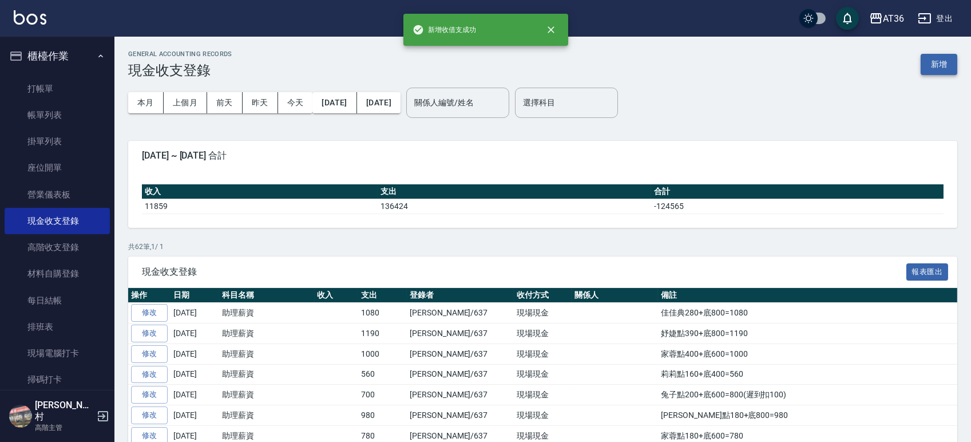
click at [935, 66] on button "新增" at bounding box center [938, 64] width 37 height 21
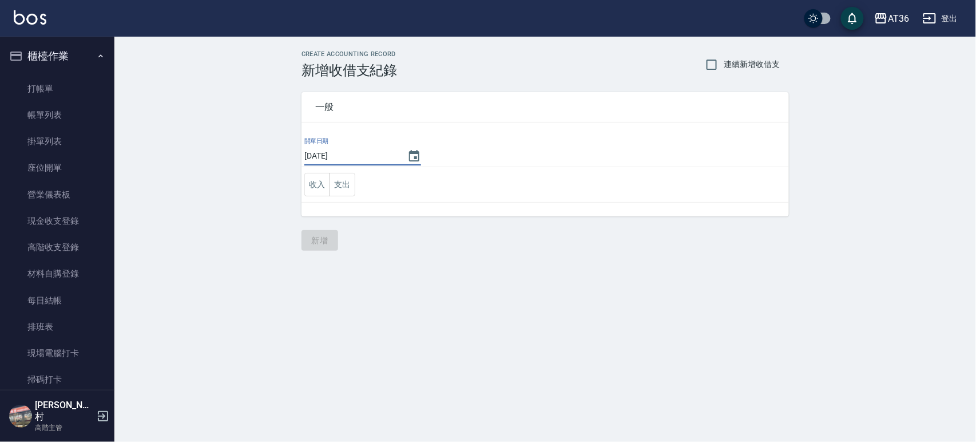
click at [340, 157] on input "[DATE]" at bounding box center [350, 155] width 92 height 19
click at [342, 186] on button "支出" at bounding box center [342, 184] width 26 height 23
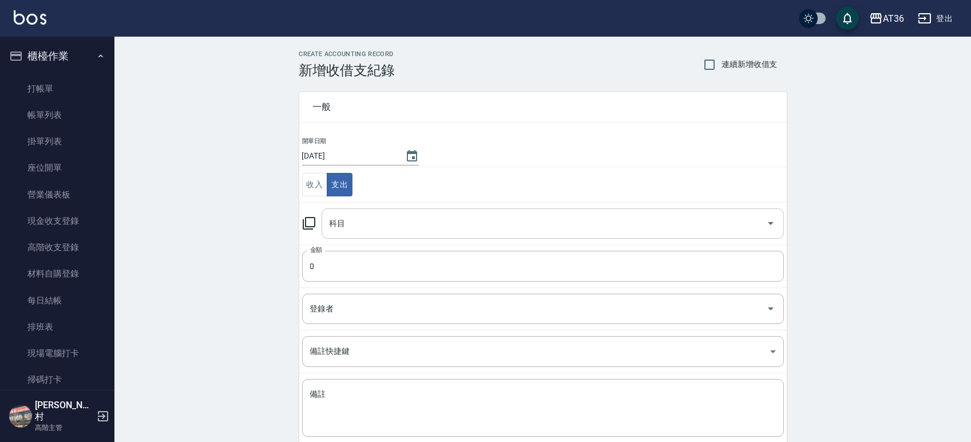
click at [332, 220] on div "科目 科目" at bounding box center [552, 223] width 462 height 30
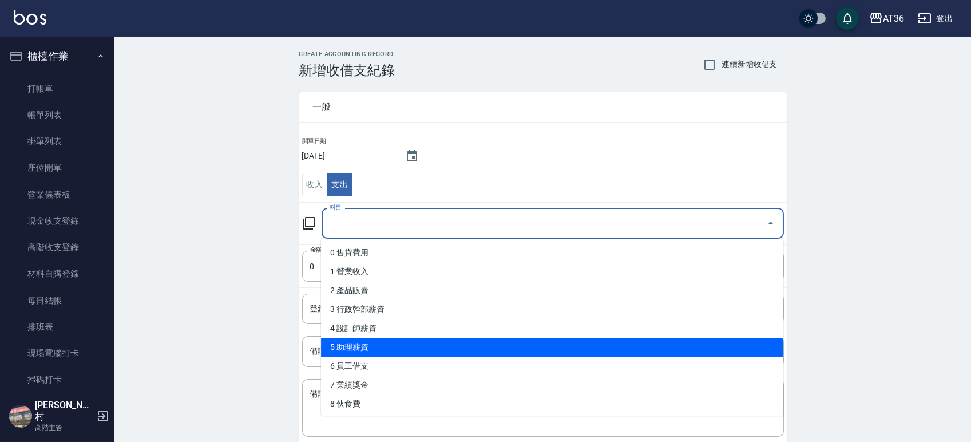
click at [362, 350] on li "5 助理薪資" at bounding box center [552, 347] width 462 height 19
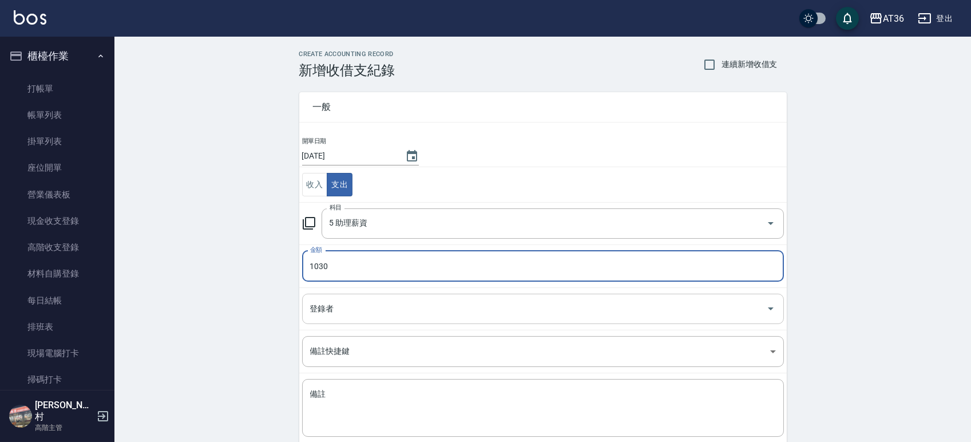
click at [331, 314] on input "登錄者" at bounding box center [534, 309] width 454 height 20
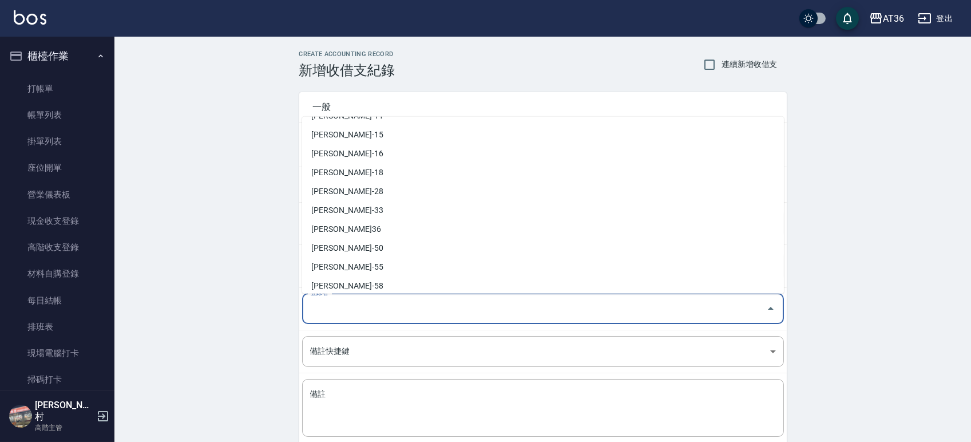
scroll to position [172, 0]
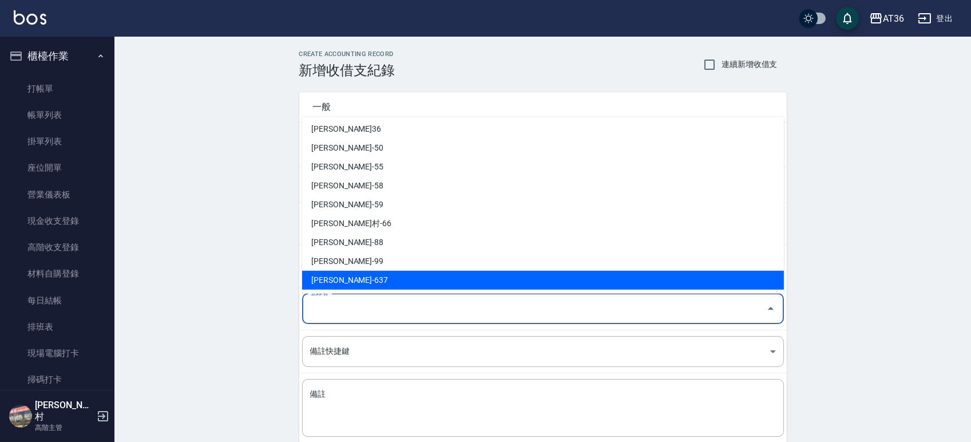
click at [349, 284] on li "[PERSON_NAME]-637" at bounding box center [543, 280] width 482 height 19
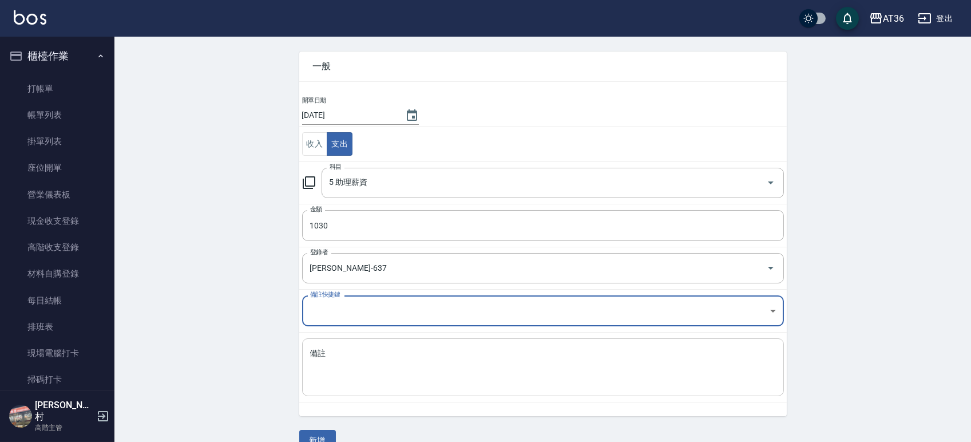
scroll to position [63, 0]
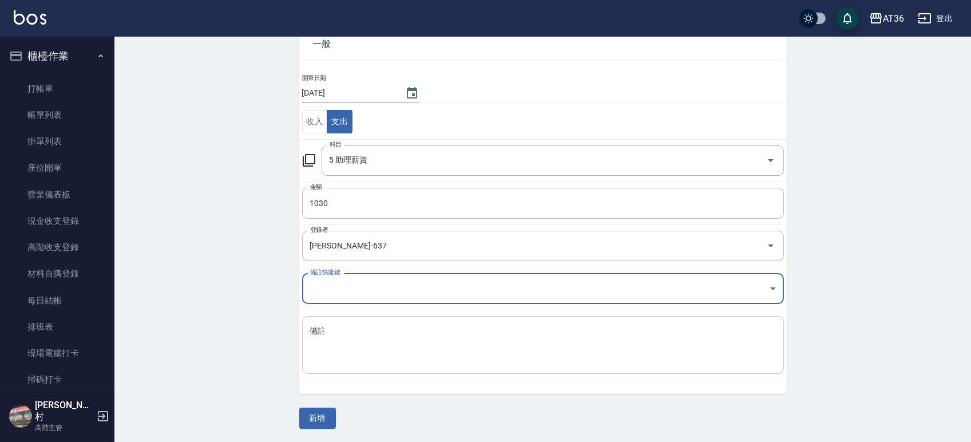
click at [341, 326] on textarea "備註" at bounding box center [543, 344] width 466 height 39
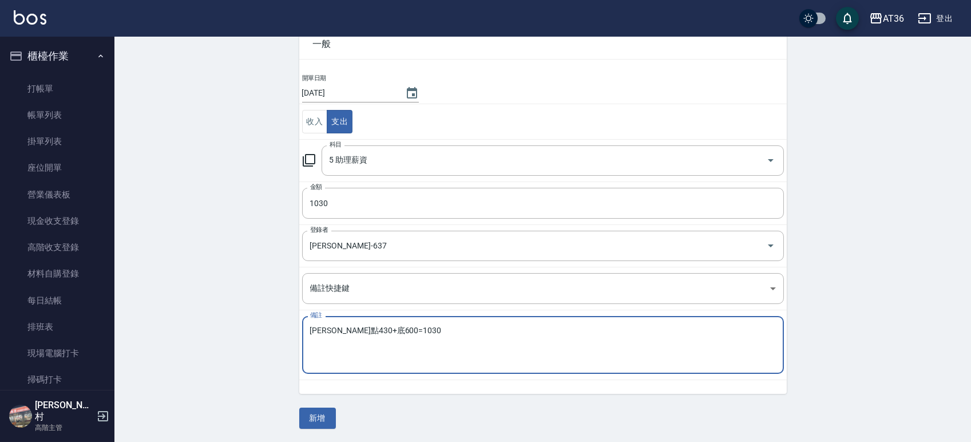
drag, startPoint x: 313, startPoint y: 416, endPoint x: 307, endPoint y: 396, distance: 21.7
click at [313, 416] on button "新增" at bounding box center [317, 417] width 37 height 21
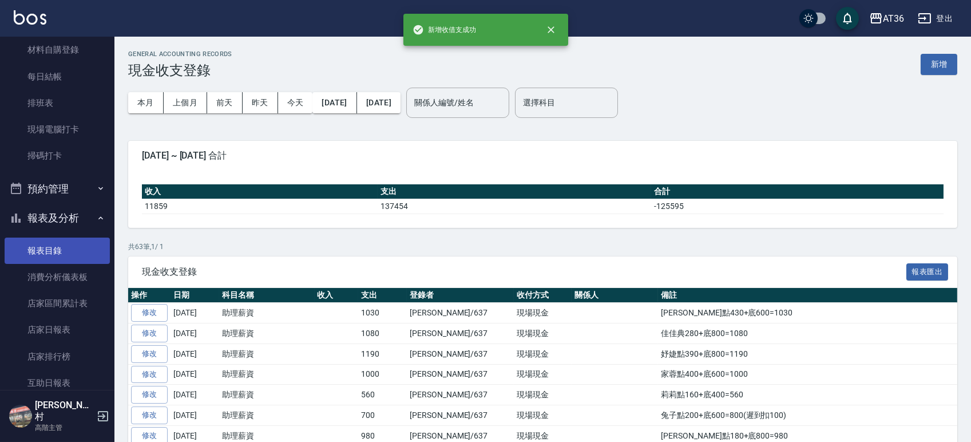
scroll to position [229, 0]
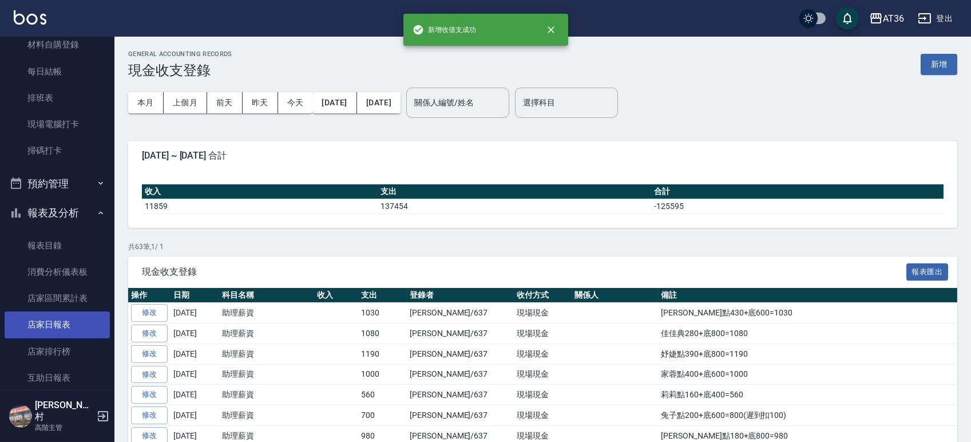
click at [57, 323] on link "店家日報表" at bounding box center [57, 324] width 105 height 26
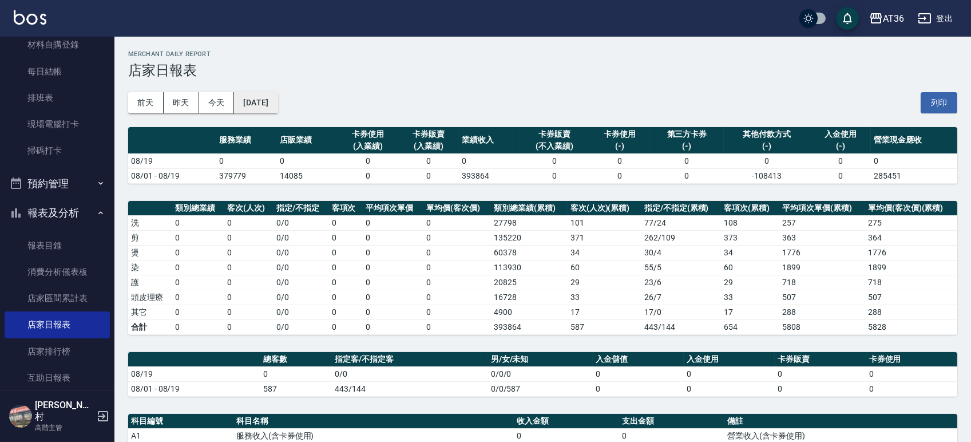
click at [277, 105] on button "[DATE]" at bounding box center [255, 102] width 43 height 21
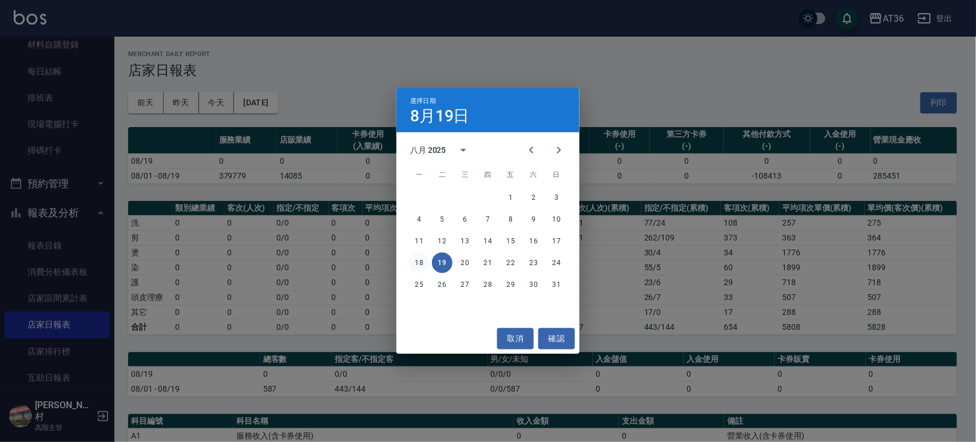
click at [424, 260] on button "18" at bounding box center [419, 262] width 21 height 21
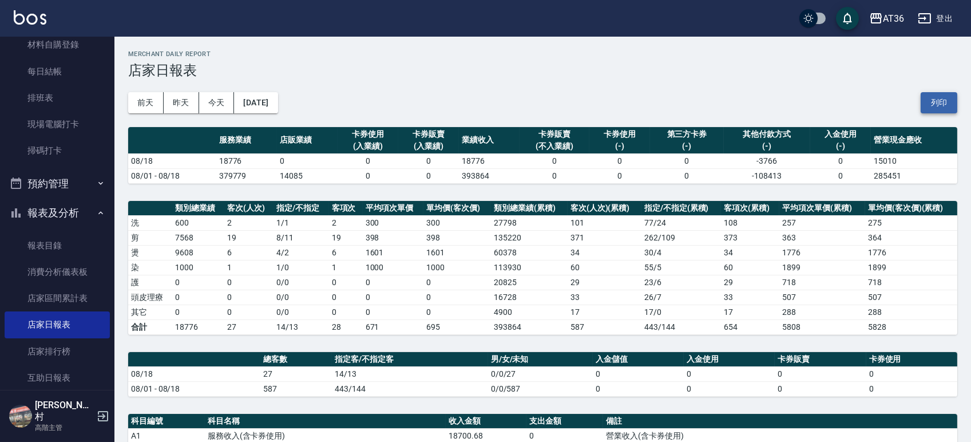
click at [936, 100] on button "列印" at bounding box center [938, 102] width 37 height 21
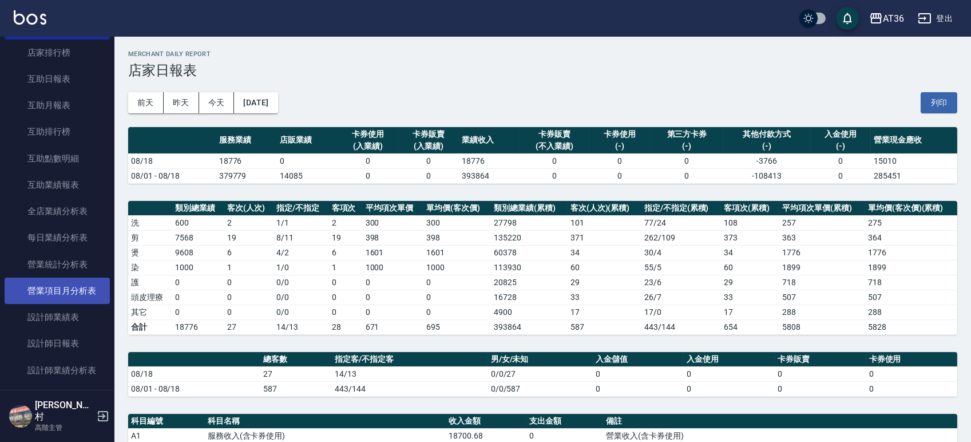
scroll to position [534, 0]
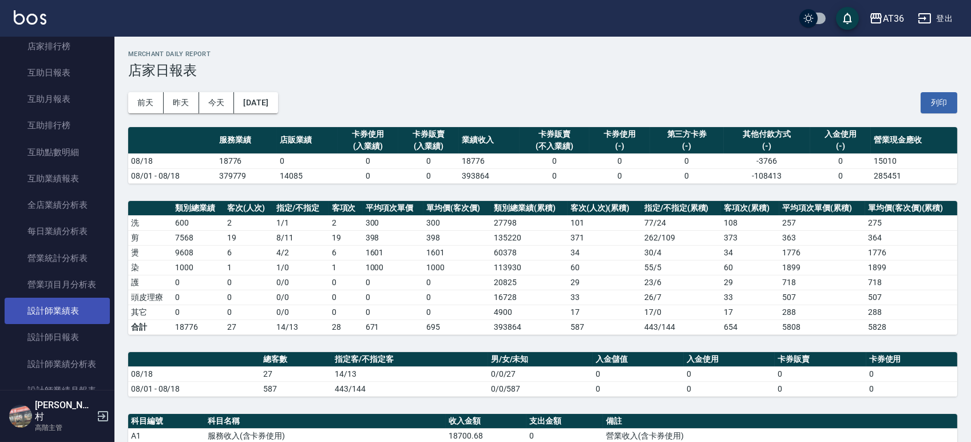
drag, startPoint x: 59, startPoint y: 335, endPoint x: 21, endPoint y: 300, distance: 52.2
click at [59, 333] on link "設計師日報表" at bounding box center [57, 337] width 105 height 26
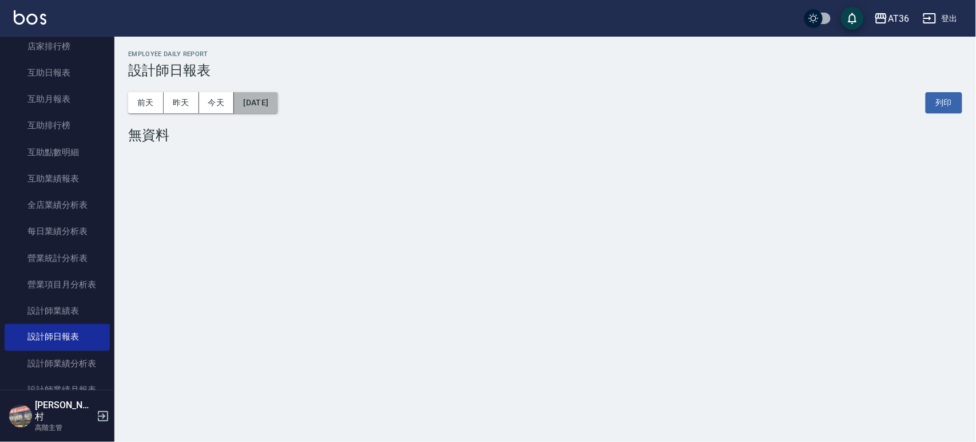
click at [277, 104] on button "[DATE]" at bounding box center [255, 102] width 43 height 21
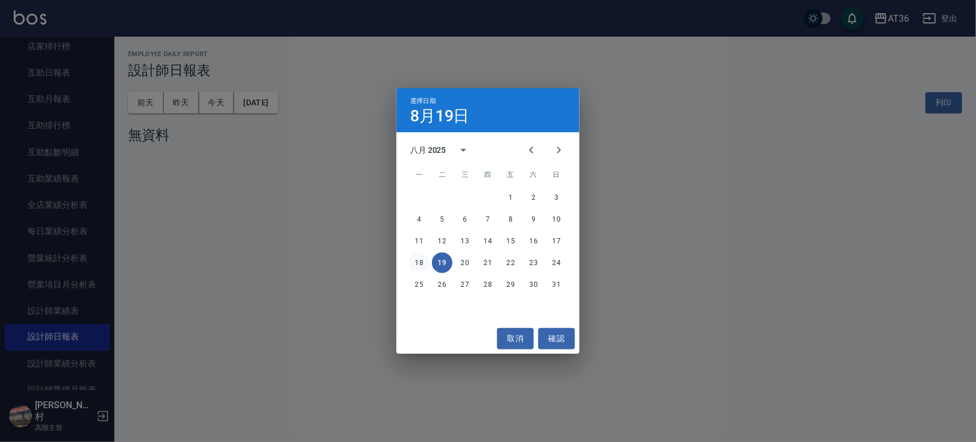
click at [421, 261] on button "18" at bounding box center [419, 262] width 21 height 21
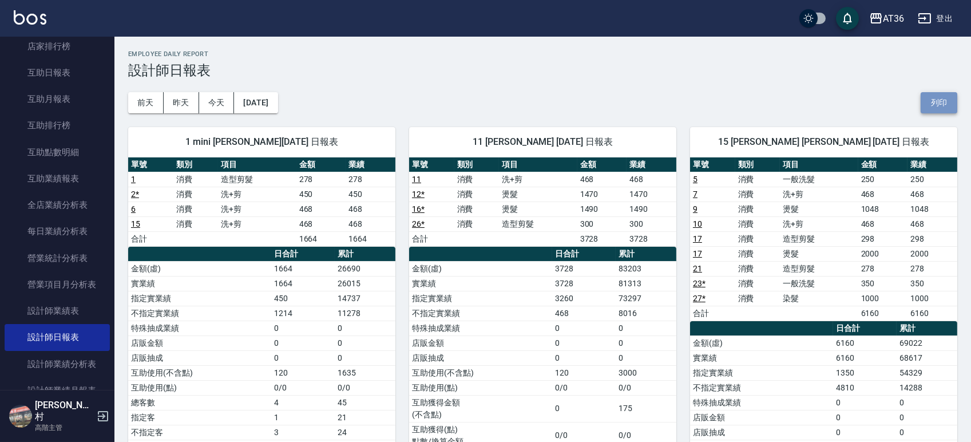
click at [942, 106] on button "列印" at bounding box center [938, 102] width 37 height 21
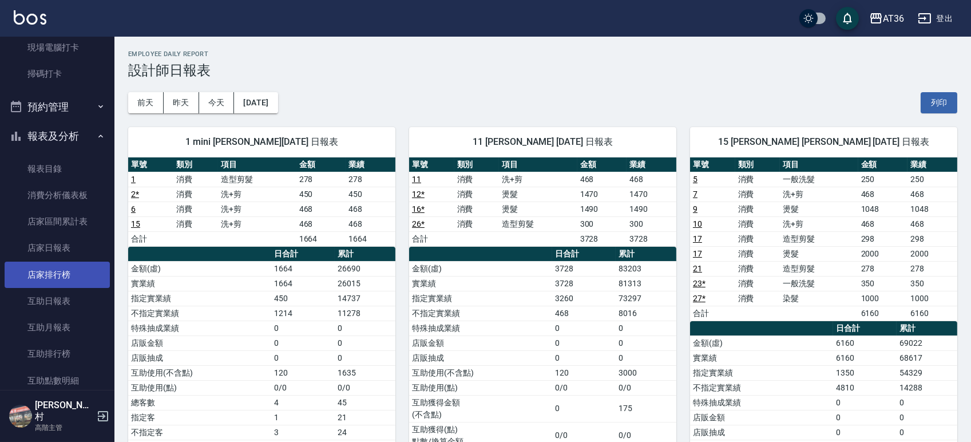
scroll to position [76, 0]
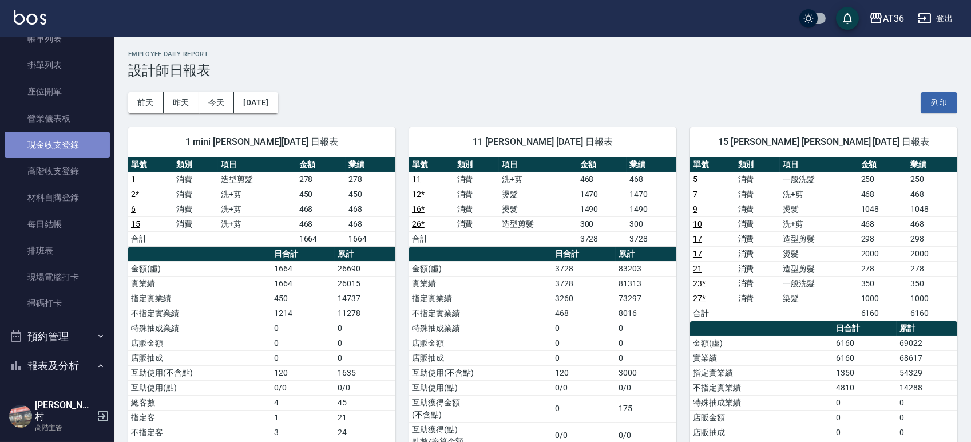
click at [71, 142] on link "現金收支登錄" at bounding box center [57, 145] width 105 height 26
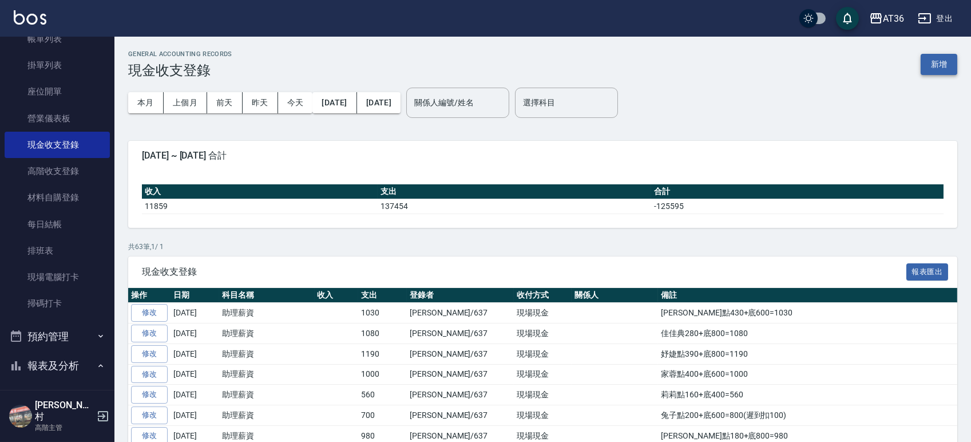
click at [929, 62] on button "新增" at bounding box center [938, 64] width 37 height 21
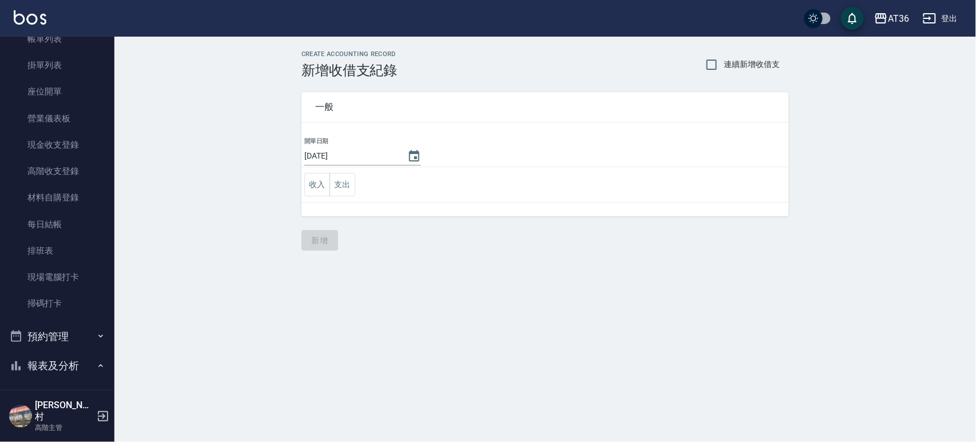
click at [339, 157] on input "[DATE]" at bounding box center [350, 155] width 92 height 19
click at [346, 186] on button "支出" at bounding box center [342, 184] width 26 height 23
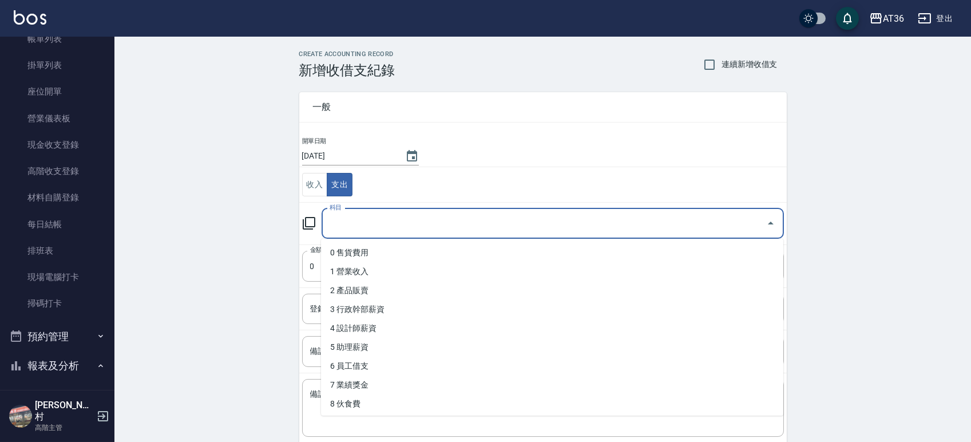
drag, startPoint x: 343, startPoint y: 228, endPoint x: 478, endPoint y: 325, distance: 166.3
click at [346, 230] on input "科目" at bounding box center [544, 223] width 435 height 20
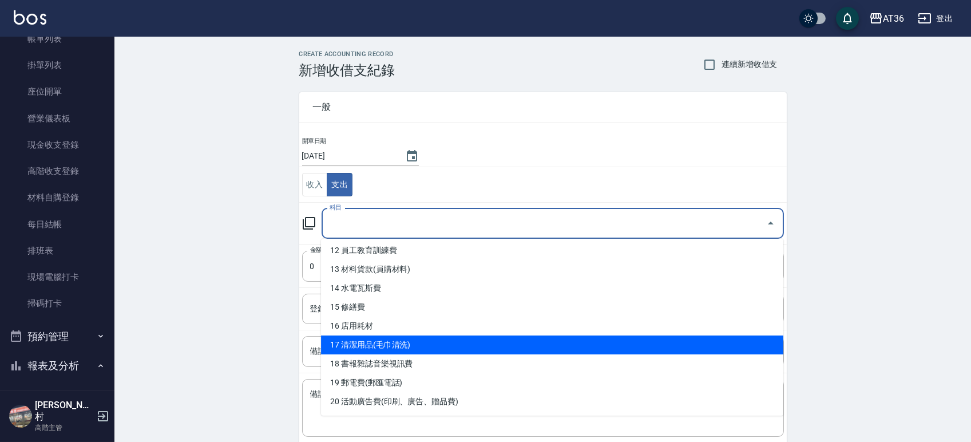
scroll to position [305, 0]
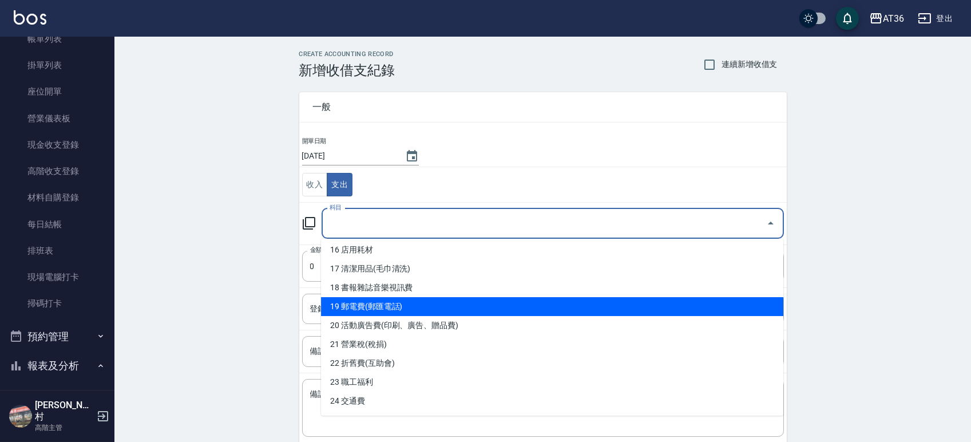
click at [427, 307] on li "19 郵電費(郵匯電話)" at bounding box center [552, 306] width 462 height 19
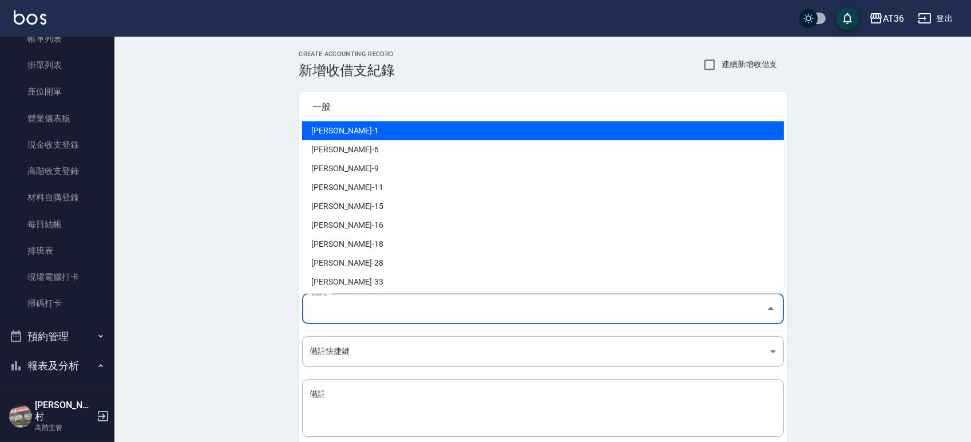
drag, startPoint x: 329, startPoint y: 308, endPoint x: 345, endPoint y: 262, distance: 48.8
click at [328, 308] on div "登錄者 登錄者" at bounding box center [543, 308] width 482 height 30
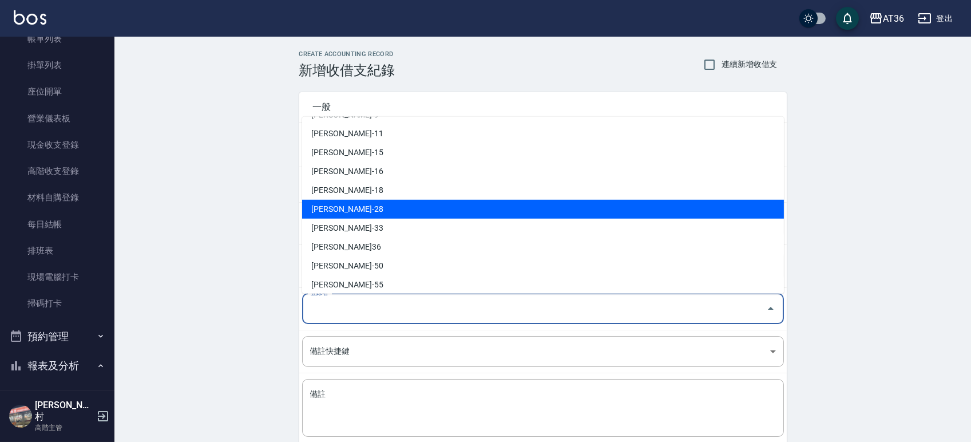
scroll to position [172, 0]
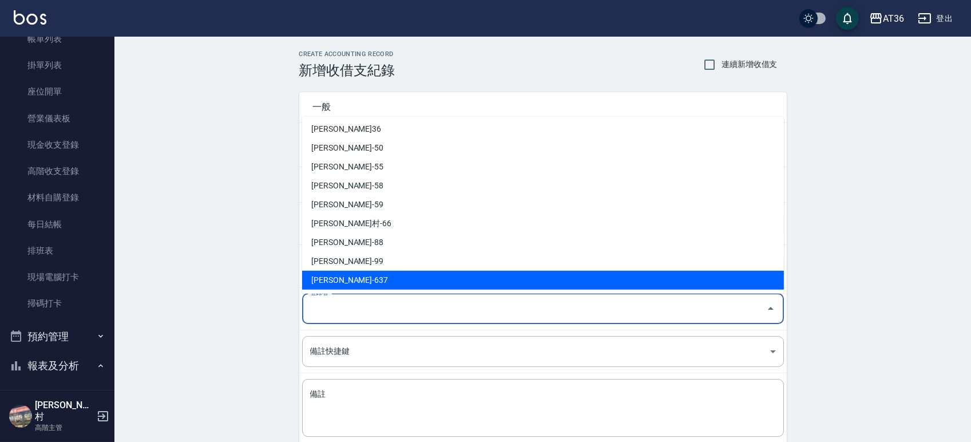
click at [338, 276] on li "[PERSON_NAME]-637" at bounding box center [543, 280] width 482 height 19
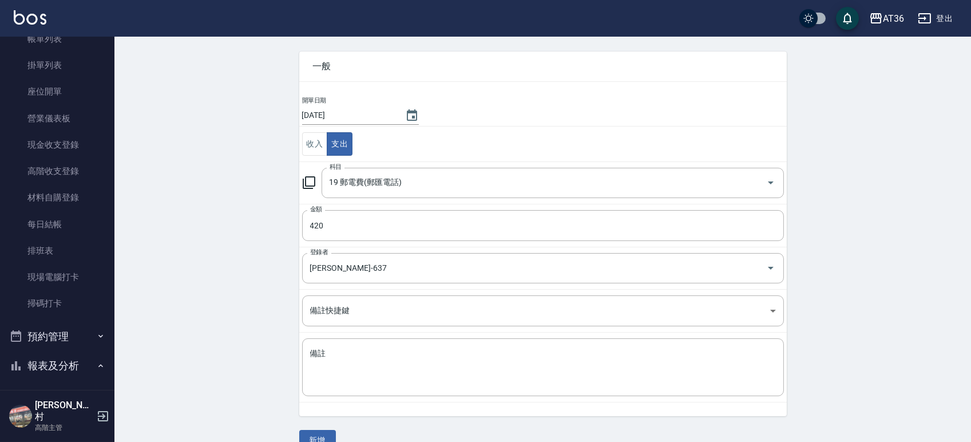
scroll to position [63, 0]
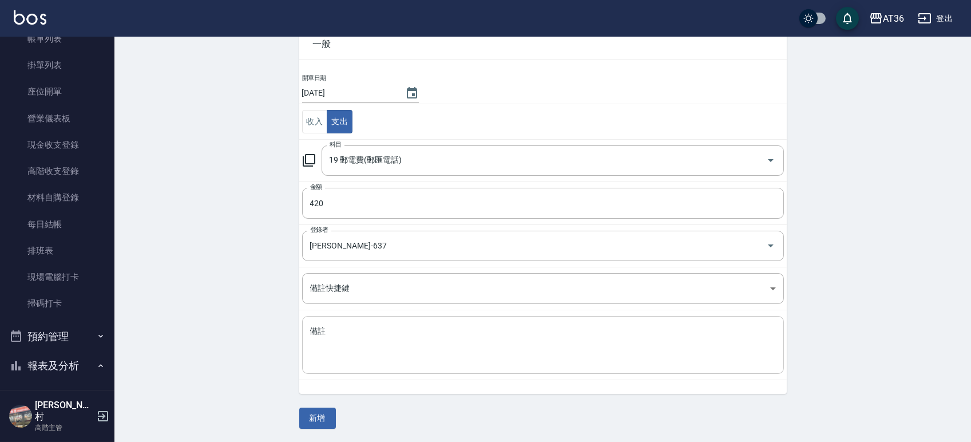
click at [329, 321] on div "x 備註" at bounding box center [543, 345] width 482 height 58
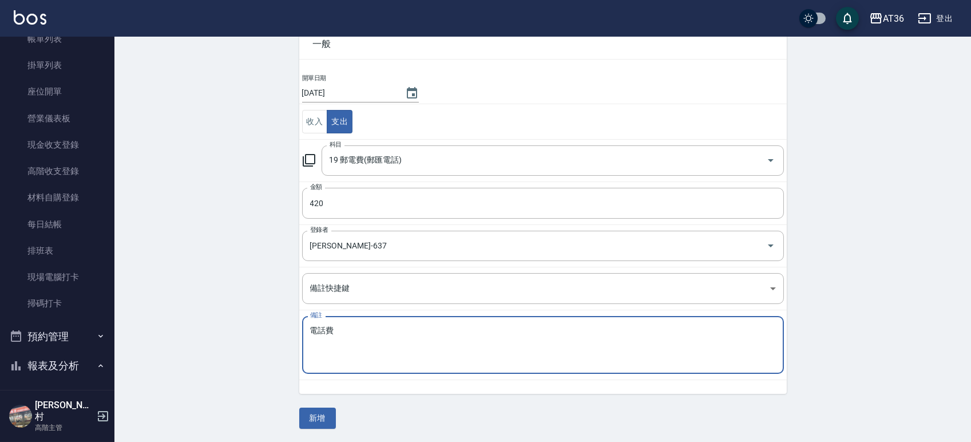
drag, startPoint x: 307, startPoint y: 420, endPoint x: 307, endPoint y: 398, distance: 21.7
click at [307, 420] on button "新增" at bounding box center [317, 417] width 37 height 21
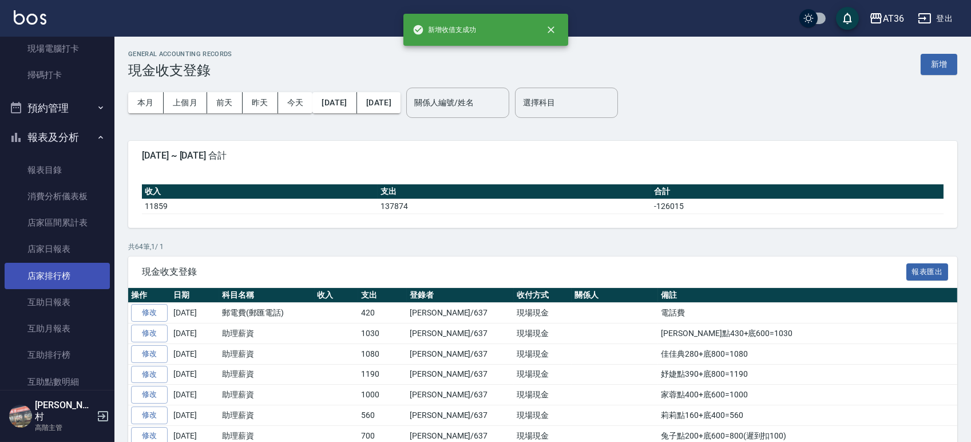
scroll to position [305, 0]
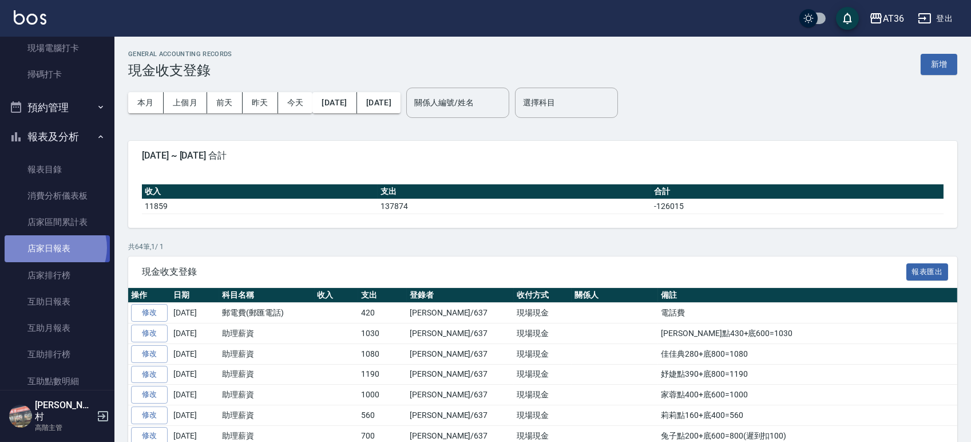
click at [53, 247] on link "店家日報表" at bounding box center [57, 248] width 105 height 26
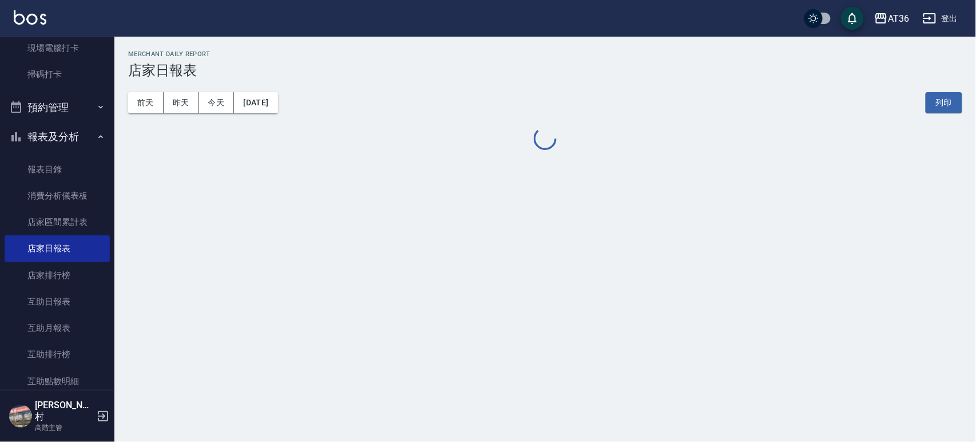
click at [277, 104] on button "[DATE]" at bounding box center [255, 102] width 43 height 21
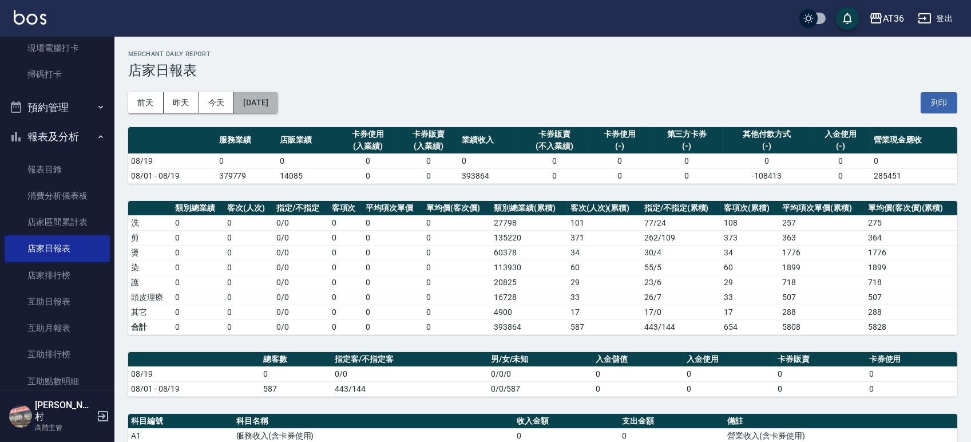
click at [277, 108] on button "[DATE]" at bounding box center [255, 102] width 43 height 21
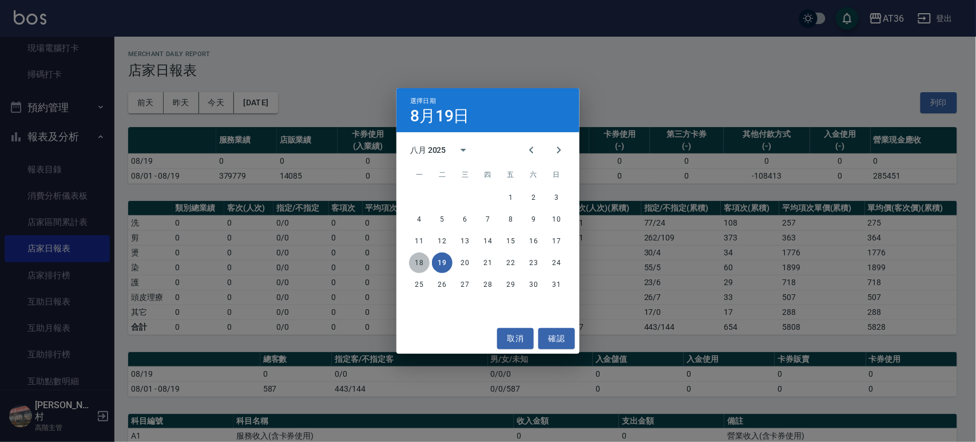
click at [420, 263] on button "18" at bounding box center [419, 262] width 21 height 21
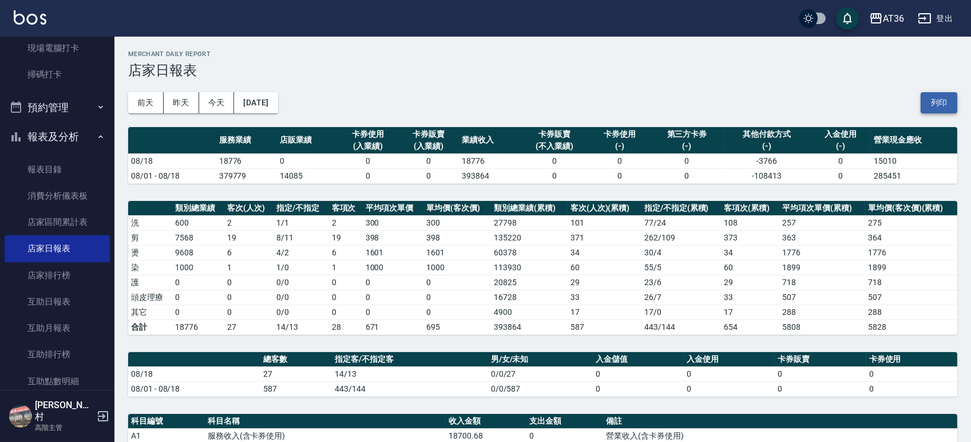
click at [941, 98] on button "列印" at bounding box center [938, 102] width 37 height 21
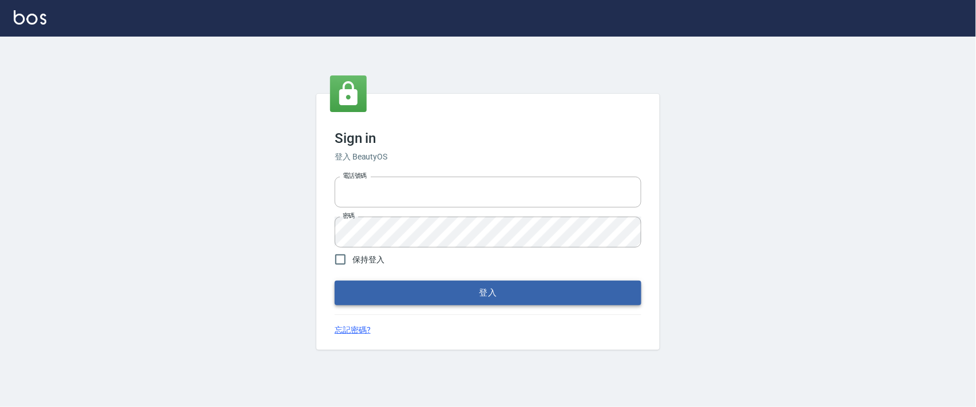
type input "0927987640"
click at [454, 296] on button "登入" at bounding box center [488, 293] width 307 height 24
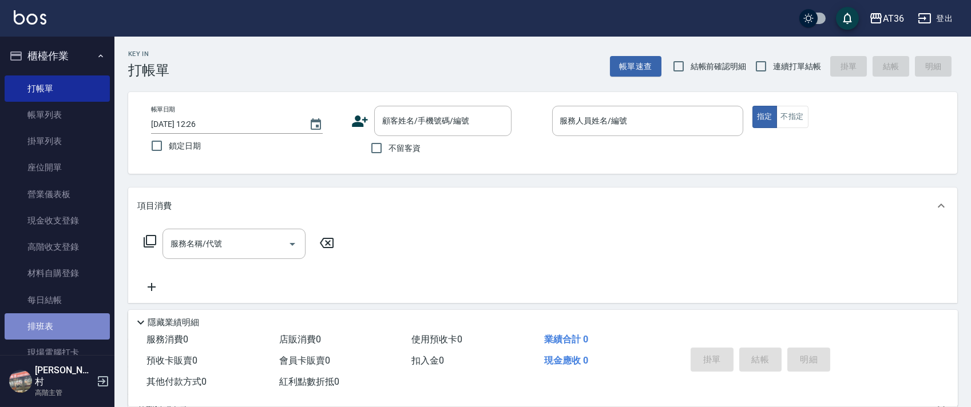
click at [59, 328] on link "排班表" at bounding box center [57, 326] width 105 height 26
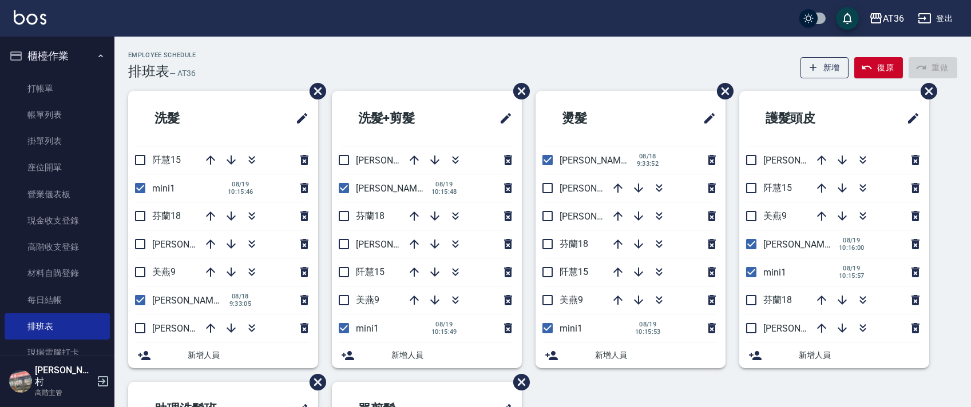
drag, startPoint x: 543, startPoint y: 160, endPoint x: 517, endPoint y: 279, distance: 121.3
click at [543, 160] on input "checkbox" at bounding box center [547, 160] width 24 height 24
checkbox input "false"
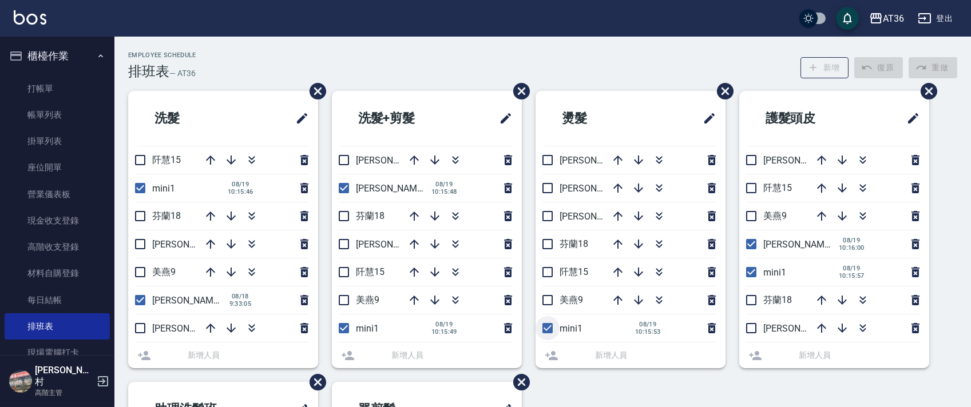
click at [549, 329] on input "checkbox" at bounding box center [547, 328] width 24 height 24
checkbox input "false"
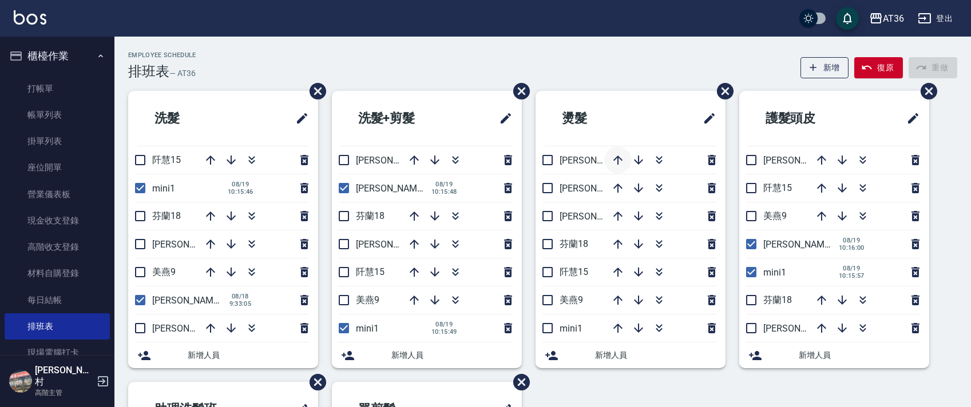
click at [616, 159] on icon "button" at bounding box center [618, 160] width 14 height 14
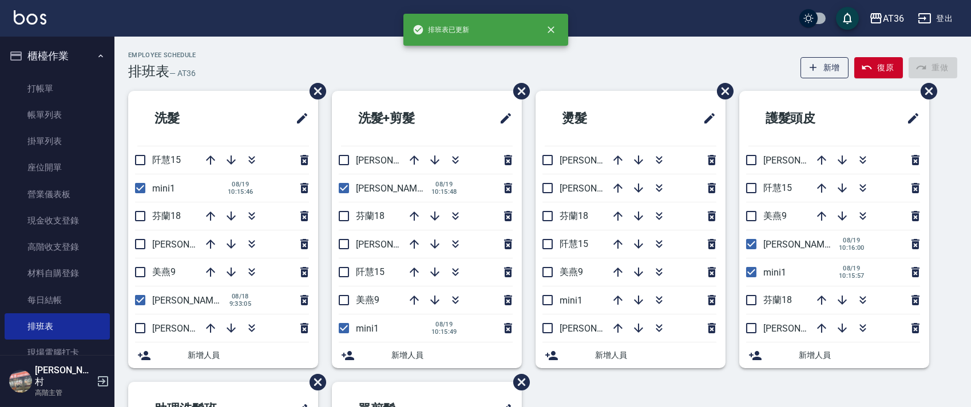
drag, startPoint x: 749, startPoint y: 243, endPoint x: 753, endPoint y: 275, distance: 32.3
click at [751, 243] on input "checkbox" at bounding box center [751, 244] width 24 height 24
checkbox input "false"
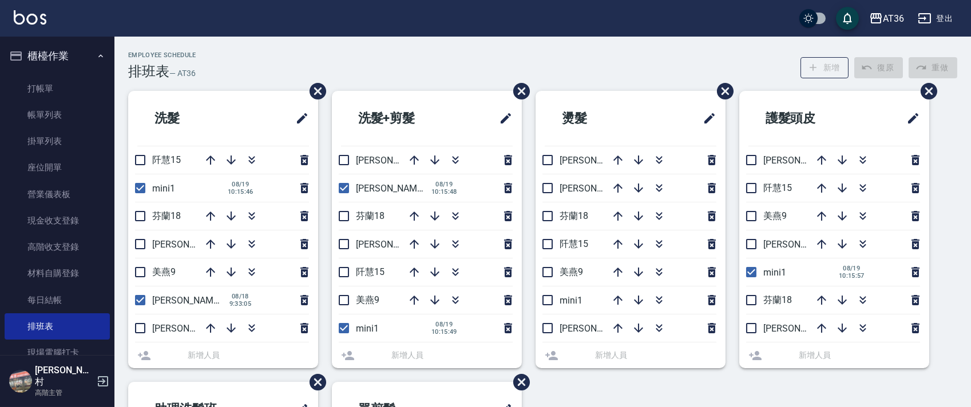
click at [753, 275] on li "mini1 08/19 10:15:57" at bounding box center [834, 272] width 190 height 27
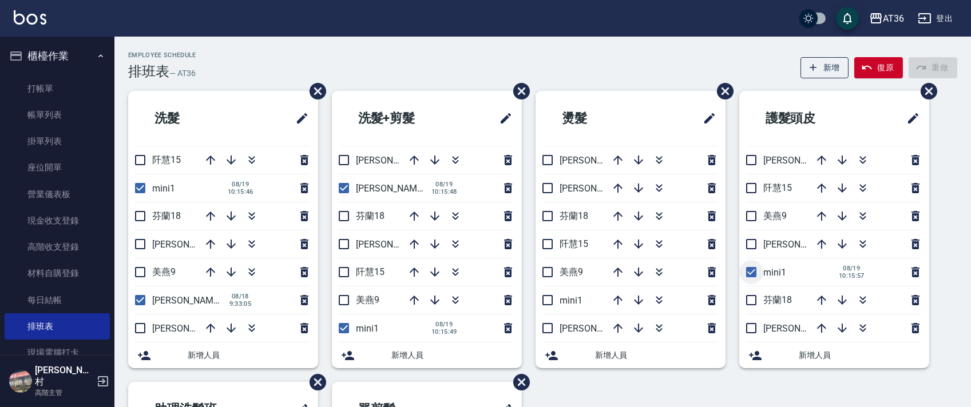
click at [749, 271] on input "checkbox" at bounding box center [751, 272] width 24 height 24
checkbox input "false"
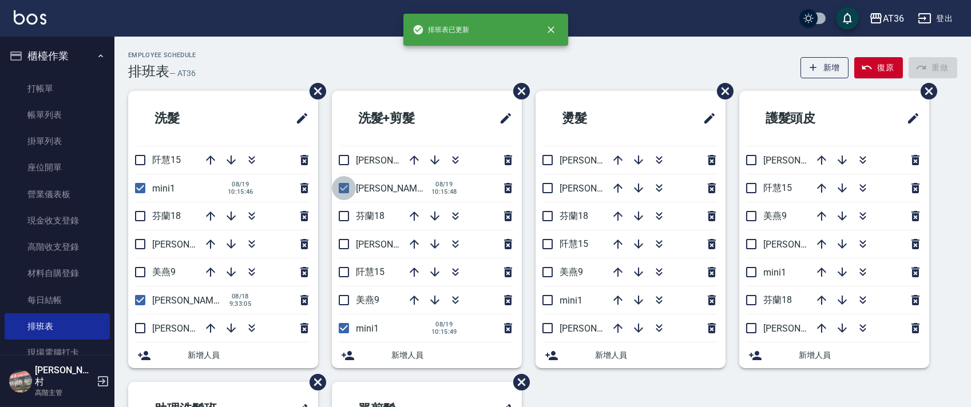
click at [343, 188] on input "checkbox" at bounding box center [344, 188] width 24 height 24
checkbox input "false"
drag, startPoint x: 346, startPoint y: 326, endPoint x: 156, endPoint y: 194, distance: 231.4
click at [346, 327] on input "checkbox" at bounding box center [344, 328] width 24 height 24
checkbox input "false"
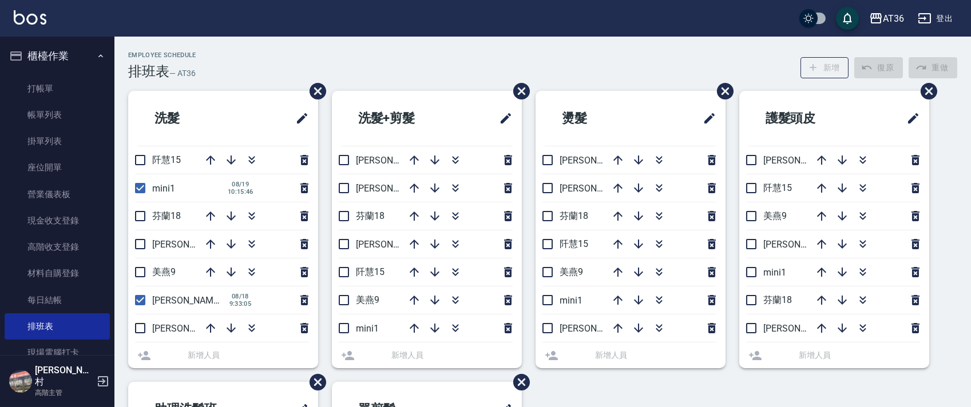
click at [141, 188] on li "mini1 08/19 10:15:46" at bounding box center [223, 187] width 190 height 27
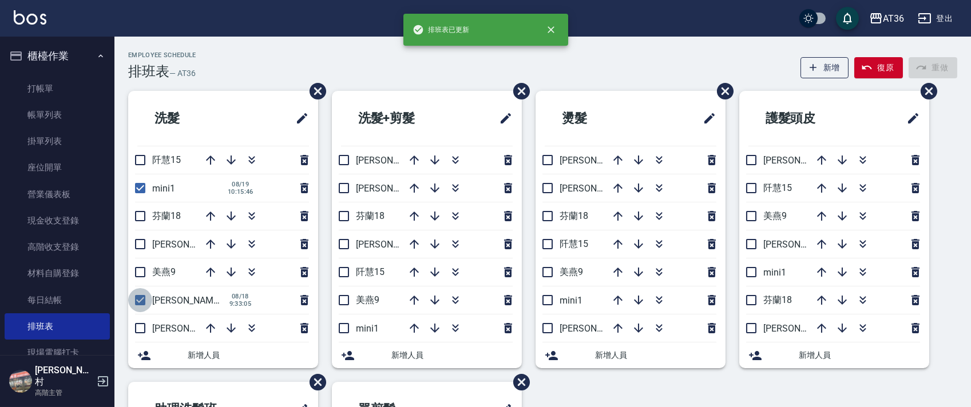
click at [140, 301] on input "checkbox" at bounding box center [140, 300] width 24 height 24
checkbox input "false"
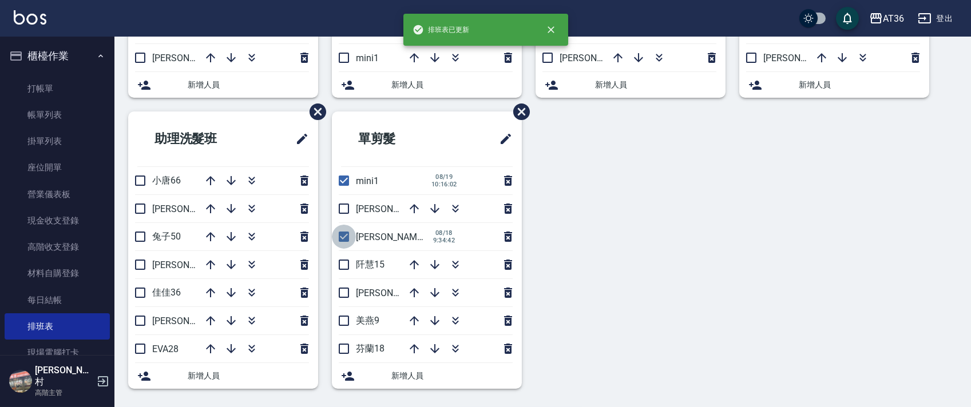
click at [342, 240] on input "checkbox" at bounding box center [344, 237] width 24 height 24
checkbox input "false"
click at [339, 184] on input "checkbox" at bounding box center [344, 181] width 24 height 24
checkbox input "false"
